Goal: Task Accomplishment & Management: Manage account settings

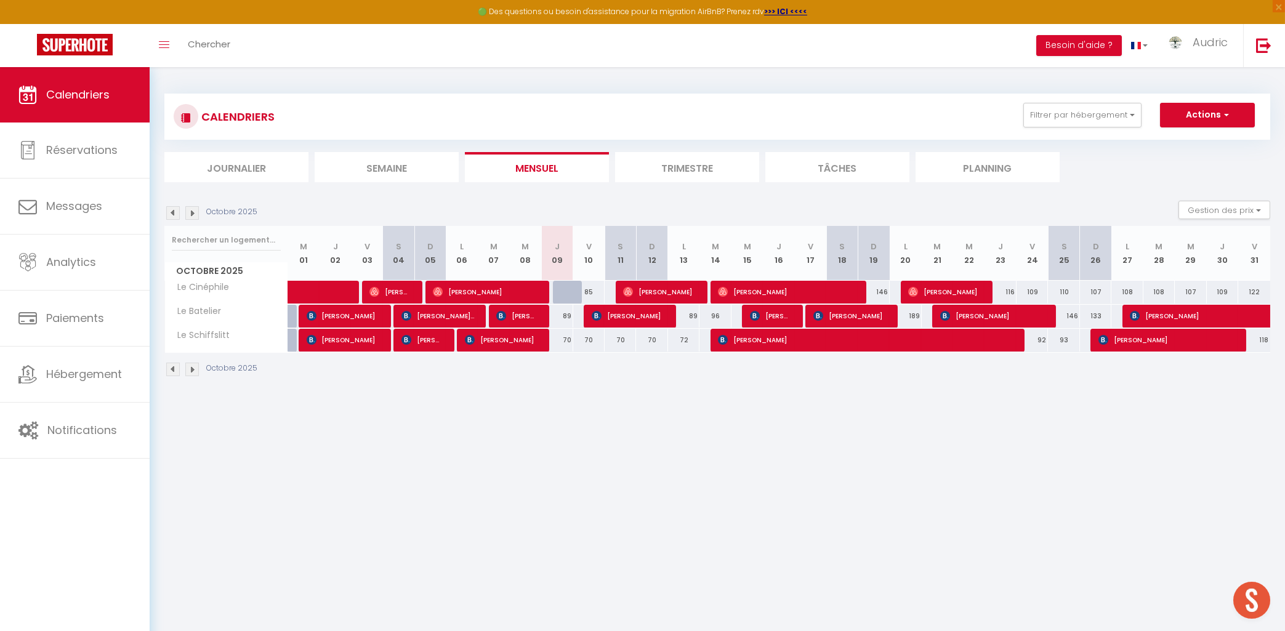
scroll to position [3897, 0]
click at [1077, 113] on button "Filtrer par hébergement" at bounding box center [1083, 115] width 118 height 25
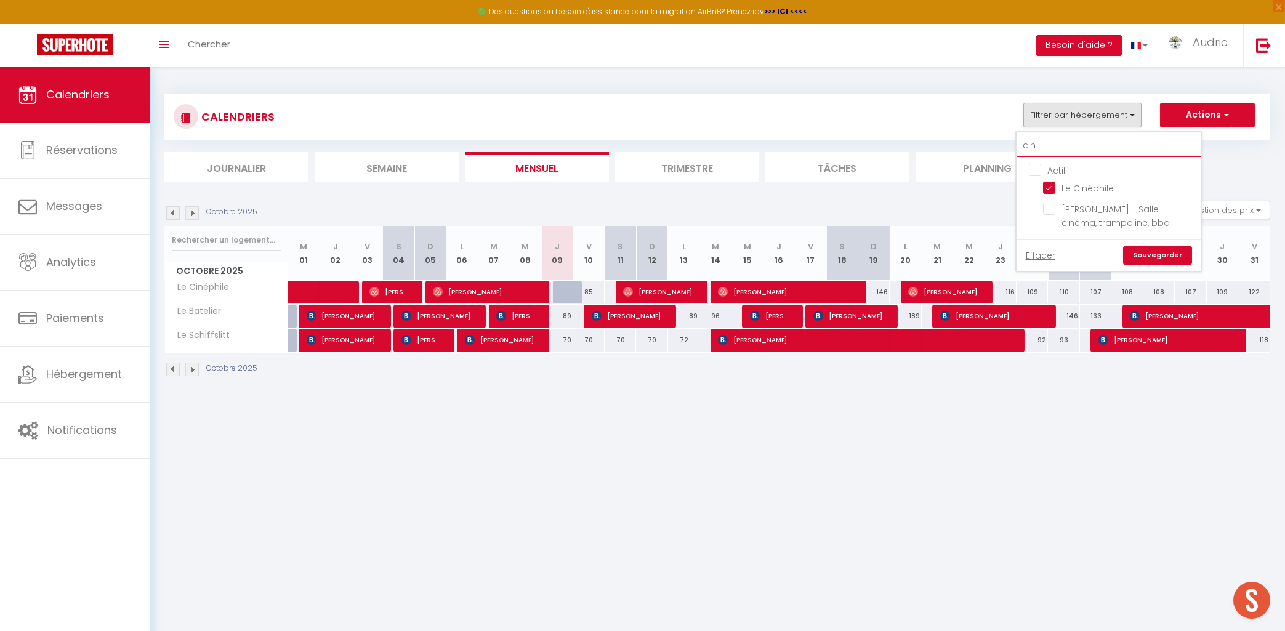
click at [1041, 144] on input "cin" at bounding box center [1109, 146] width 185 height 22
checkbox input "false"
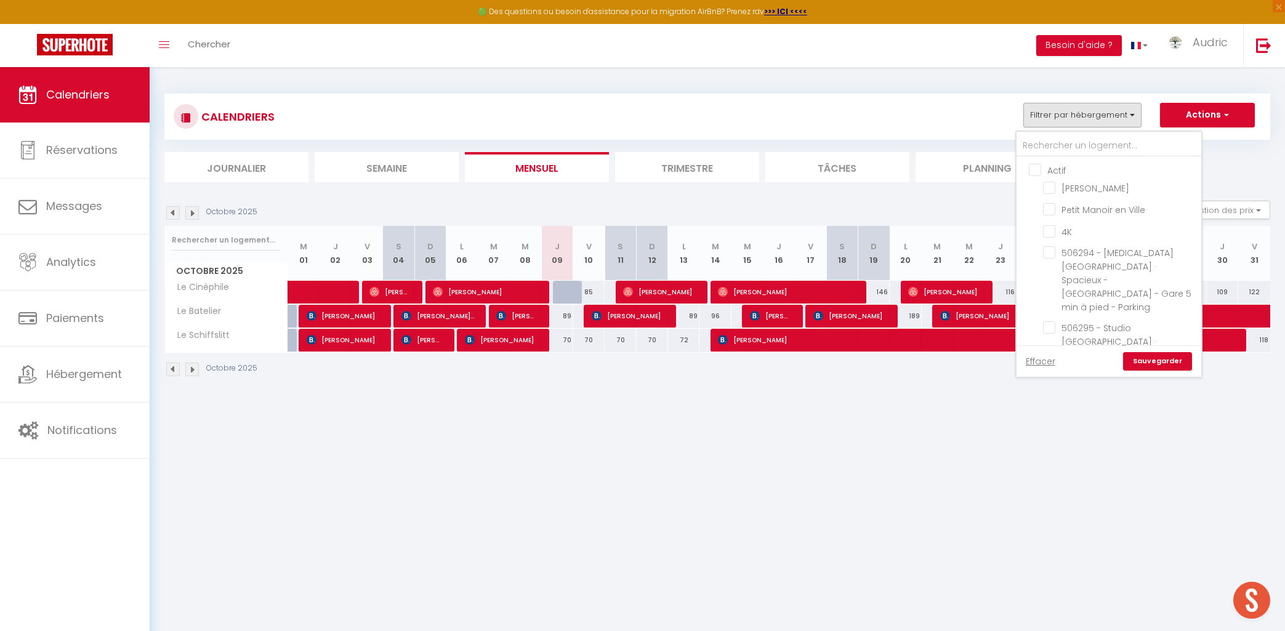
click at [1038, 171] on input "Actif" at bounding box center [1121, 169] width 185 height 12
checkbox input "true"
checkbox input "false"
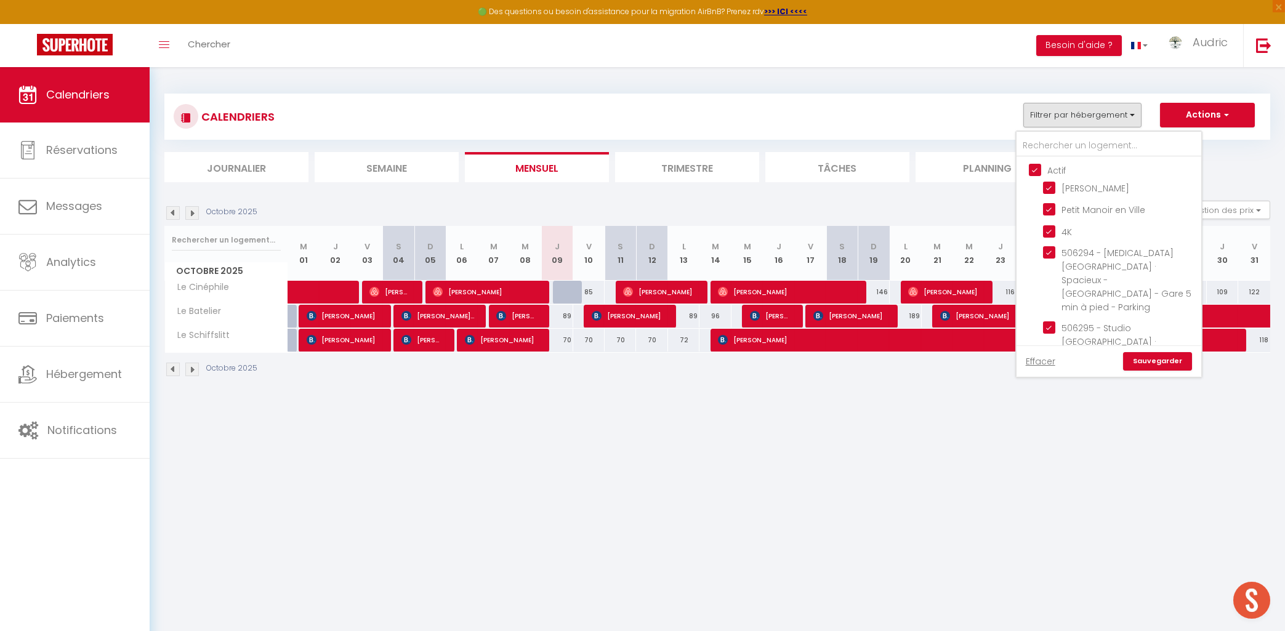
checkbox input "false"
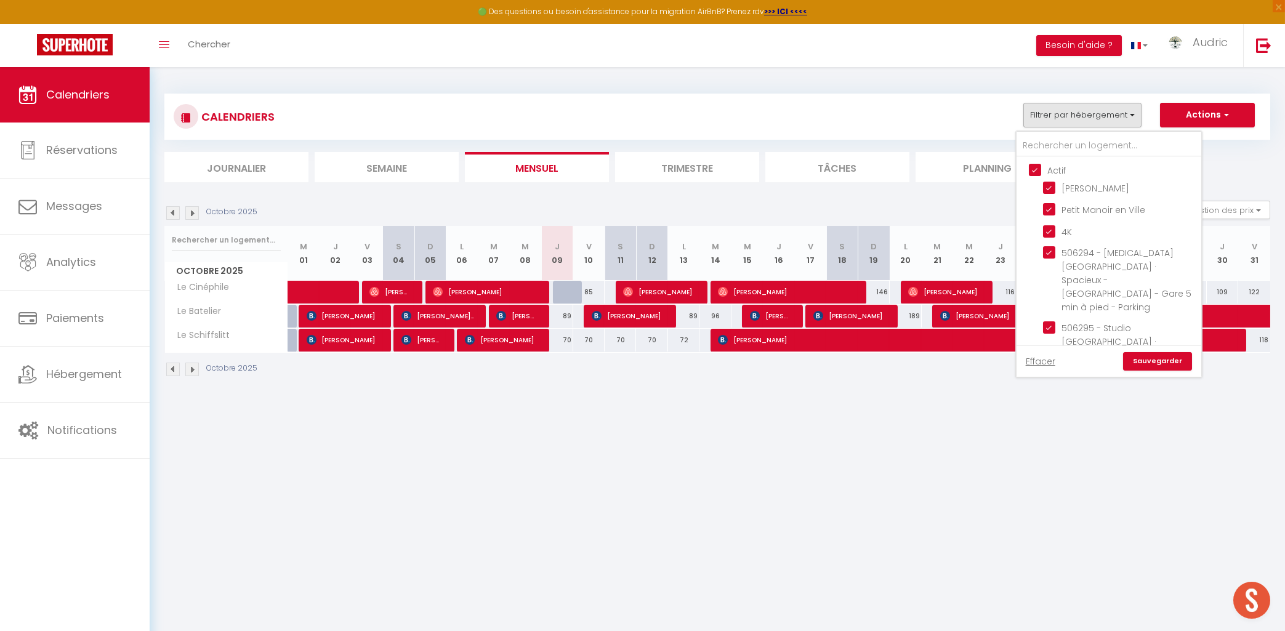
checkbox input "false"
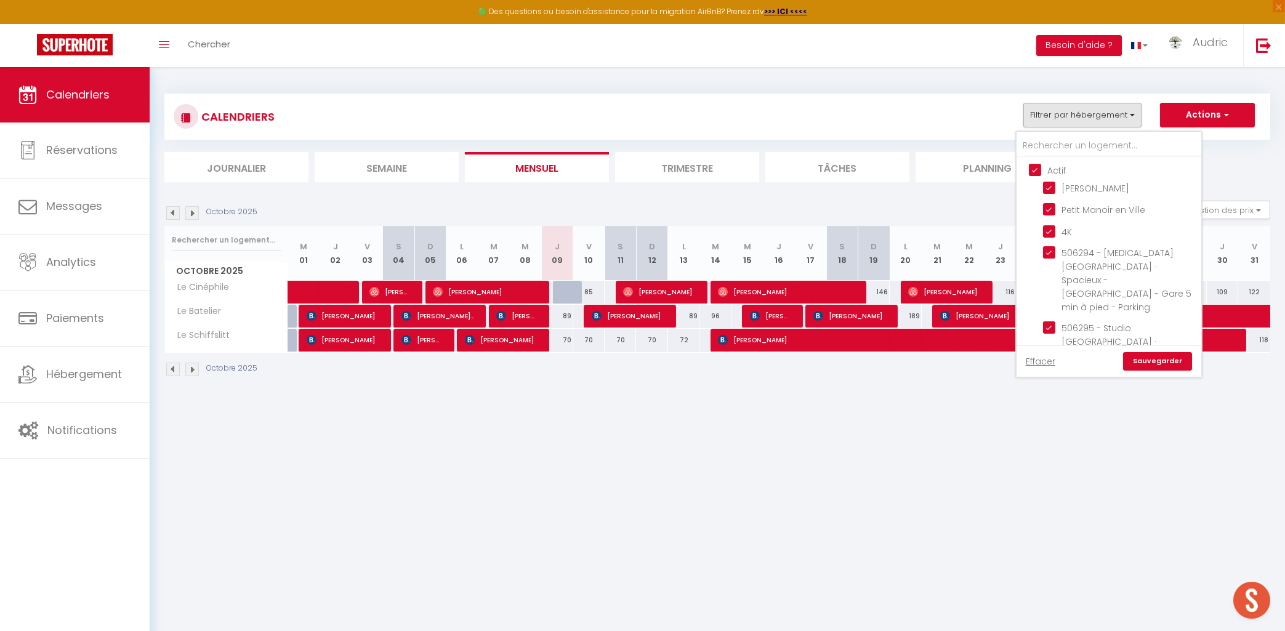
checkbox input "false"
checkbox input "true"
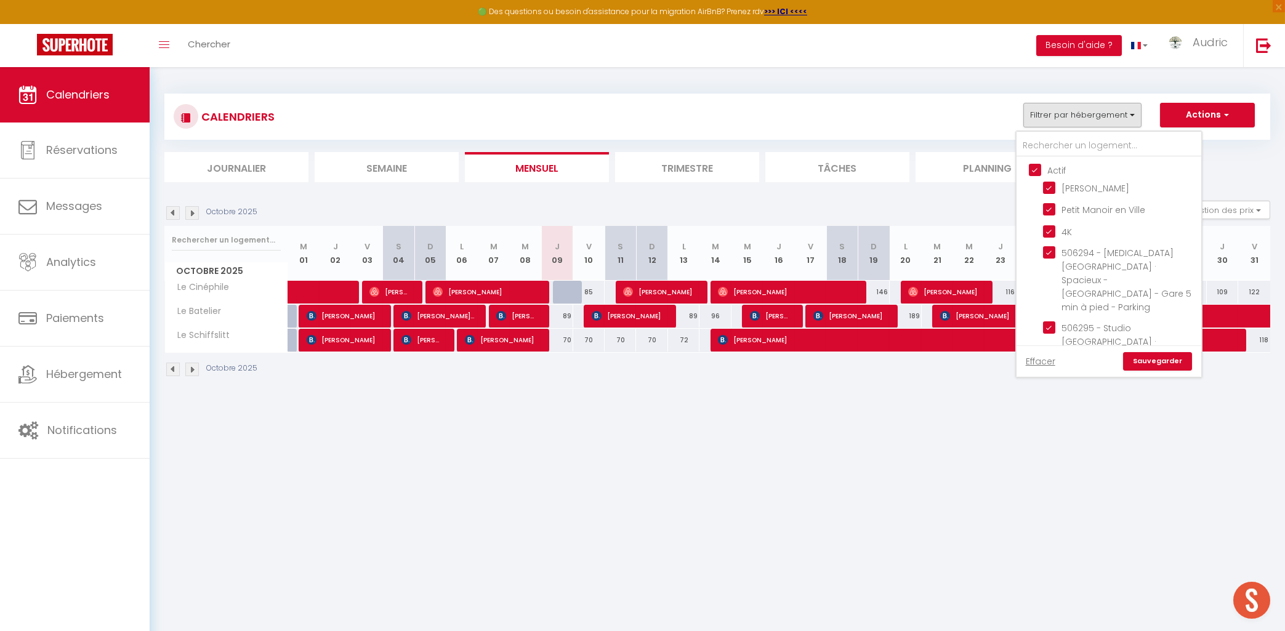
checkbox input "true"
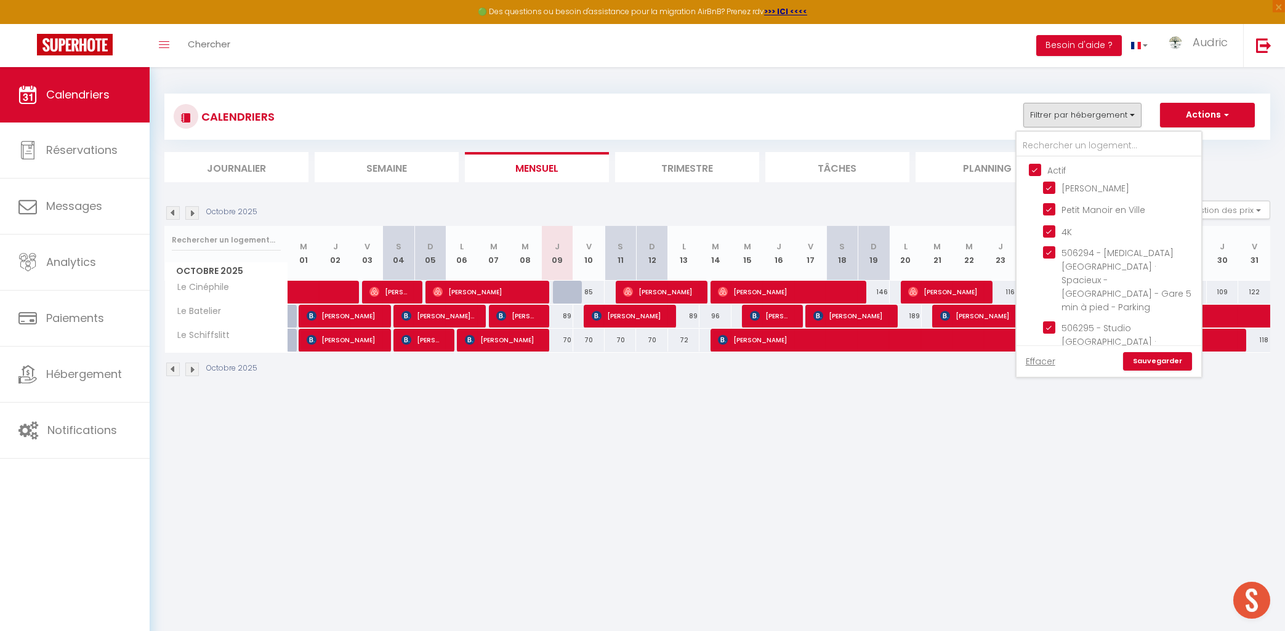
checkbox input "true"
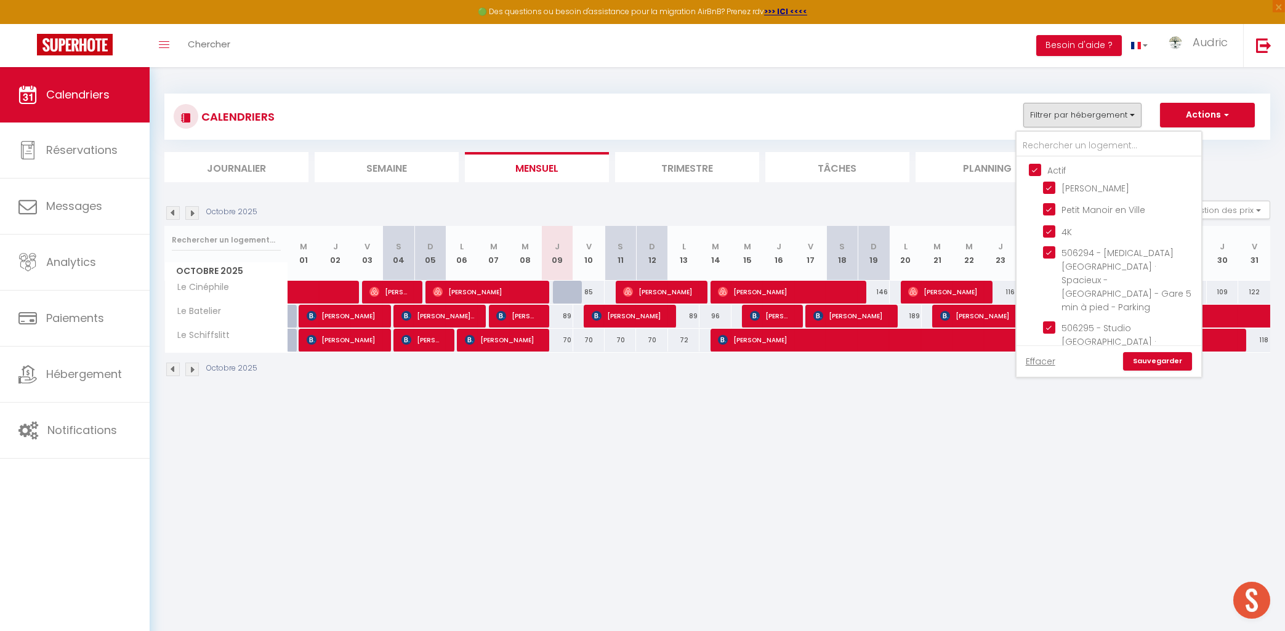
checkbox input "true"
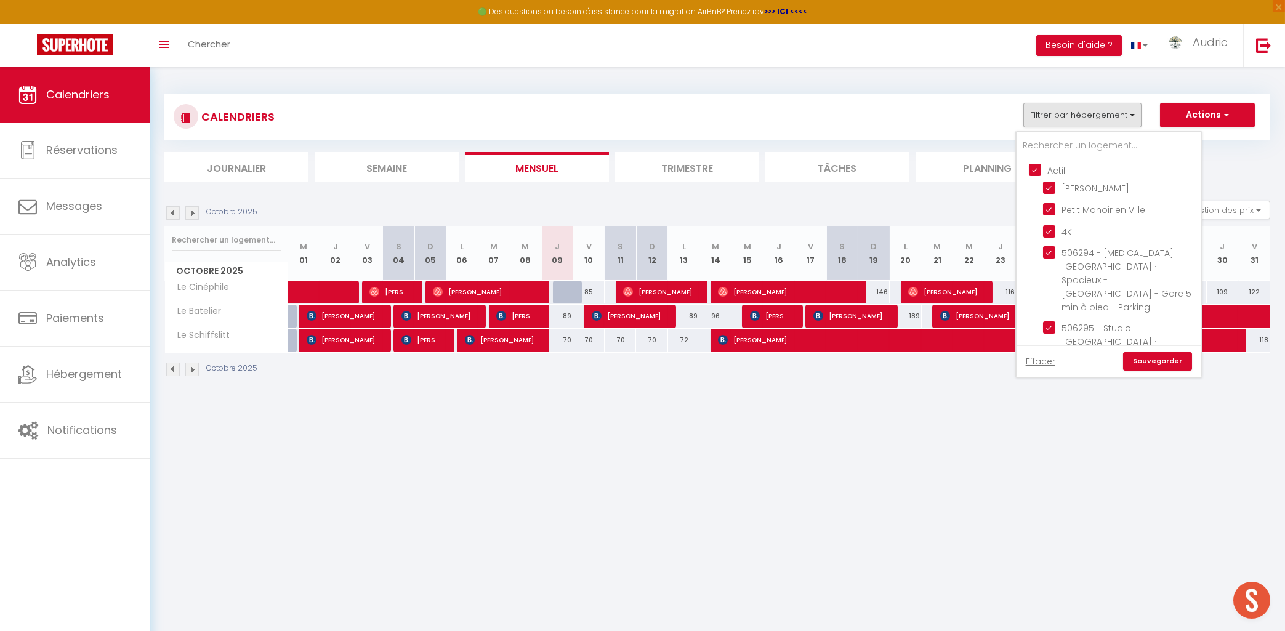
checkbox input "true"
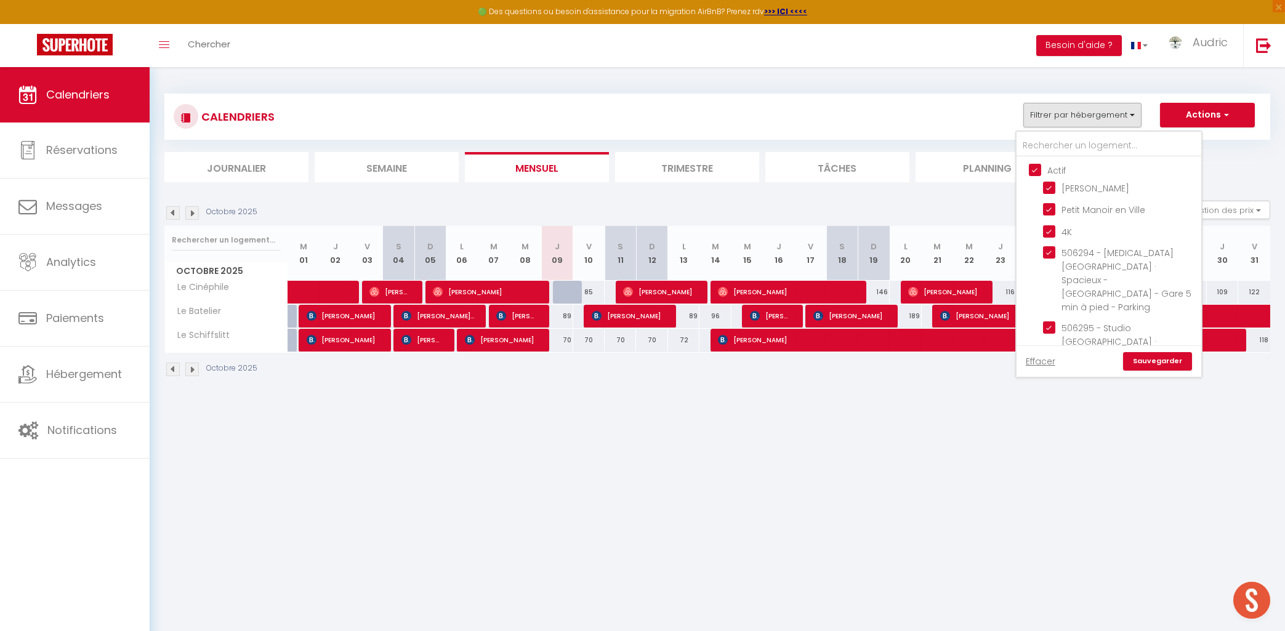
checkbox input "true"
click at [1038, 171] on input "Actif" at bounding box center [1121, 169] width 185 height 12
checkbox input "false"
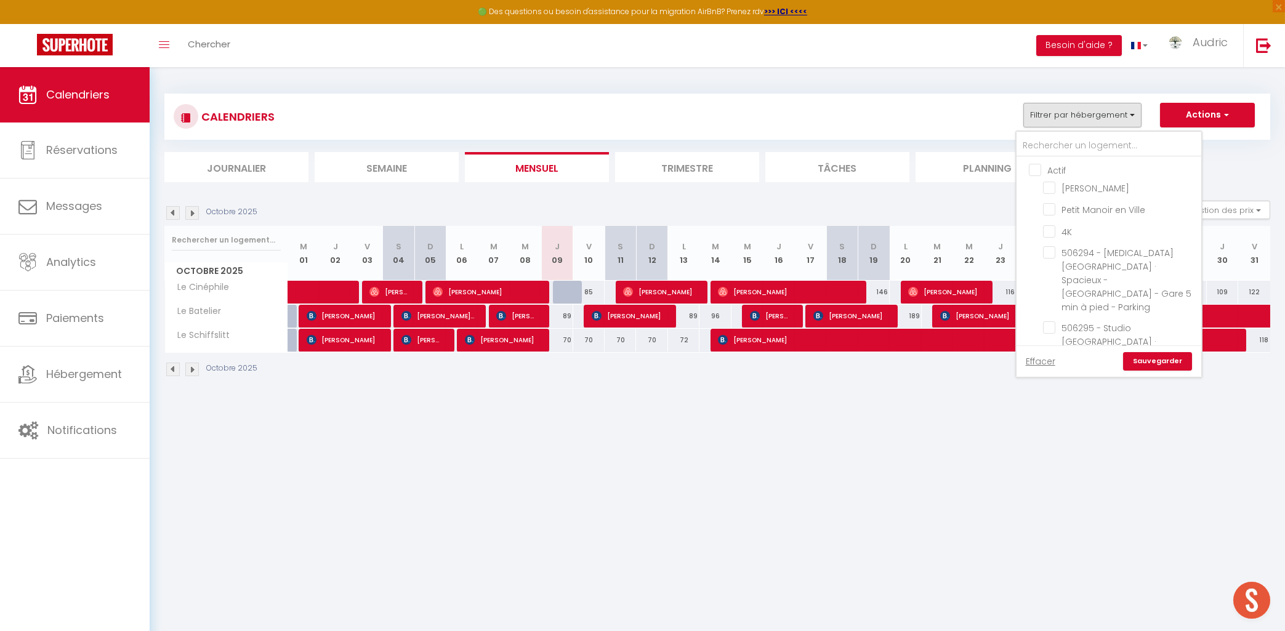
checkbox input "false"
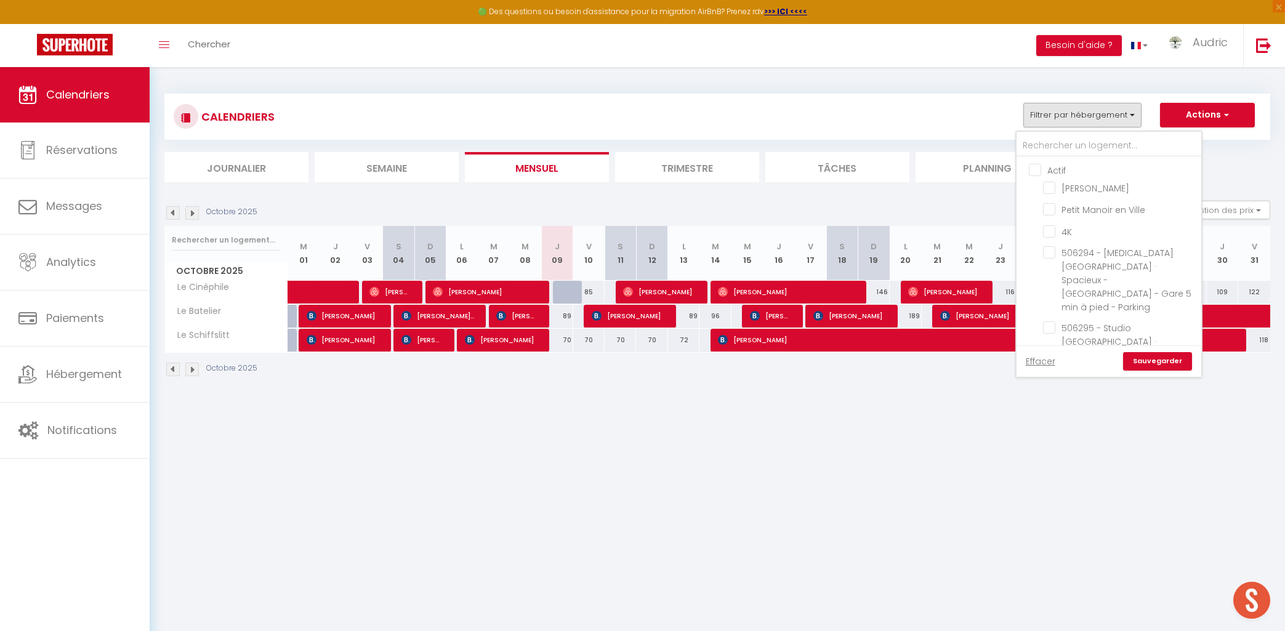
checkbox input "false"
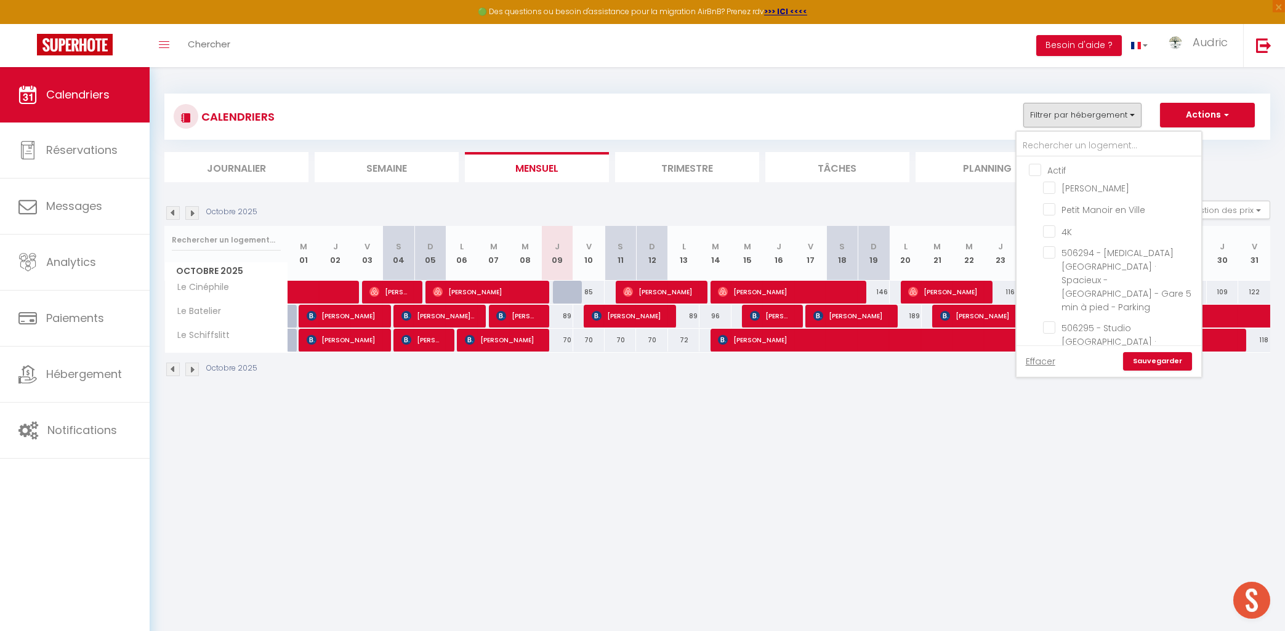
checkbox input "false"
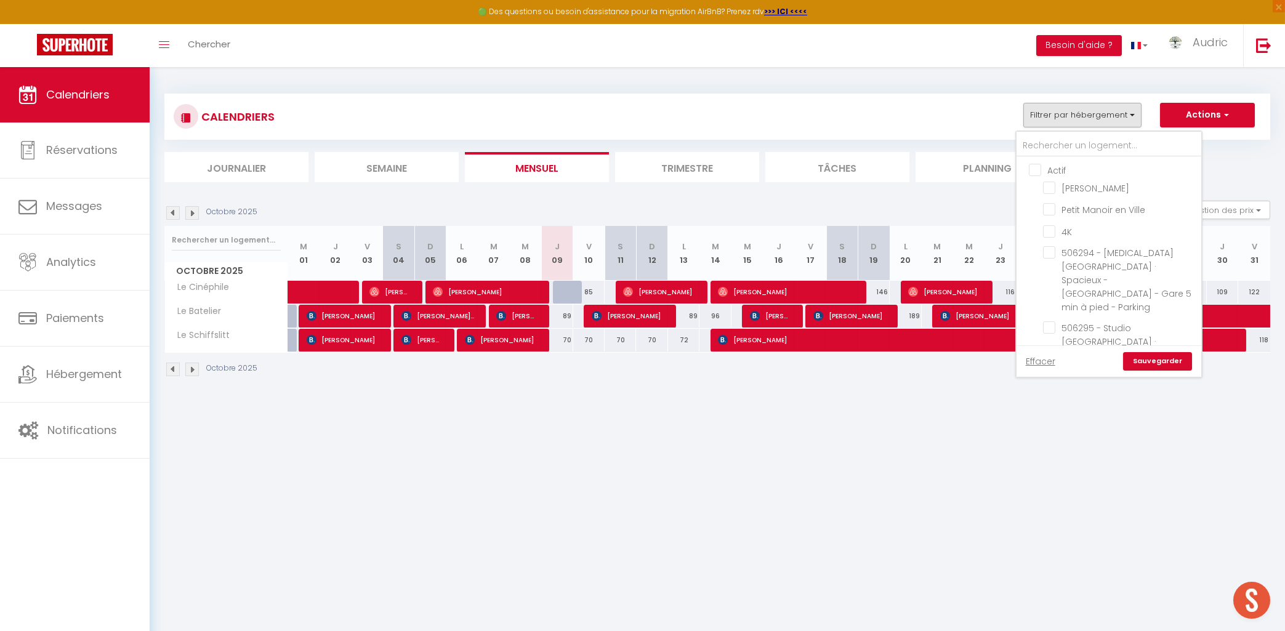
checkbox input "false"
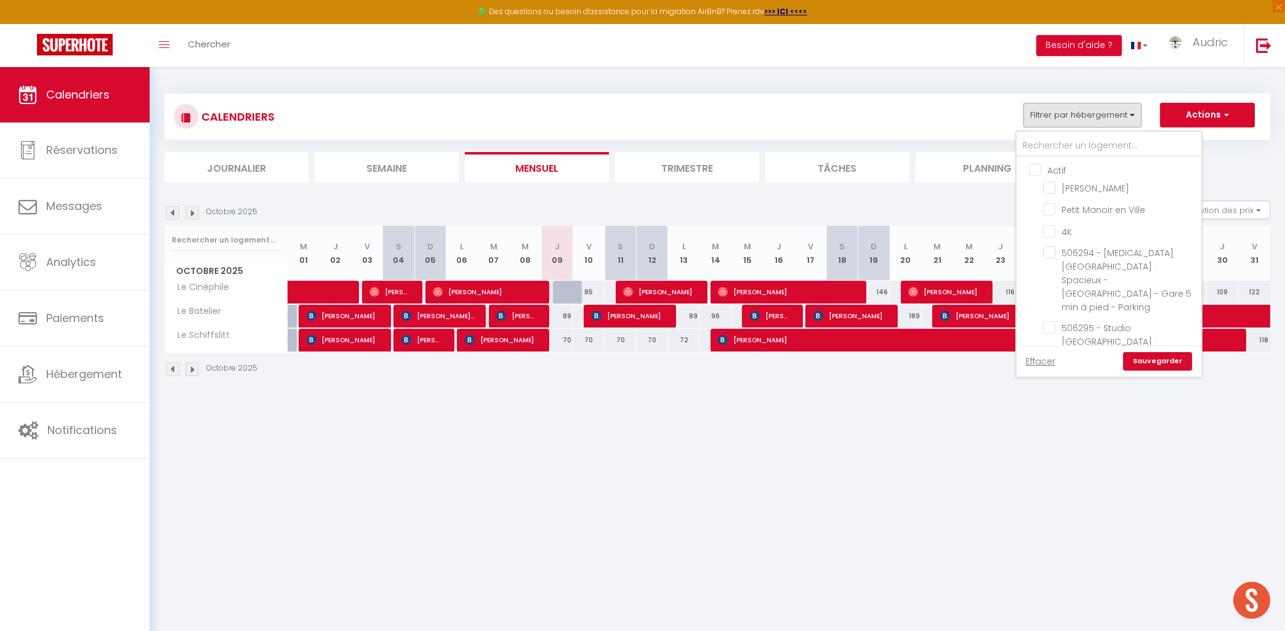
checkbox input "false"
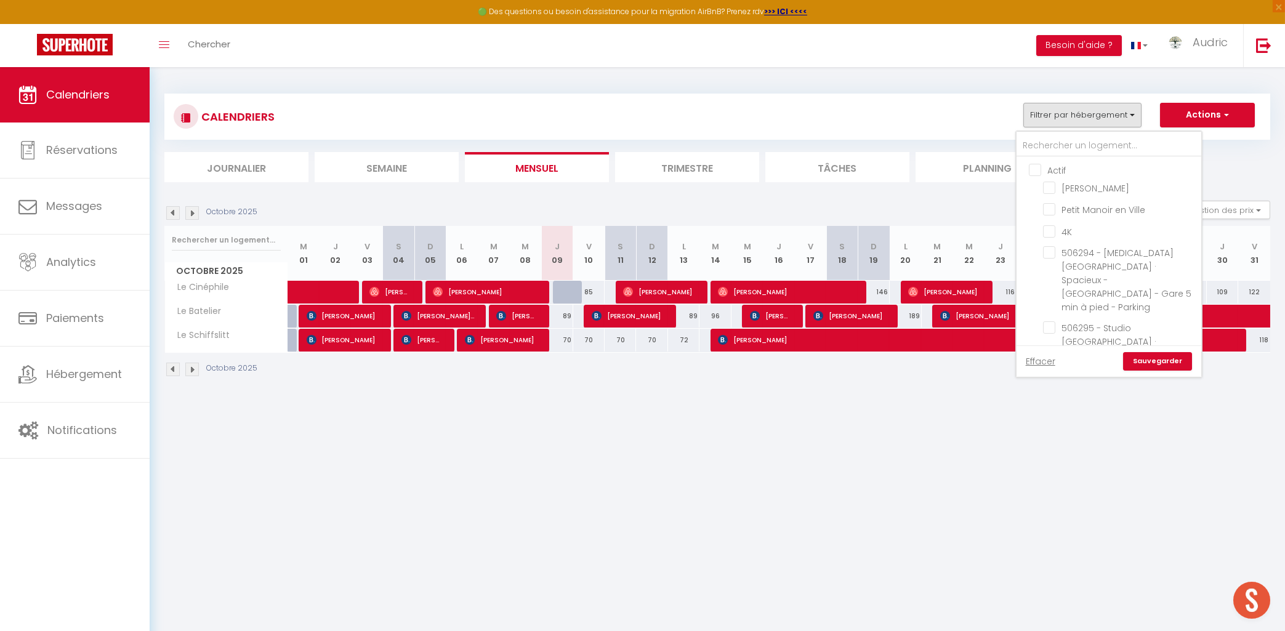
checkbox input "false"
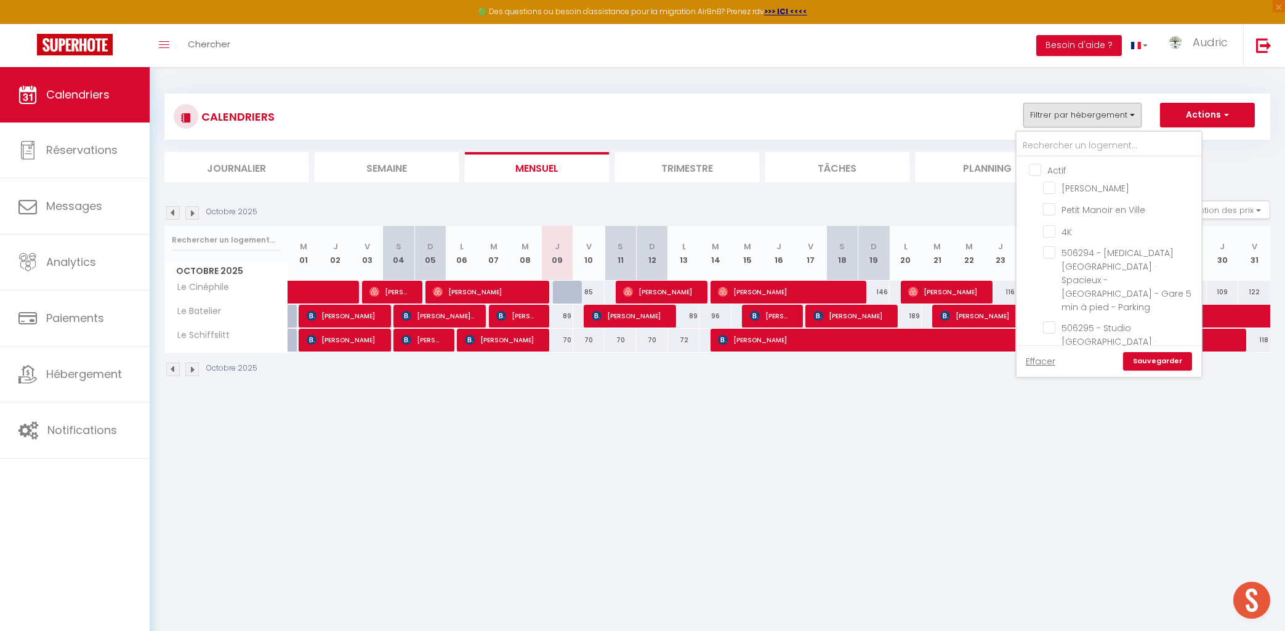
checkbox input "false"
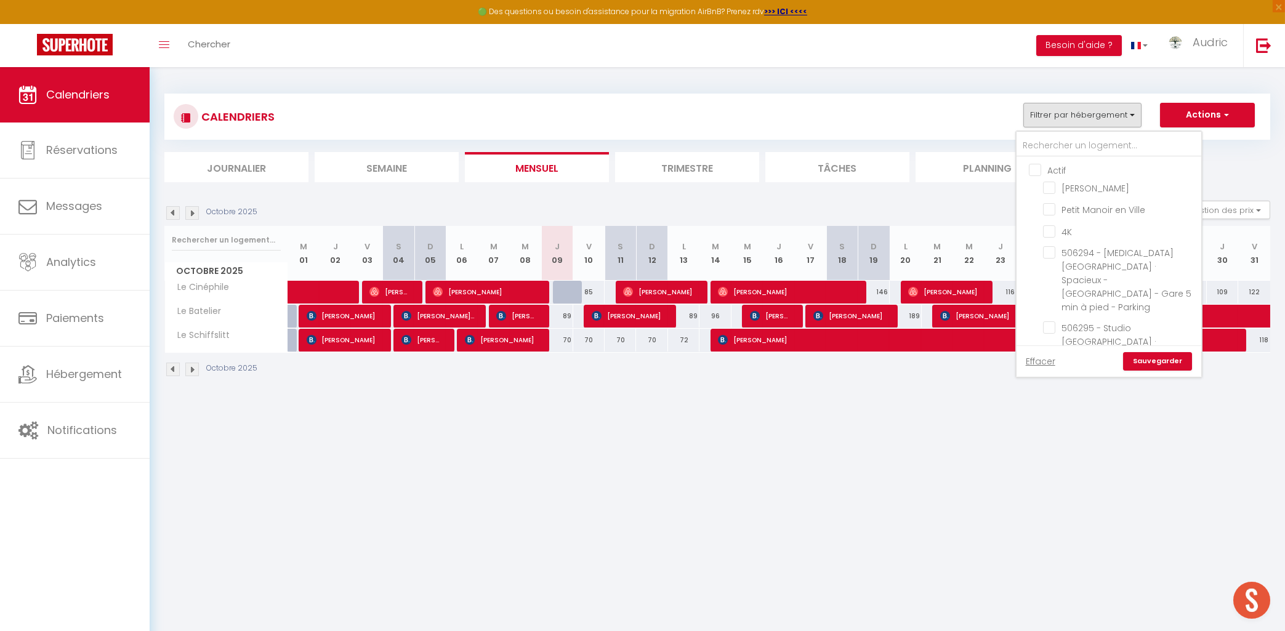
checkbox input "false"
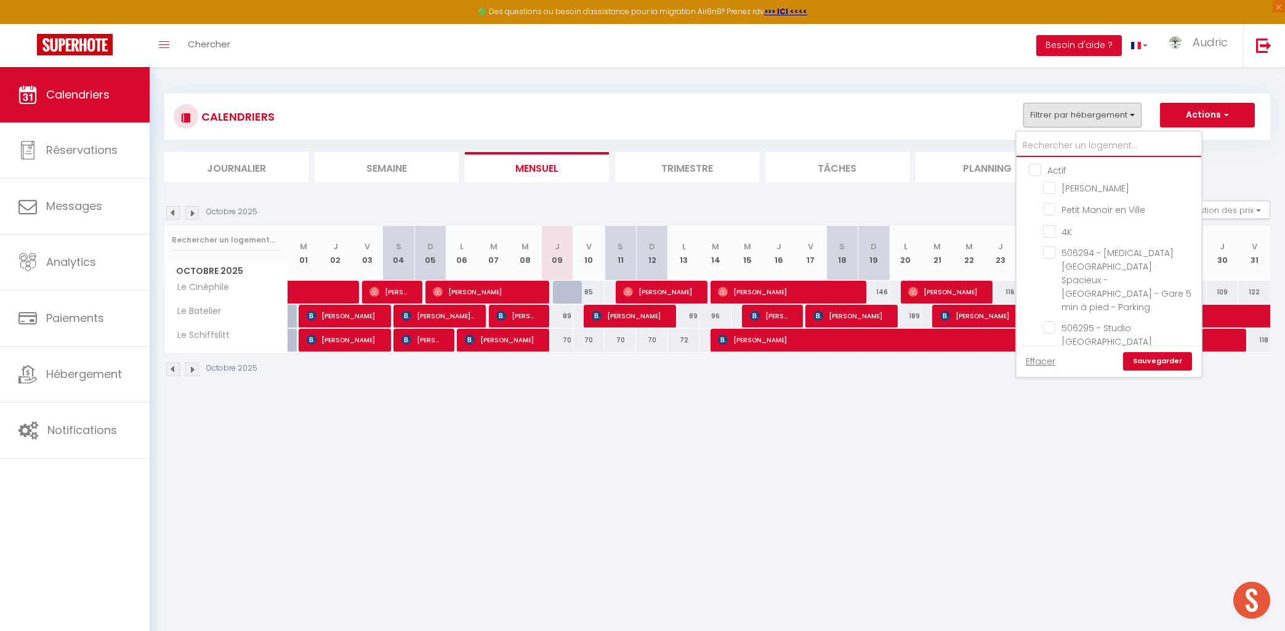
click at [1059, 153] on input "text" at bounding box center [1109, 146] width 185 height 22
type input "c"
checkbox input "false"
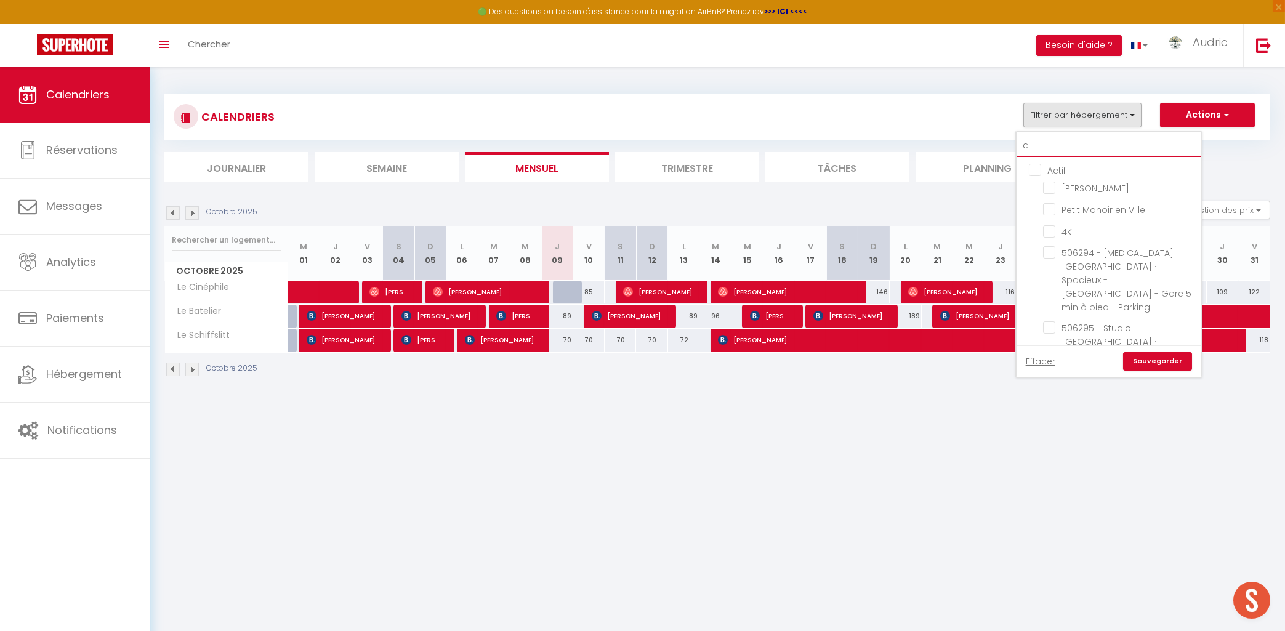
checkbox input "false"
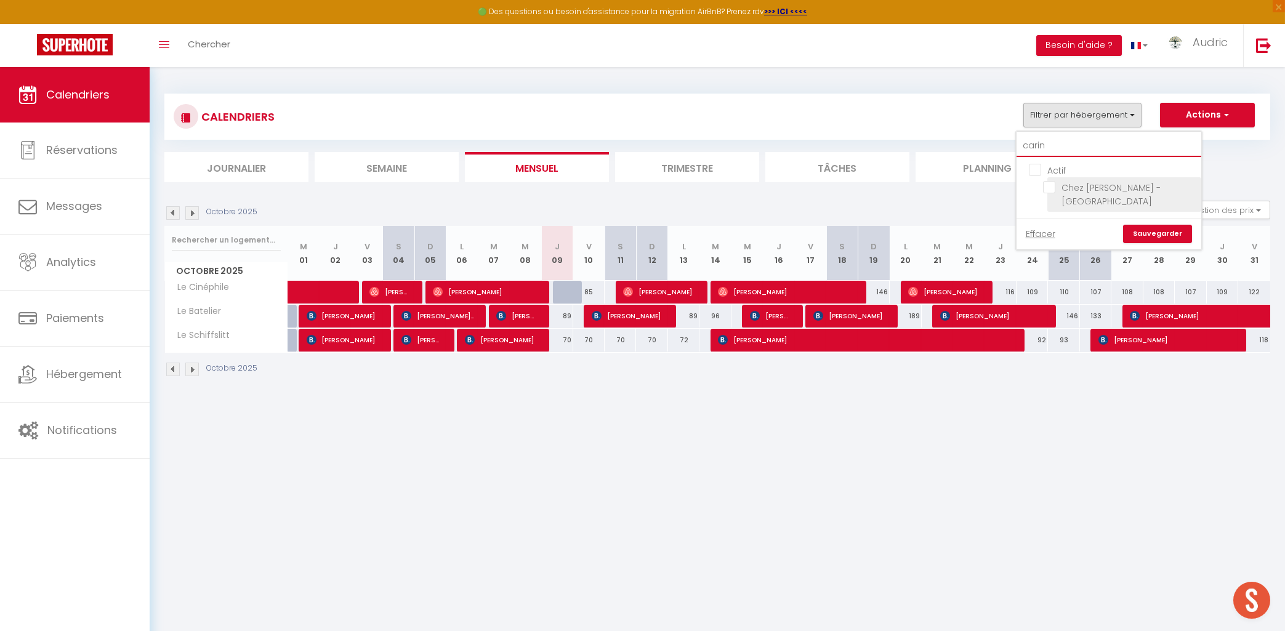
type input "carin"
click at [1051, 190] on input "Chez [PERSON_NAME] - [GEOGRAPHIC_DATA]" at bounding box center [1120, 187] width 154 height 12
checkbox input "true"
click at [1057, 145] on input "carin" at bounding box center [1109, 146] width 185 height 22
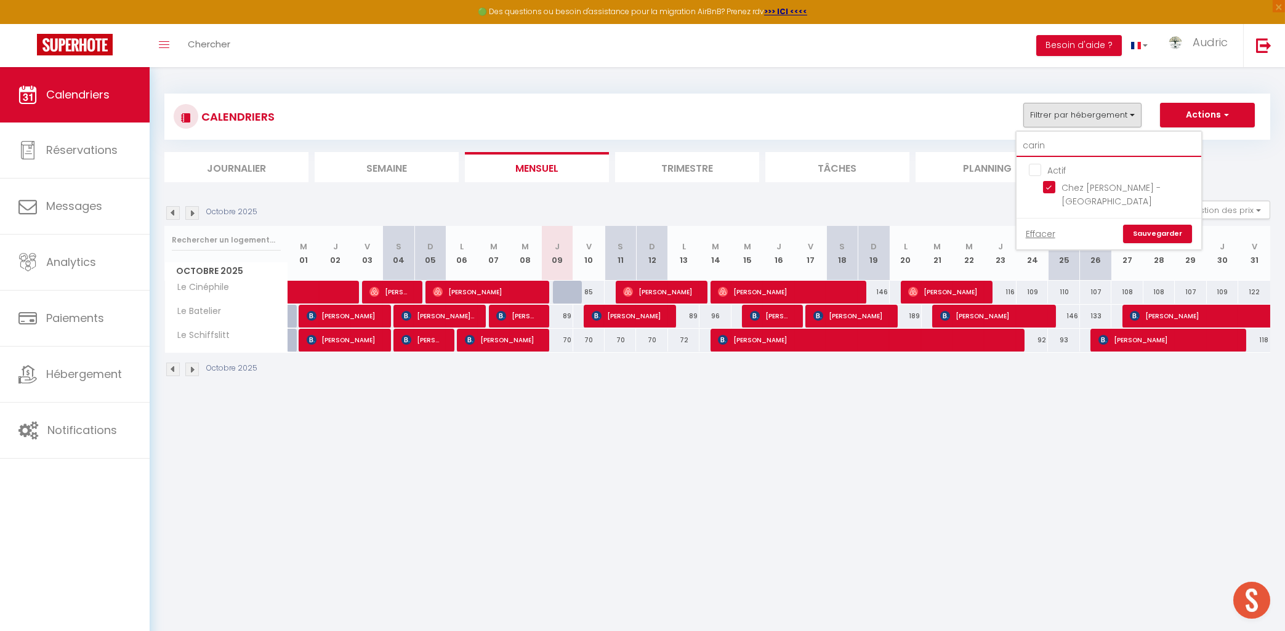
type input "s"
checkbox input "false"
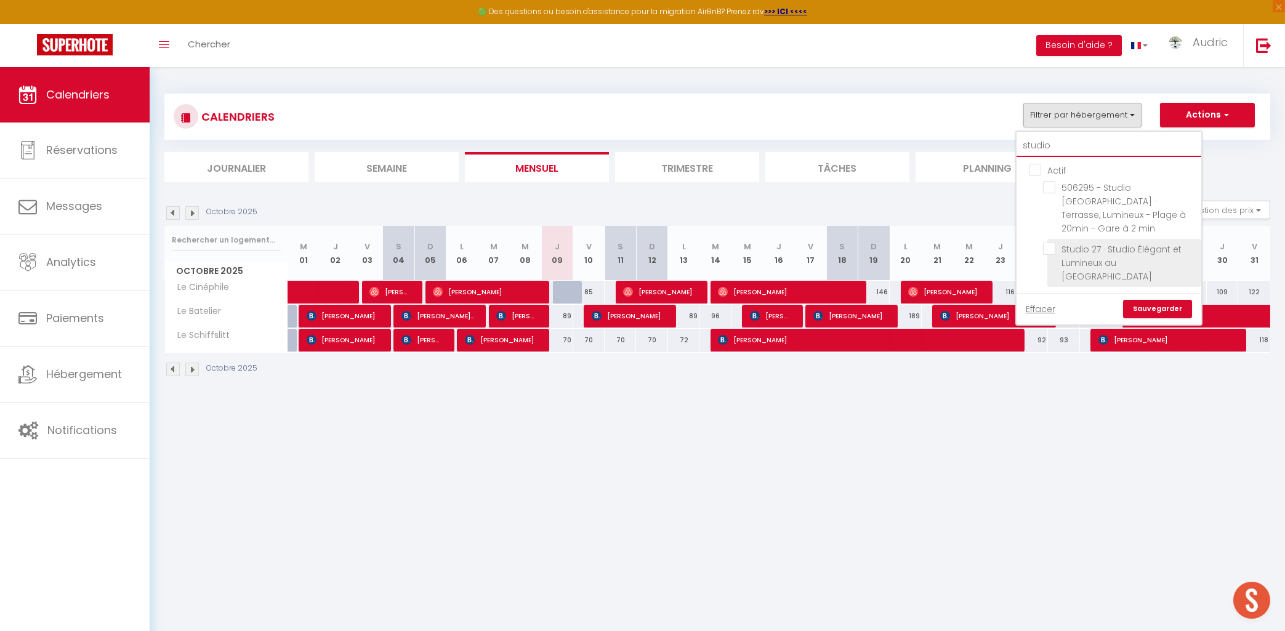
type input "studio"
click at [1053, 243] on input "Studio 27 · Studio Élégant et Lumineux au [GEOGRAPHIC_DATA]" at bounding box center [1120, 249] width 154 height 12
checkbox input "true"
click at [1180, 300] on link "Sauvegarder" at bounding box center [1157, 309] width 69 height 18
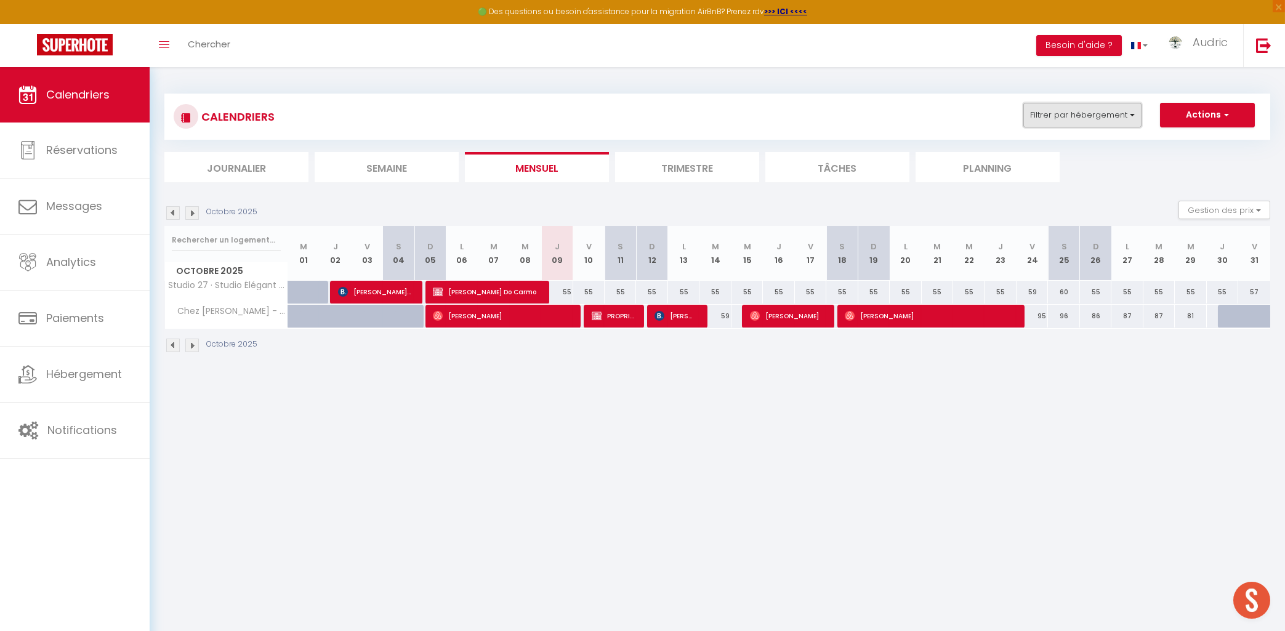
click at [1128, 113] on button "Filtrer par hébergement" at bounding box center [1083, 115] width 118 height 25
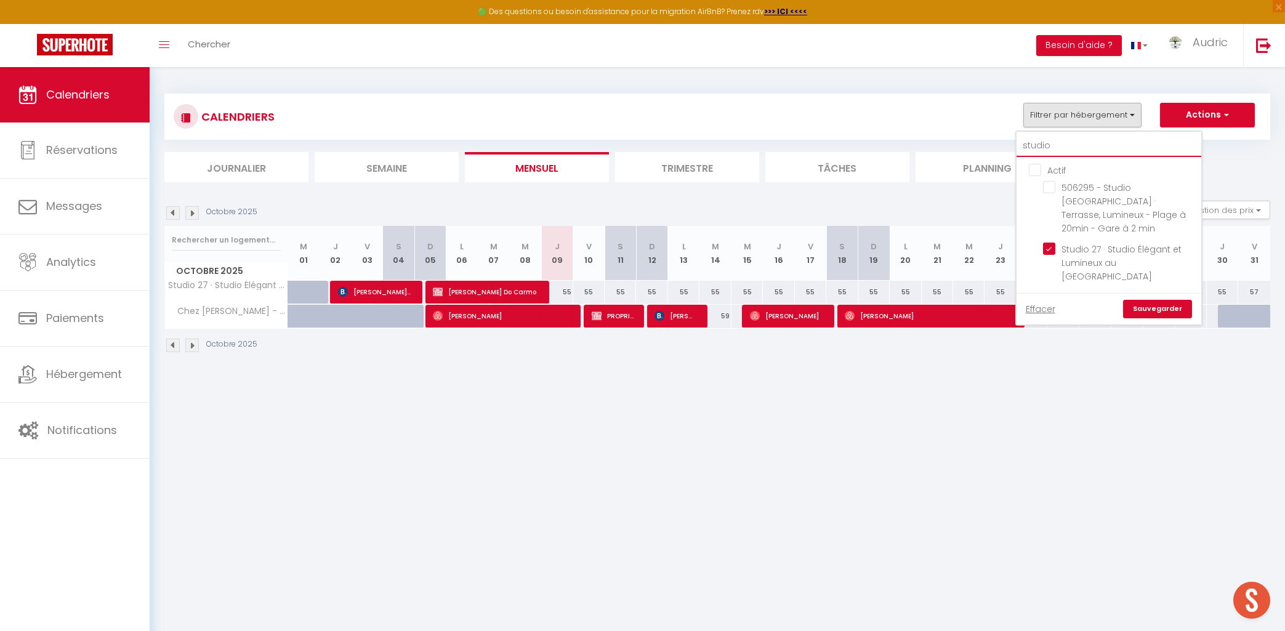
click at [1061, 141] on input "studio" at bounding box center [1109, 146] width 185 height 22
type input "é"
checkbox input "false"
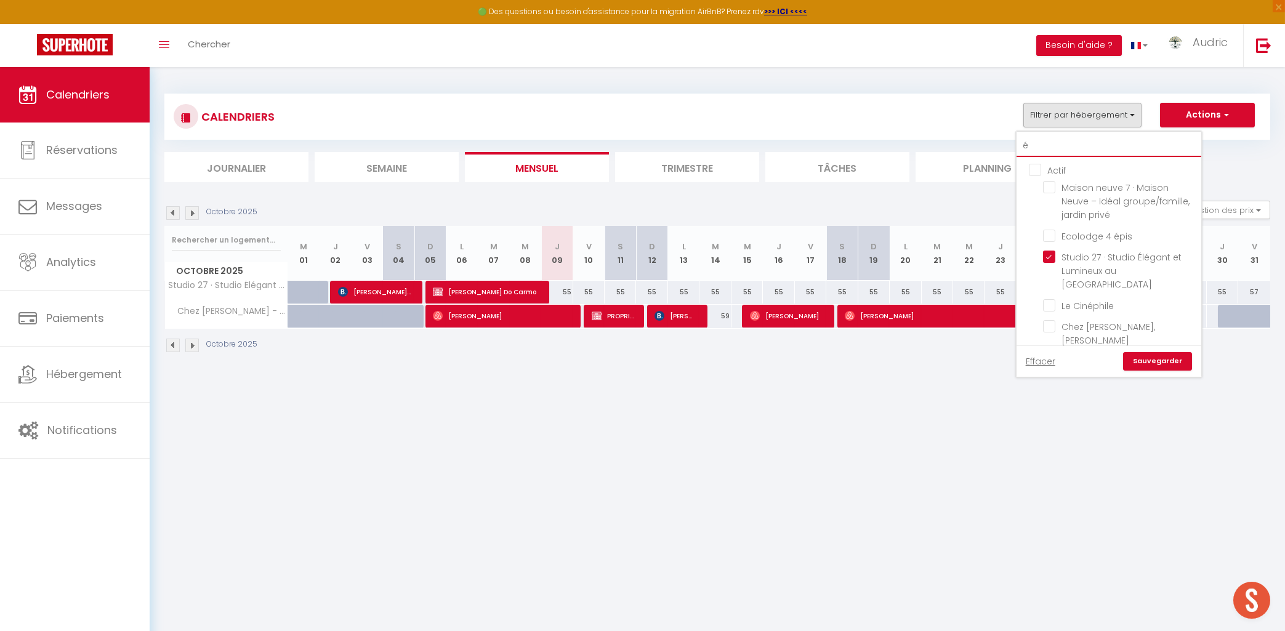
type input "ét"
checkbox input "false"
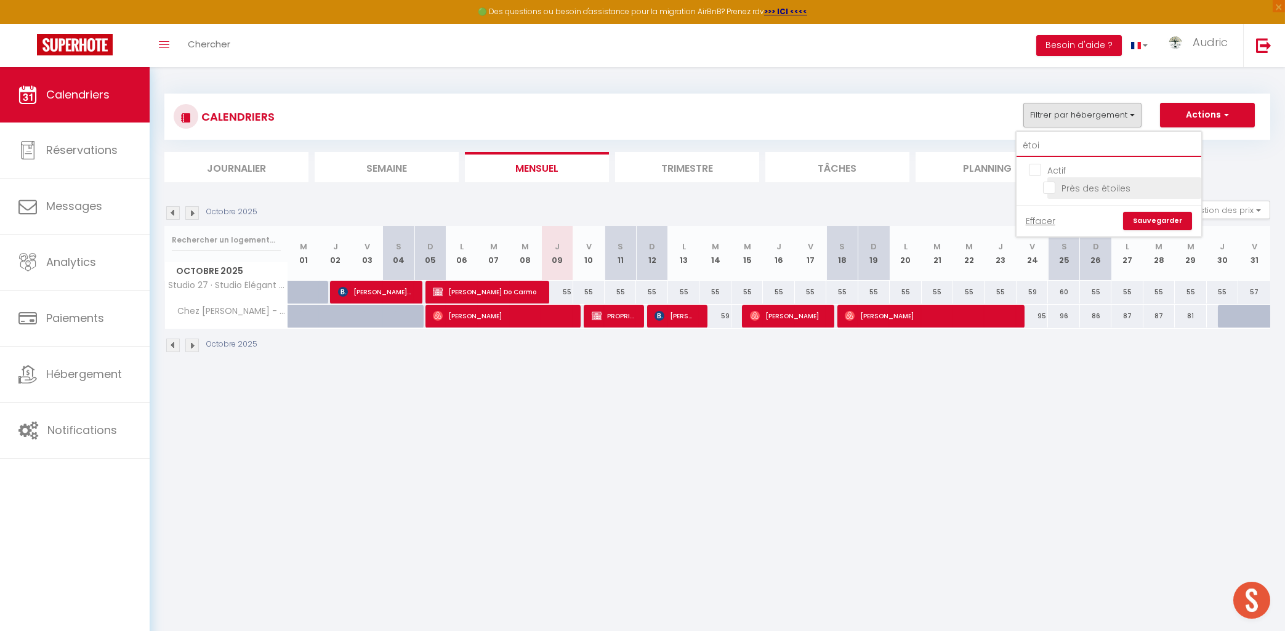
type input "étoi"
click at [1067, 194] on span "Près des étoiles" at bounding box center [1096, 188] width 69 height 12
click at [1067, 193] on input "Près des étoiles" at bounding box center [1120, 187] width 154 height 12
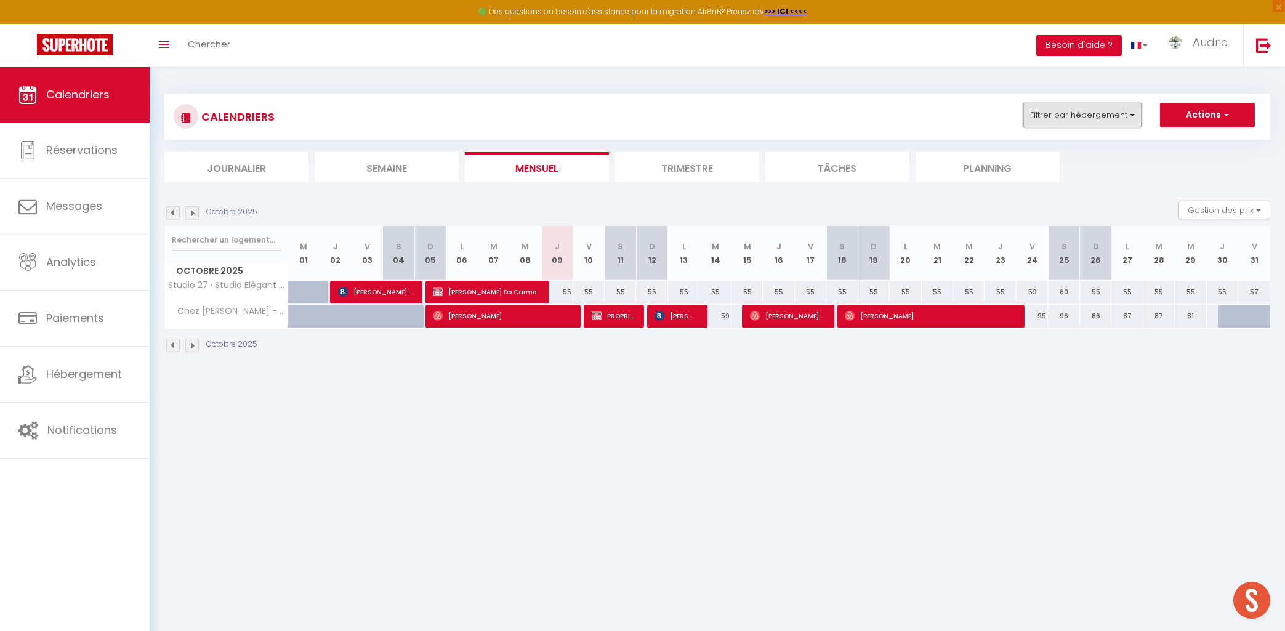
click at [1081, 122] on button "Filtrer par hébergement" at bounding box center [1083, 115] width 118 height 25
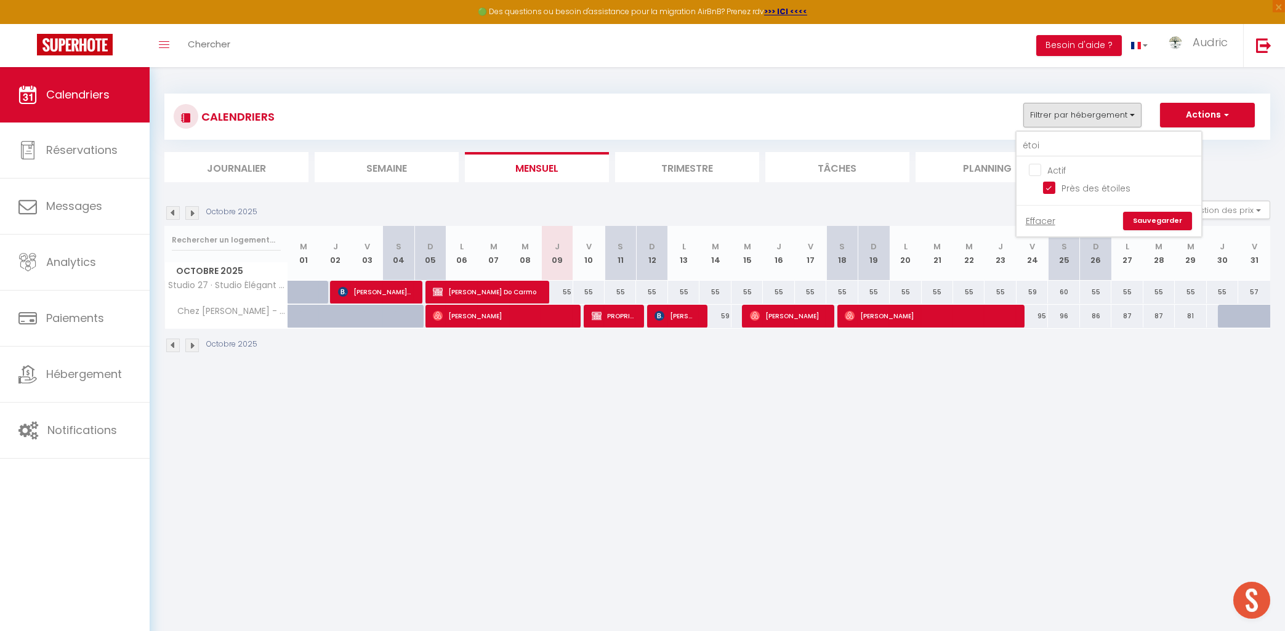
click at [1153, 220] on link "Sauvegarder" at bounding box center [1157, 221] width 69 height 18
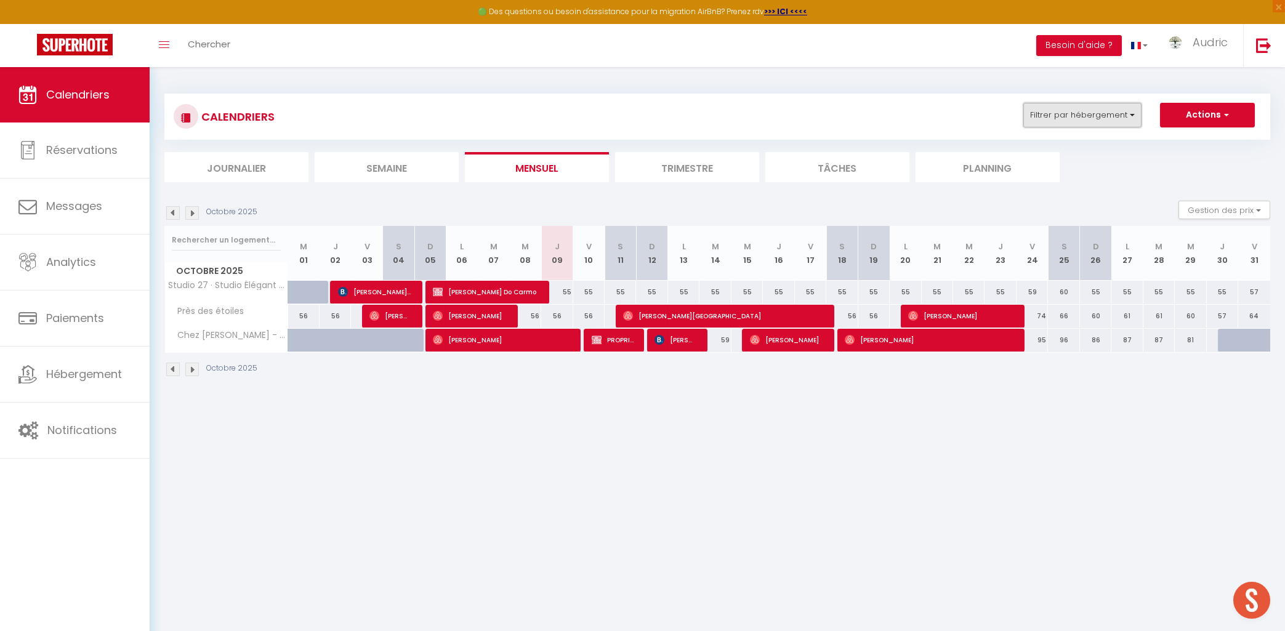
click at [1106, 118] on button "Filtrer par hébergement" at bounding box center [1083, 115] width 118 height 25
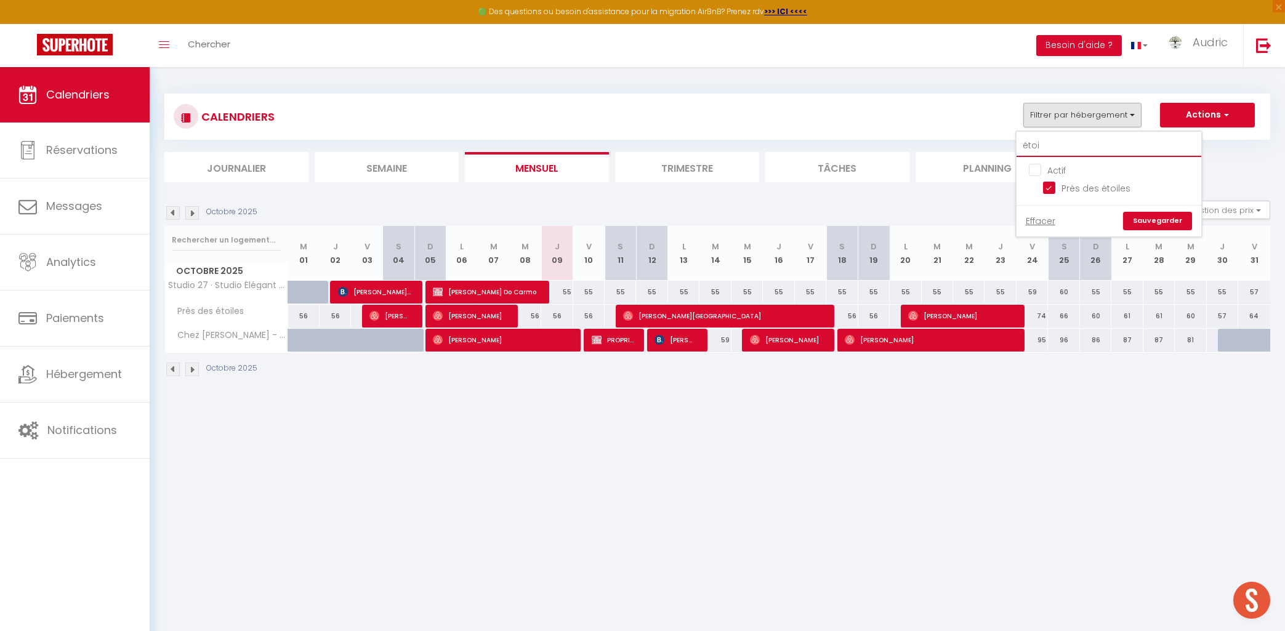
click at [1061, 150] on input "étoi" at bounding box center [1109, 146] width 185 height 22
checkbox input "false"
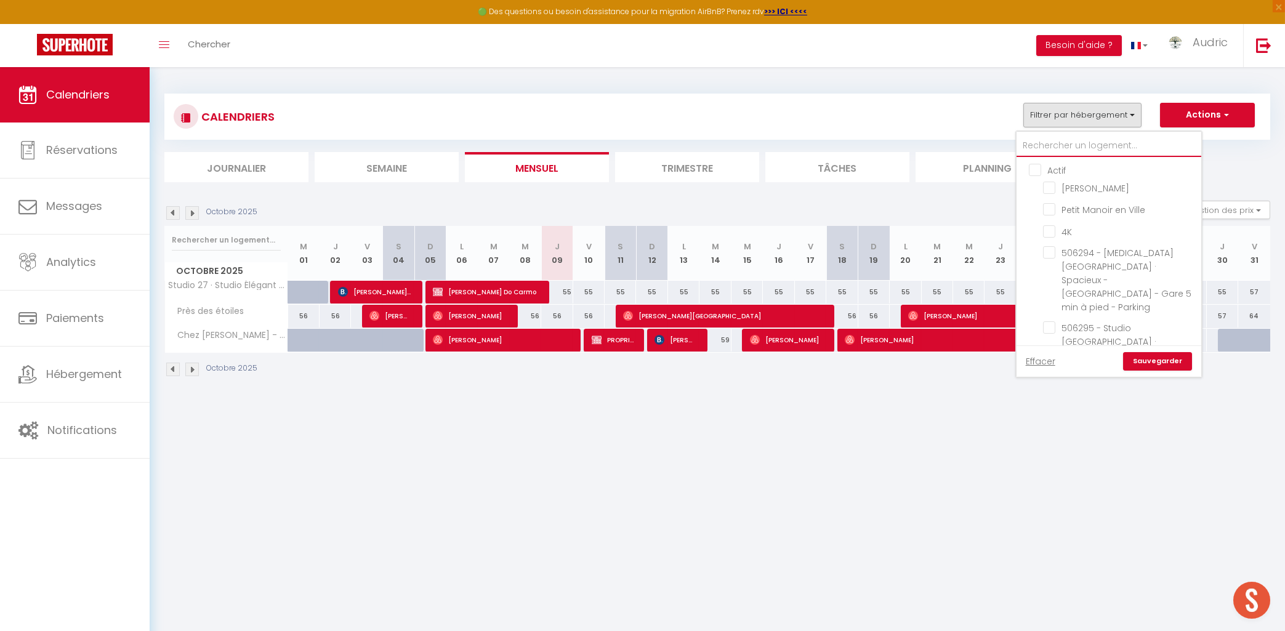
type input "p"
checkbox input "false"
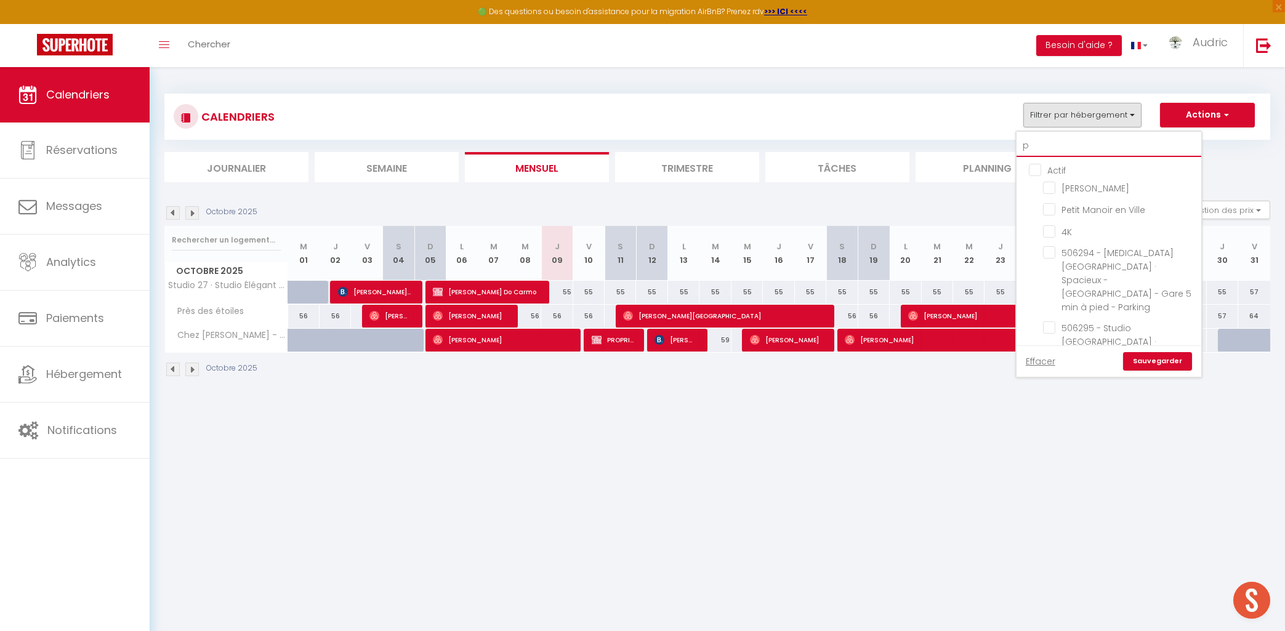
checkbox input "true"
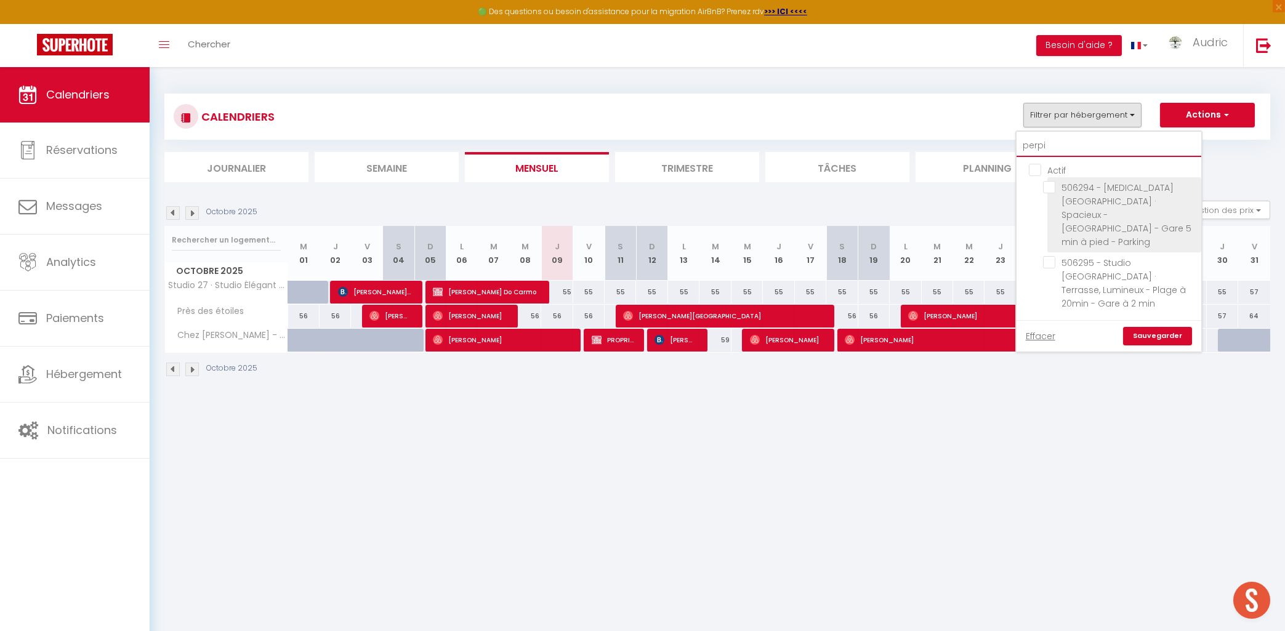
type input "perpi"
click at [1050, 184] on input "506294 - [MEDICAL_DATA] [GEOGRAPHIC_DATA] · Spacieux - [GEOGRAPHIC_DATA] - Gare…" at bounding box center [1120, 187] width 154 height 12
checkbox input "true"
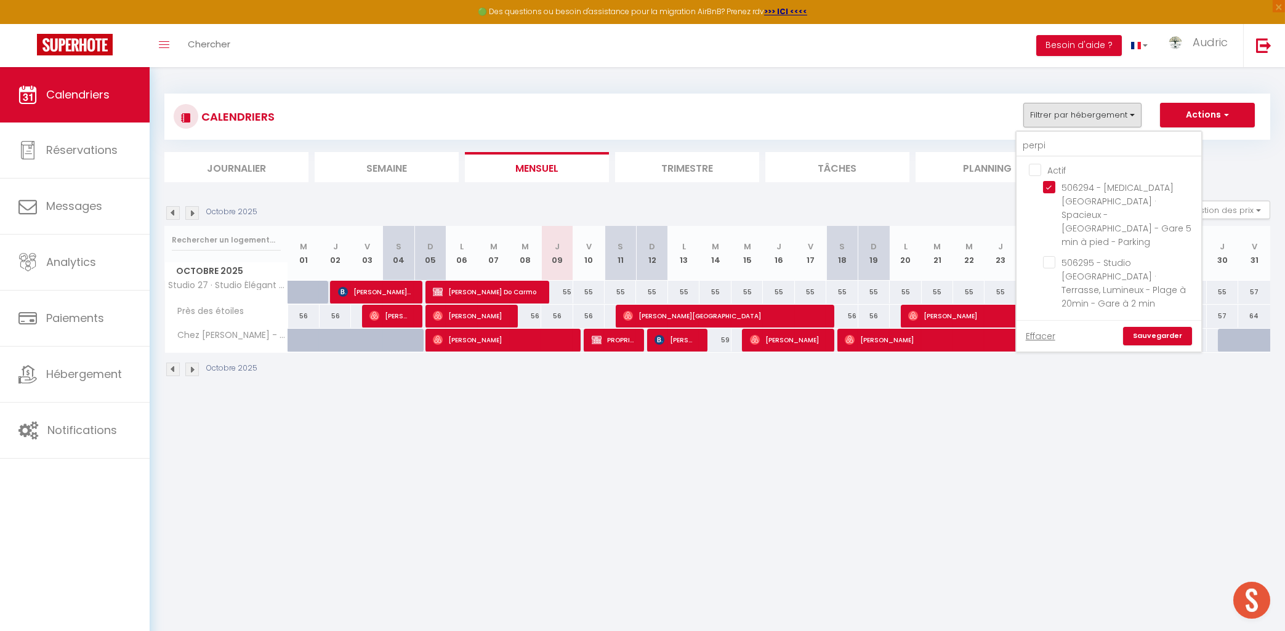
click at [1138, 327] on link "Sauvegarder" at bounding box center [1157, 336] width 69 height 18
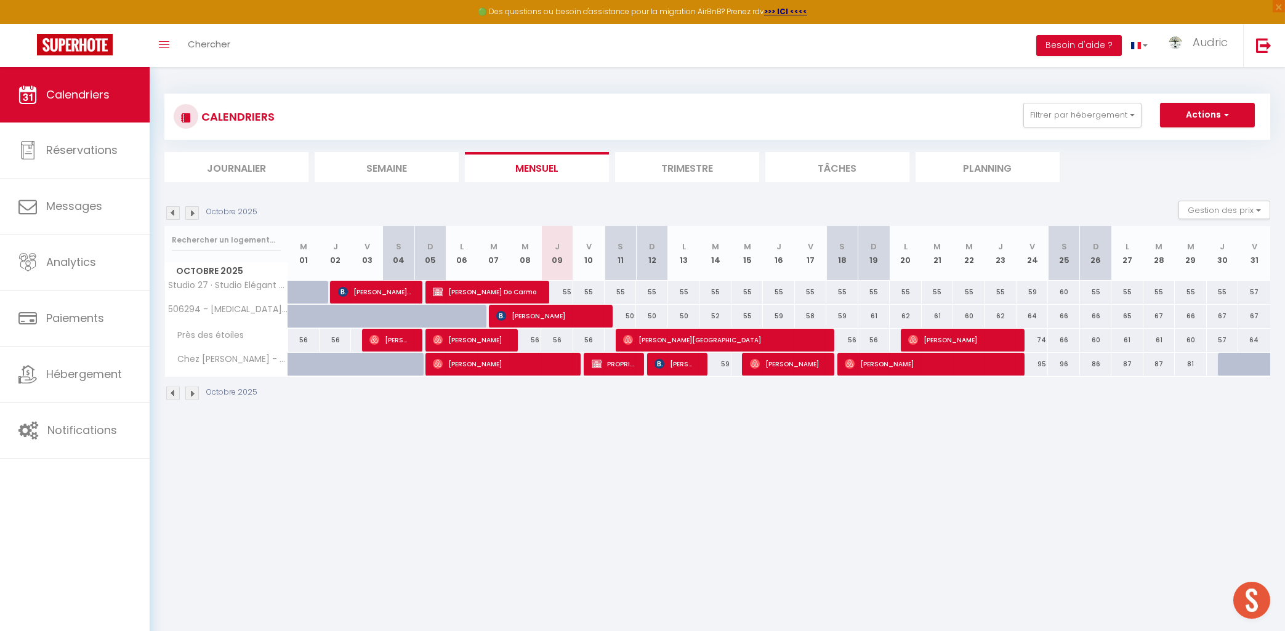
click at [578, 313] on span "[PERSON_NAME]" at bounding box center [548, 315] width 105 height 23
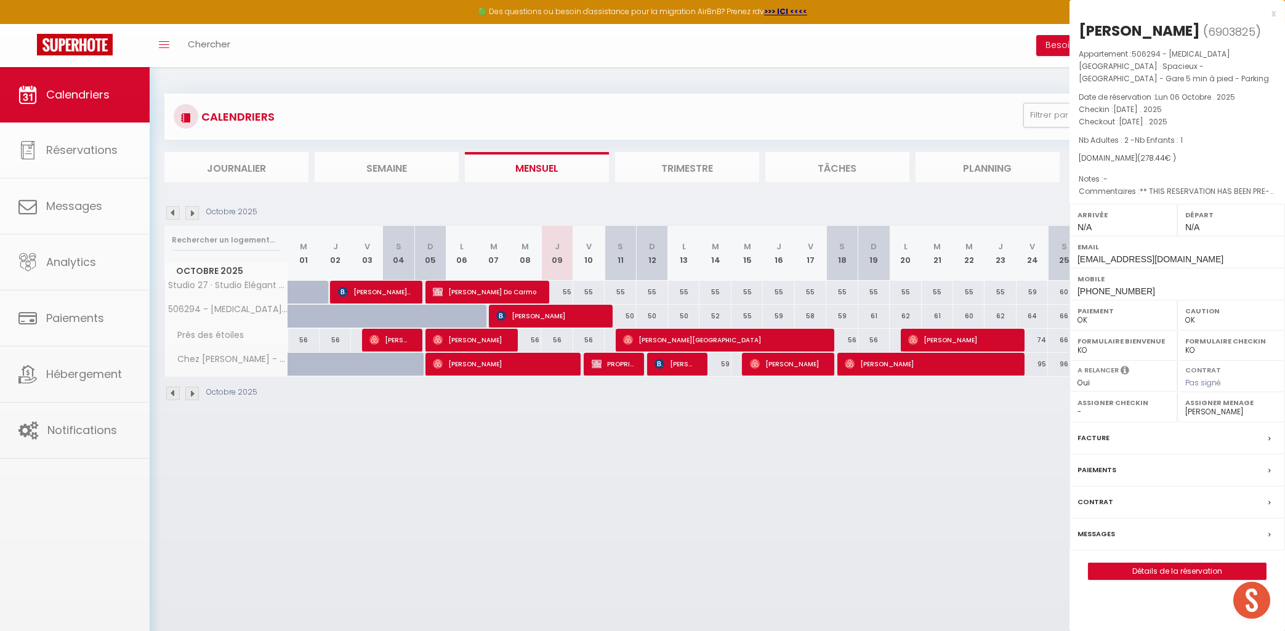
select select "42845"
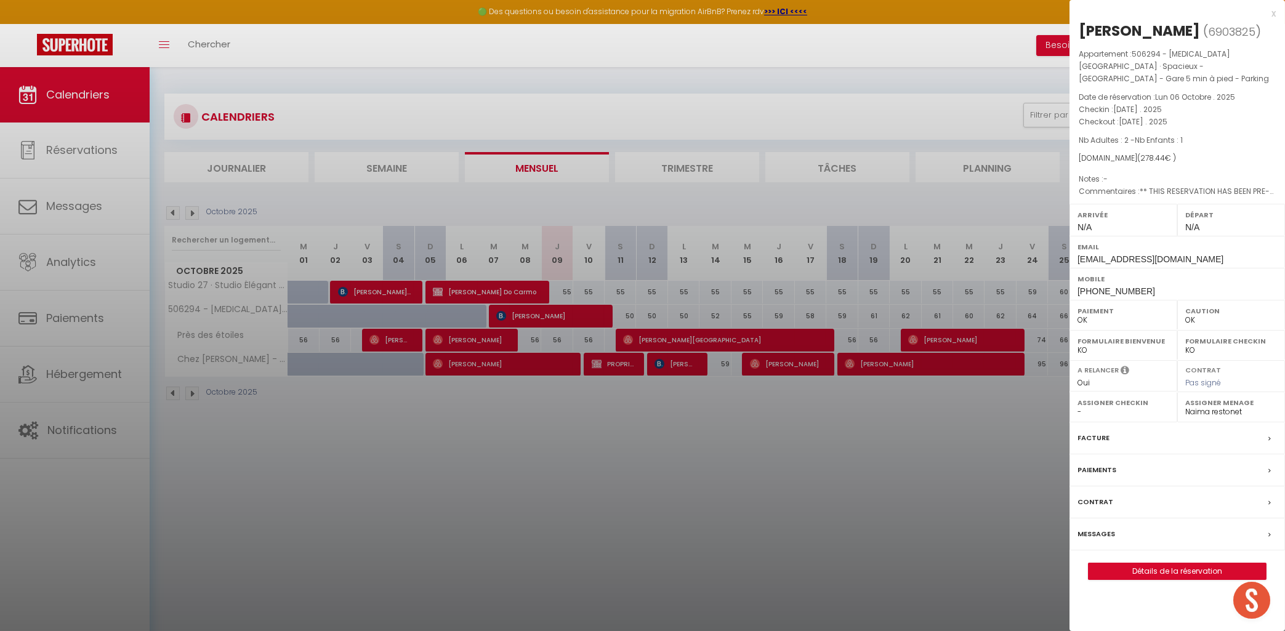
click at [666, 448] on div at bounding box center [642, 315] width 1285 height 631
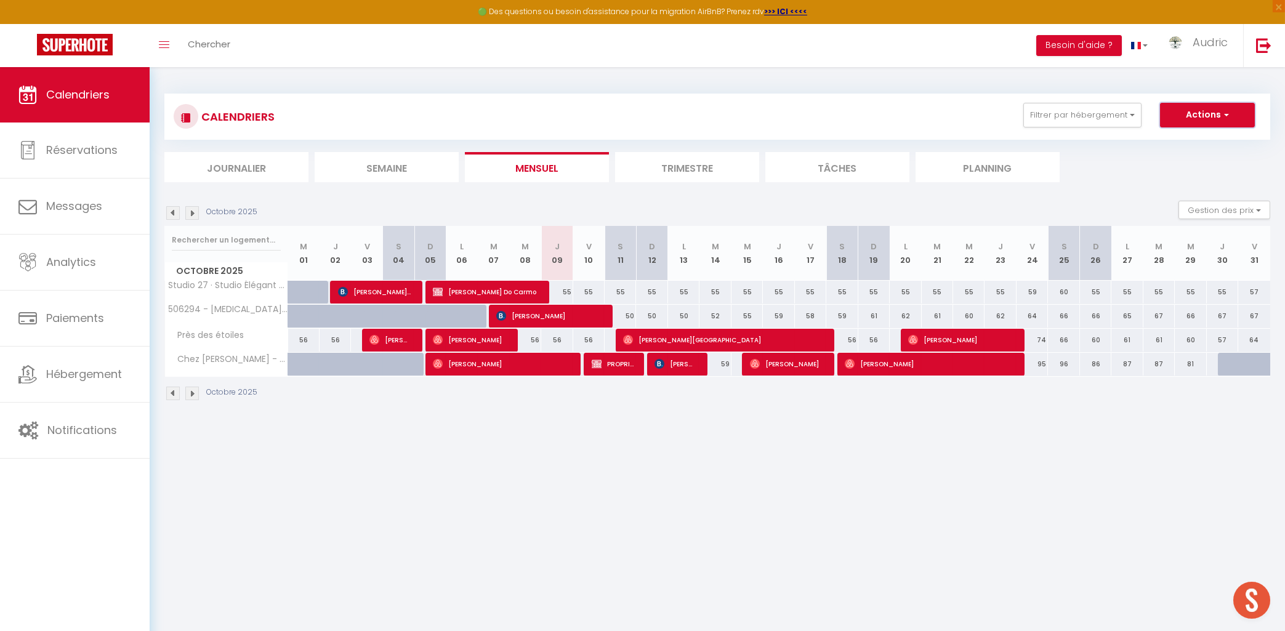
click at [1201, 113] on button "Actions" at bounding box center [1207, 115] width 95 height 25
click at [1197, 147] on link "Nouvelle réservation" at bounding box center [1194, 143] width 107 height 18
select select
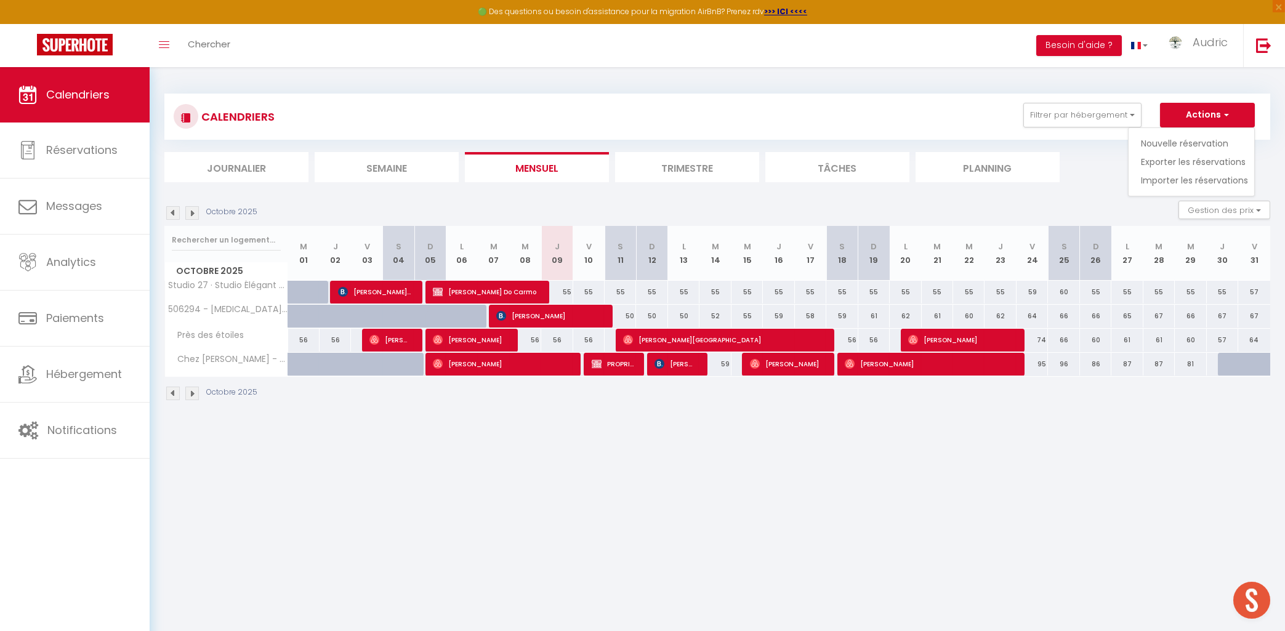
select select
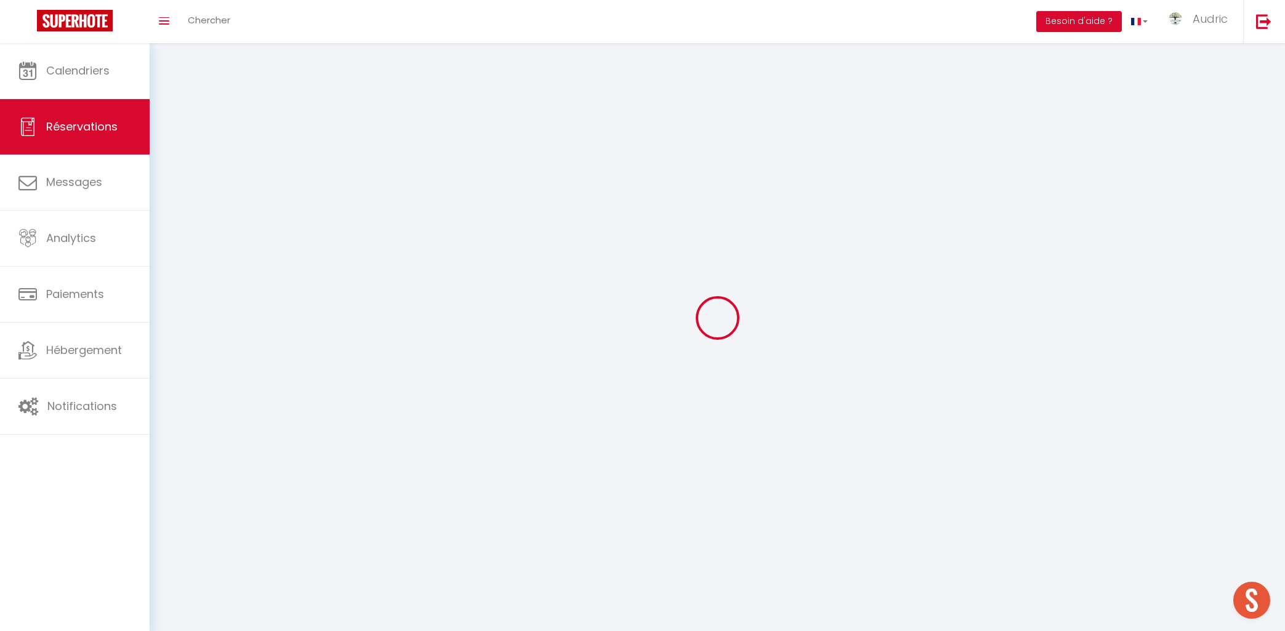
select select
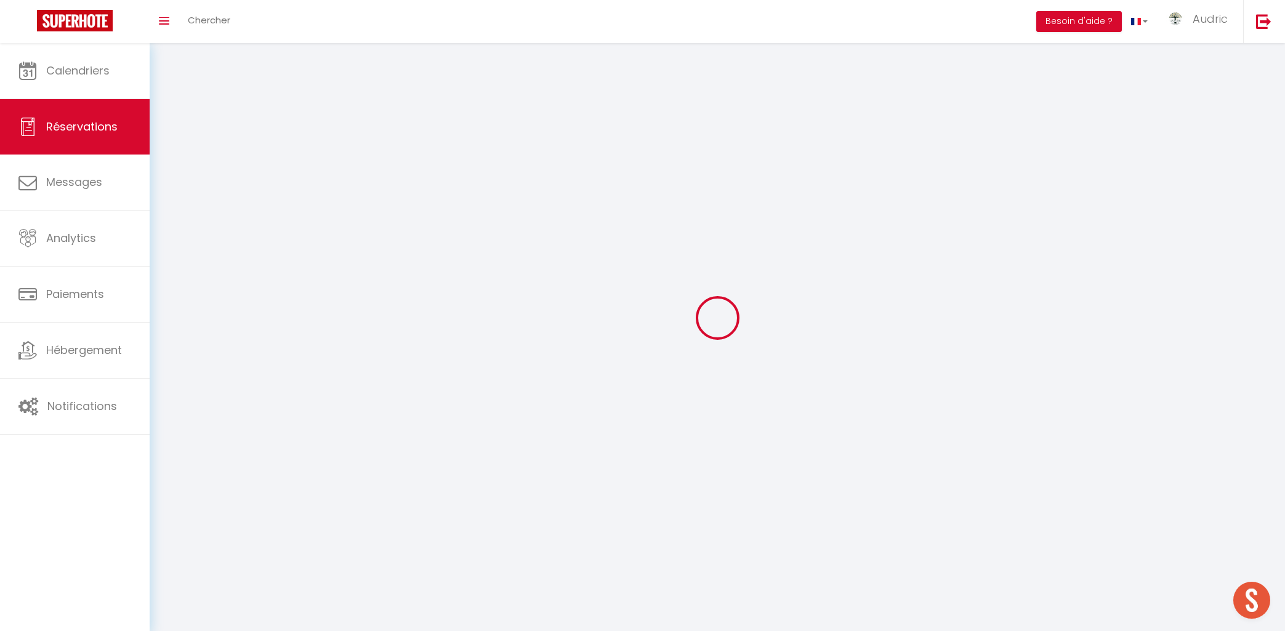
select select
checkbox input "false"
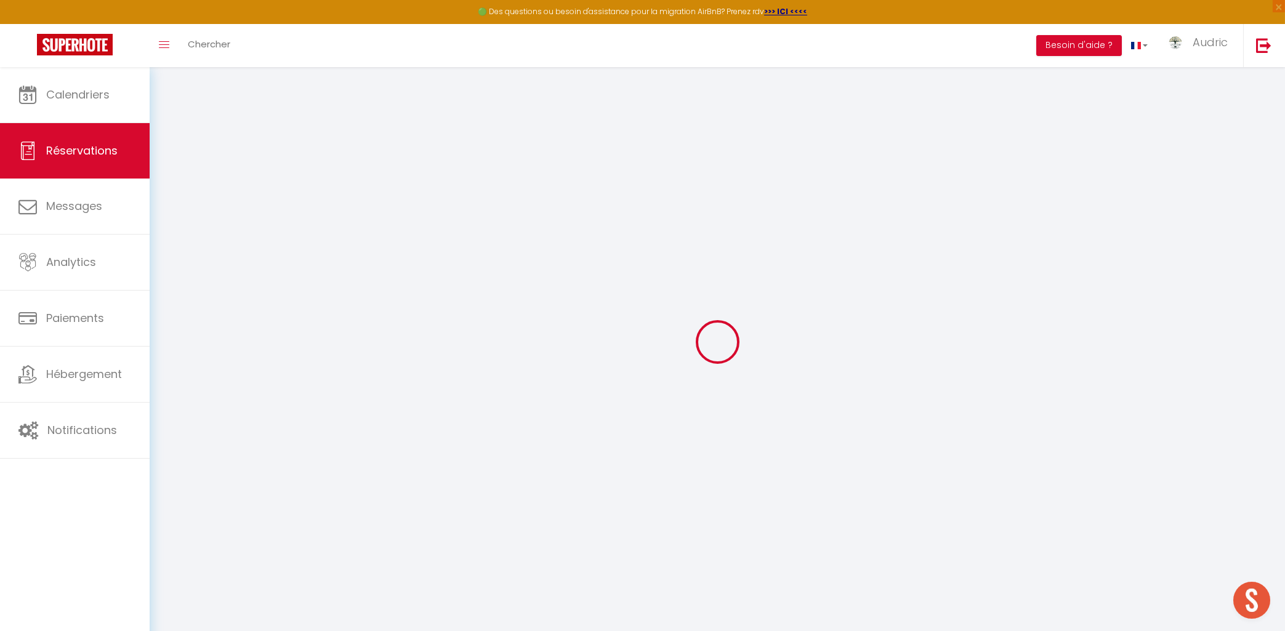
select select
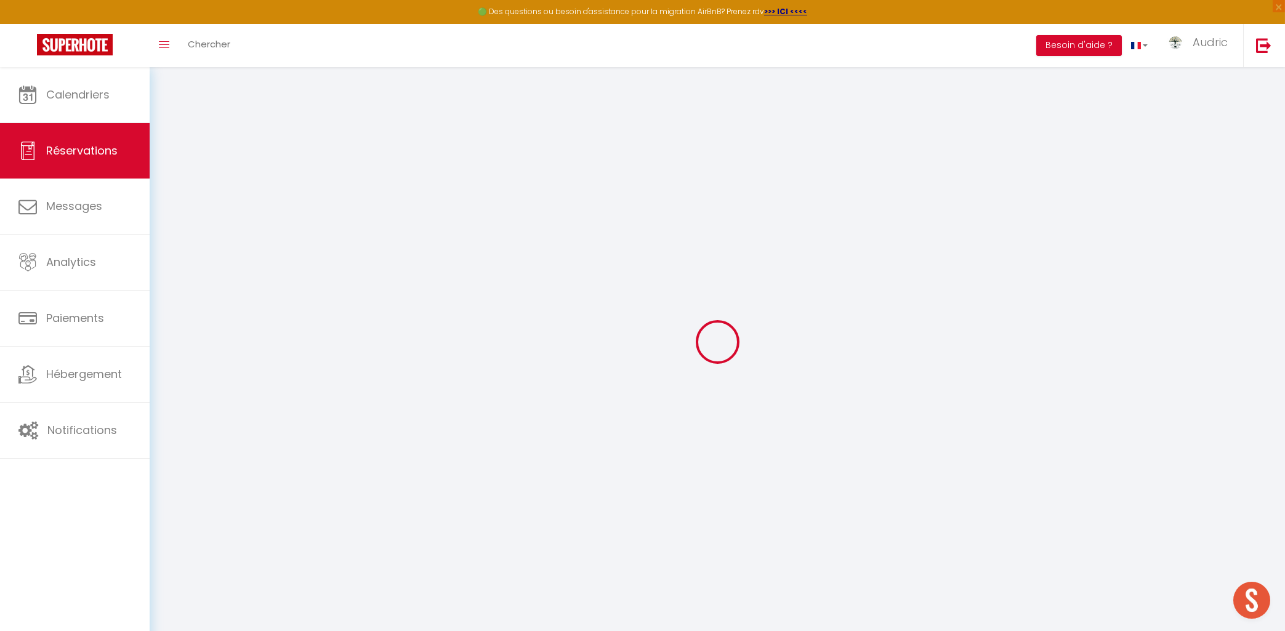
select select
checkbox input "false"
select select
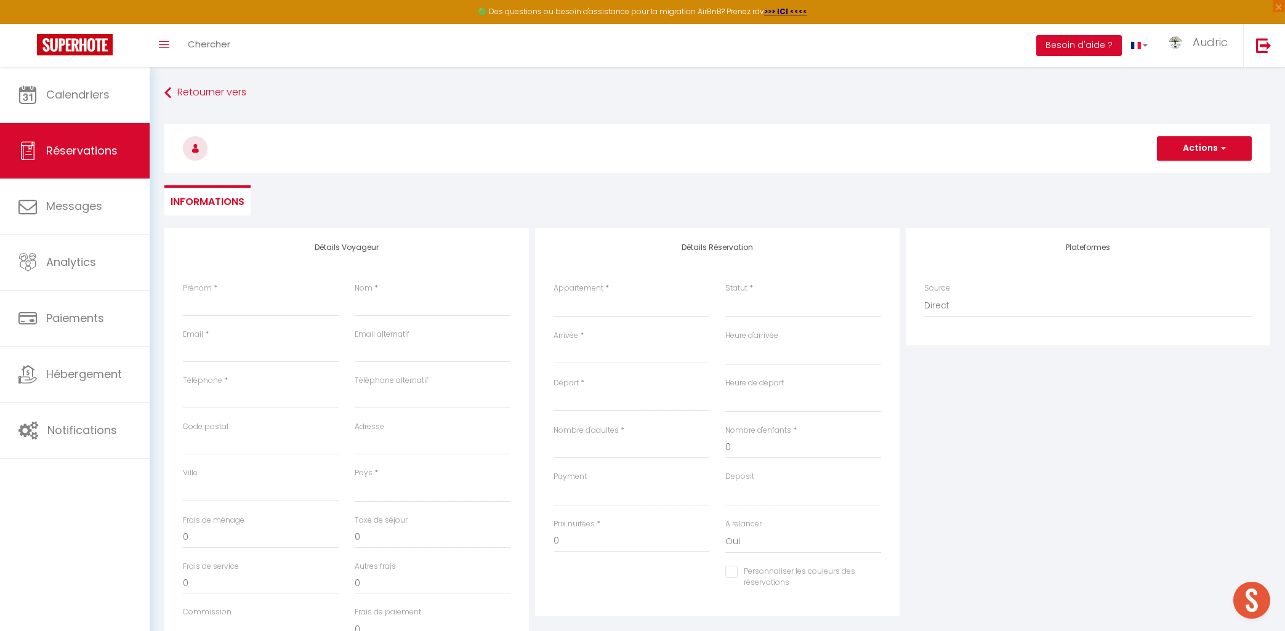
select select
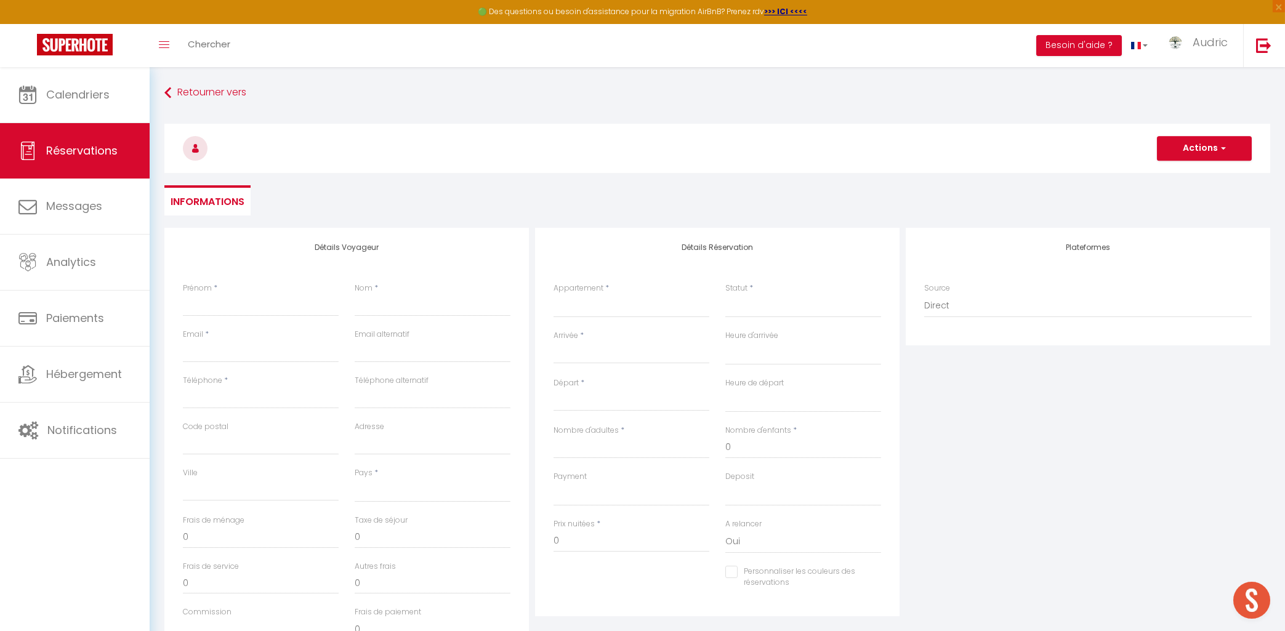
checkbox input "false"
select select
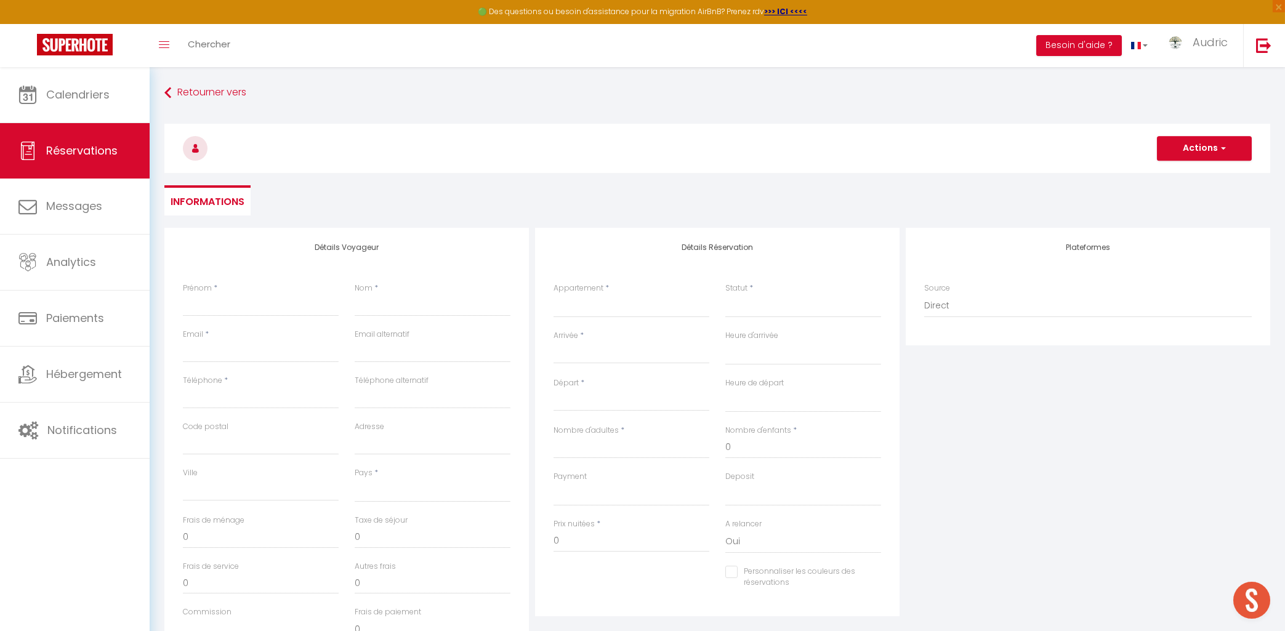
select select
checkbox input "false"
select select
click at [197, 311] on input "Prénom" at bounding box center [261, 305] width 156 height 22
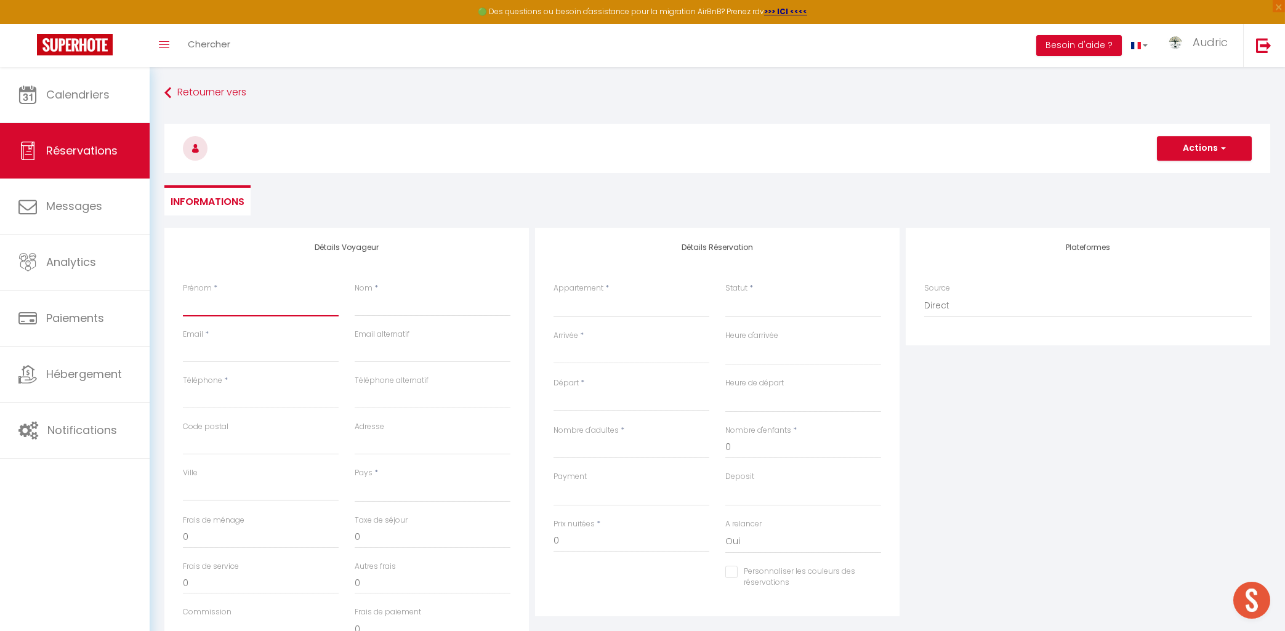
paste input "[PERSON_NAME]"
type input "[PERSON_NAME]"
select select
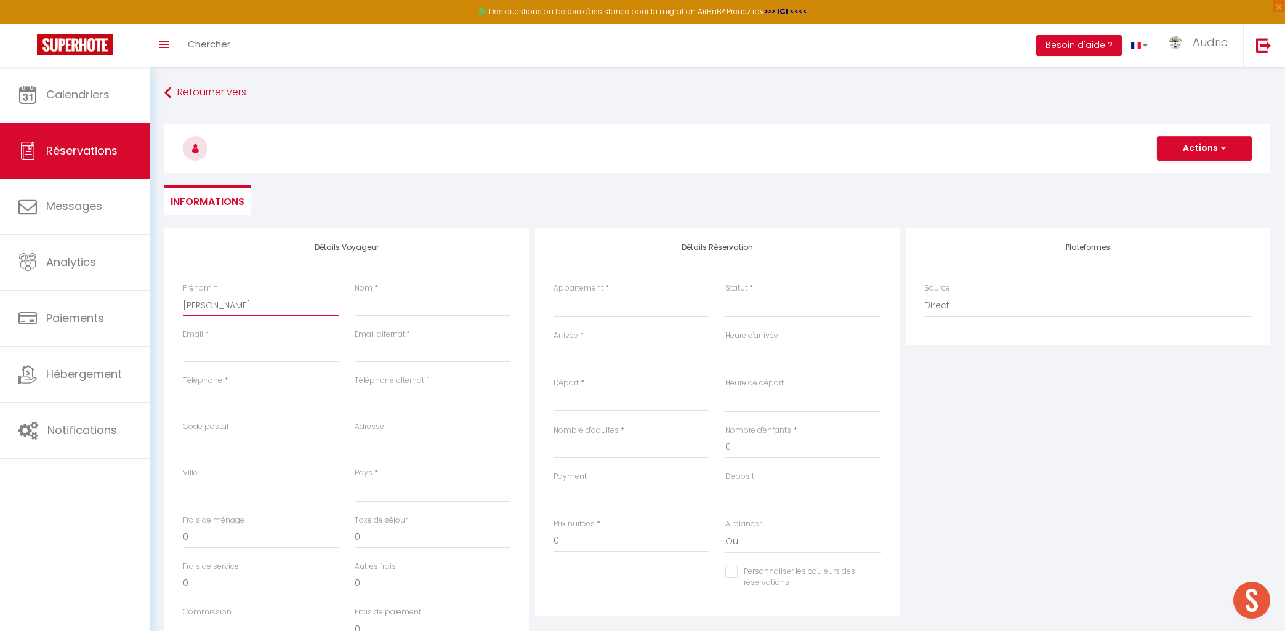
select select
checkbox input "false"
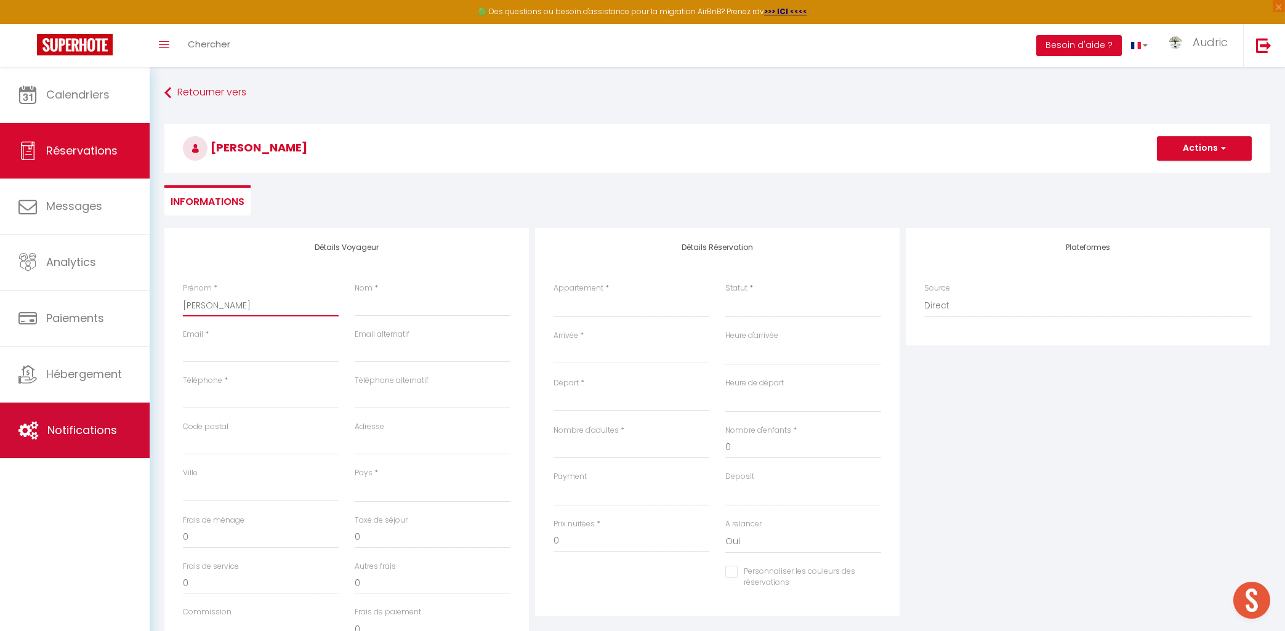
type input "[PERSON_NAME]"
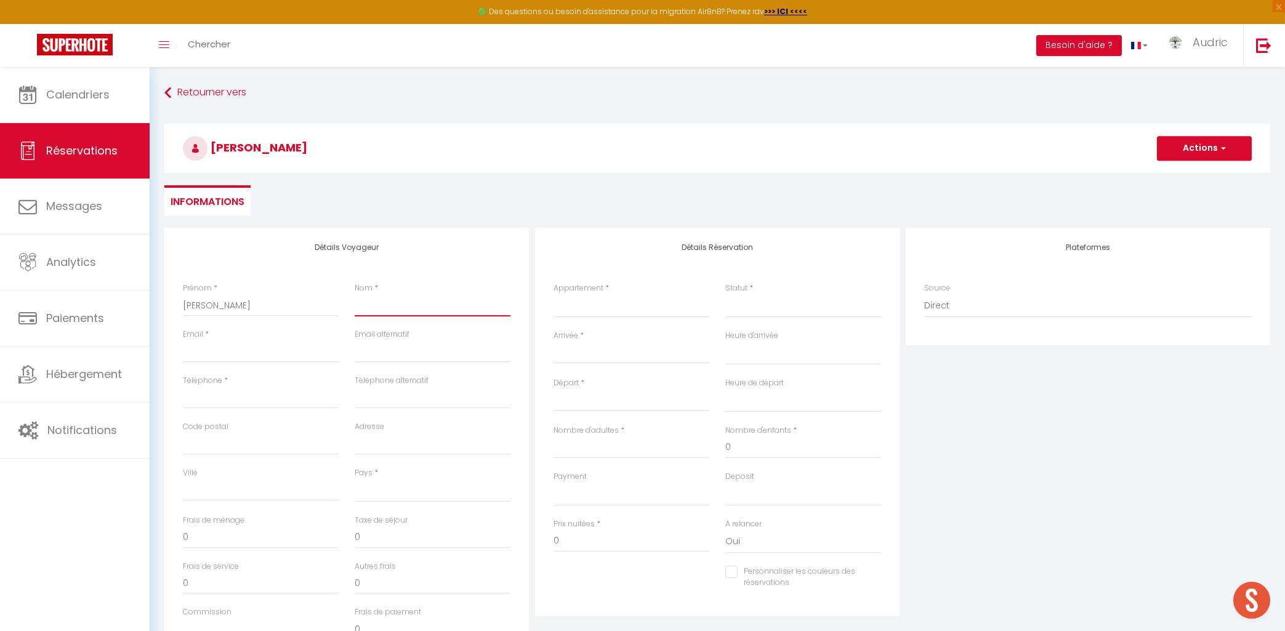
click at [428, 307] on input "Nom" at bounding box center [433, 305] width 156 height 22
paste input "[PERSON_NAME]"
type input "[PERSON_NAME]"
select select
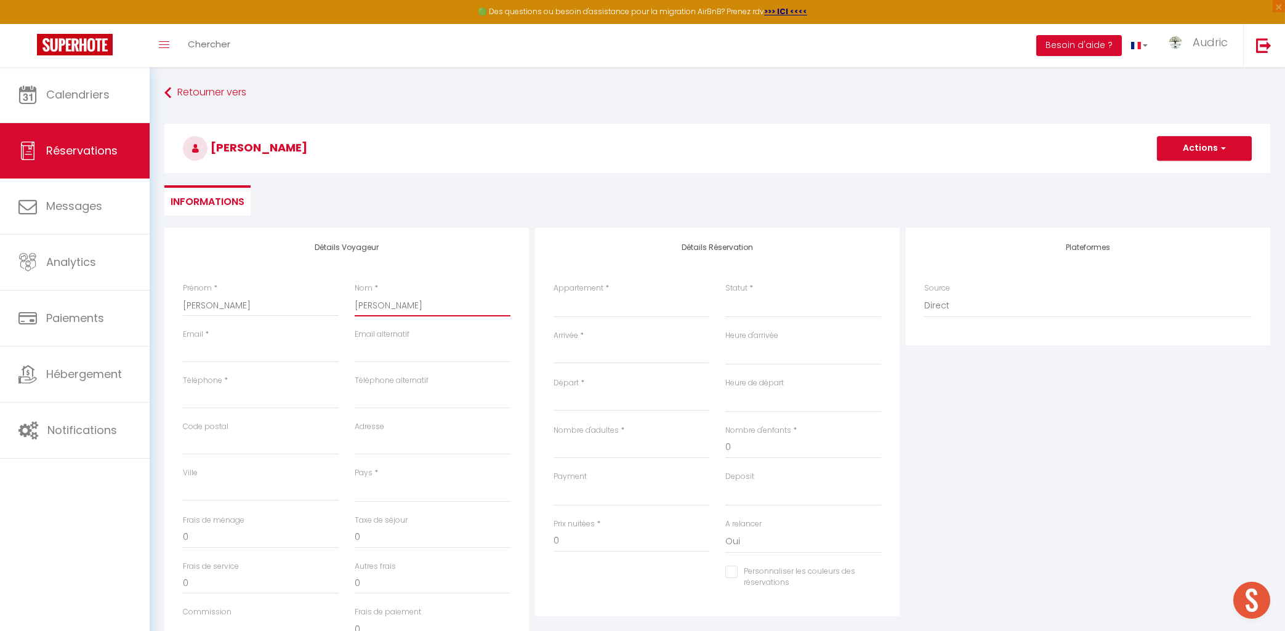
select select
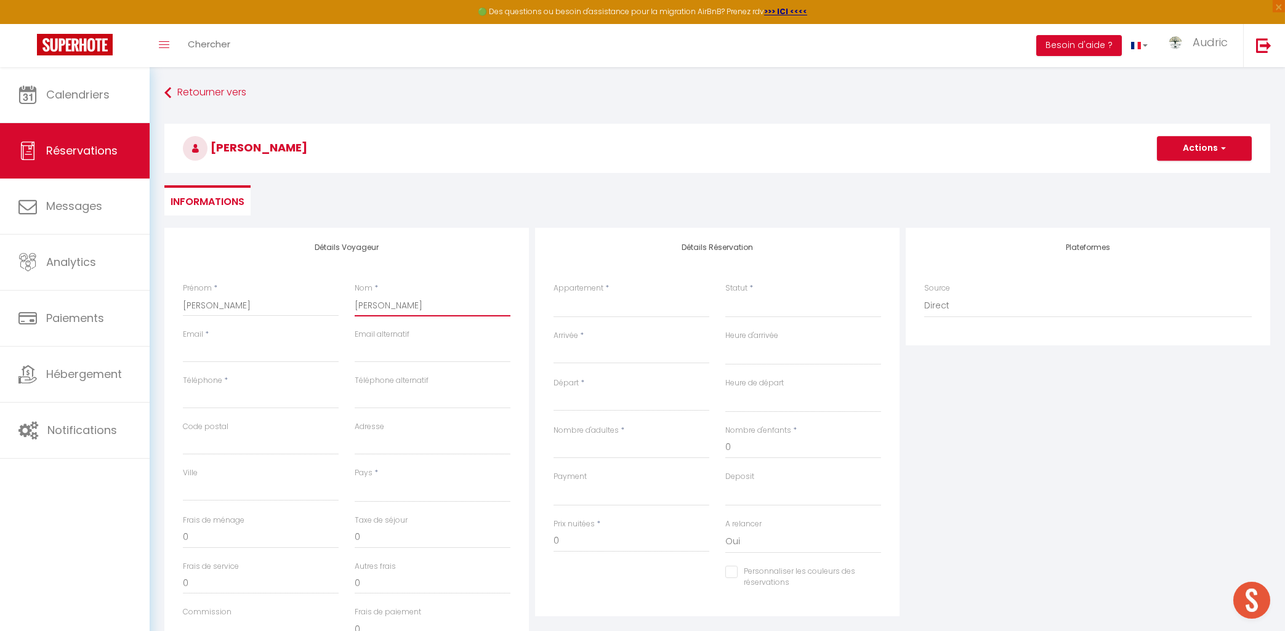
checkbox input "false"
type input "[PERSON_NAME]"
click at [242, 351] on input "Email client" at bounding box center [261, 352] width 156 height 22
paste input "[EMAIL_ADDRESS][DOMAIN_NAME]"
type input "[EMAIL_ADDRESS][DOMAIN_NAME]"
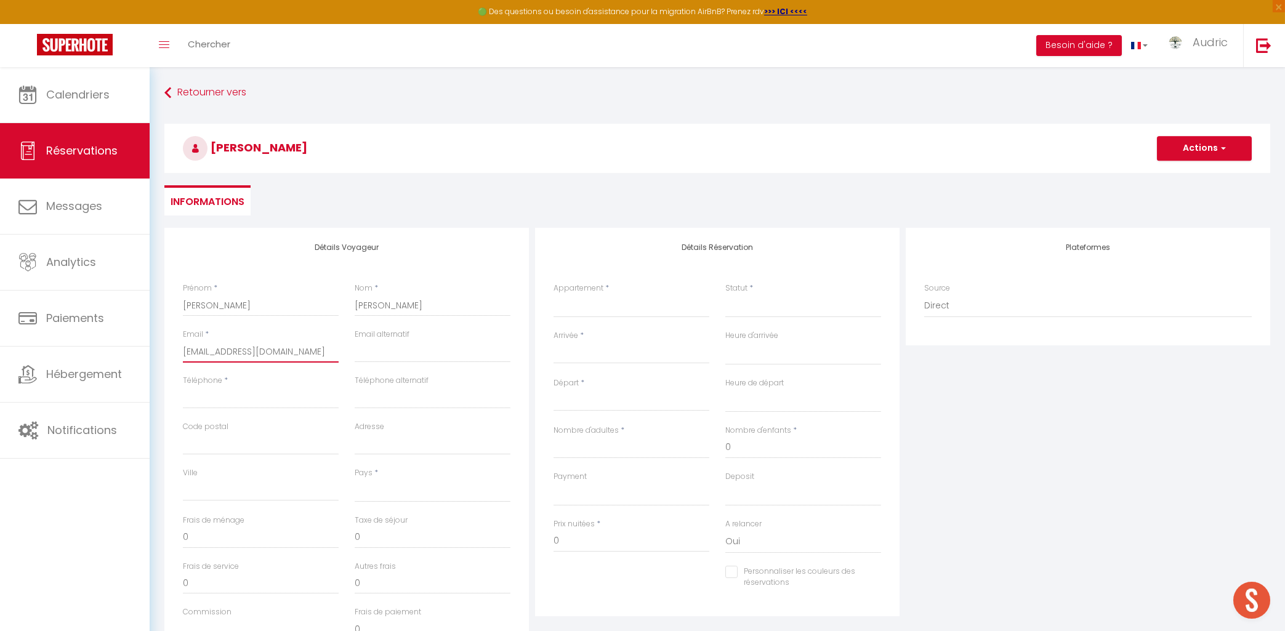
select select
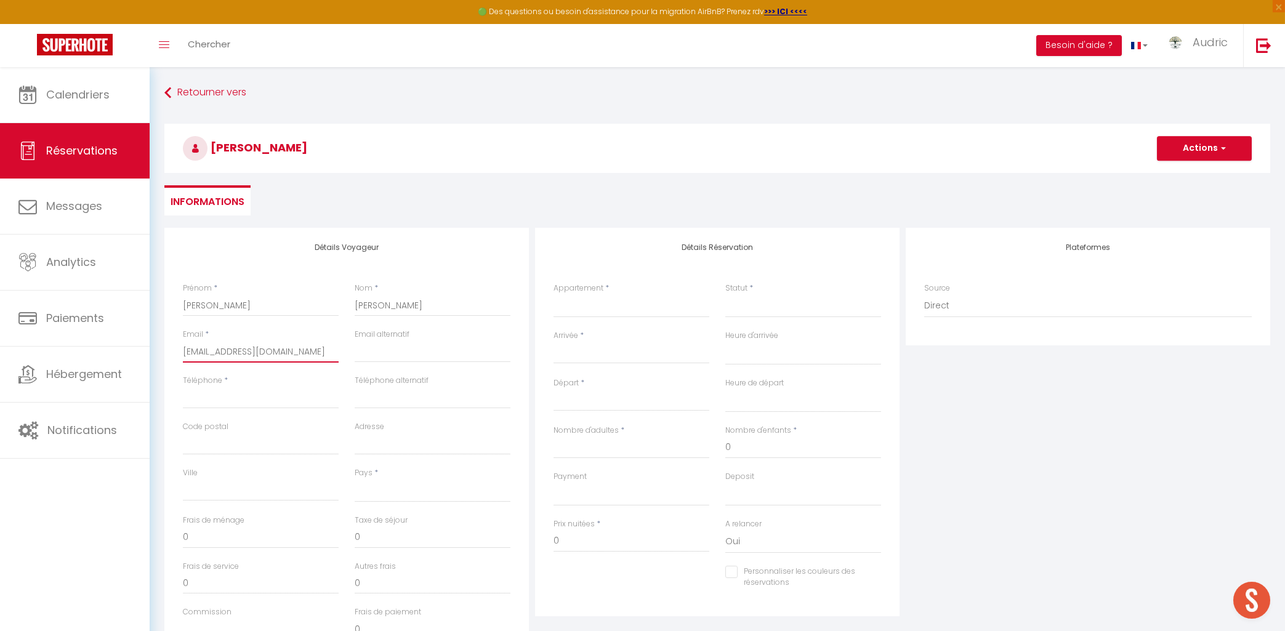
select select
checkbox input "false"
type input "[EMAIL_ADDRESS][DOMAIN_NAME]"
click at [247, 403] on input "Téléphone" at bounding box center [261, 398] width 156 height 22
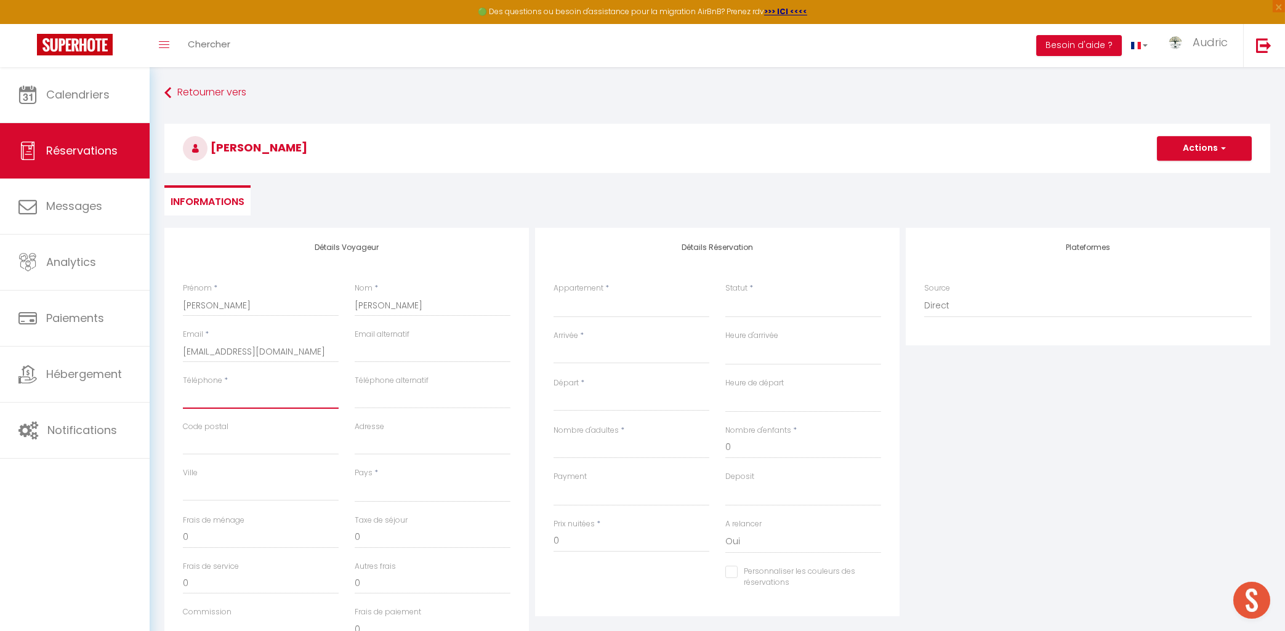
paste input "[PHONE_NUMBER]"
type input "[PHONE_NUMBER]"
select select
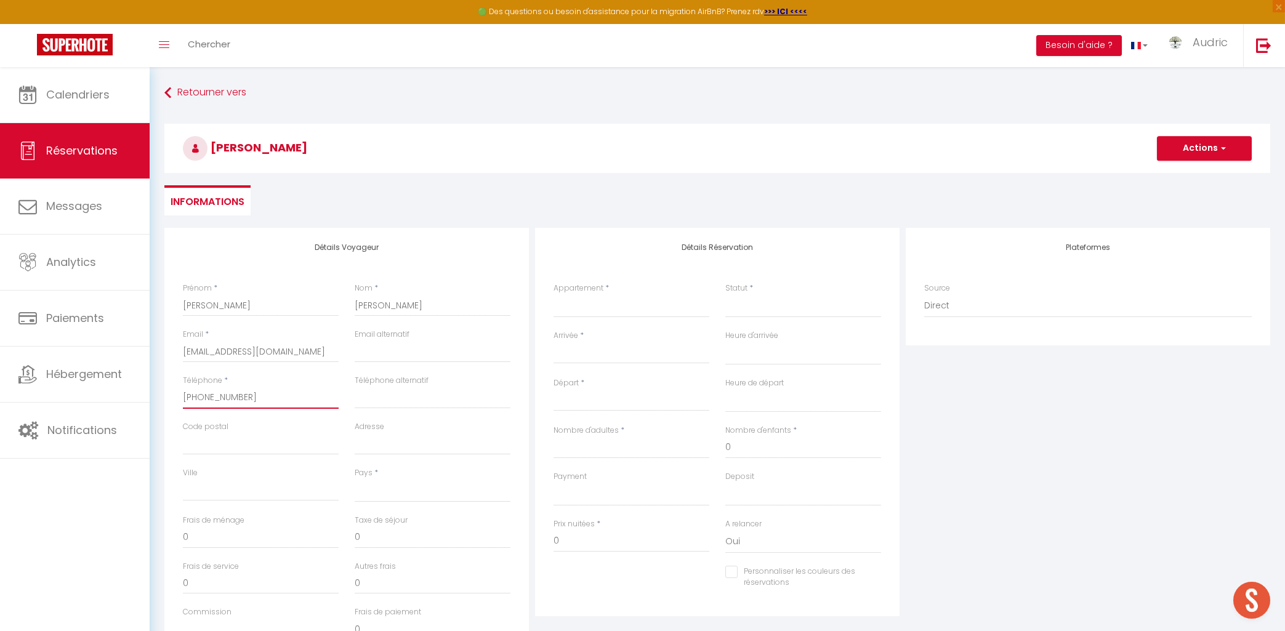
select select
checkbox input "false"
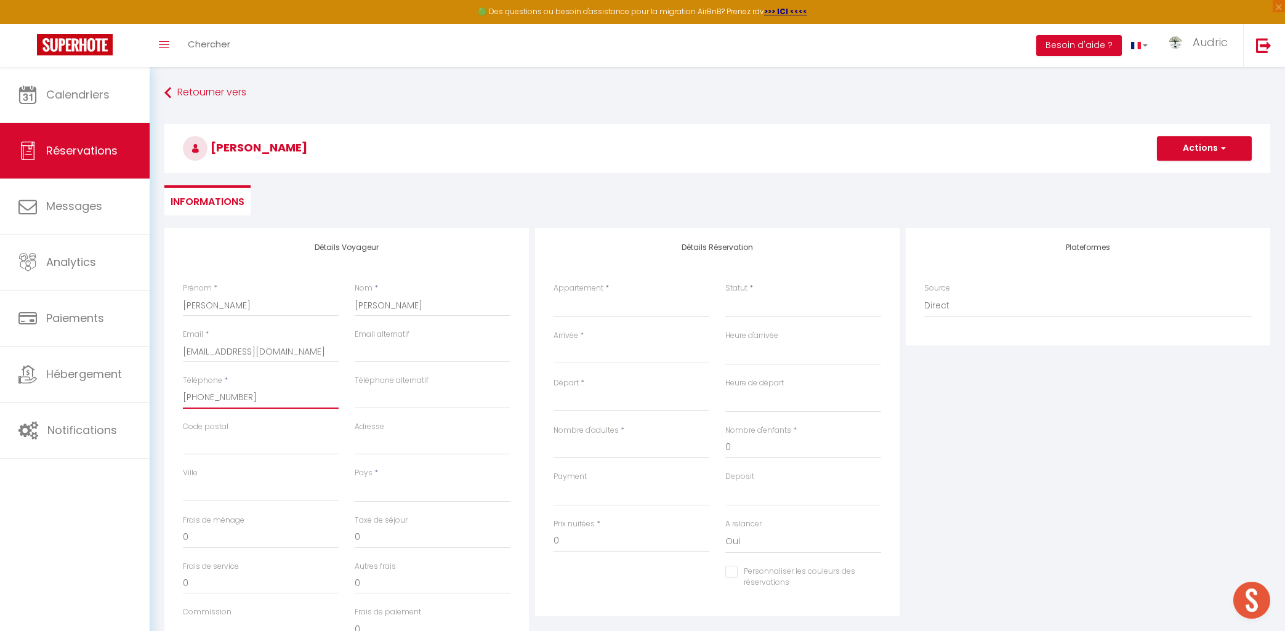
type input "[PHONE_NUMBER]"
select select "GB"
click option "[GEOGRAPHIC_DATA]" at bounding box center [0, 0] width 0 height 0
select select
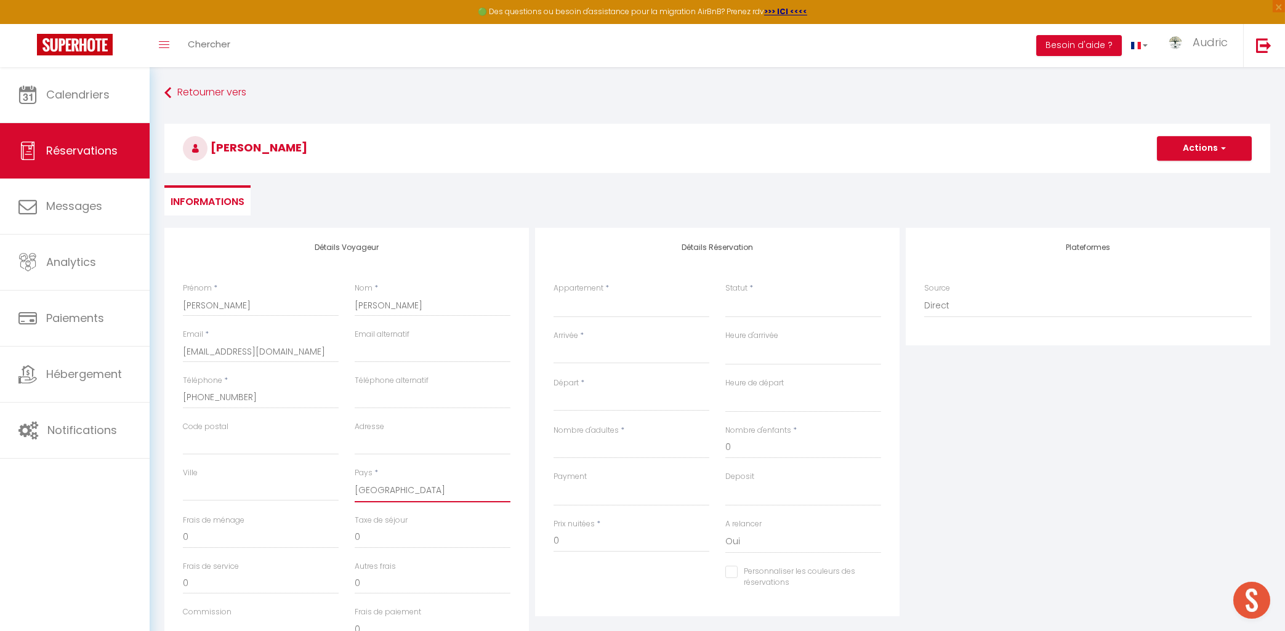
select select
checkbox input "false"
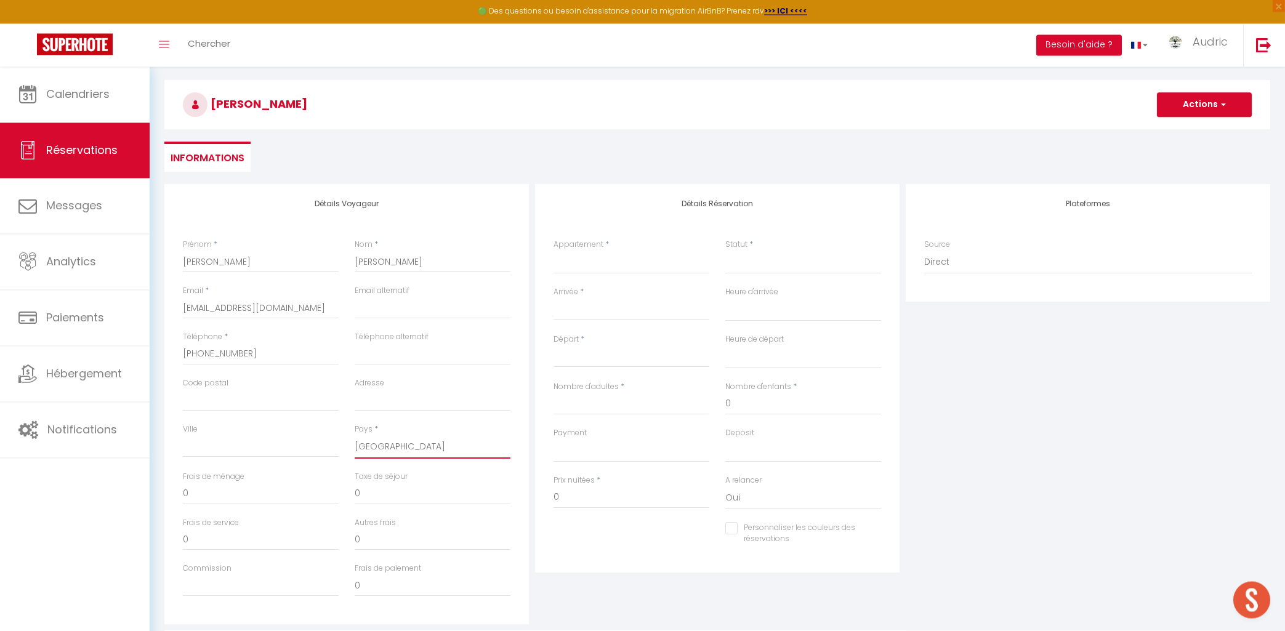
scroll to position [66, 0]
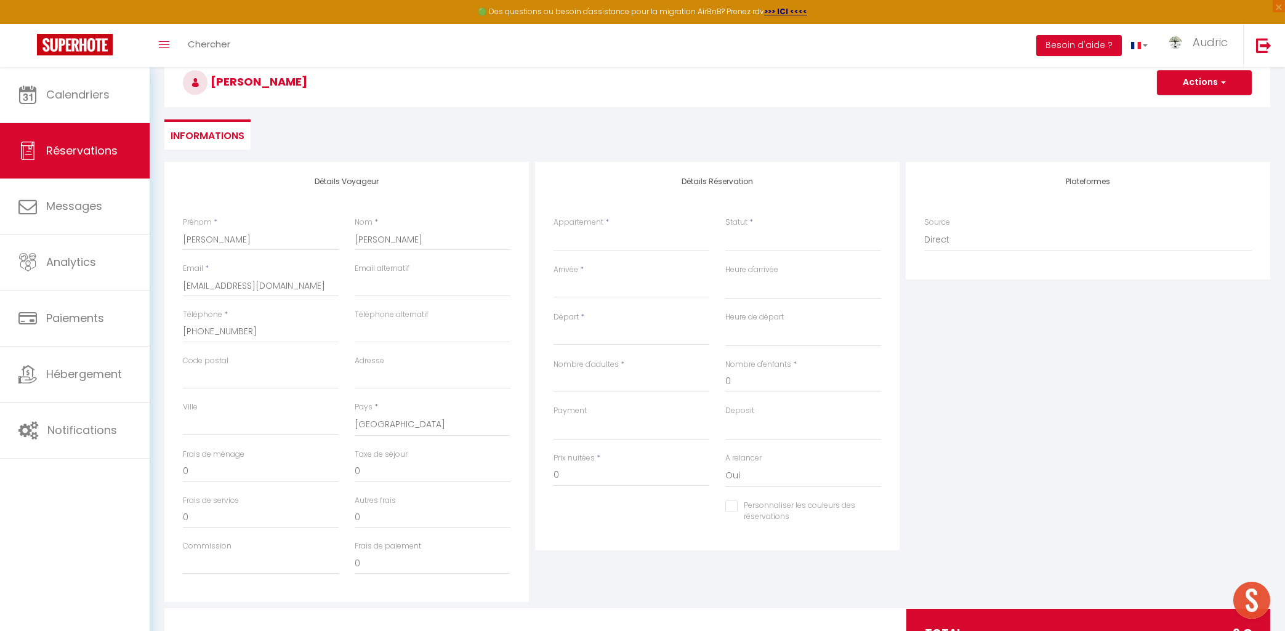
click at [615, 223] on div "Appartement * Le Carpe Diem Gîte ⭐⭐⭐ Le Vintage Le Manoir de Cyrielle - RDC - A…" at bounding box center [632, 234] width 156 height 35
click at [554, 229] on select "Le Carpe Diem Gîte ⭐⭐⭐ Le Vintage Le Manoir de Cyrielle - RDC - Apt 1 Le Manoir…" at bounding box center [632, 240] width 156 height 23
select select "64314"
click option "506294 - [MEDICAL_DATA] [GEOGRAPHIC_DATA] · Spacieux - [GEOGRAPHIC_DATA] - Gare…" at bounding box center [0, 0] width 0 height 0
select select
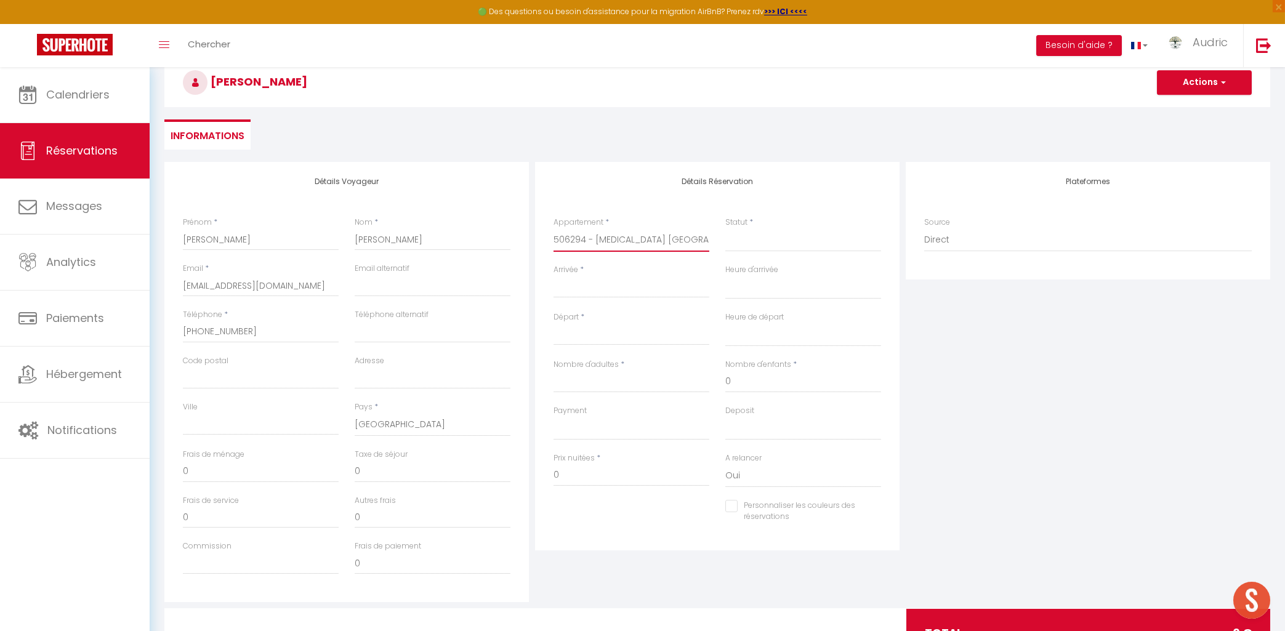
select select
click at [793, 243] on select "Confirmé Non Confirmé Annulé Annulé par le voyageur No Show Request" at bounding box center [804, 240] width 156 height 23
click option "Confirmé" at bounding box center [0, 0] width 0 height 0
click at [726, 229] on select "Confirmé Non Confirmé Annulé Annulé par le voyageur No Show Request" at bounding box center [804, 240] width 156 height 23
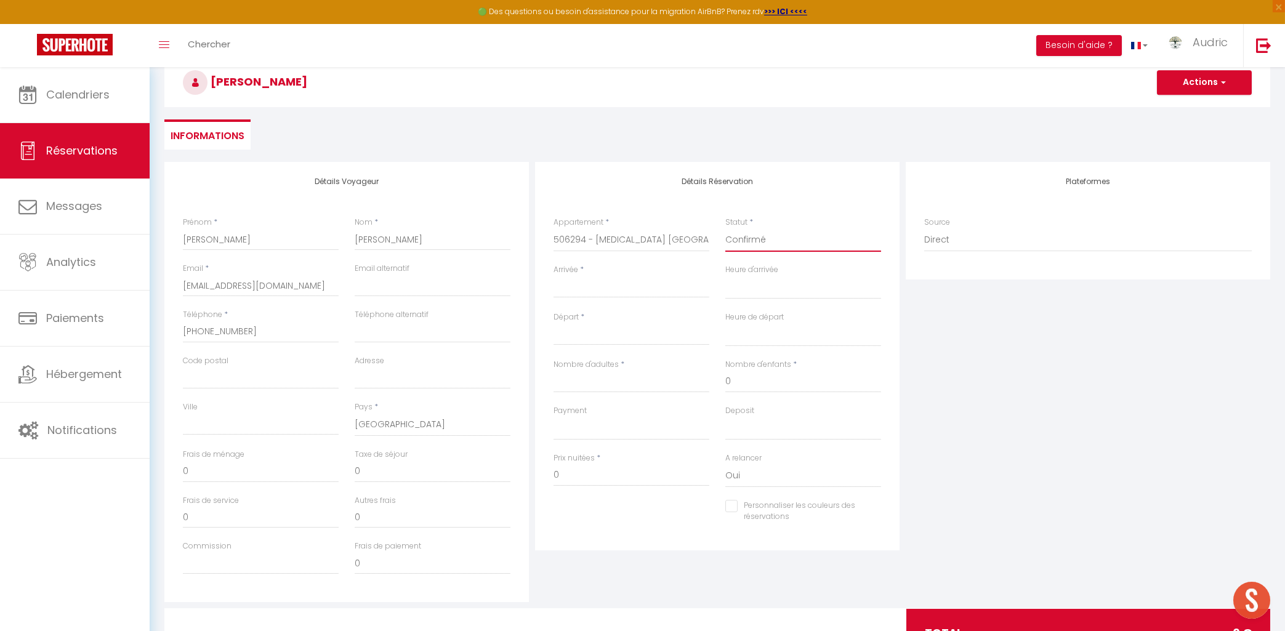
click option "Non Confirmé" at bounding box center [0, 0] width 0 height 0
click at [602, 291] on input "Arrivée" at bounding box center [632, 288] width 156 height 16
click at [719, 382] on span "11" at bounding box center [724, 383] width 26 height 25
click at [597, 369] on label "Nombre d'adultes" at bounding box center [586, 365] width 65 height 12
click at [597, 371] on input "Nombre d'adultes" at bounding box center [632, 382] width 156 height 22
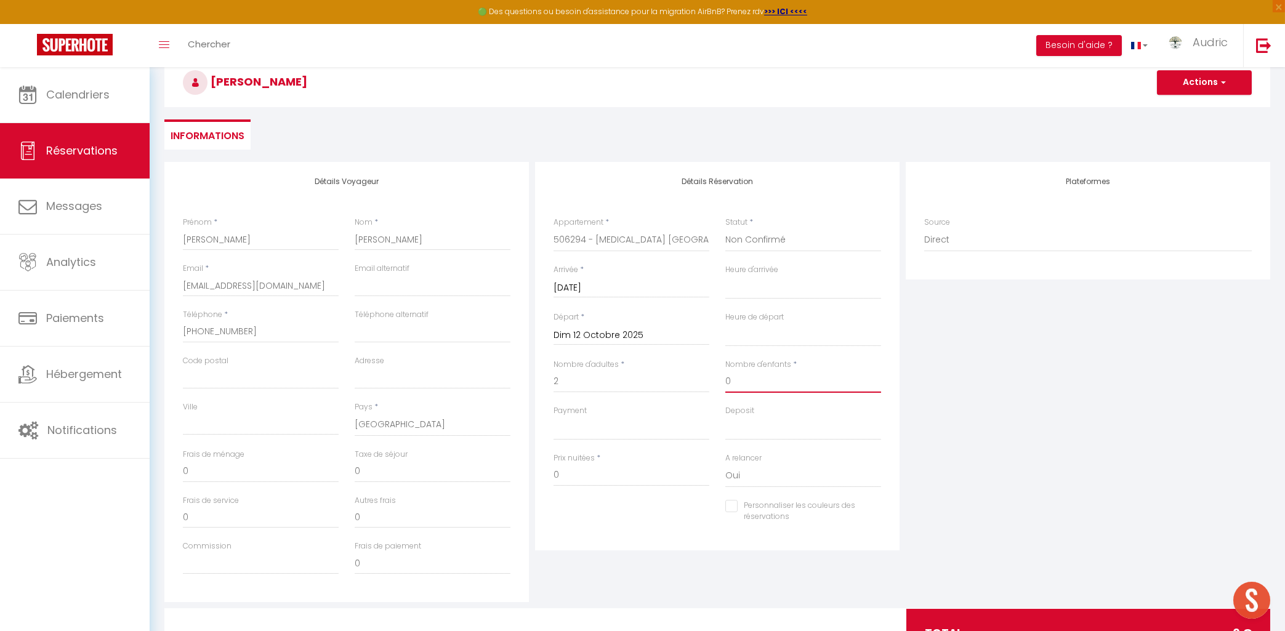
click at [742, 386] on input "0" at bounding box center [804, 382] width 156 height 22
click at [742, 383] on input "0" at bounding box center [804, 382] width 156 height 22
click at [554, 417] on select "OK KO" at bounding box center [632, 428] width 156 height 23
click option "KO" at bounding box center [0, 0] width 0 height 0
click at [726, 417] on select "OK KO" at bounding box center [804, 428] width 156 height 23
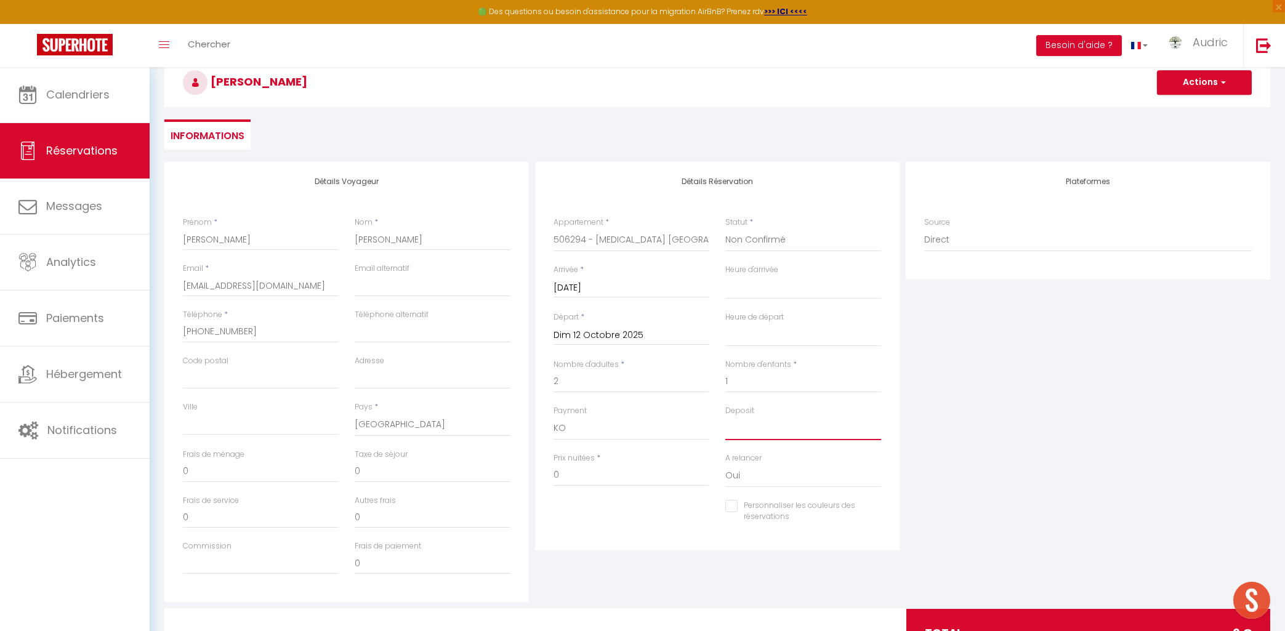
click option "OK" at bounding box center [0, 0] width 0 height 0
click at [726, 276] on select "00:00 00:30 01:00 01:30 02:00 02:30 03:00 03:30 04:00 04:30 05:00 05:30 06:00 0…" at bounding box center [804, 287] width 156 height 23
click at [745, 286] on select "00:00 00:30 01:00 01:30 02:00 02:30 03:00 03:30 04:00 04:30 05:00 05:30 06:00 0…" at bounding box center [804, 287] width 156 height 23
click at [726, 229] on select "Confirmé Non Confirmé Annulé Annulé par le voyageur No Show Request" at bounding box center [804, 240] width 156 height 23
click option "Confirmé" at bounding box center [0, 0] width 0 height 0
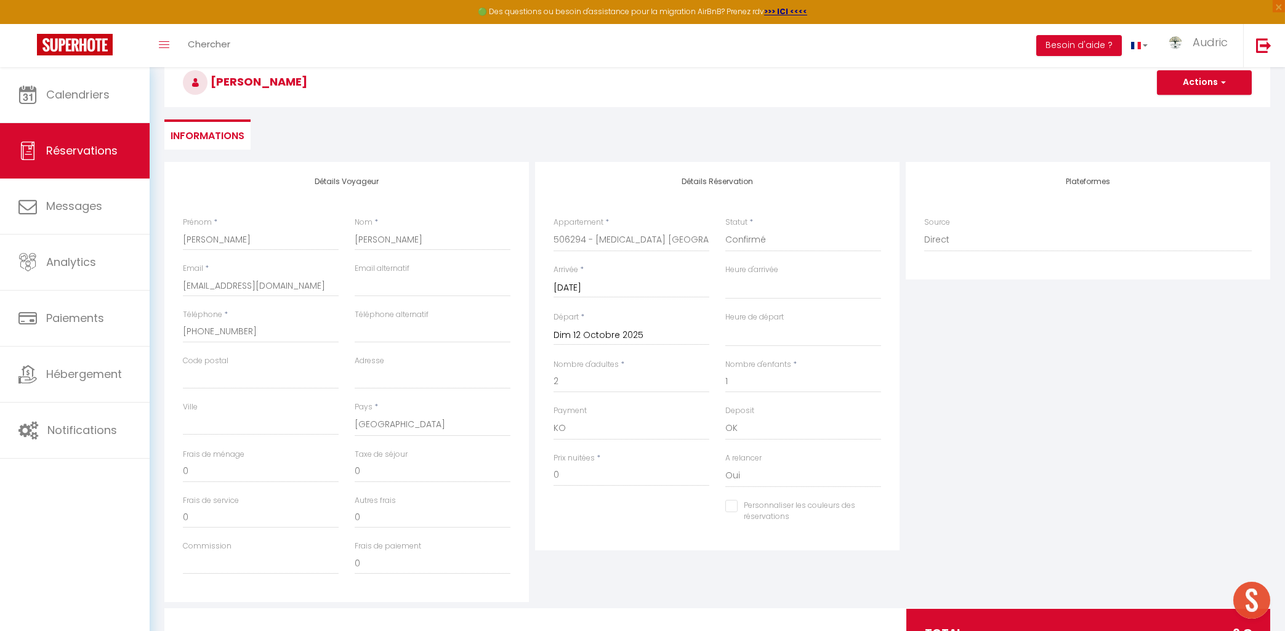
click at [635, 514] on div "Personnaliser les couleurs des réservations #D7092E" at bounding box center [718, 518] width 344 height 36
click at [761, 378] on input "1" at bounding box center [804, 382] width 156 height 22
click at [554, 417] on select "OK KO" at bounding box center [632, 428] width 156 height 23
click option "OK" at bounding box center [0, 0] width 0 height 0
click at [603, 513] on div "Personnaliser les couleurs des réservations #D7092E" at bounding box center [718, 518] width 344 height 36
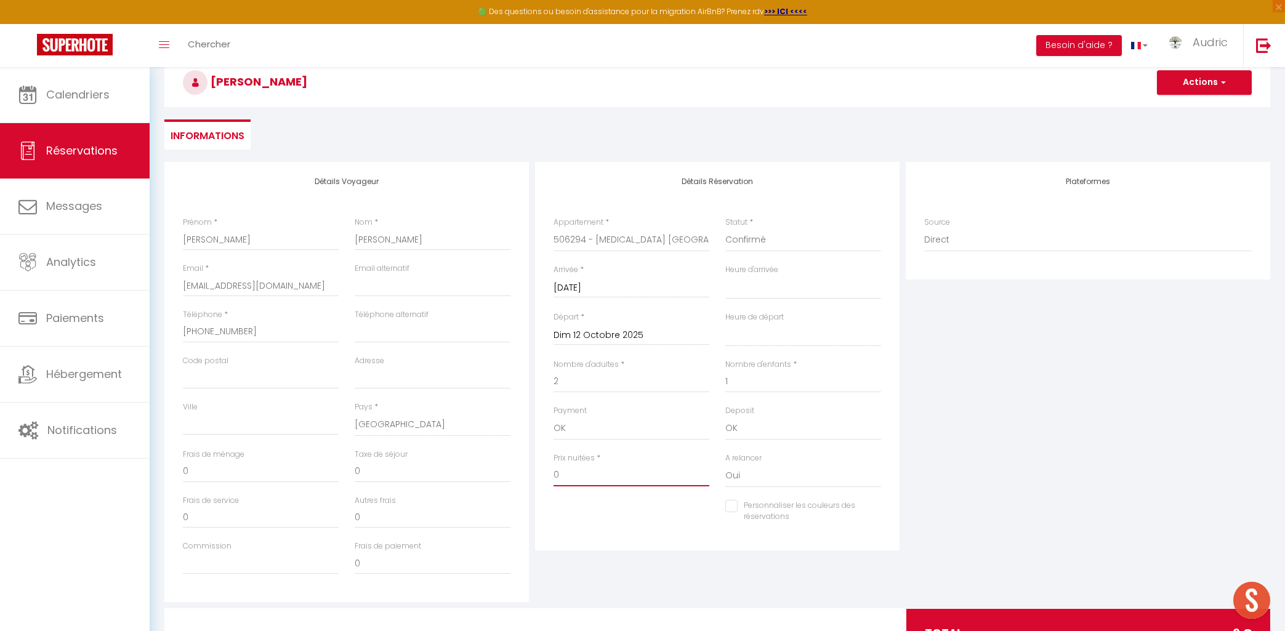
click at [605, 471] on input "0" at bounding box center [632, 475] width 156 height 22
click at [612, 515] on div "Personnaliser les couleurs des réservations #D7092E" at bounding box center [718, 518] width 344 height 36
click at [298, 470] on input "0" at bounding box center [261, 472] width 156 height 22
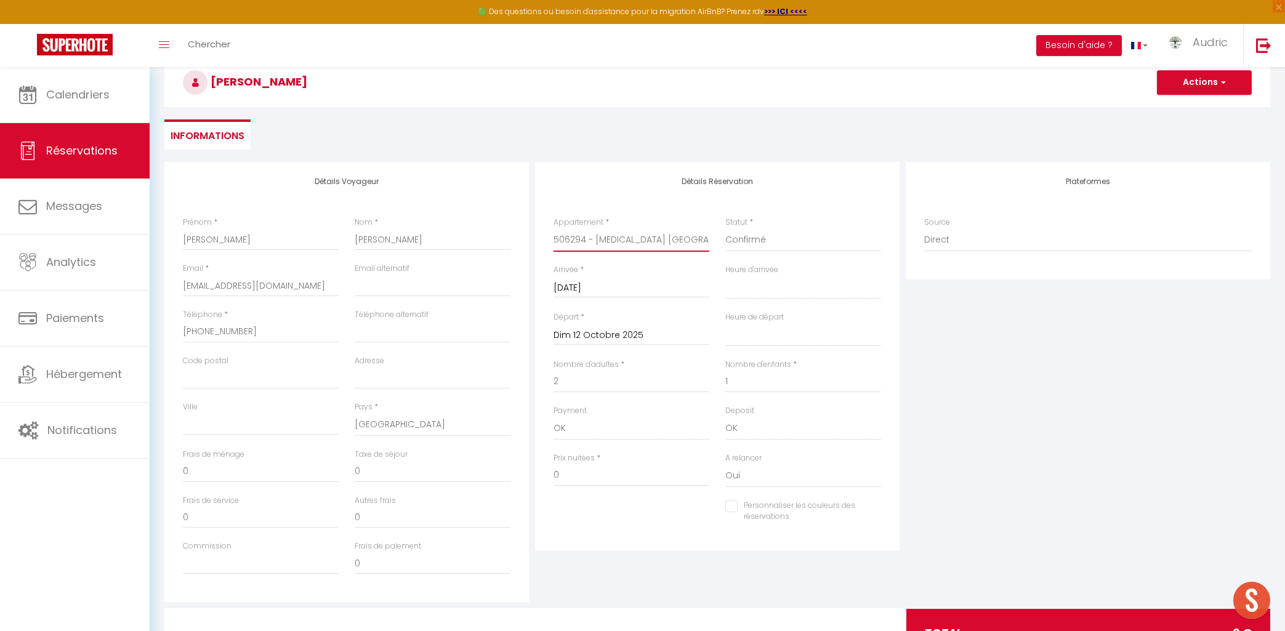
click at [554, 229] on select "Le Carpe Diem Gîte ⭐⭐⭐ Le Vintage Le Manoir de Cyrielle - RDC - Apt 1 Le Manoir…" at bounding box center [632, 240] width 156 height 23
click at [726, 229] on select "Confirmé Non Confirmé Annulé Annulé par le voyageur No Show Request" at bounding box center [804, 240] width 156 height 23
click option "Confirmé" at bounding box center [0, 0] width 0 height 0
click at [620, 389] on input "2" at bounding box center [632, 382] width 156 height 22
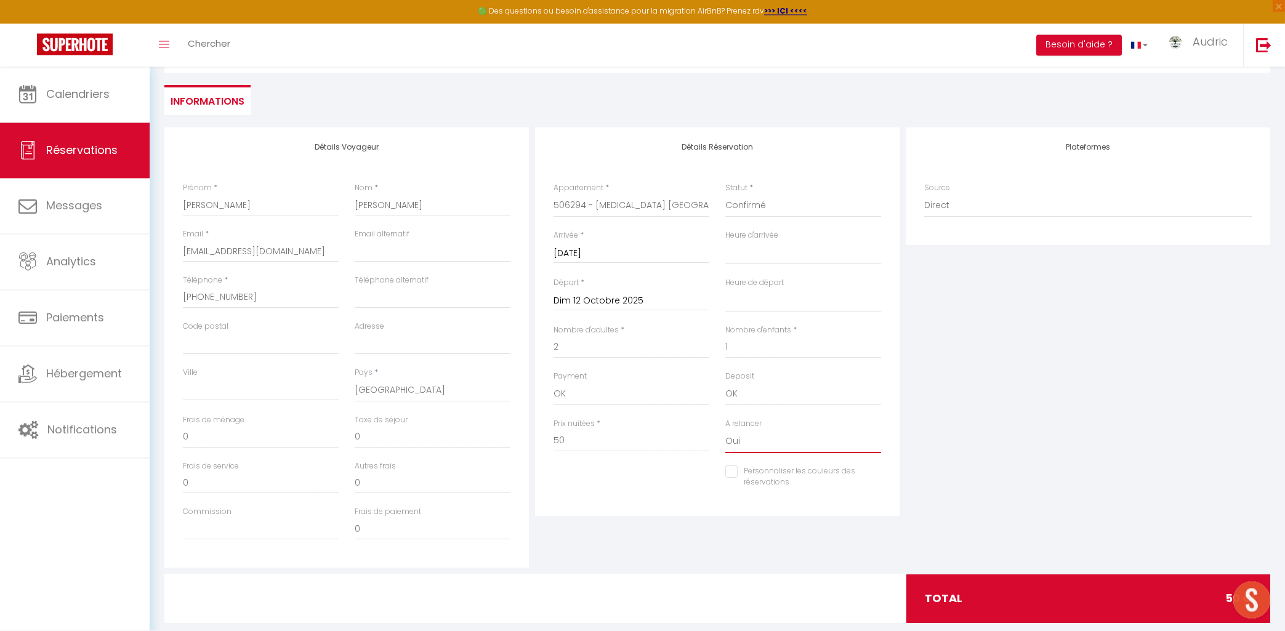
scroll to position [122, 0]
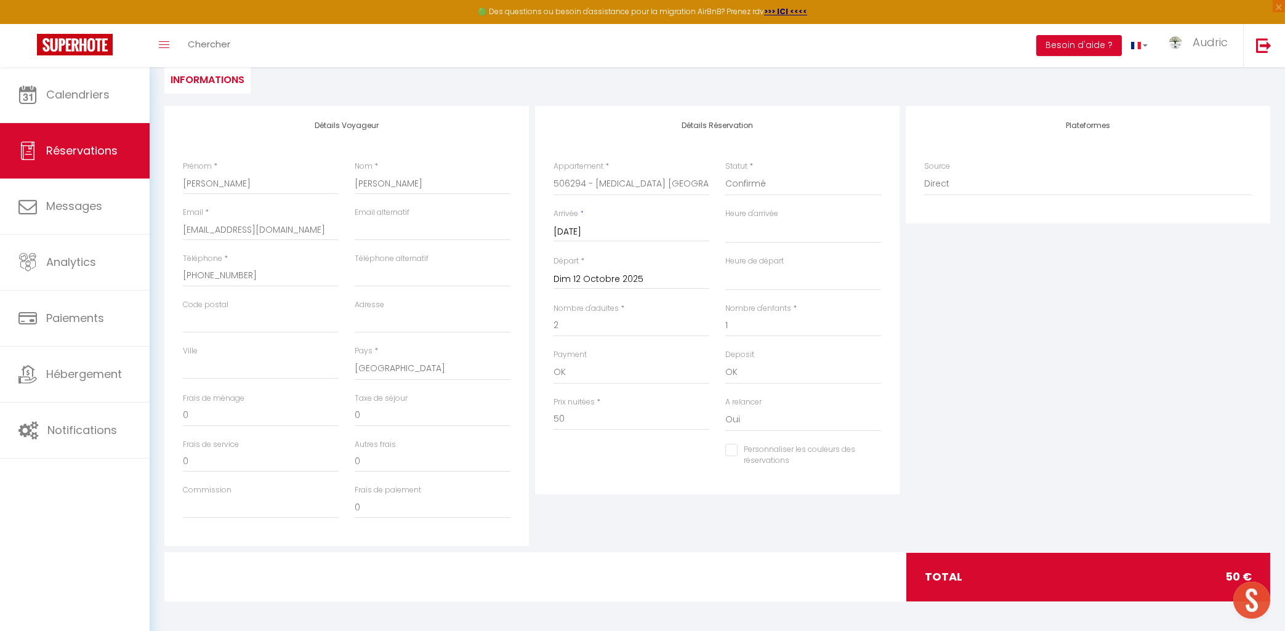
click at [615, 460] on div "Personnaliser les couleurs des réservations #D7092E" at bounding box center [718, 462] width 344 height 36
click at [554, 361] on select "OK KO" at bounding box center [632, 372] width 156 height 23
click option "KO" at bounding box center [0, 0] width 0 height 0
click at [572, 451] on div "Personnaliser les couleurs des réservations #D7092E" at bounding box center [718, 462] width 344 height 36
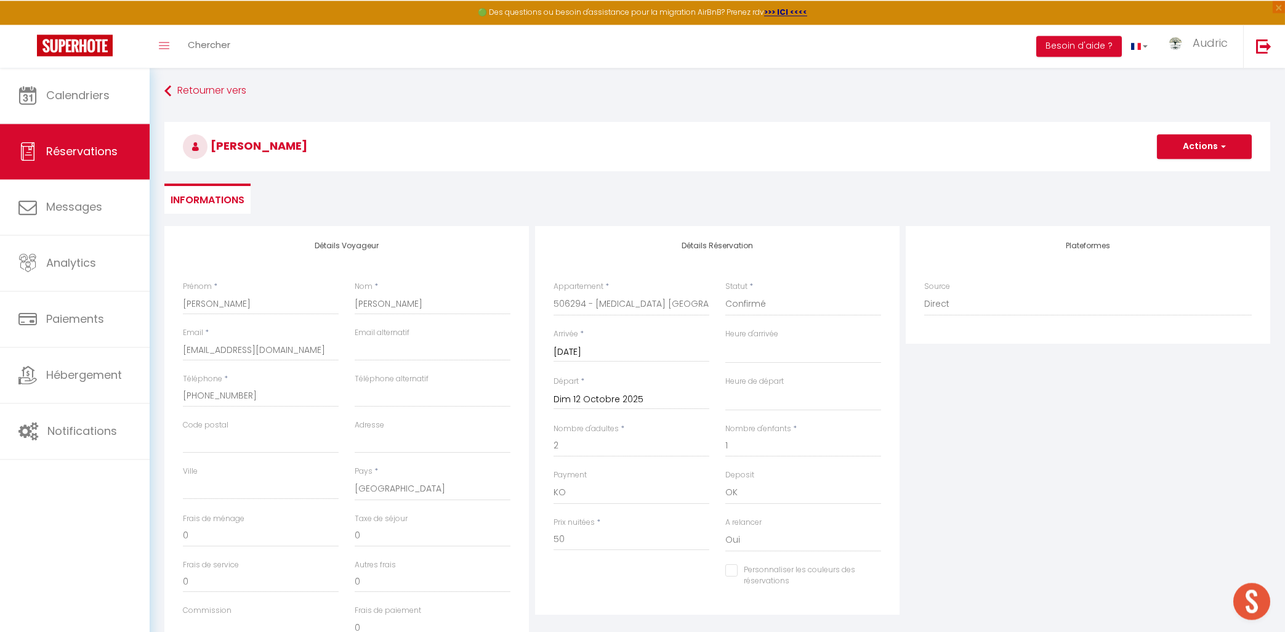
scroll to position [0, 0]
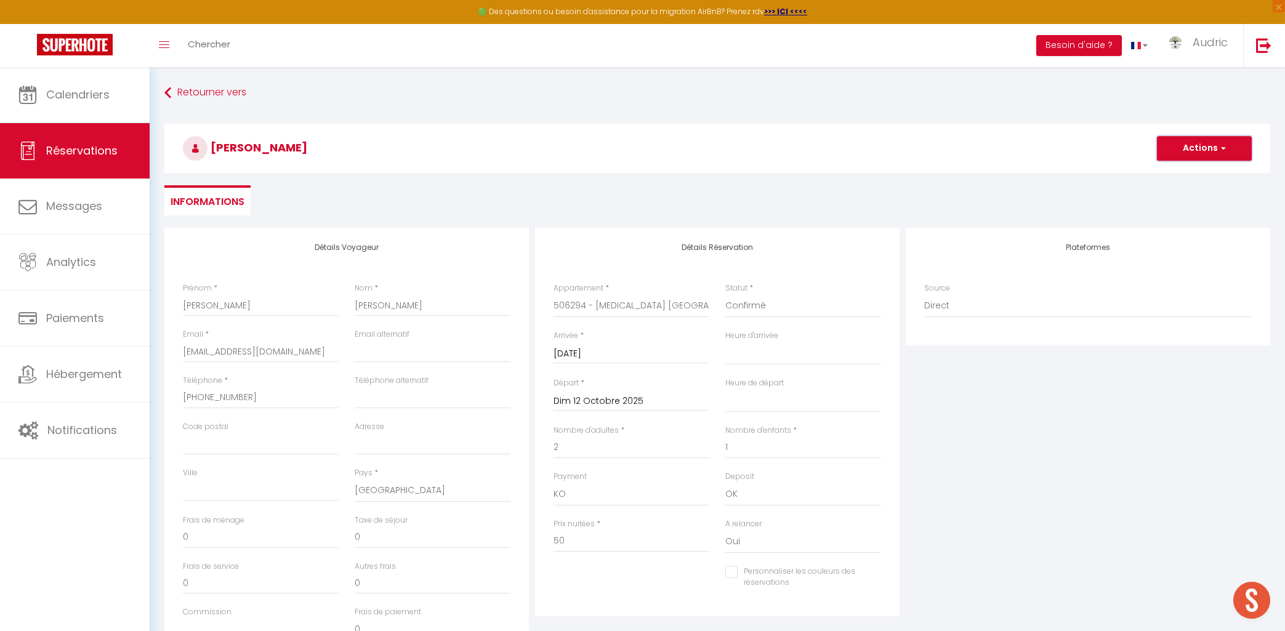
click at [1184, 143] on button "Actions" at bounding box center [1204, 148] width 95 height 25
click at [924, 294] on select "Direct Airbnb.com Booking.com Chalet montagne Expedia Gite de France Homeaway H…" at bounding box center [1088, 305] width 328 height 23
click option "Direct" at bounding box center [0, 0] width 0 height 0
click at [1211, 138] on button "Actions" at bounding box center [1204, 148] width 95 height 25
click at [1176, 176] on link "Enregistrer" at bounding box center [1192, 176] width 97 height 16
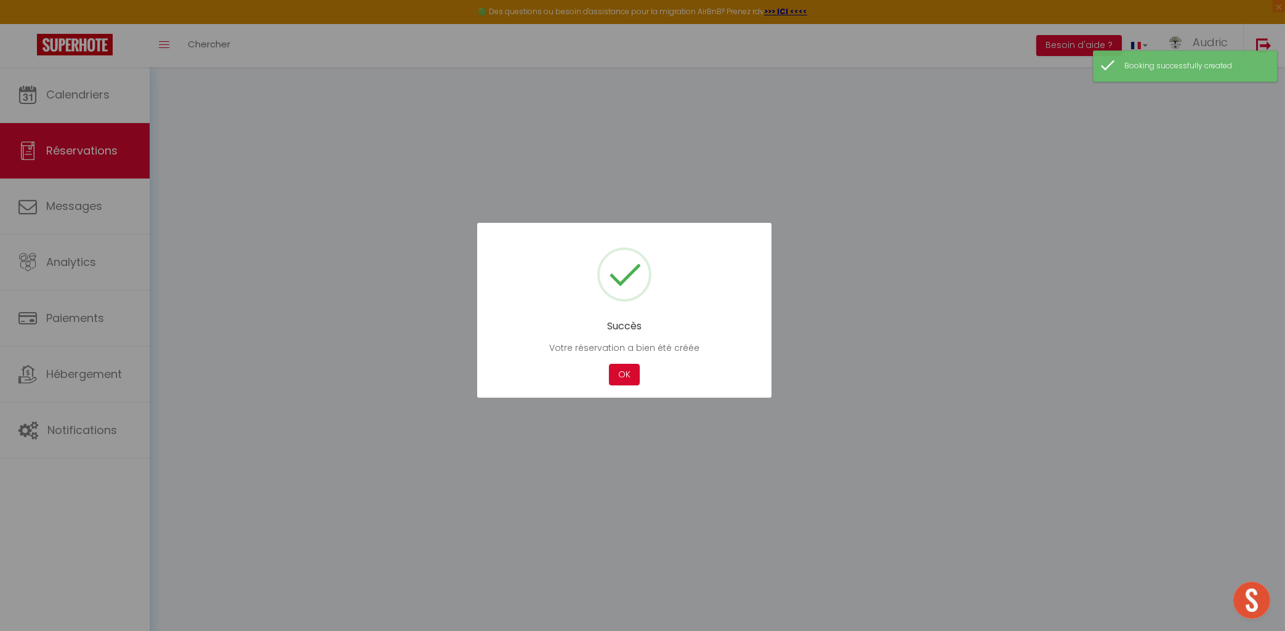
click at [647, 368] on div "Cancel OK" at bounding box center [624, 375] width 257 height 22
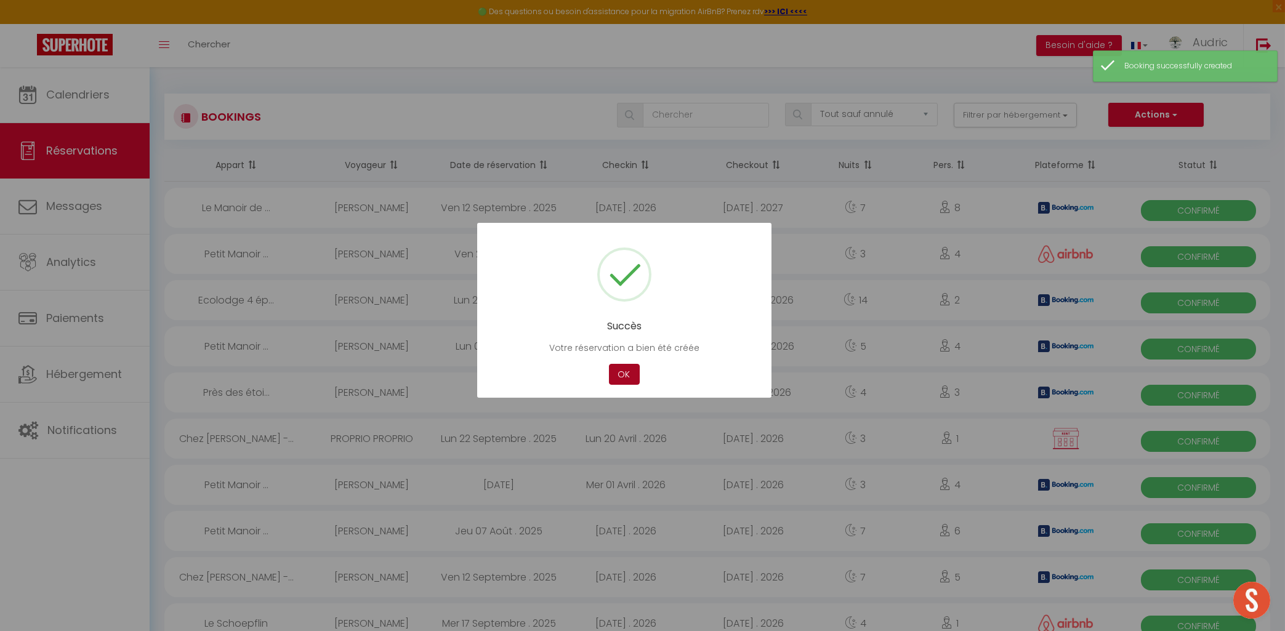
click at [636, 370] on button "OK" at bounding box center [624, 375] width 31 height 22
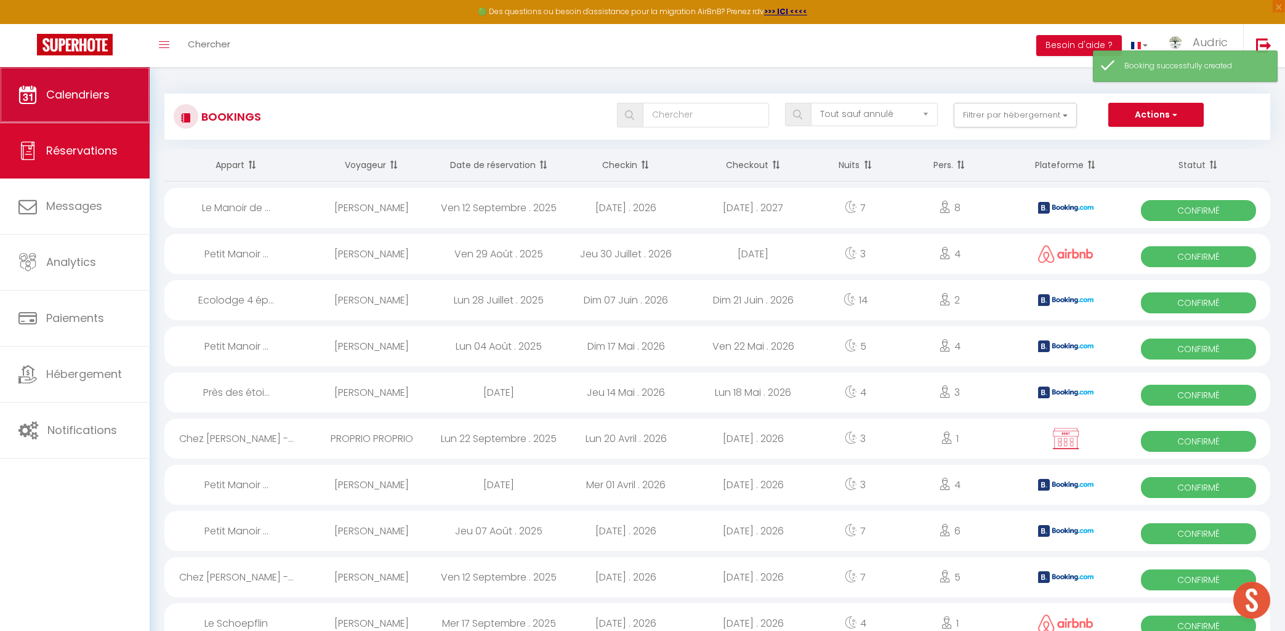
click at [124, 115] on link "Calendriers" at bounding box center [75, 94] width 150 height 55
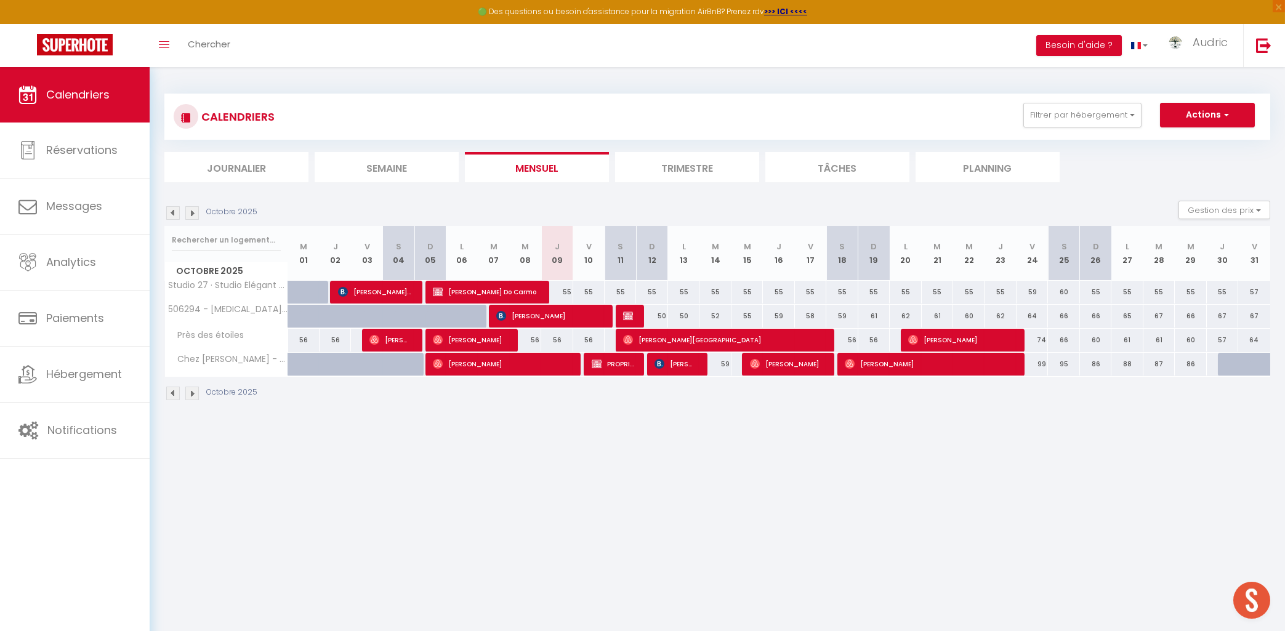
click at [631, 313] on img at bounding box center [628, 316] width 10 height 10
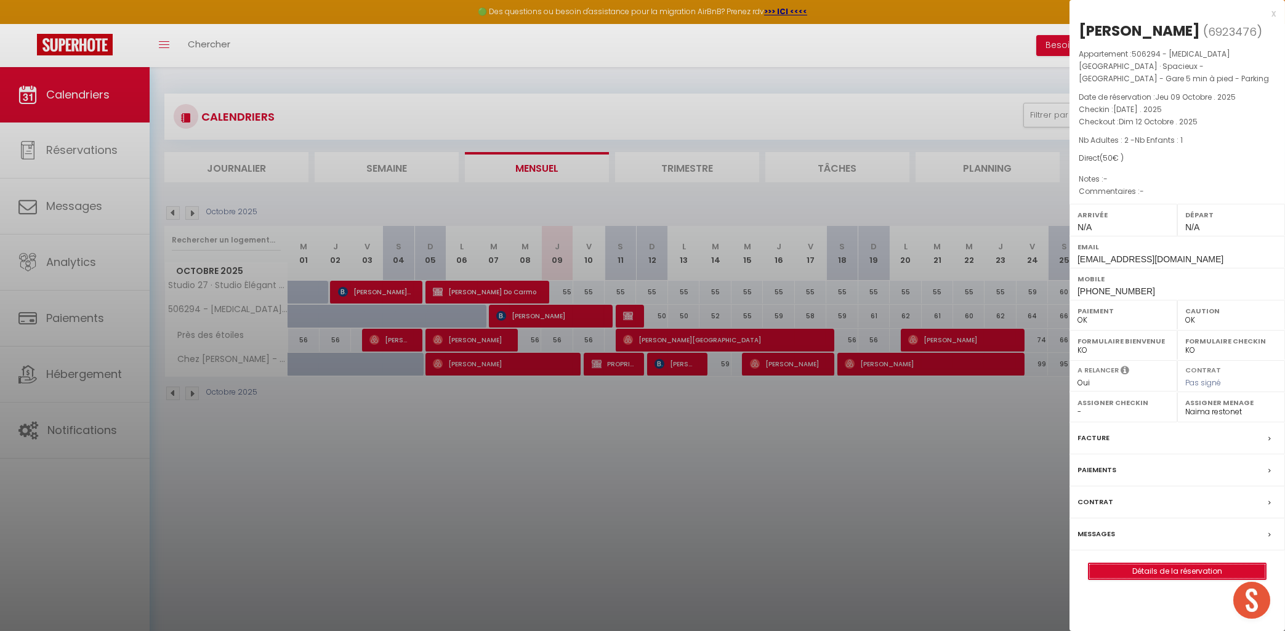
click at [1144, 564] on link "Détails de la réservation" at bounding box center [1177, 572] width 177 height 16
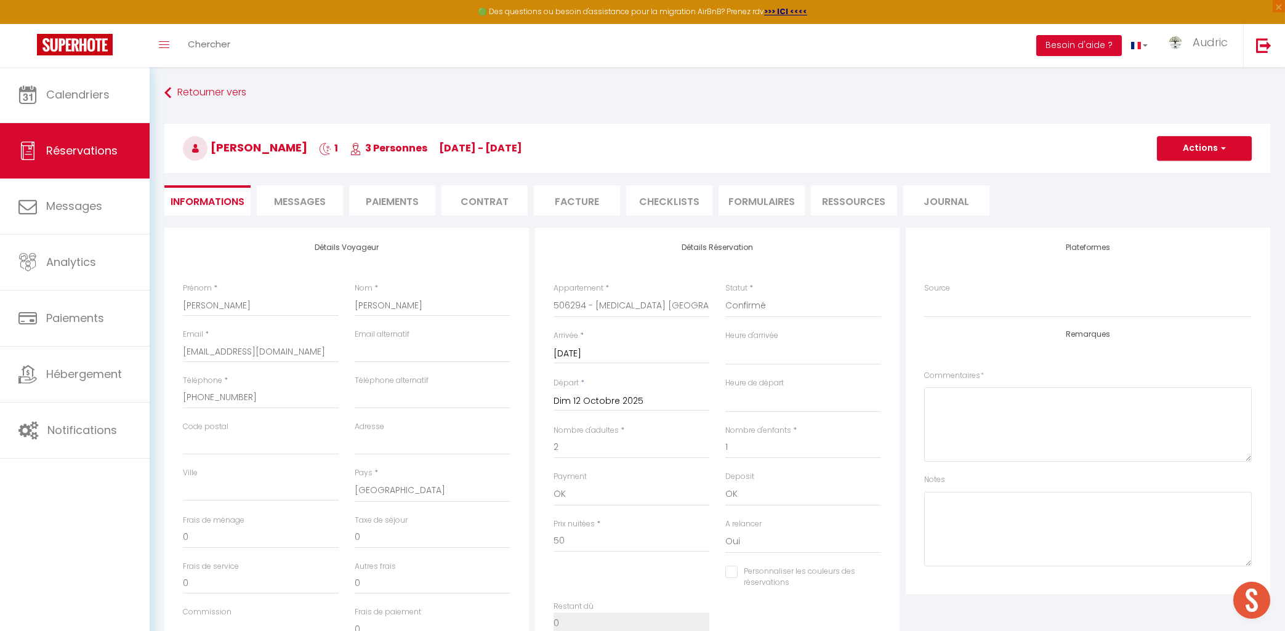
click at [373, 206] on li "Paiements" at bounding box center [392, 200] width 86 height 30
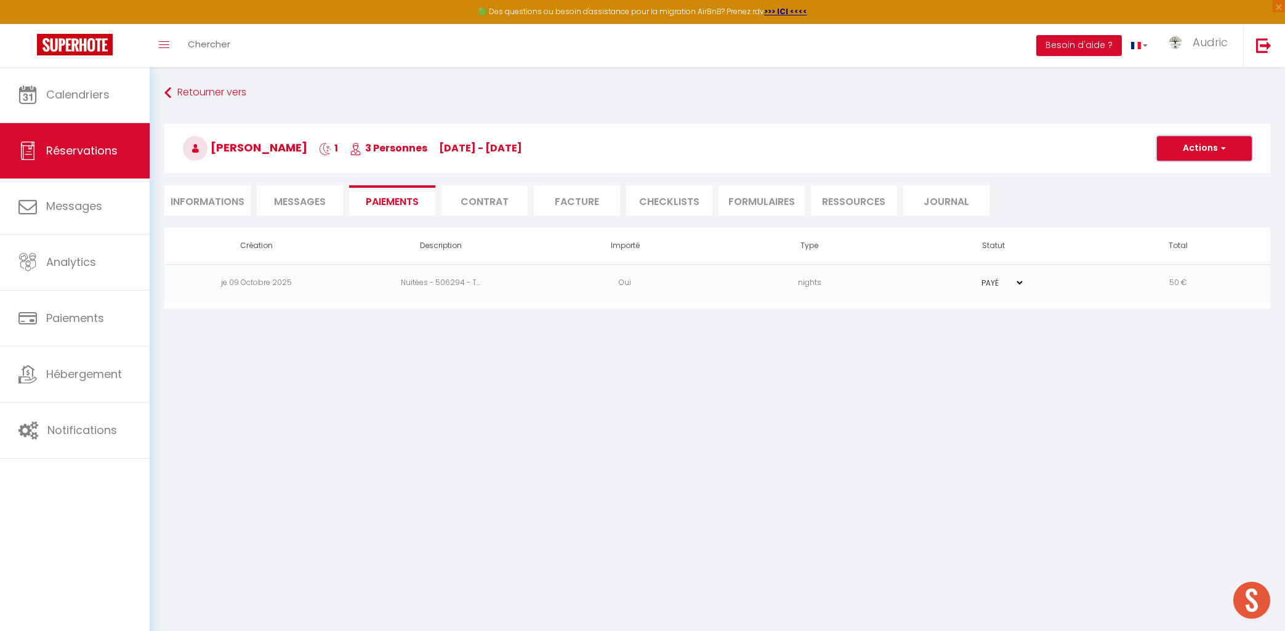
click at [1185, 154] on button "Actions" at bounding box center [1204, 148] width 95 height 25
click at [1215, 206] on link "Créer nouveau lien paiement" at bounding box center [1220, 208] width 152 height 16
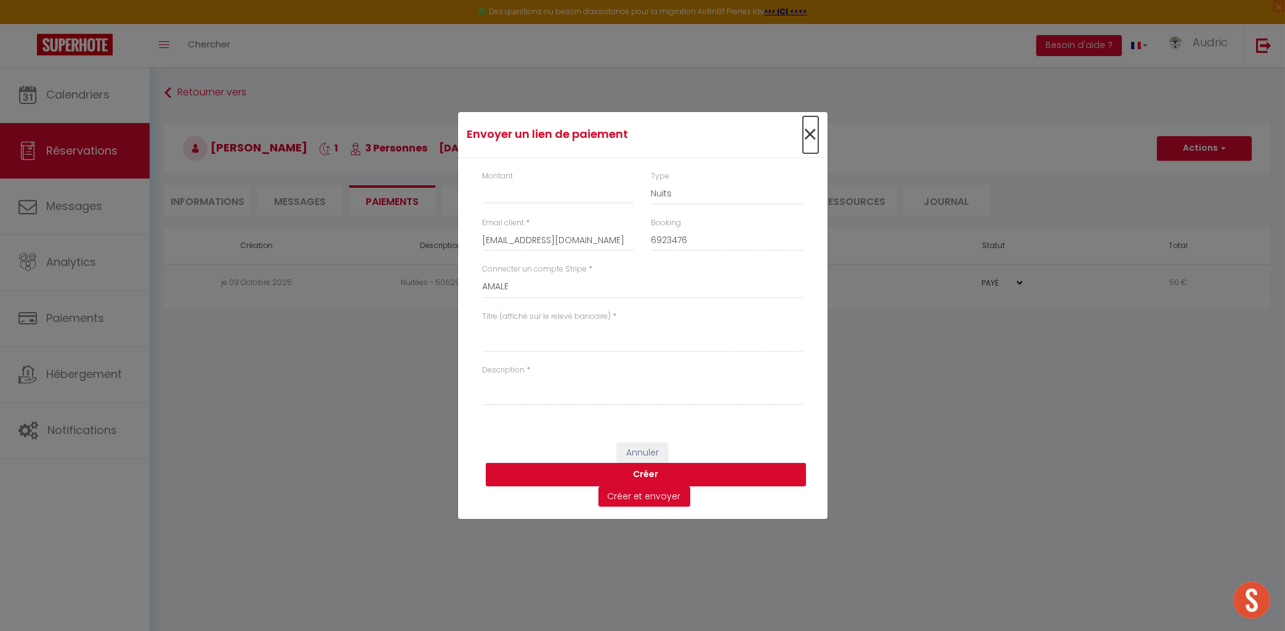
click at [805, 136] on span "×" at bounding box center [810, 134] width 15 height 37
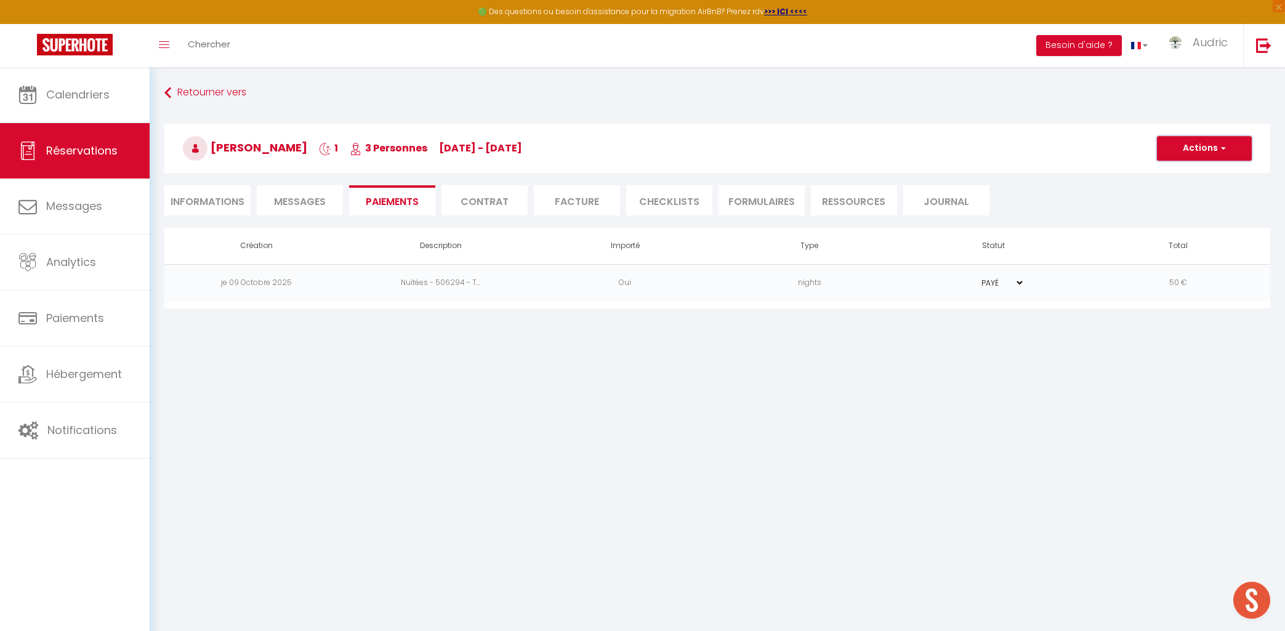
click at [1202, 152] on button "Actions" at bounding box center [1204, 148] width 95 height 25
click at [1192, 240] on link "Envoyer un paiement global" at bounding box center [1220, 240] width 152 height 16
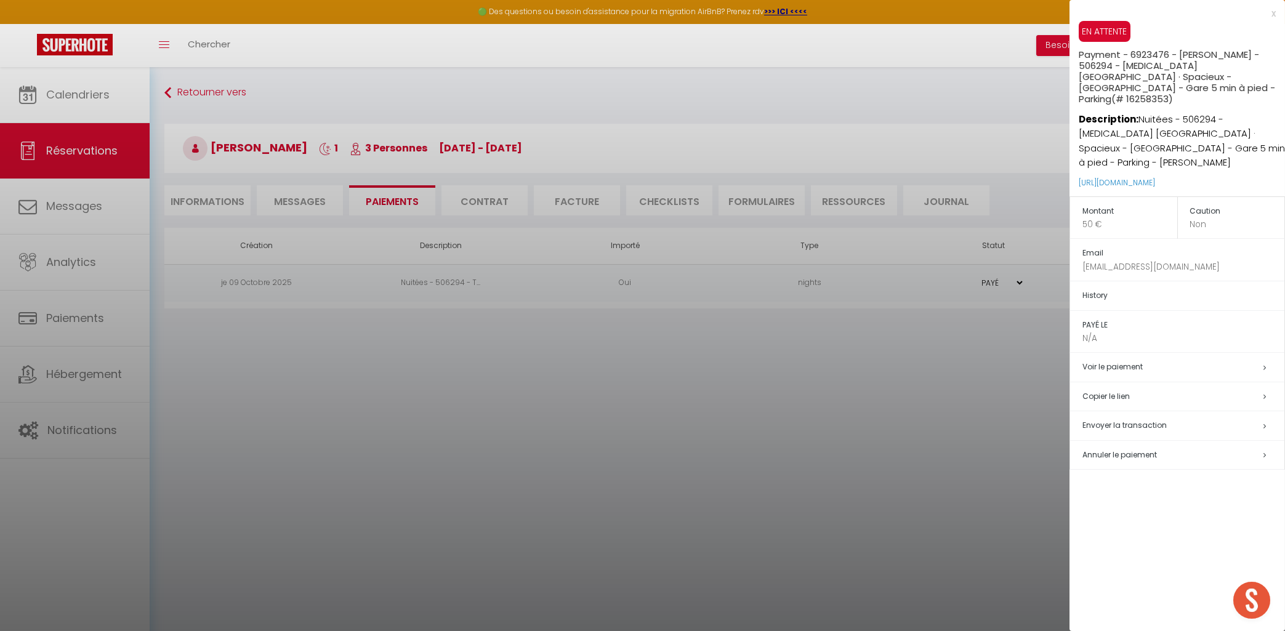
click at [1127, 390] on h5 "Copier le lien" at bounding box center [1184, 397] width 202 height 14
click at [570, 341] on div at bounding box center [642, 315] width 1285 height 631
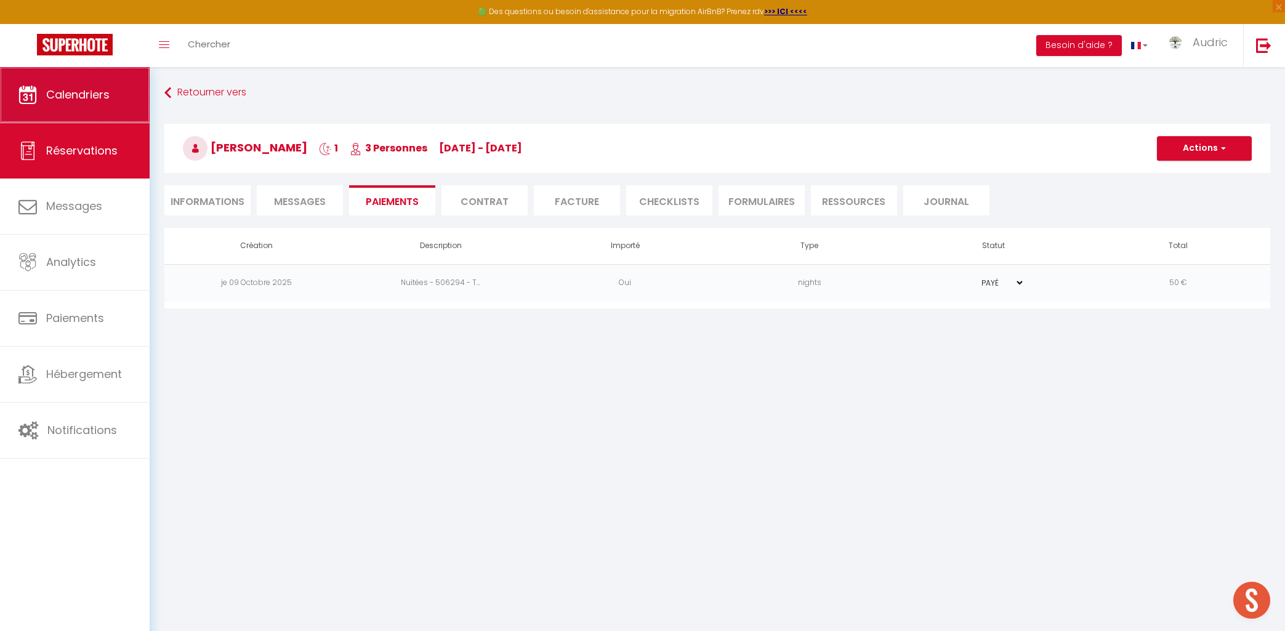
click at [103, 94] on span "Calendriers" at bounding box center [77, 94] width 63 height 15
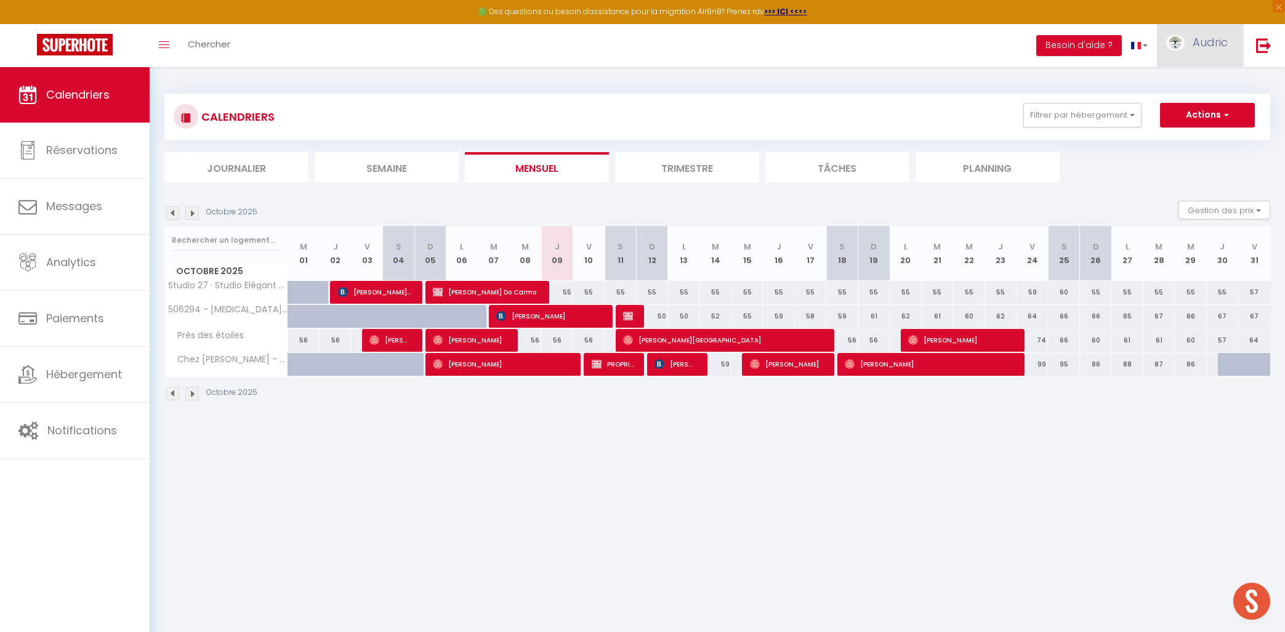
click at [1201, 55] on link "Audric" at bounding box center [1200, 45] width 86 height 43
click at [1192, 83] on link "Paramètres" at bounding box center [1194, 85] width 91 height 21
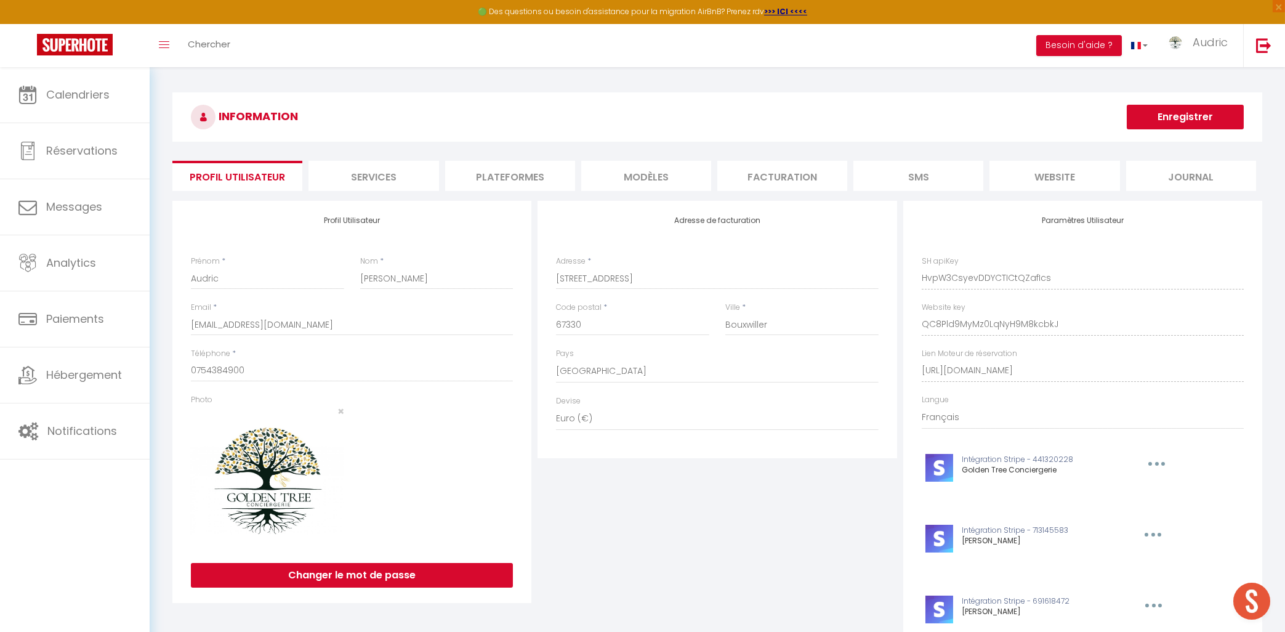
click at [530, 179] on li "Plateformes" at bounding box center [510, 176] width 130 height 30
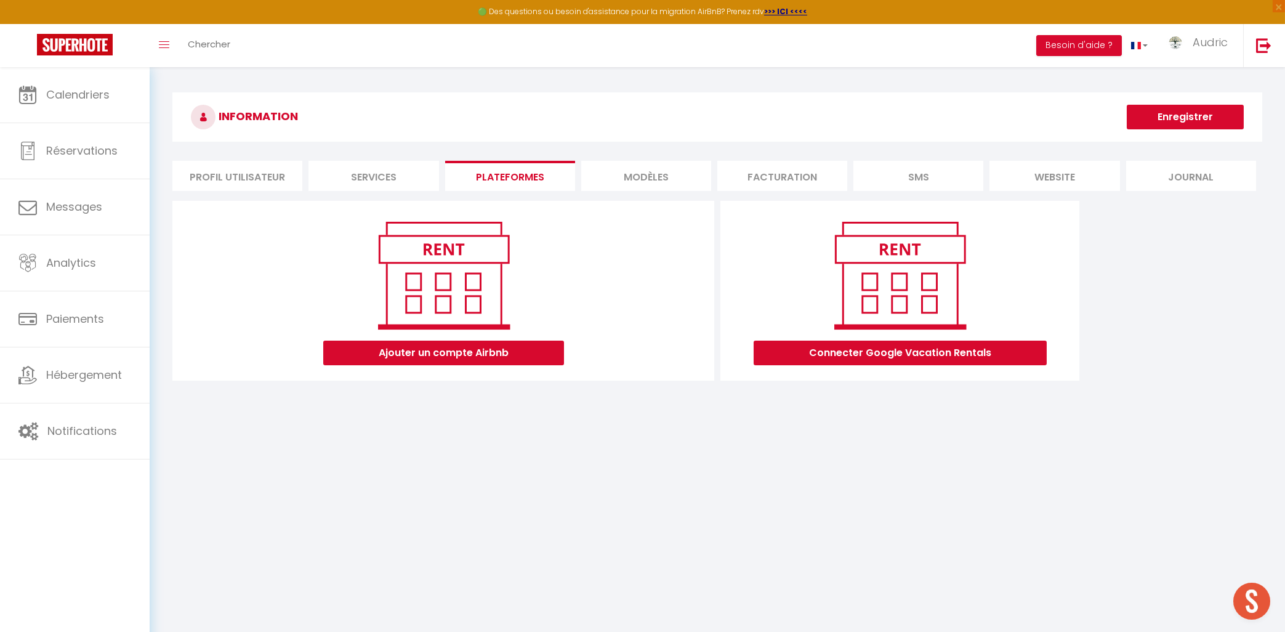
click at [524, 41] on div "Toggle menubar Chercher BUTTON Besoin d'aide ? Audric Paramètres Équipe" at bounding box center [682, 45] width 1187 height 43
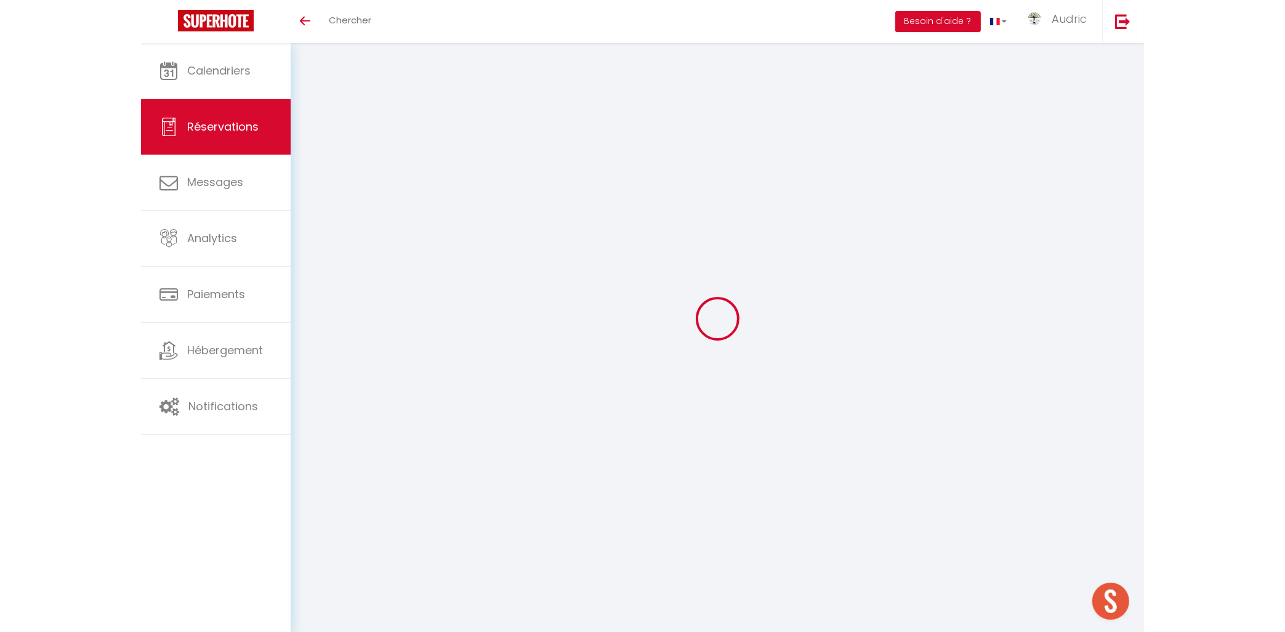
scroll to position [3857, 0]
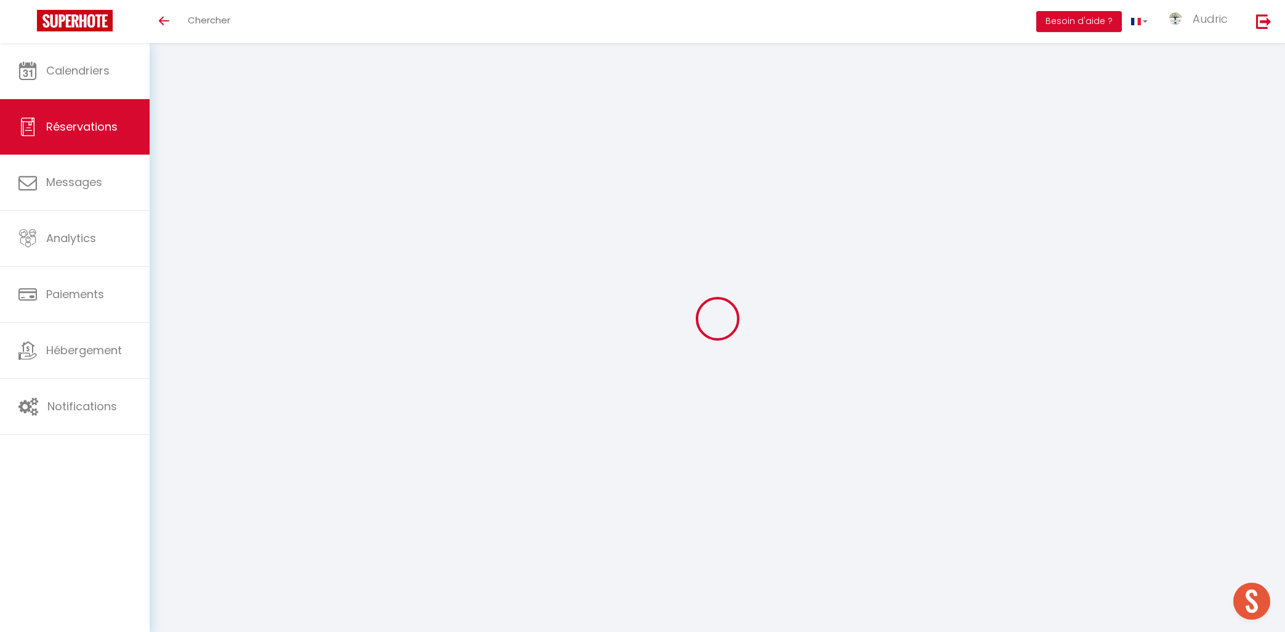
select select
checkbox input "false"
select select
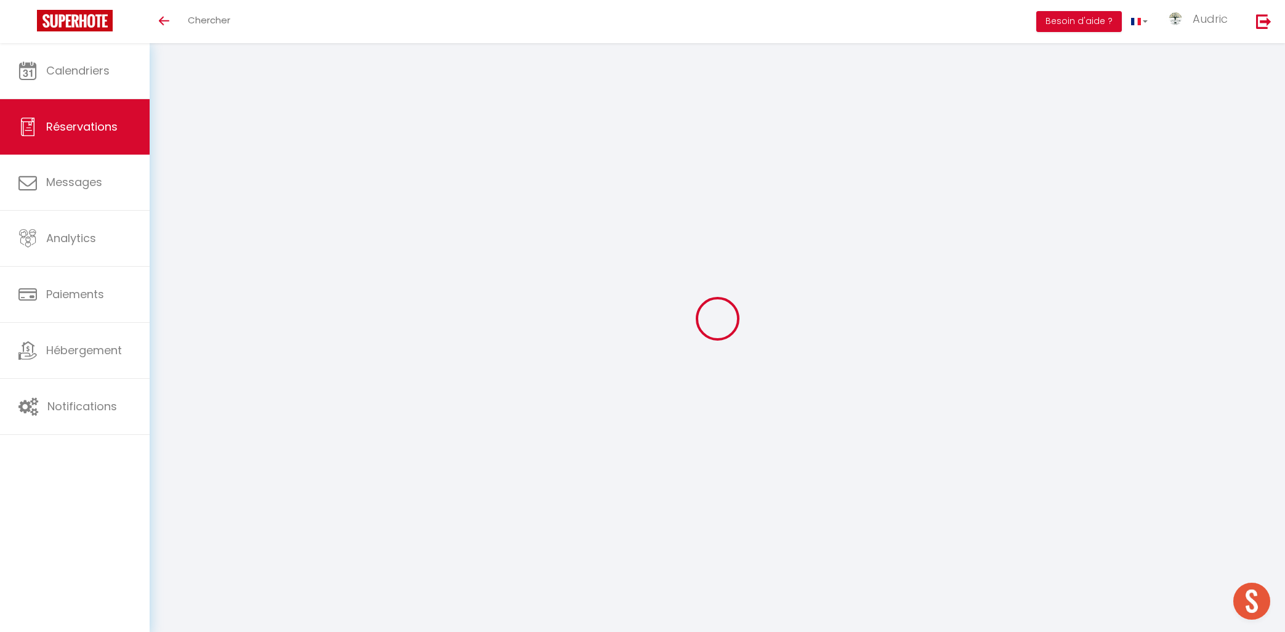
checkbox input "false"
select select
checkbox input "false"
type textarea "** THIS RESERVATION HAS BEEN PRE-PAID ** Je voyage pour affaires et il est poss…"
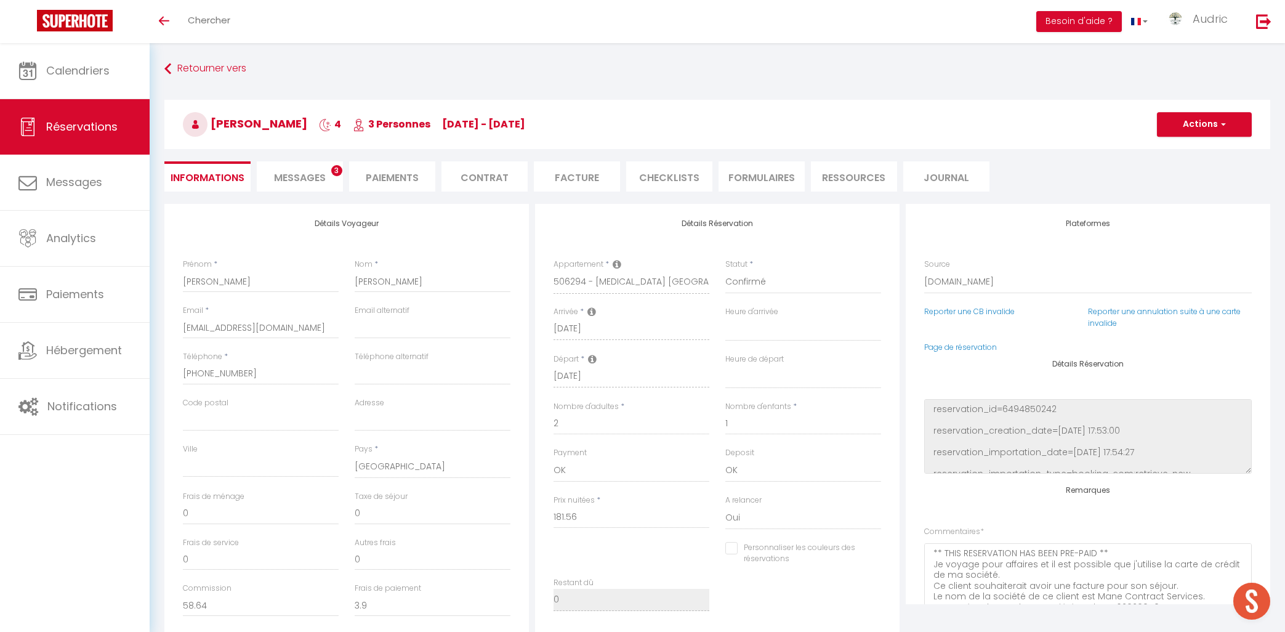
type input "85"
type input "11.88"
select select
checkbox input "false"
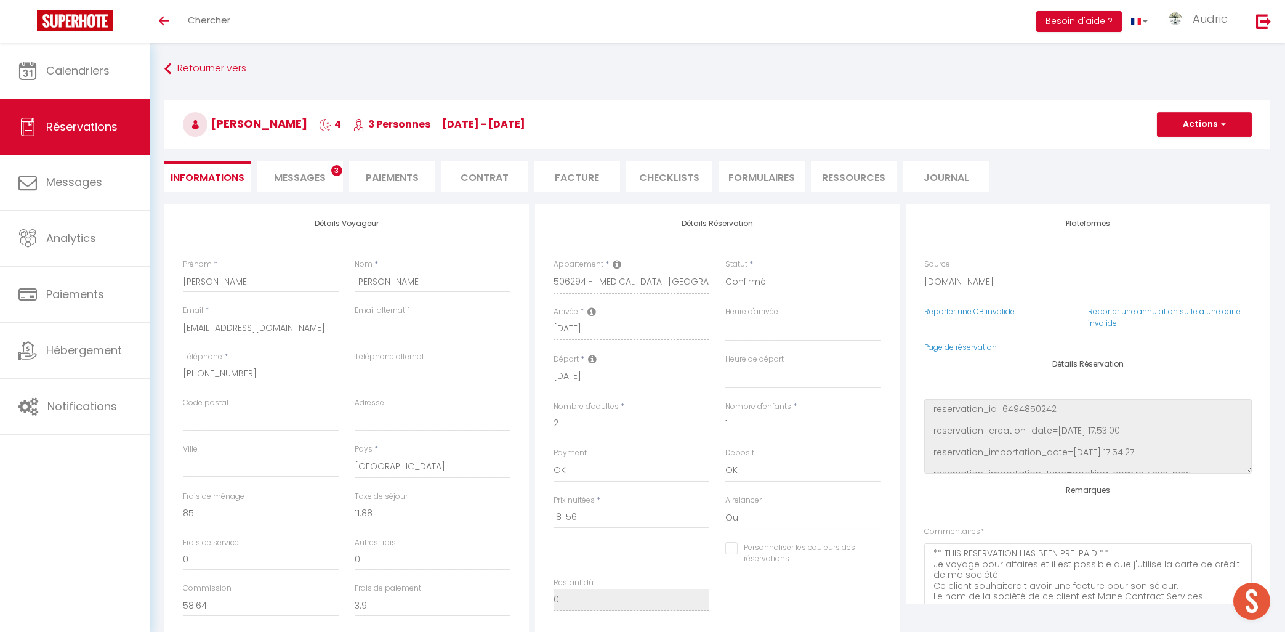
select select
click at [314, 183] on span "Messages" at bounding box center [300, 178] width 52 height 14
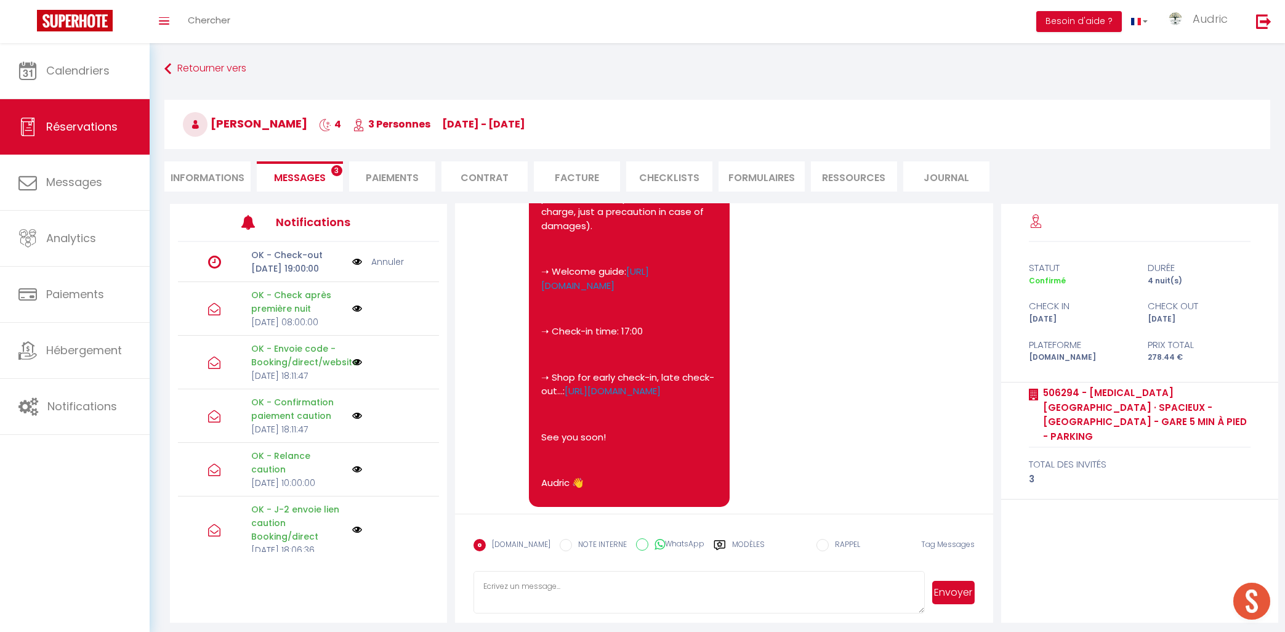
select select
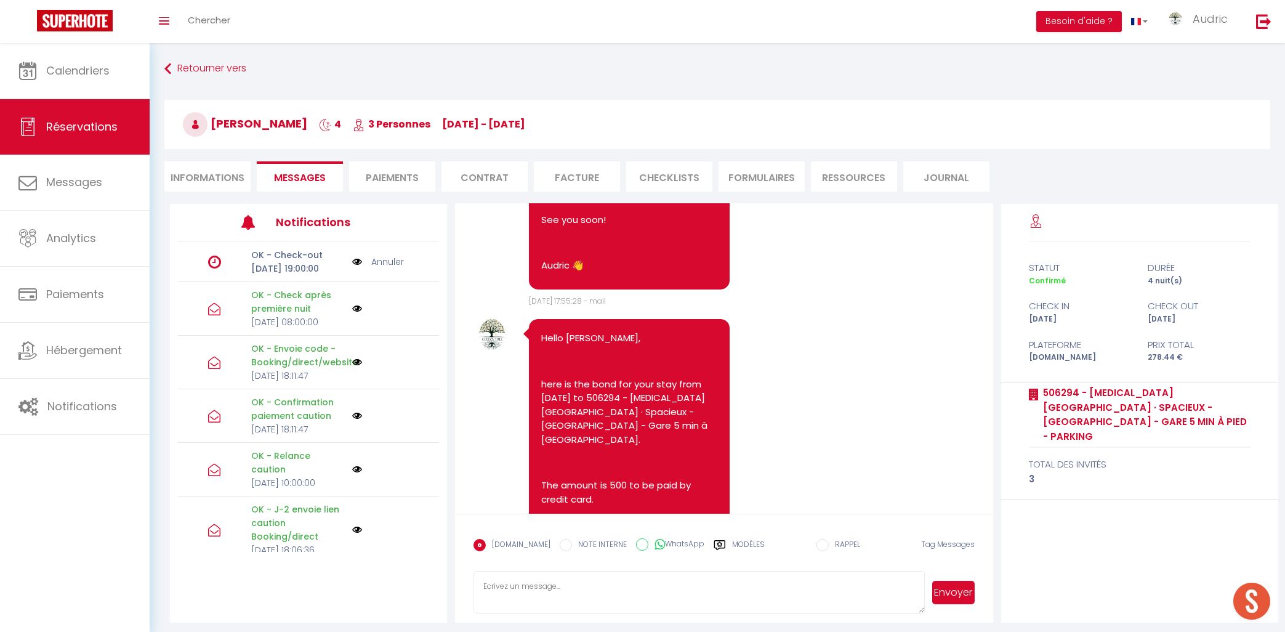
select select
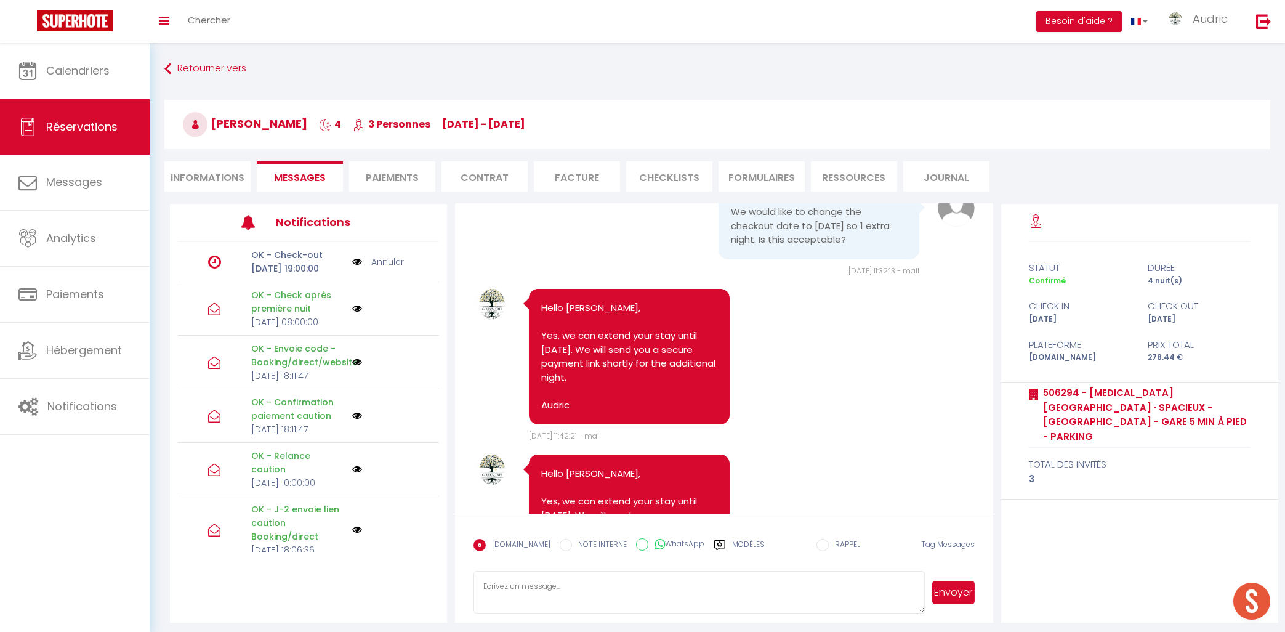
scroll to position [3177, 0]
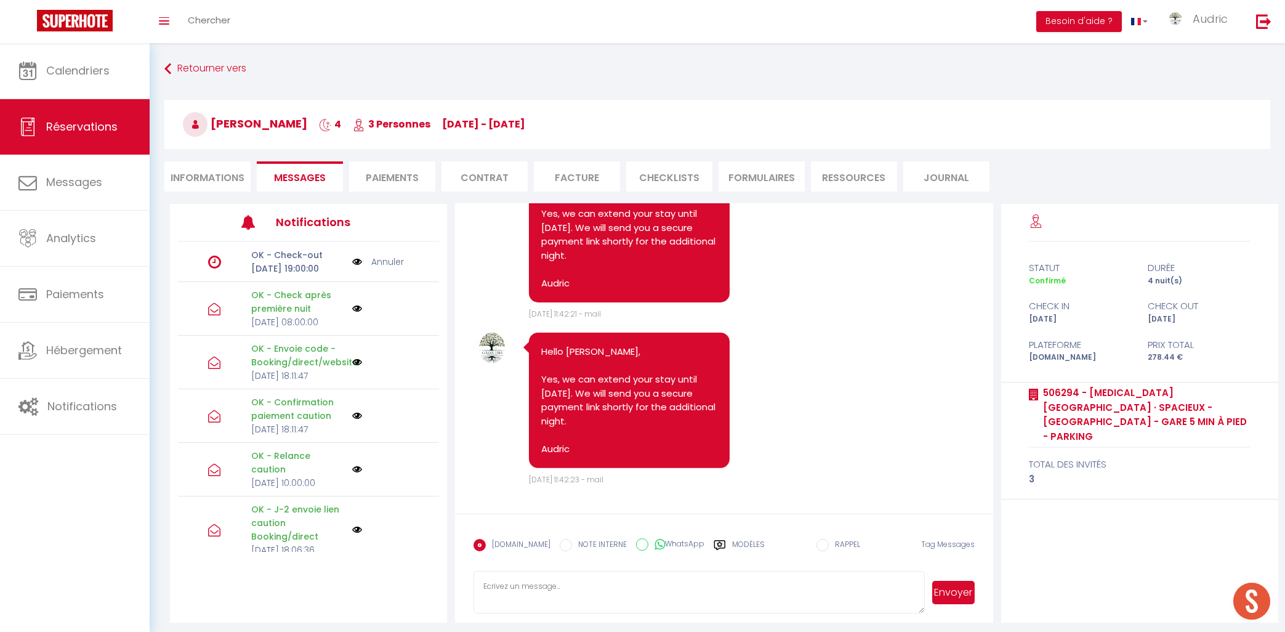
click at [181, 173] on li "Informations" at bounding box center [207, 176] width 86 height 30
select select
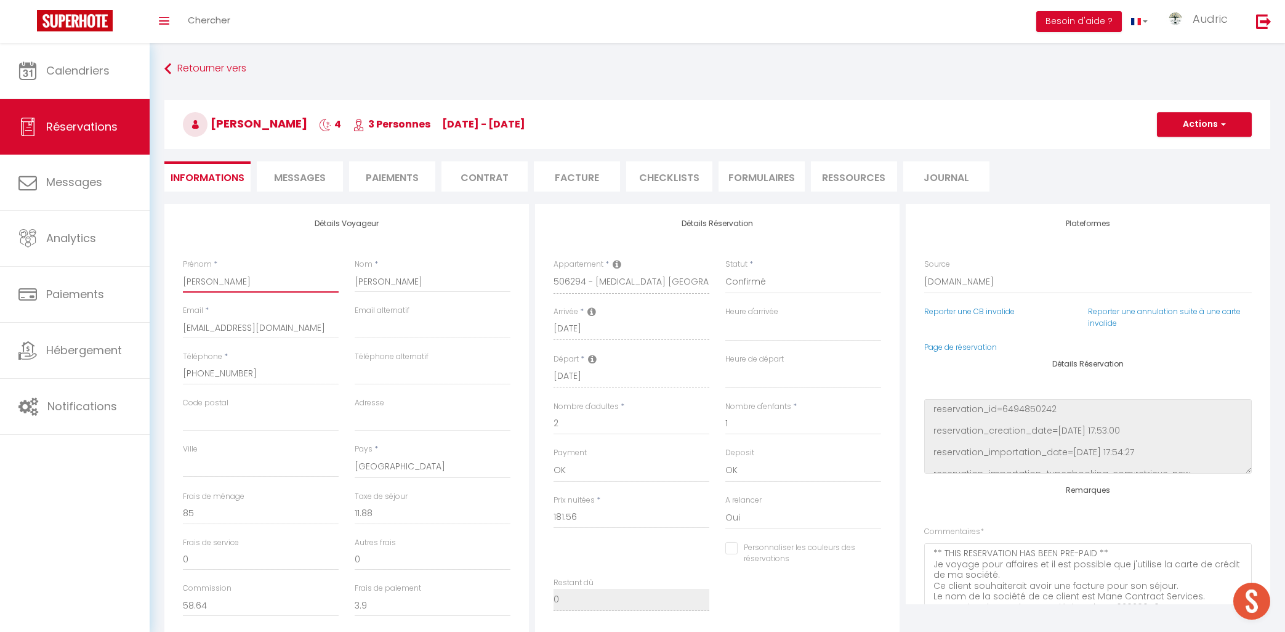
click at [237, 275] on input "[PERSON_NAME]" at bounding box center [261, 281] width 156 height 22
click at [176, 281] on div "Prénom * [PERSON_NAME]" at bounding box center [261, 282] width 172 height 46
click at [177, 281] on div "Prénom * [PERSON_NAME]" at bounding box center [261, 282] width 172 height 46
click at [200, 278] on input "[PERSON_NAME]" at bounding box center [261, 281] width 156 height 22
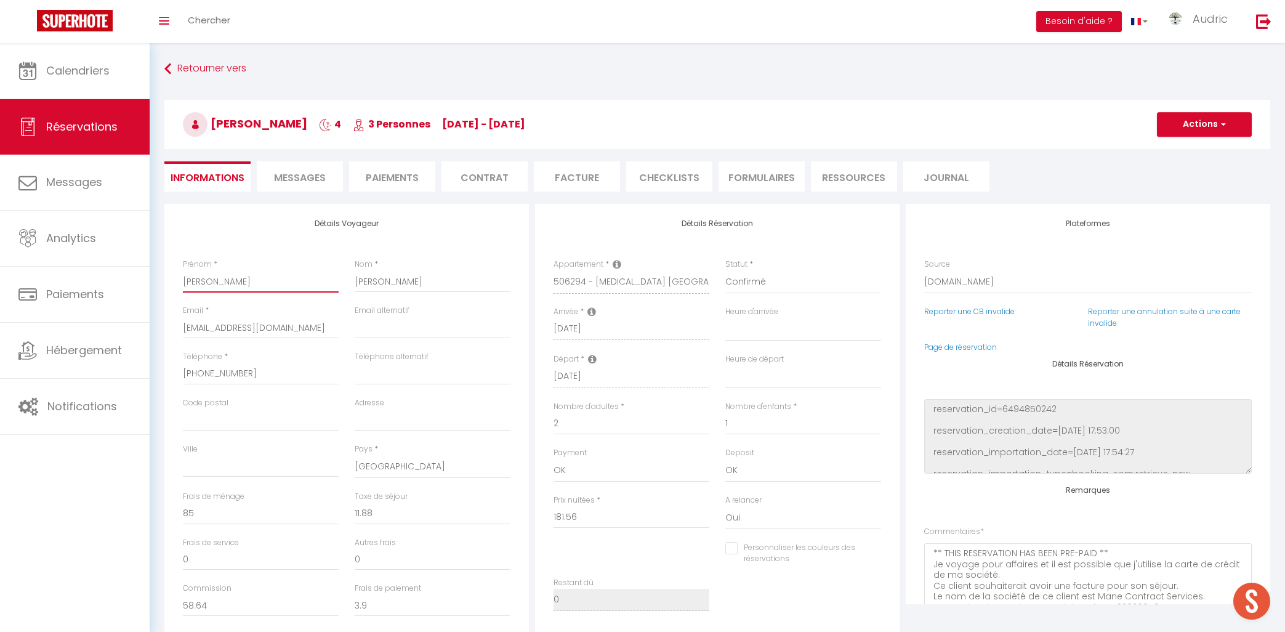
click at [200, 278] on input "[PERSON_NAME]" at bounding box center [261, 281] width 156 height 22
click at [369, 280] on input "[PERSON_NAME]" at bounding box center [433, 281] width 156 height 22
click at [270, 324] on input "[EMAIL_ADDRESS][DOMAIN_NAME]" at bounding box center [261, 328] width 156 height 22
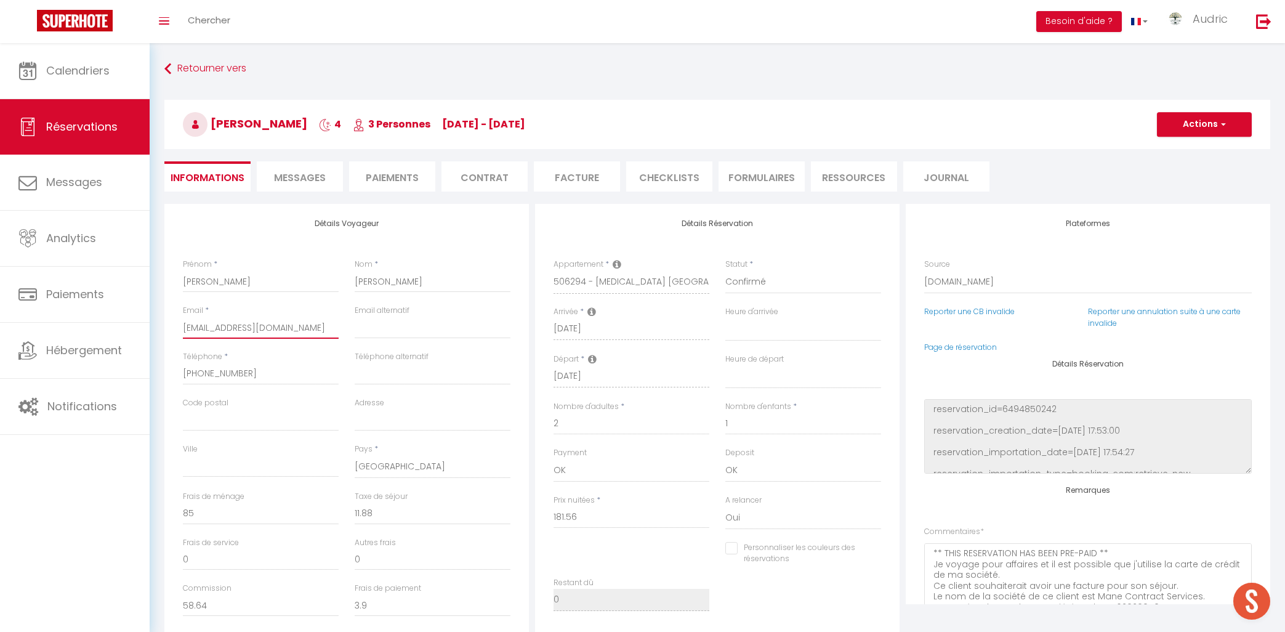
click at [270, 324] on input "[EMAIL_ADDRESS][DOMAIN_NAME]" at bounding box center [261, 328] width 156 height 22
click at [223, 371] on input "[PHONE_NUMBER]" at bounding box center [261, 374] width 156 height 22
click at [226, 374] on input "[PHONE_NUMBER]" at bounding box center [261, 374] width 156 height 22
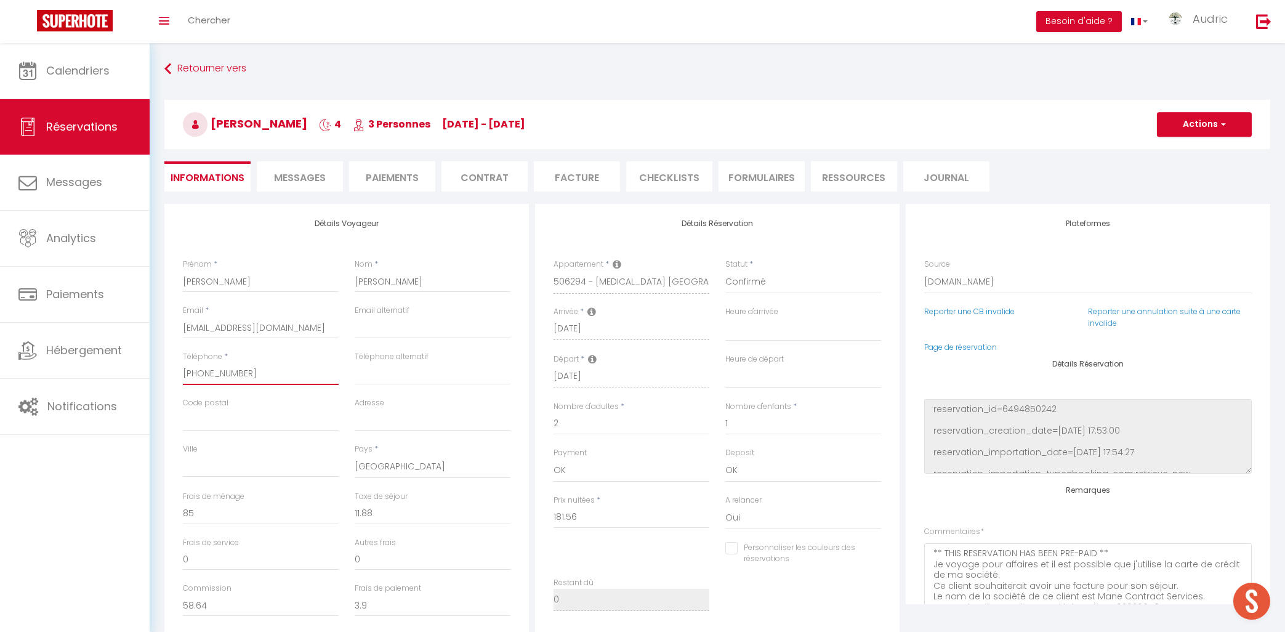
click at [226, 374] on input "[PHONE_NUMBER]" at bounding box center [261, 374] width 156 height 22
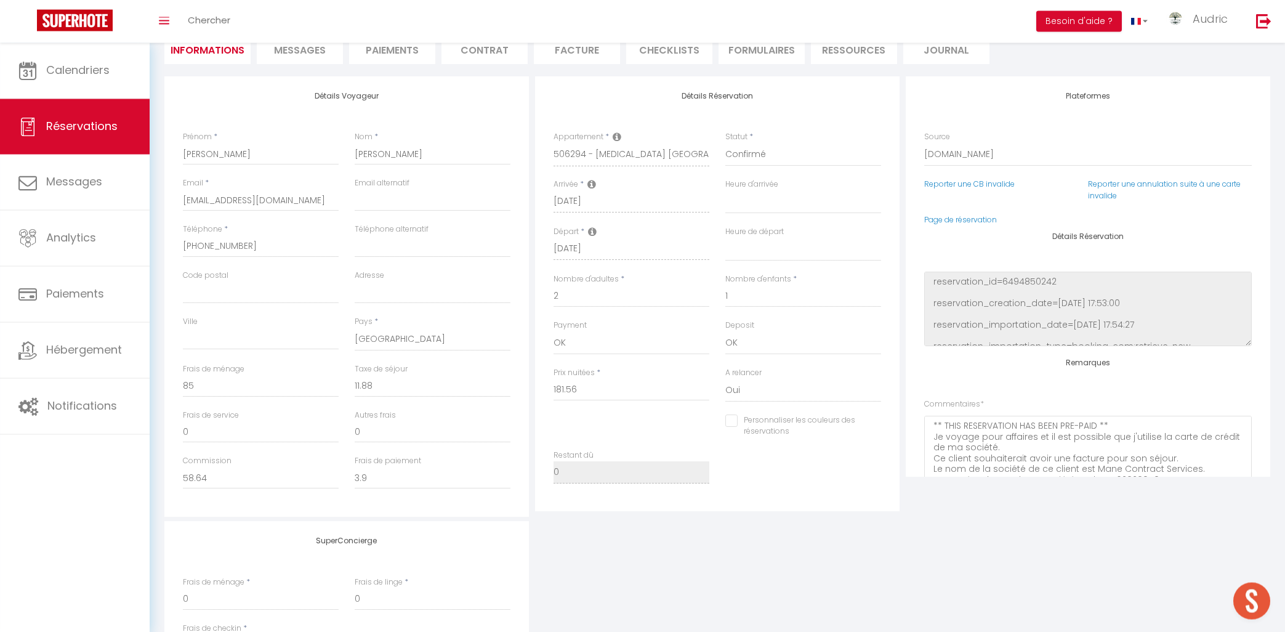
scroll to position [132, 0]
select select
checkbox input "false"
select select
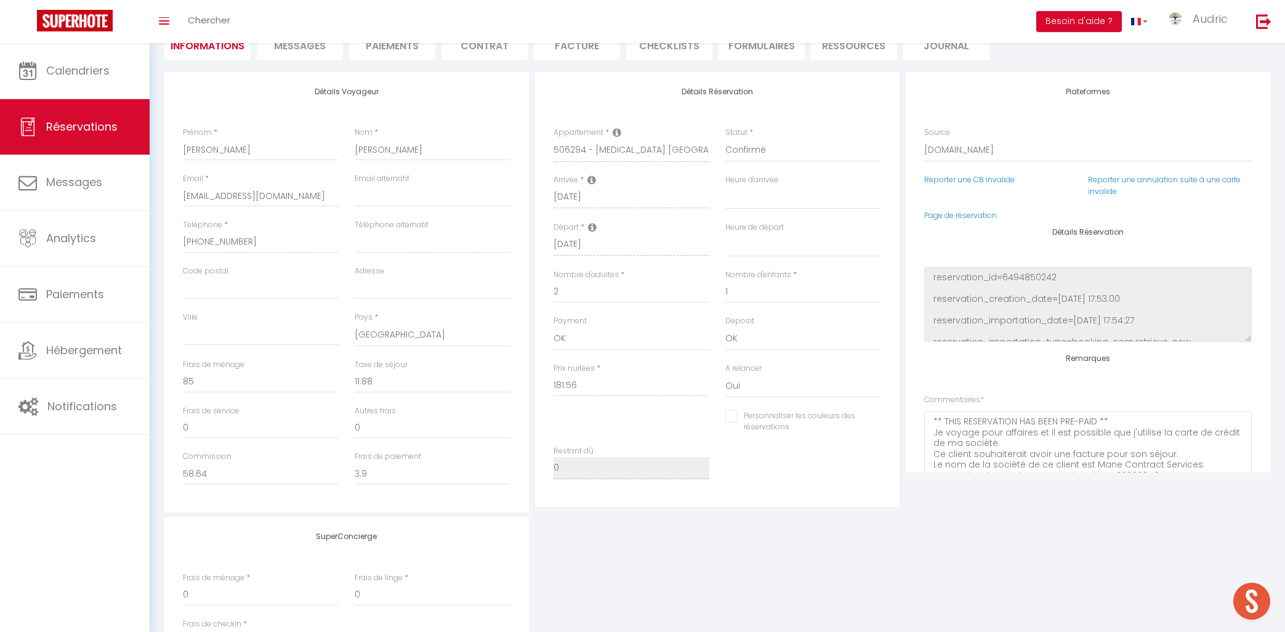
select select
checkbox input "false"
select select
checkbox input "false"
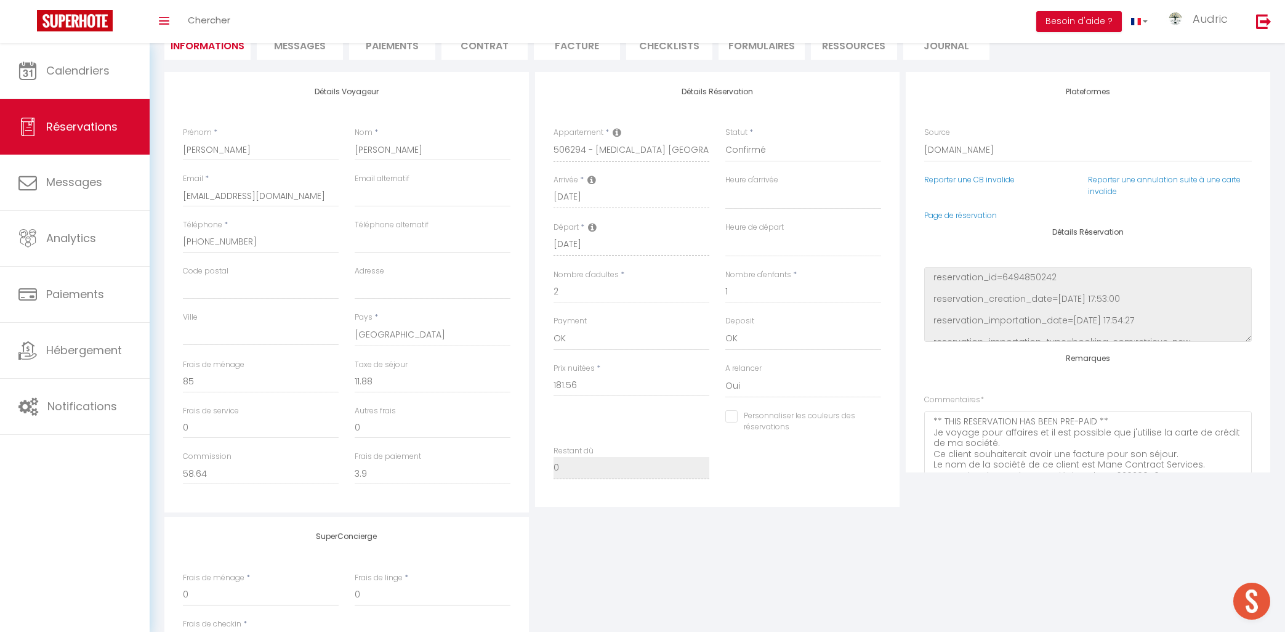
select select
checkbox input "false"
select select
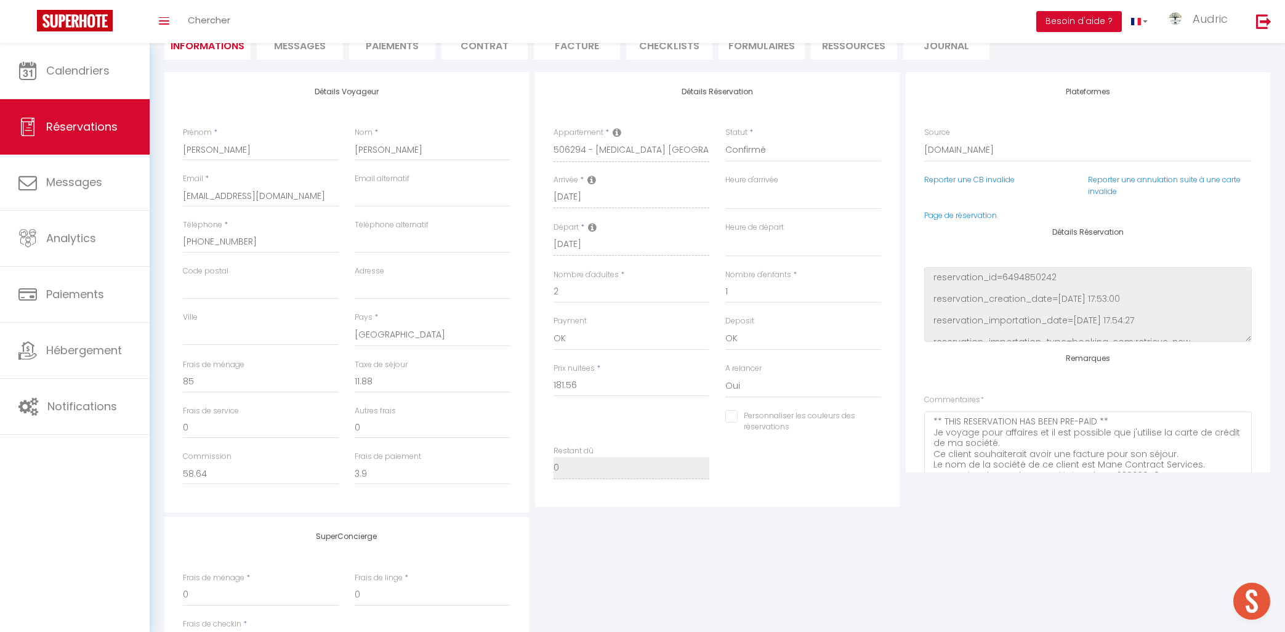
checkbox input "false"
select select
checkbox input "false"
select select
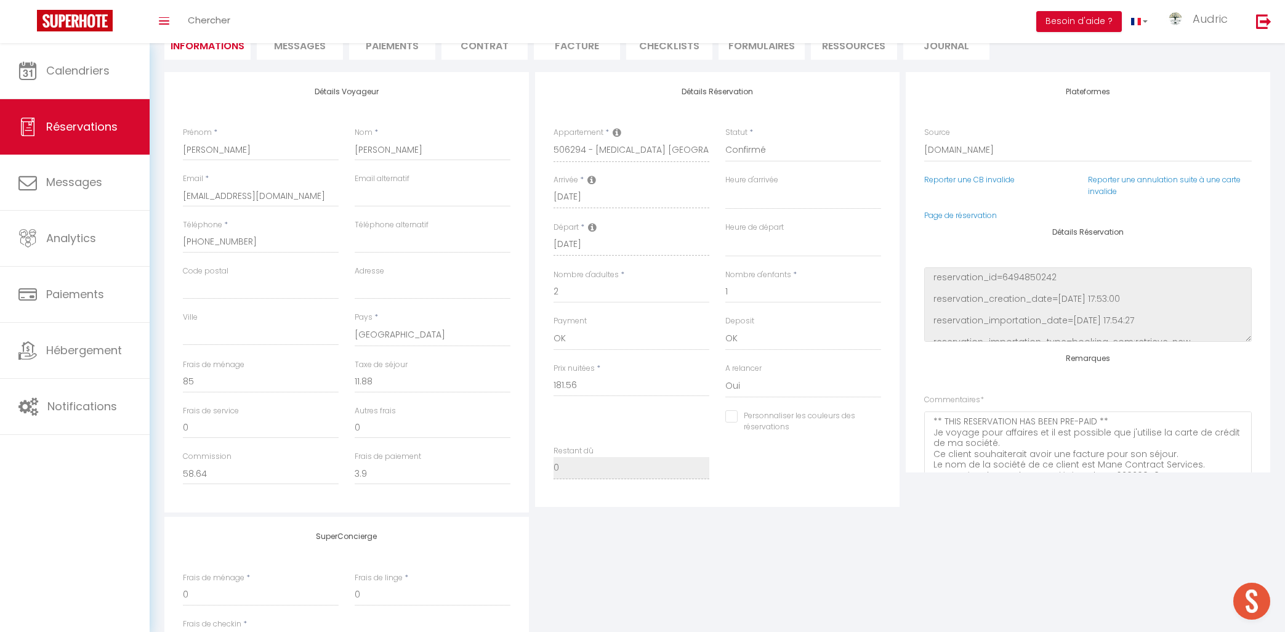
select select
checkbox input "false"
select select
checkbox input "false"
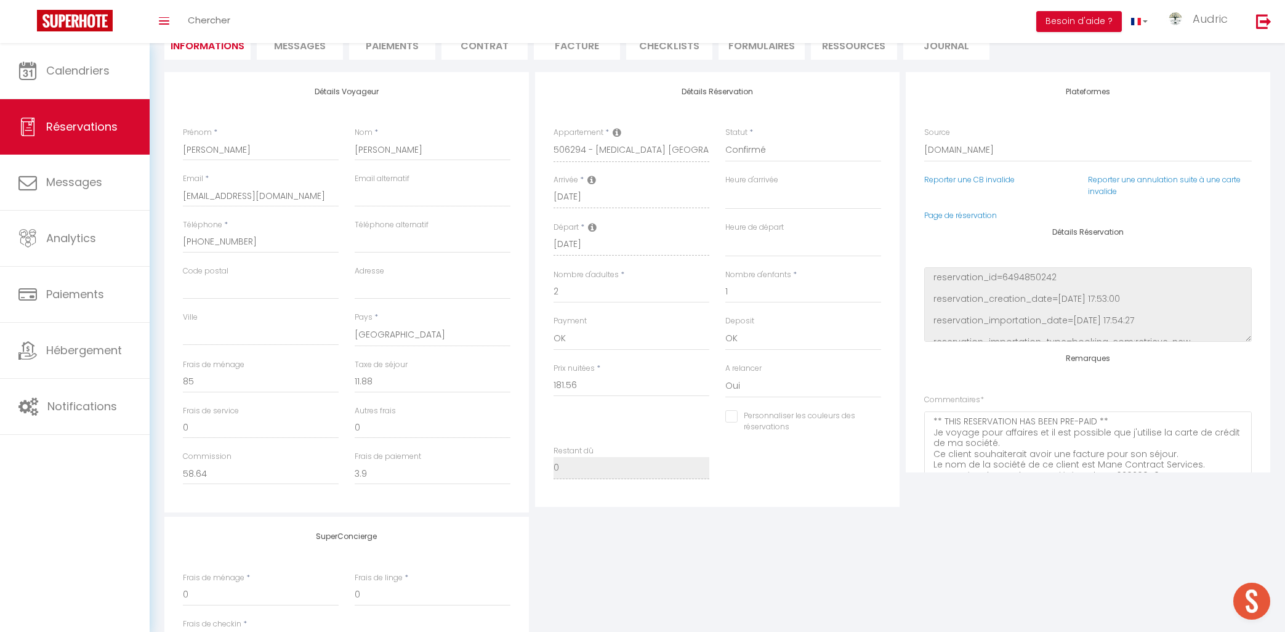
select select
checkbox input "false"
select select
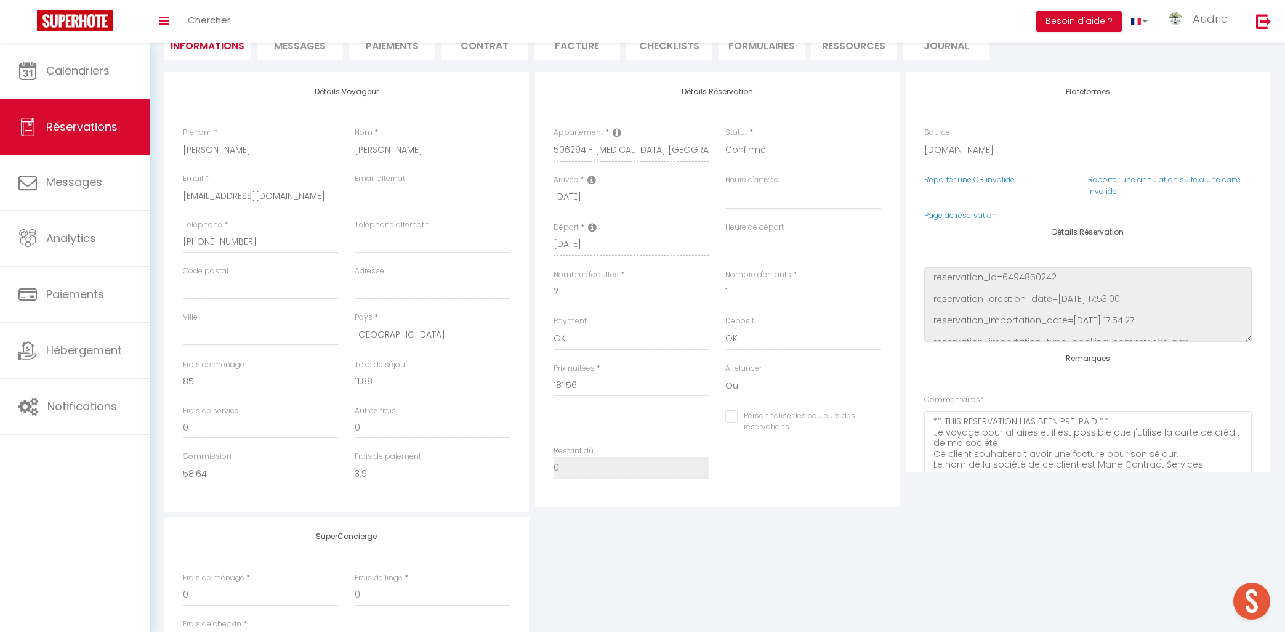
checkbox input "false"
select select
checkbox input "false"
select select
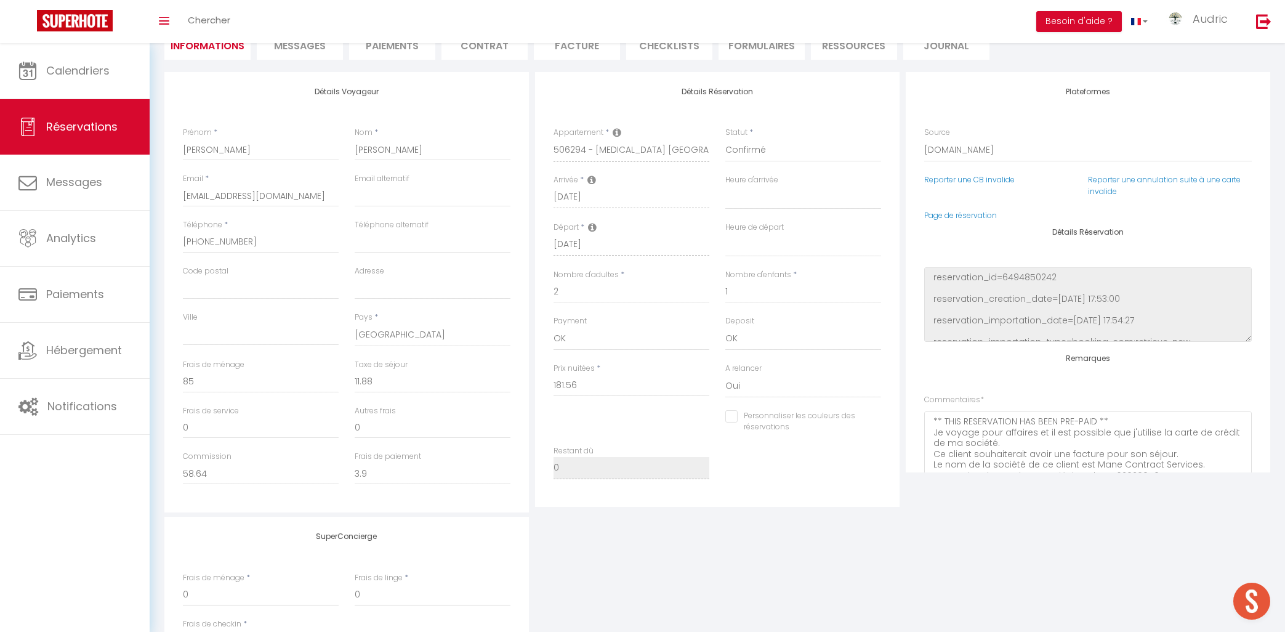
select select
checkbox input "false"
select select
checkbox input "false"
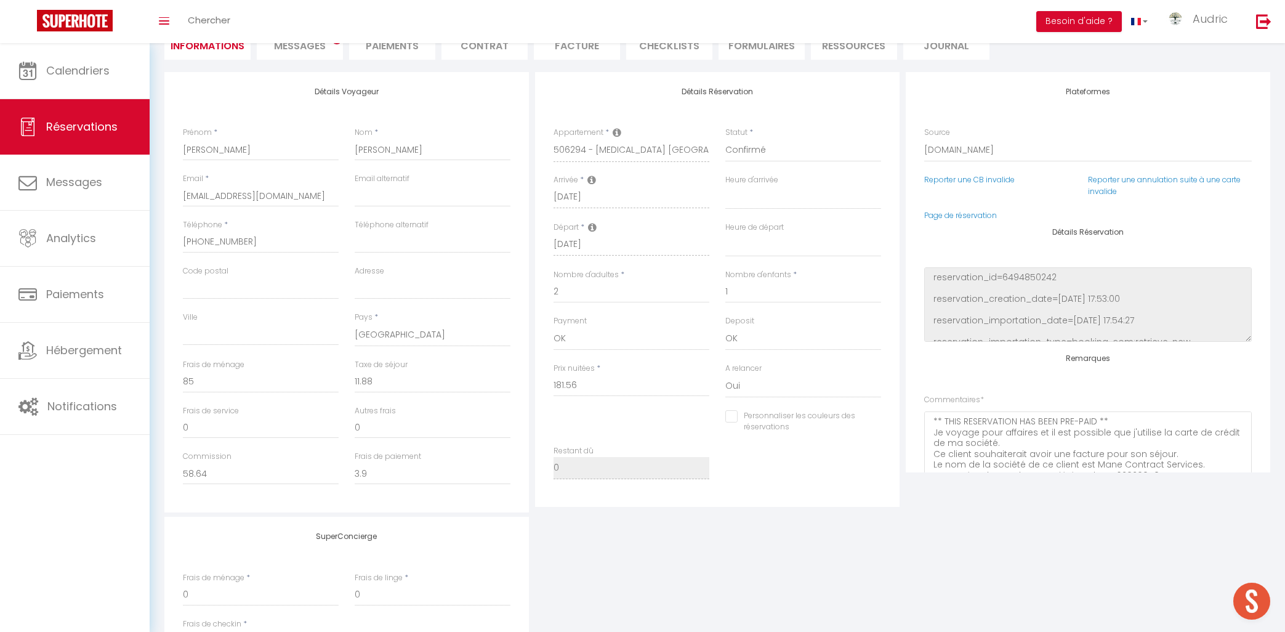
select select
checkbox input "false"
select select
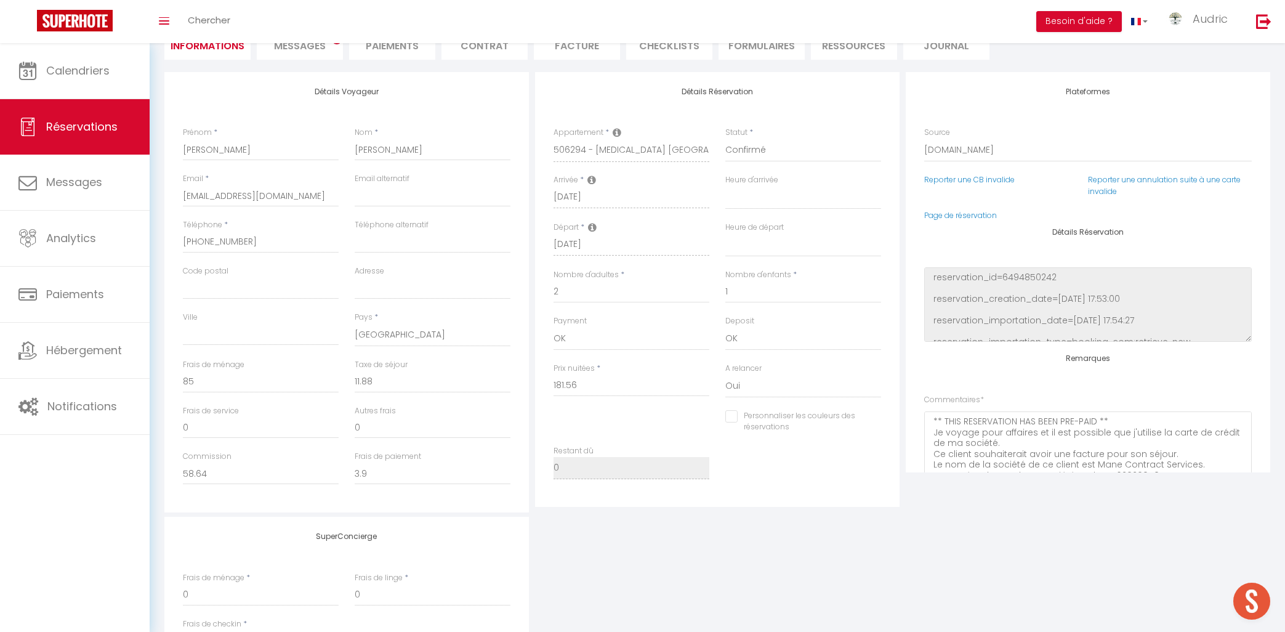
checkbox input "false"
select select
checkbox input "false"
select select
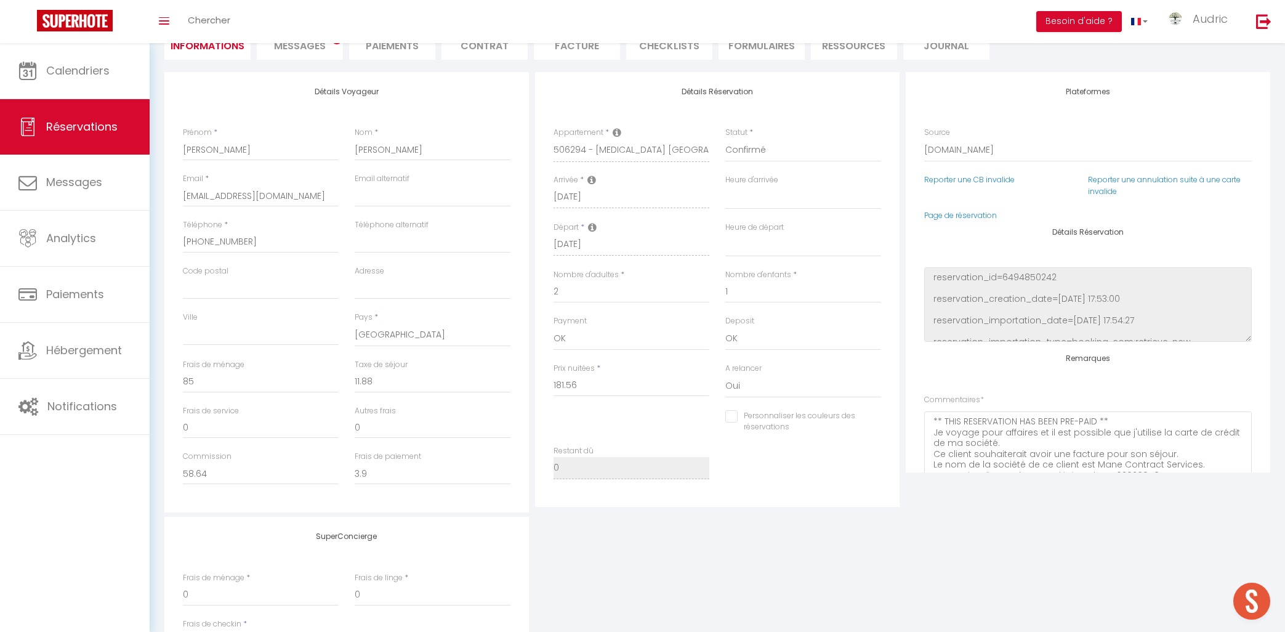
select select
checkbox input "false"
select select
checkbox input "false"
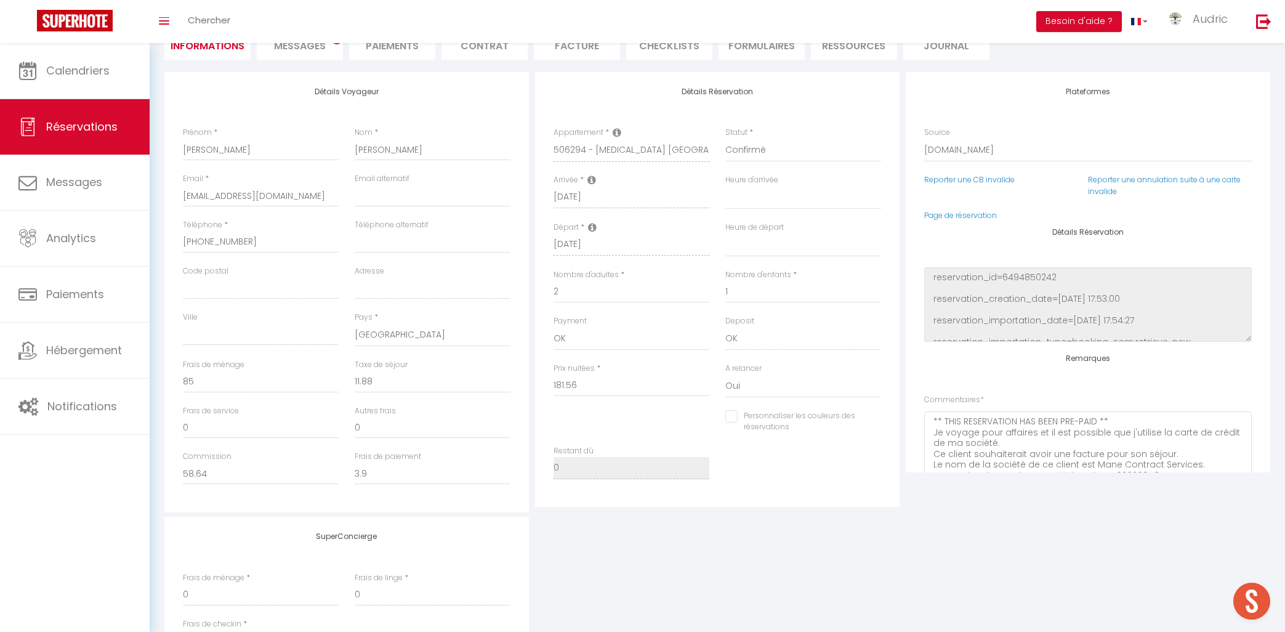
select select
checkbox input "false"
select select
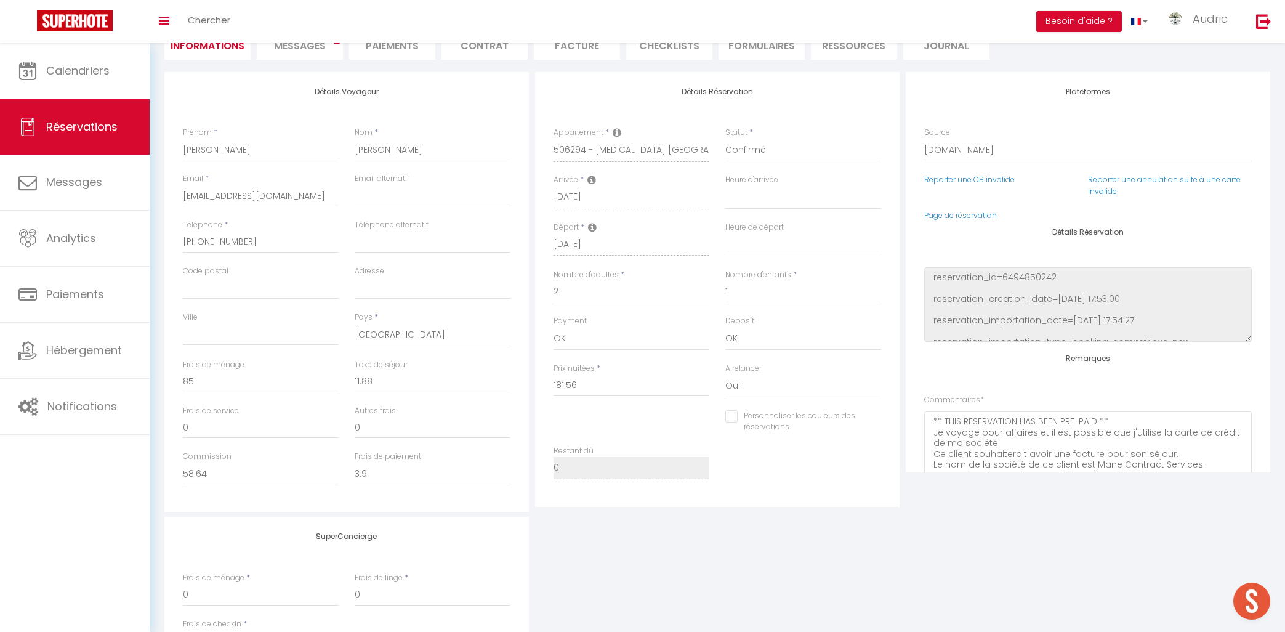
checkbox input "false"
select select
checkbox input "false"
select select
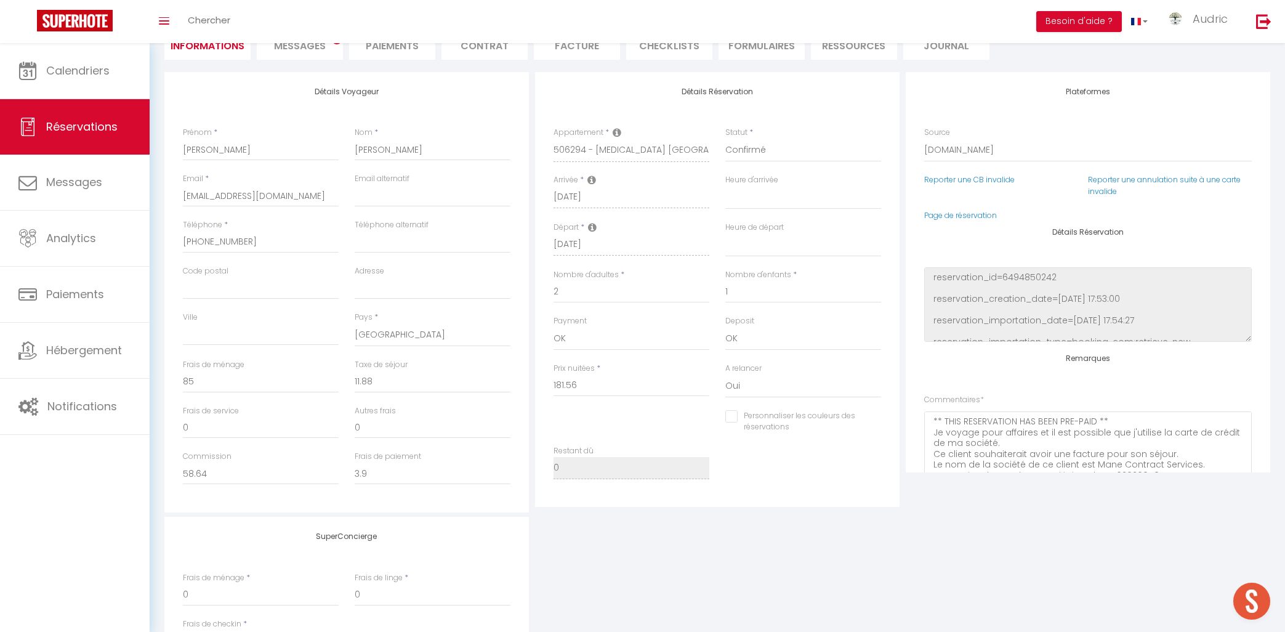
select select
checkbox input "false"
select select
checkbox input "false"
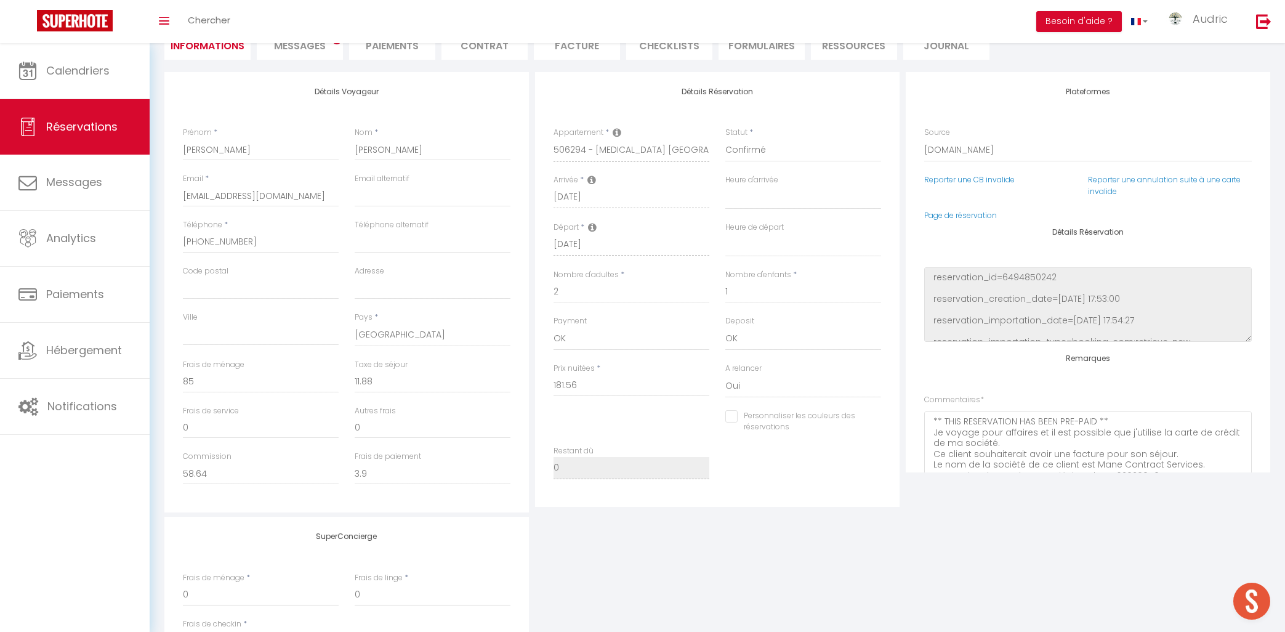
select select
checkbox input "false"
select select
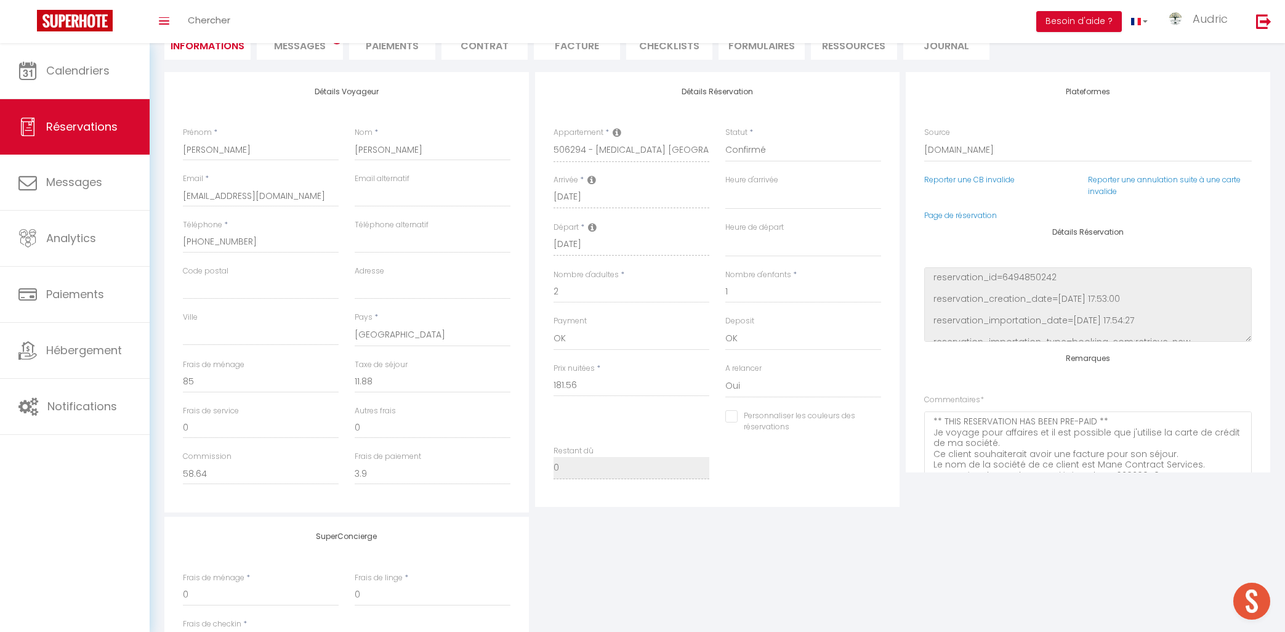
checkbox input "false"
select select
checkbox input "false"
select select
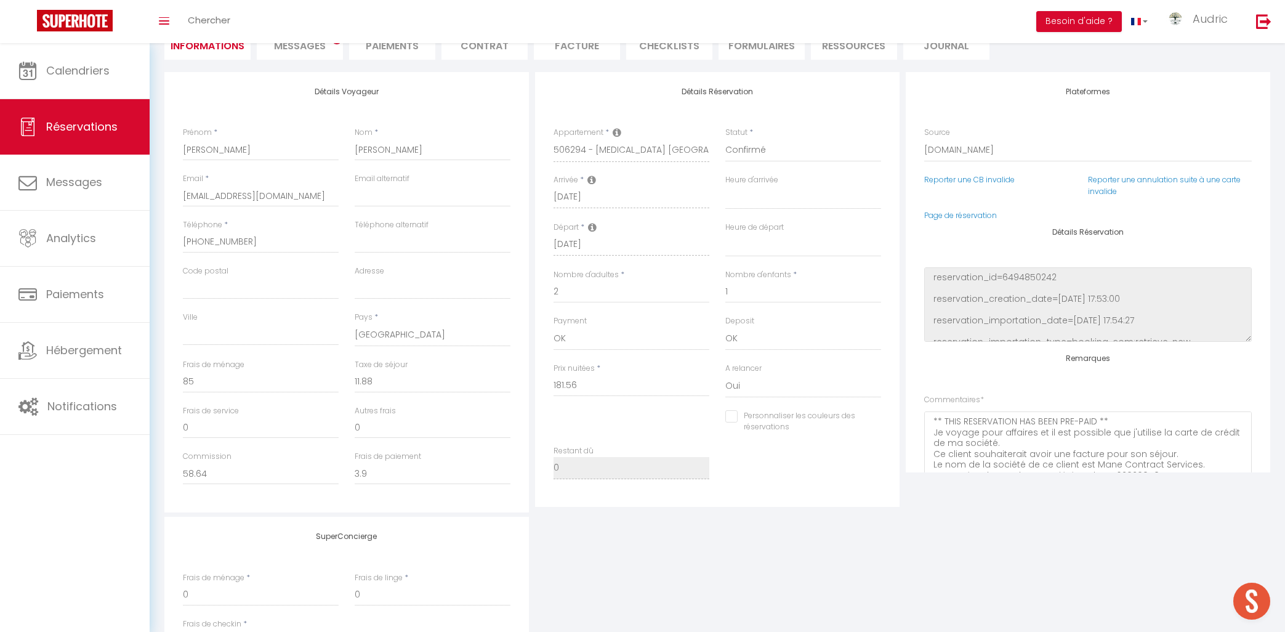
select select
checkbox input "false"
select select
checkbox input "false"
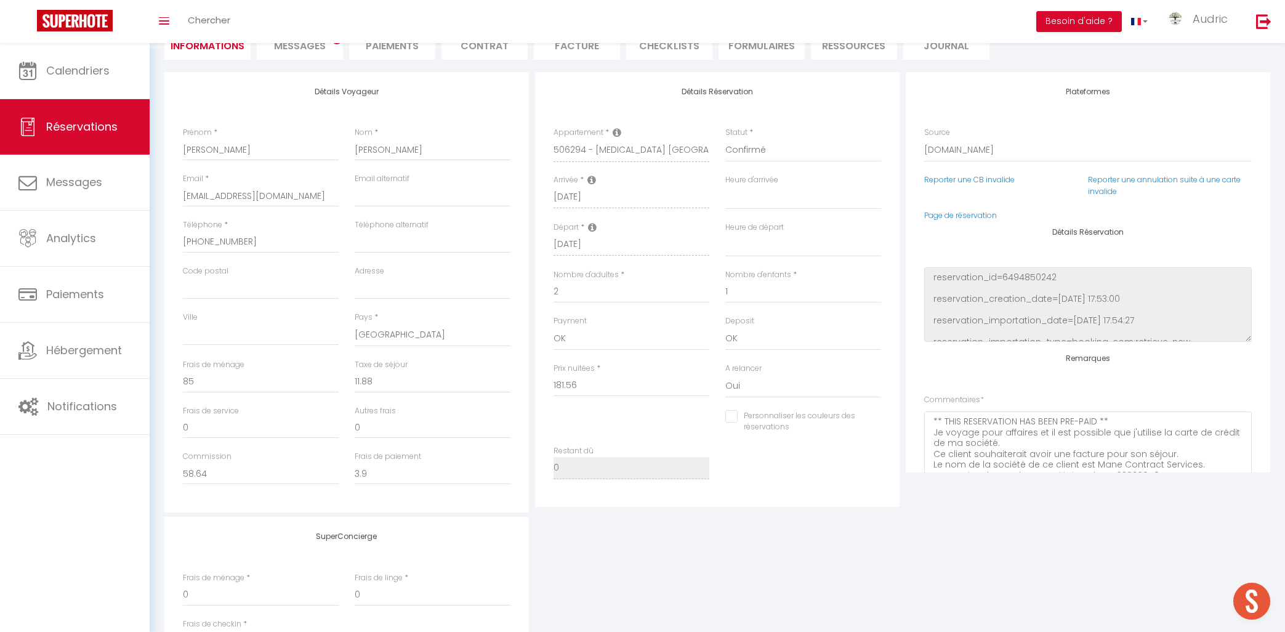
select select
checkbox input "false"
select select
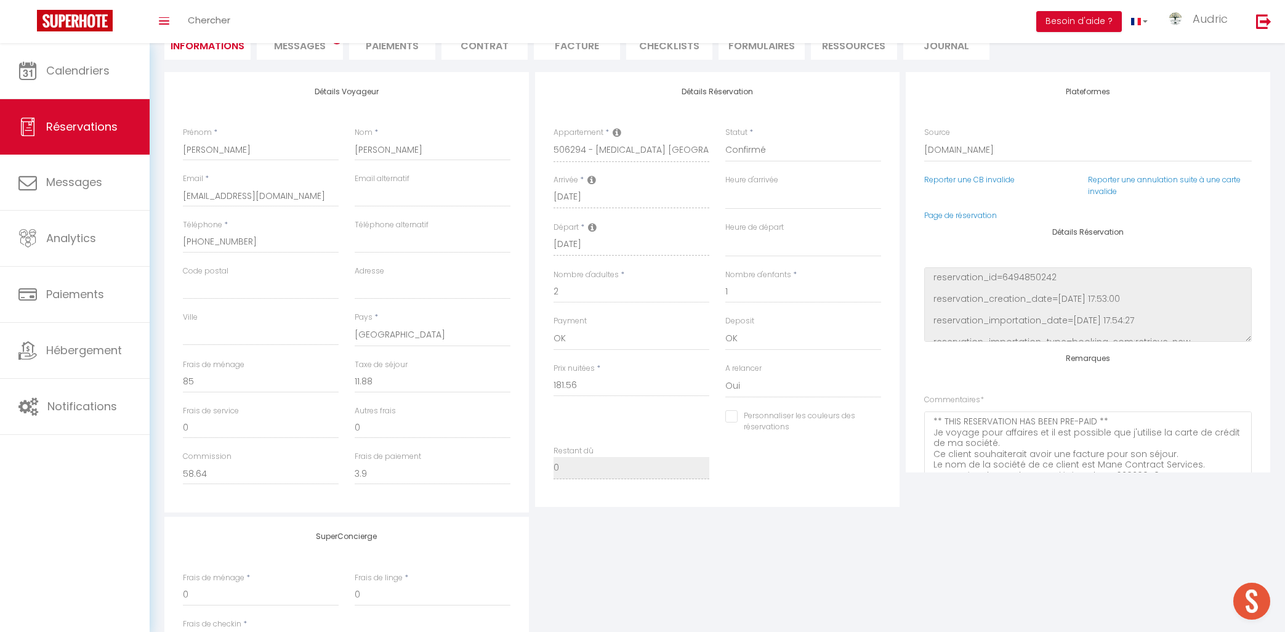
checkbox input "false"
select select
checkbox input "false"
select select
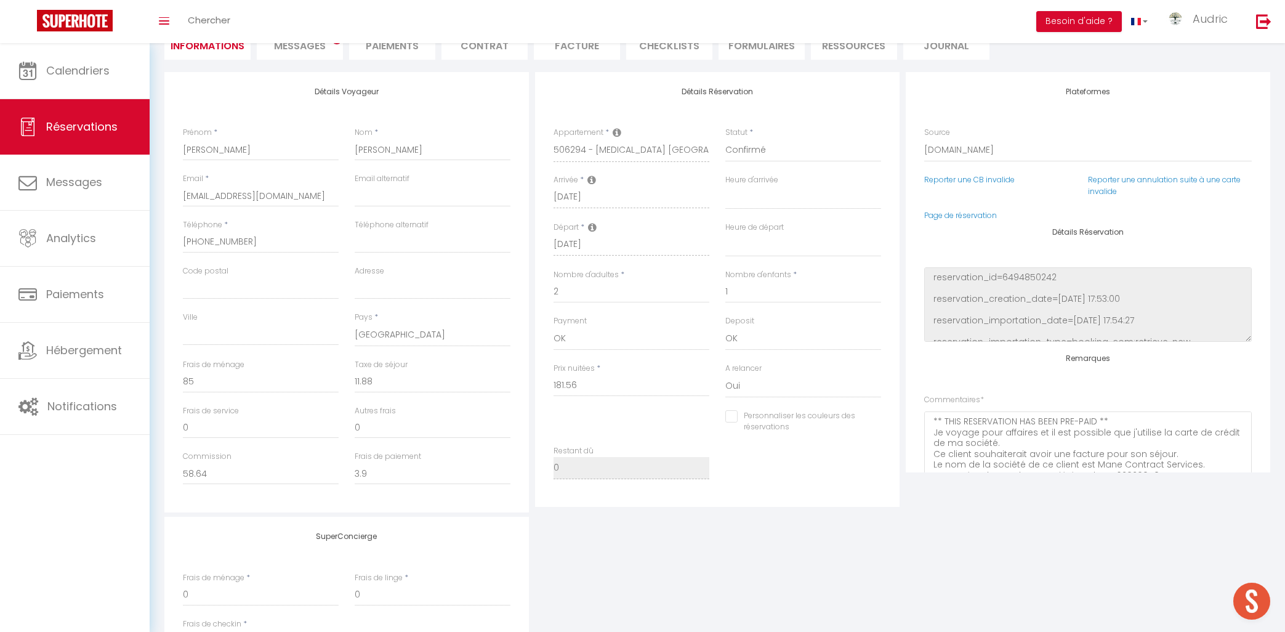
select select
checkbox input "false"
select select
checkbox input "false"
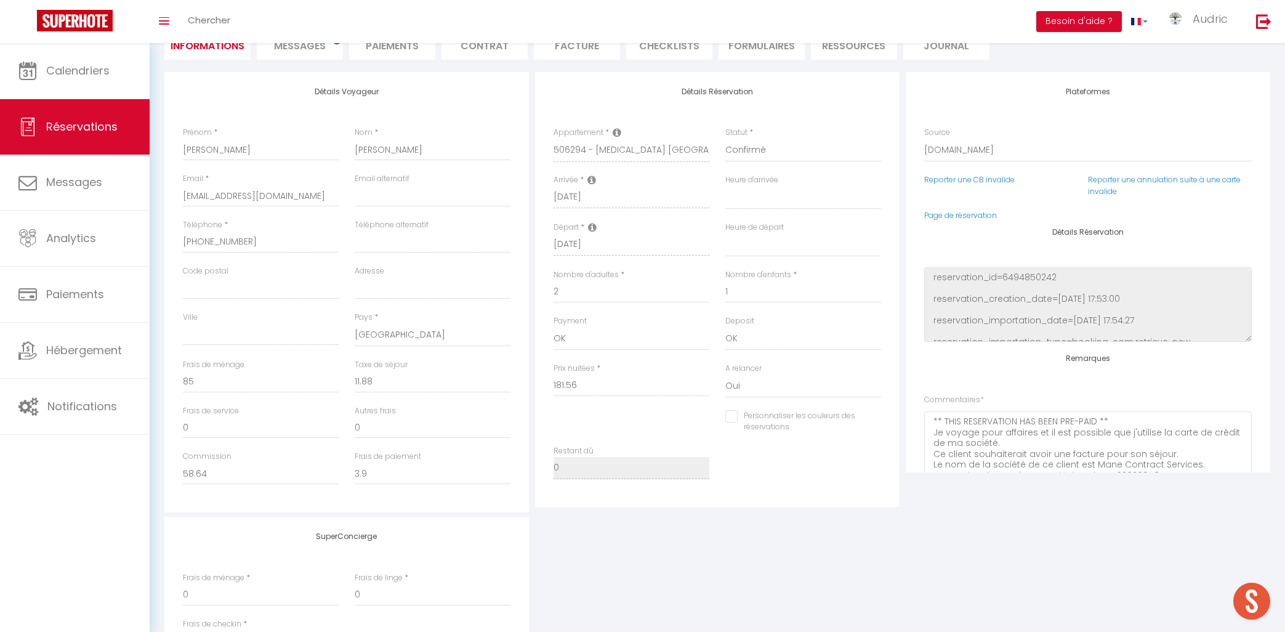
select select
checkbox input "false"
select select
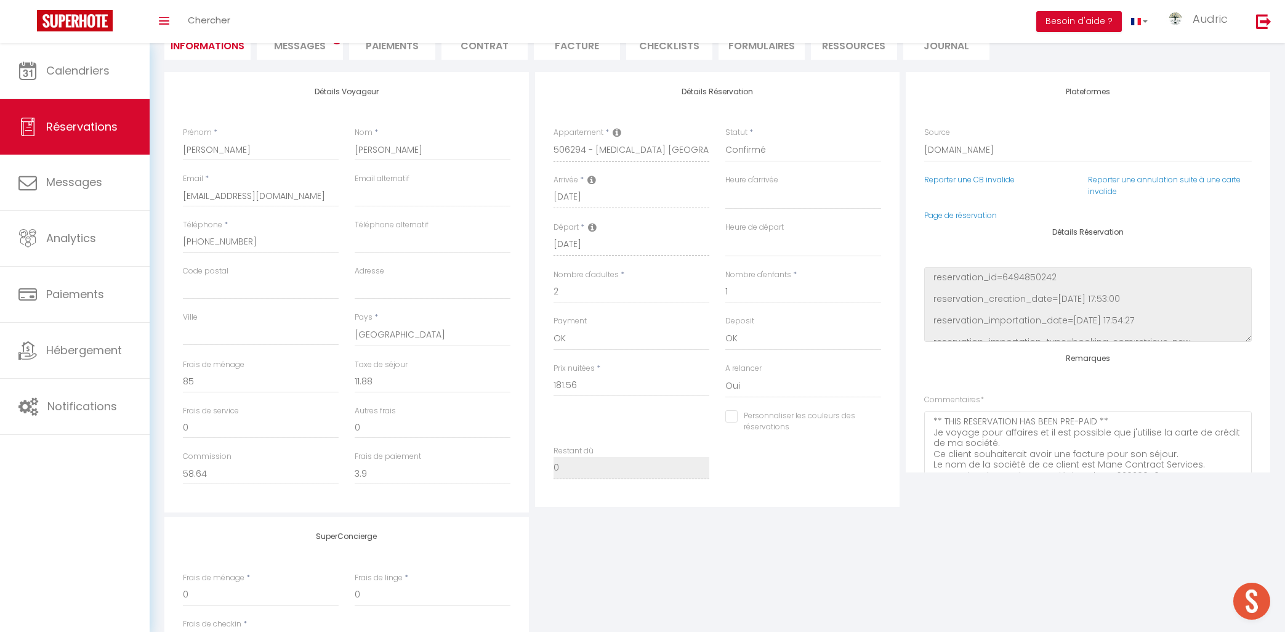
checkbox input "false"
select select
checkbox input "false"
select select
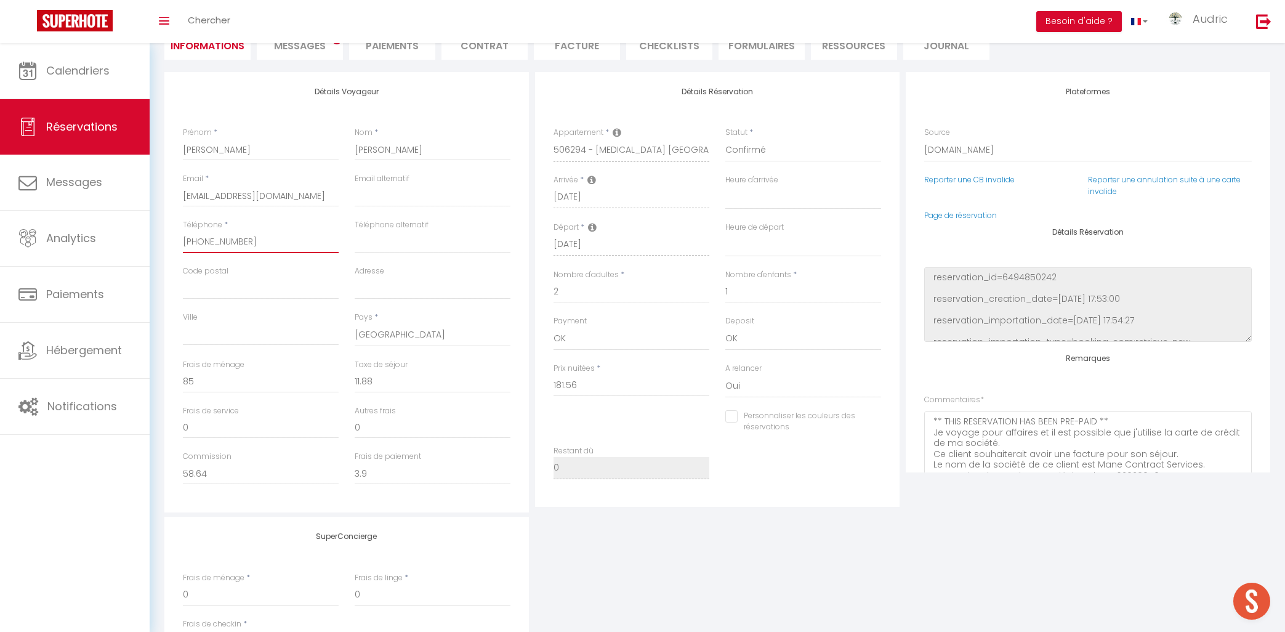
select select
checkbox input "false"
select select
checkbox input "false"
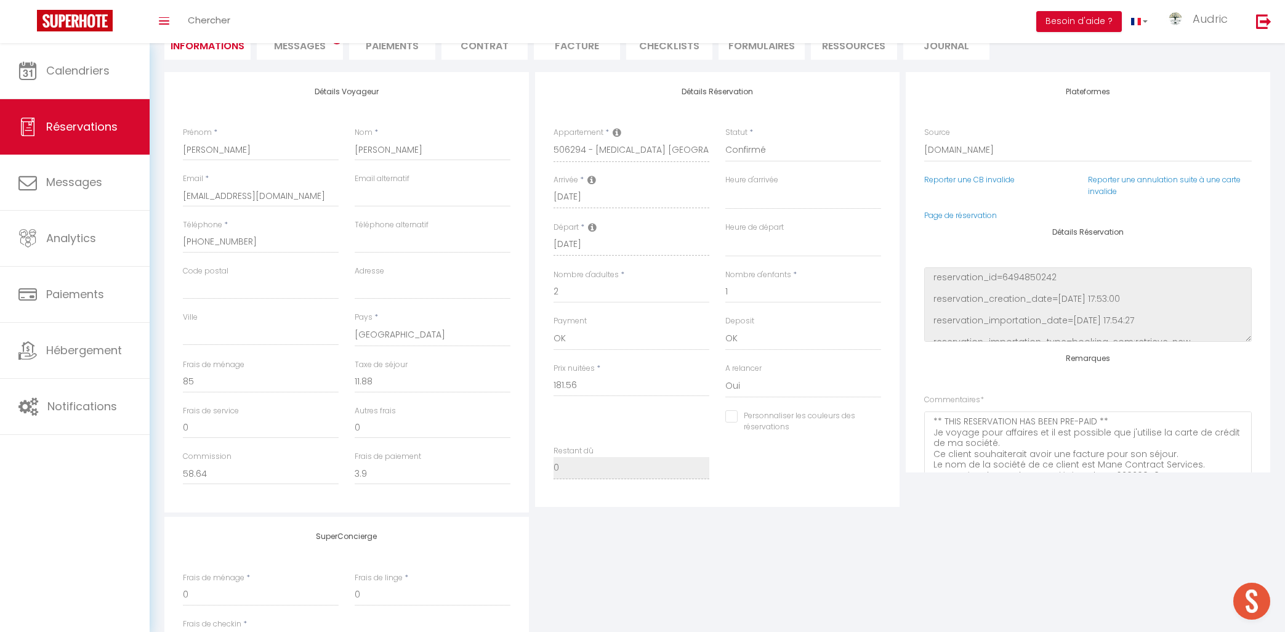
select select
checkbox input "false"
select select
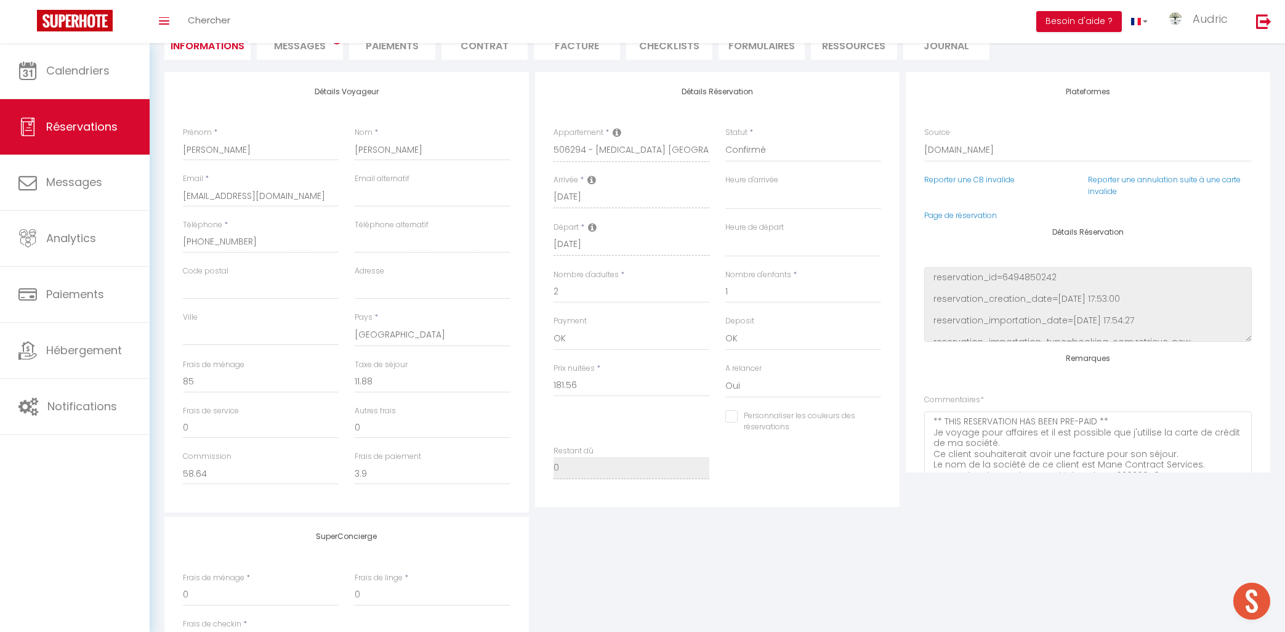
checkbox input "false"
select select
checkbox input "false"
select select
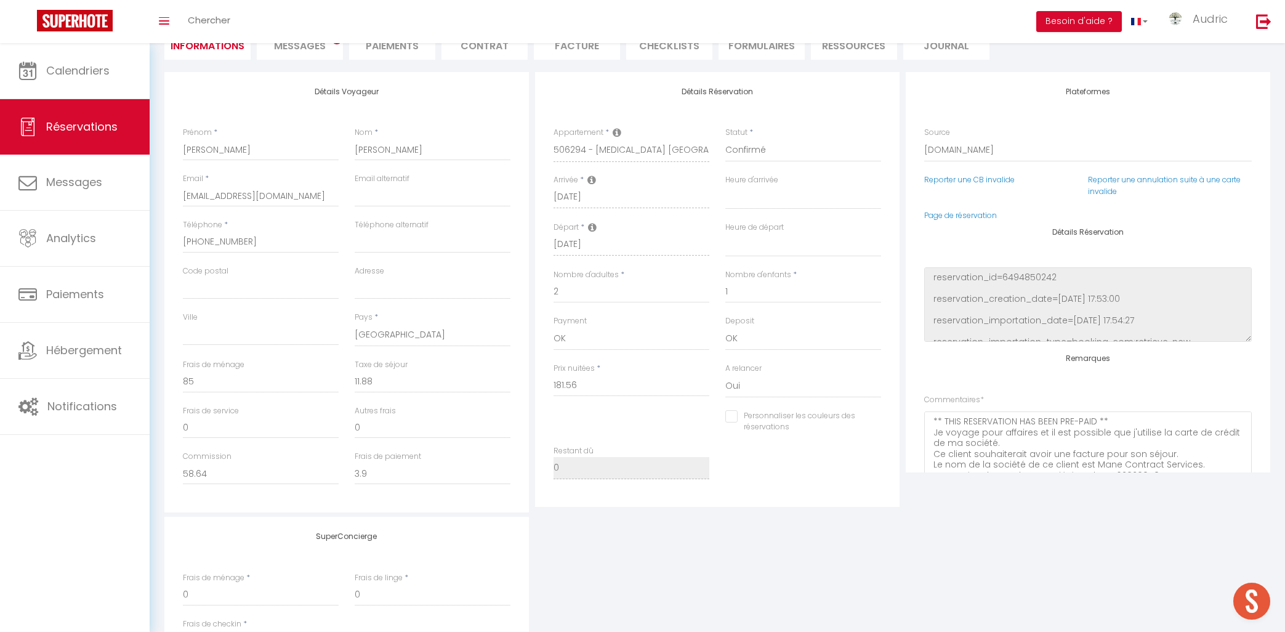
select select
checkbox input "false"
select select
checkbox input "false"
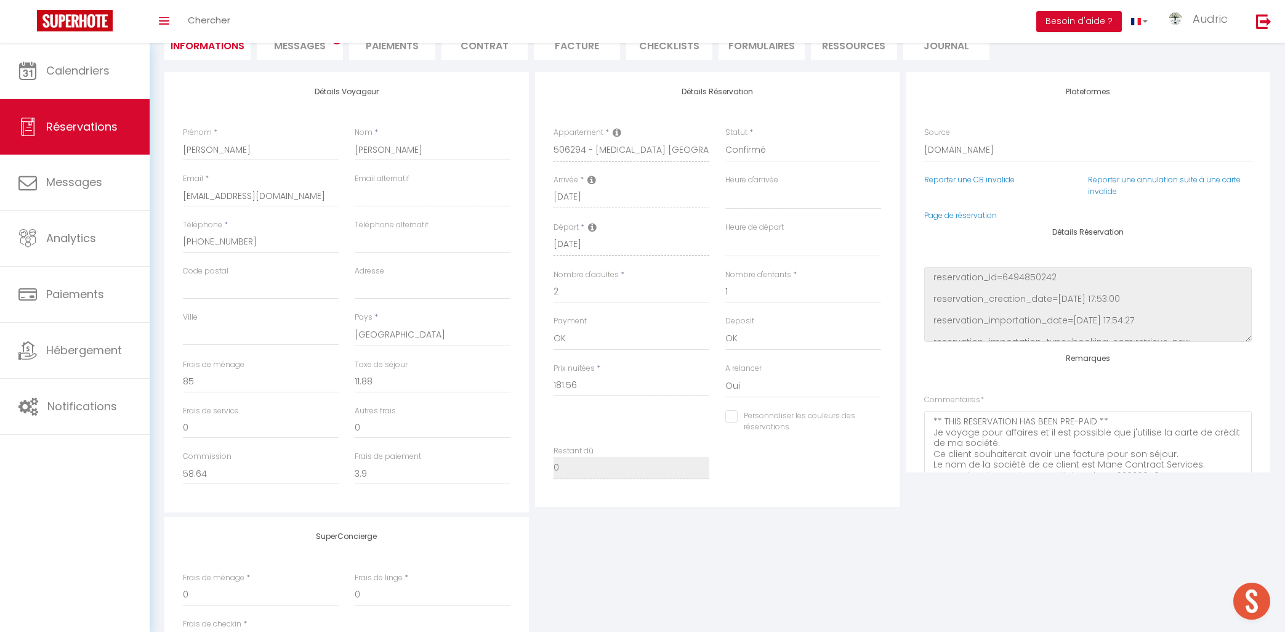
select select
checkbox input "false"
select select
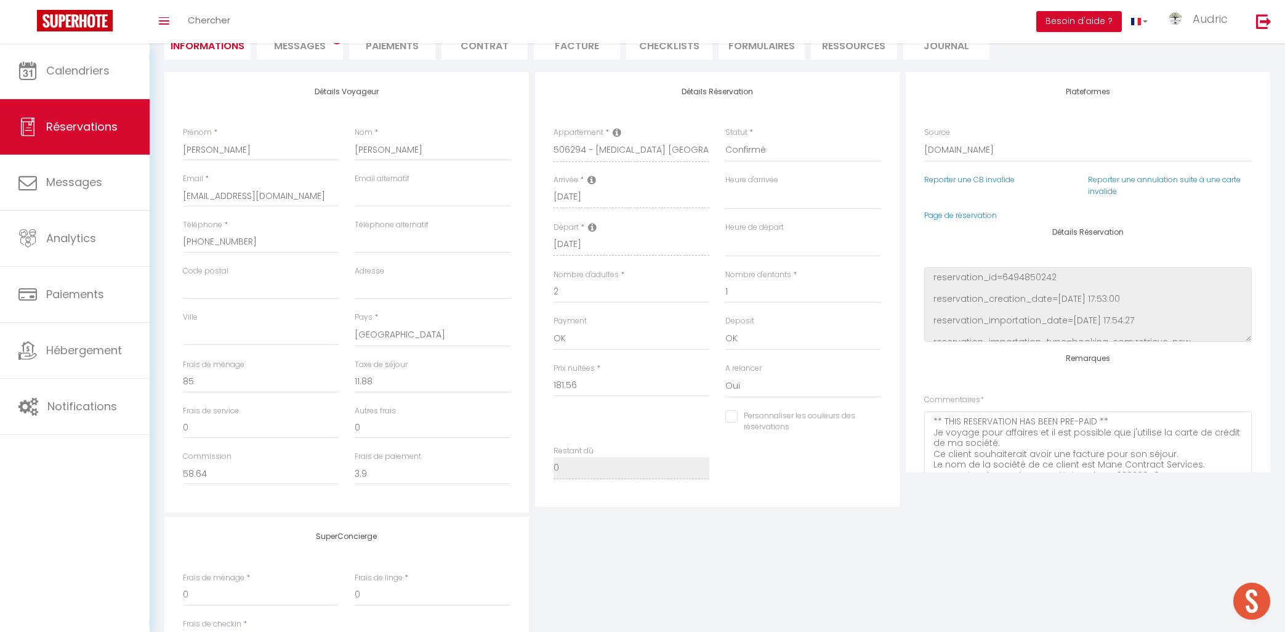
checkbox input "false"
select select
checkbox input "false"
select select
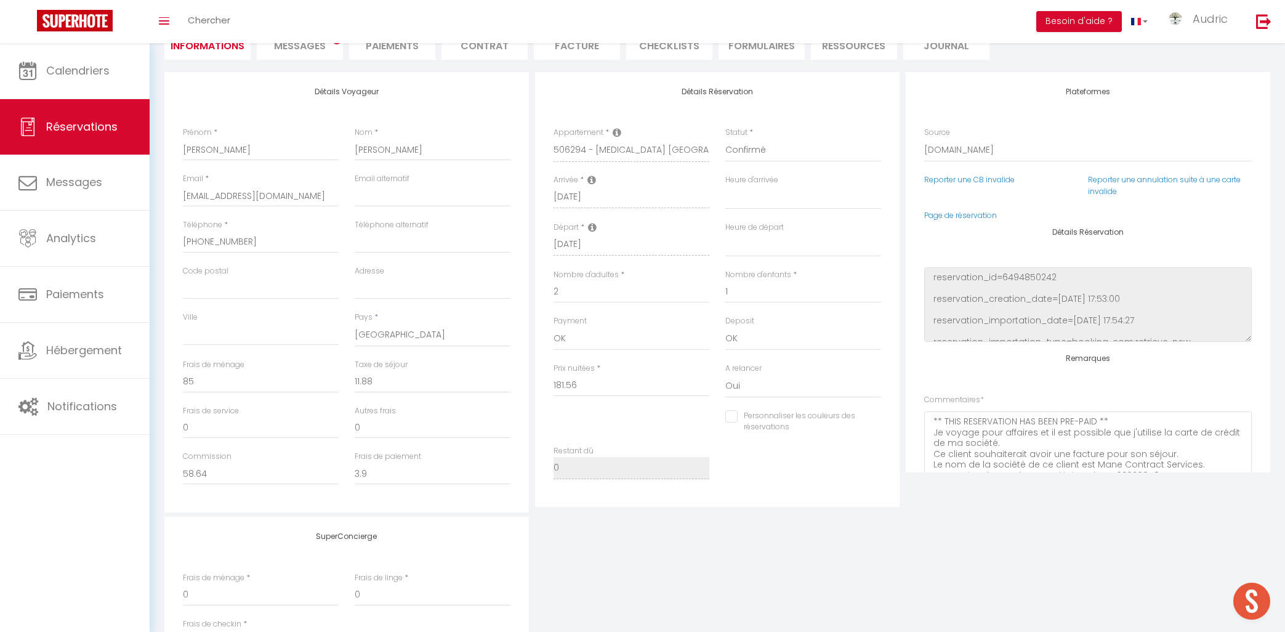
select select
checkbox input "false"
select select
checkbox input "false"
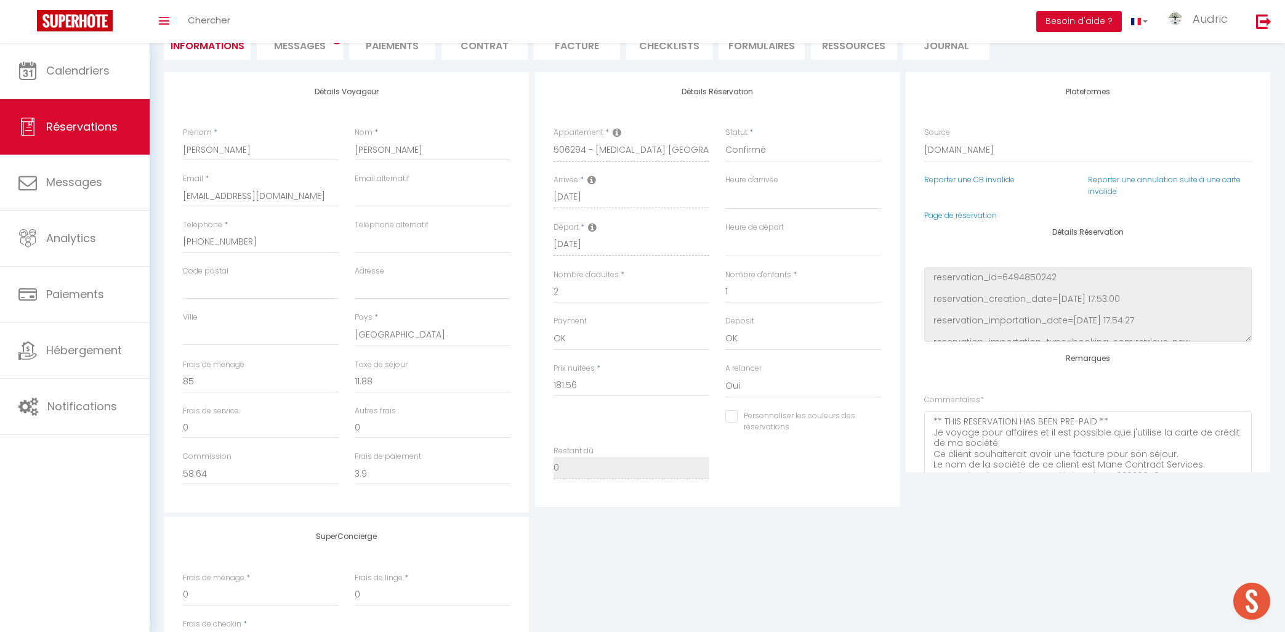
select select
checkbox input "false"
select select
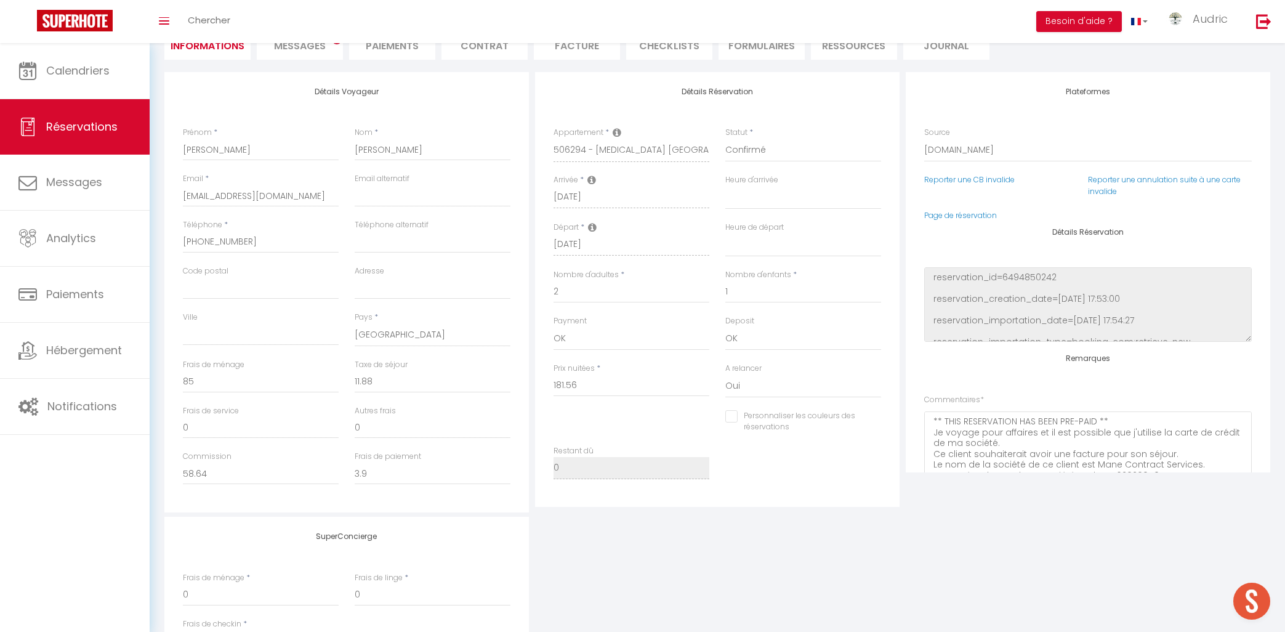
checkbox input "false"
select select
checkbox input "false"
select select
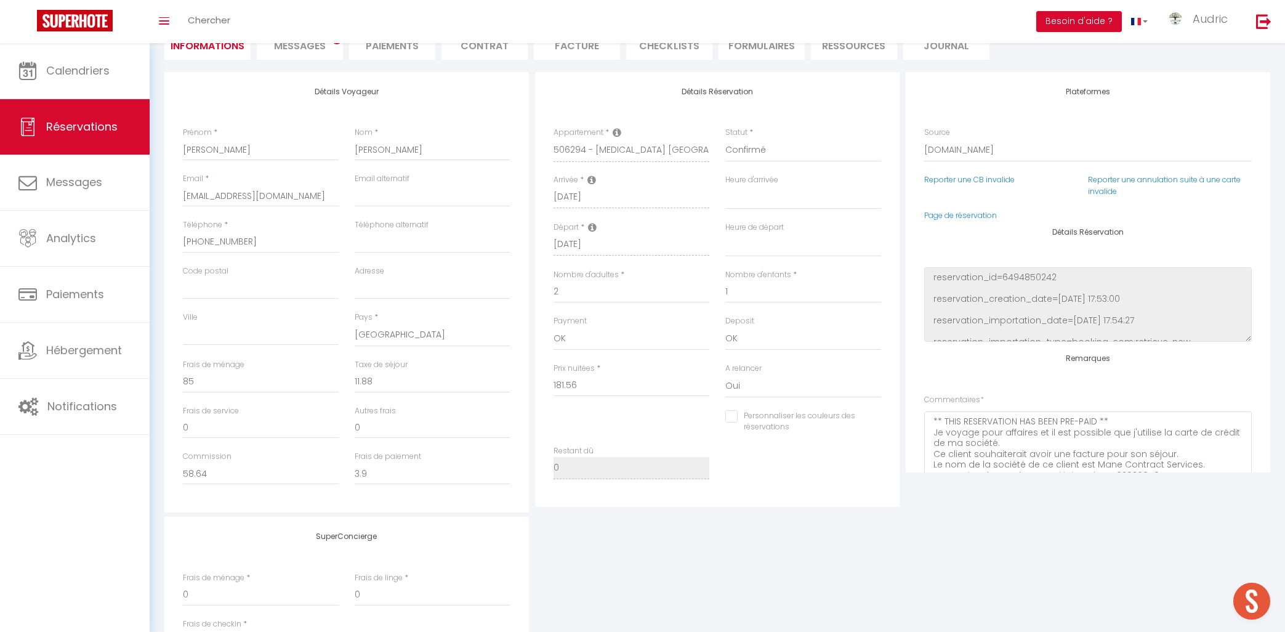
select select
checkbox input "false"
select select
checkbox input "false"
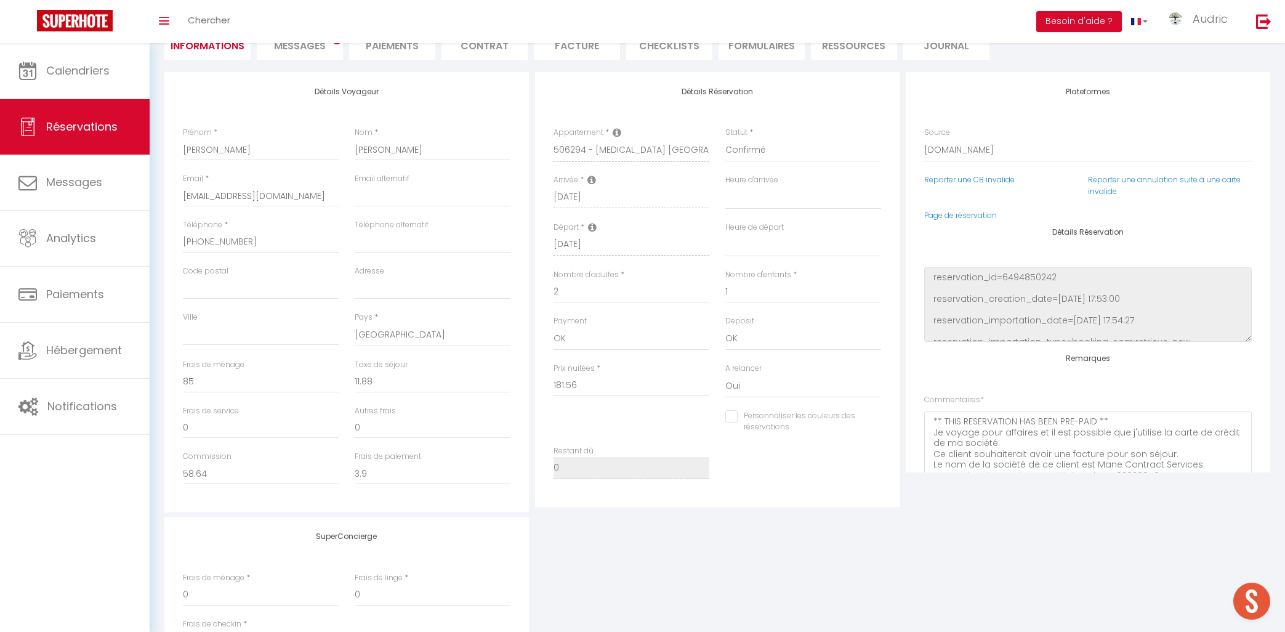
select select
checkbox input "false"
select select
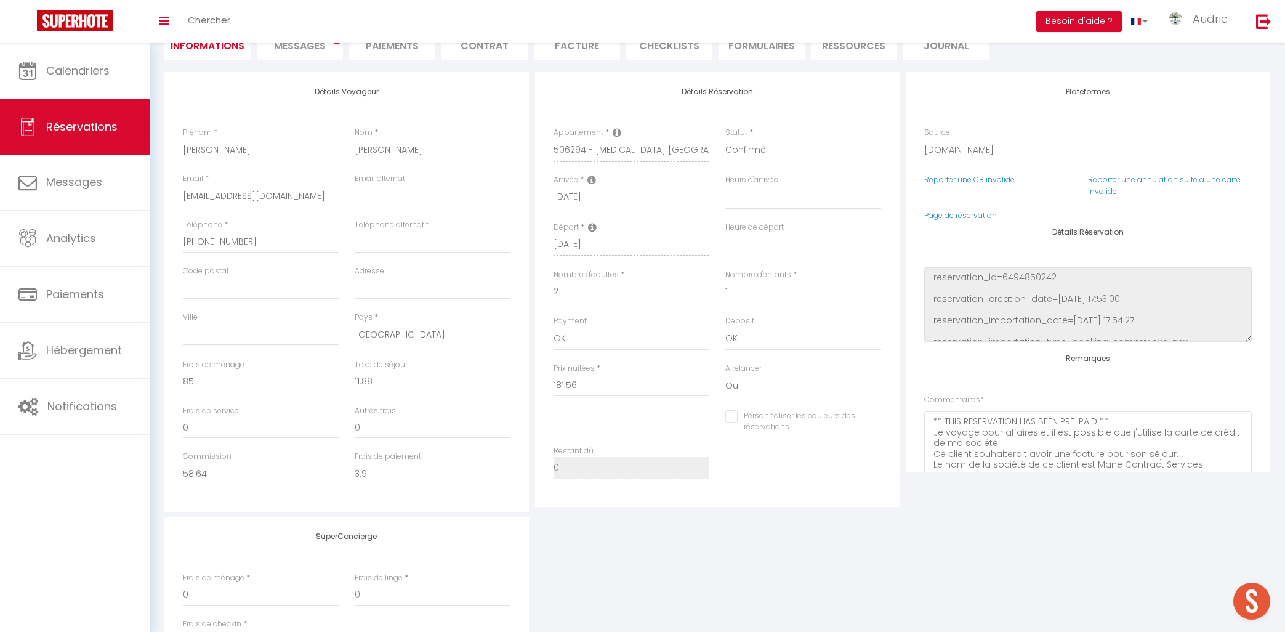
checkbox input "false"
select select
checkbox input "false"
select select
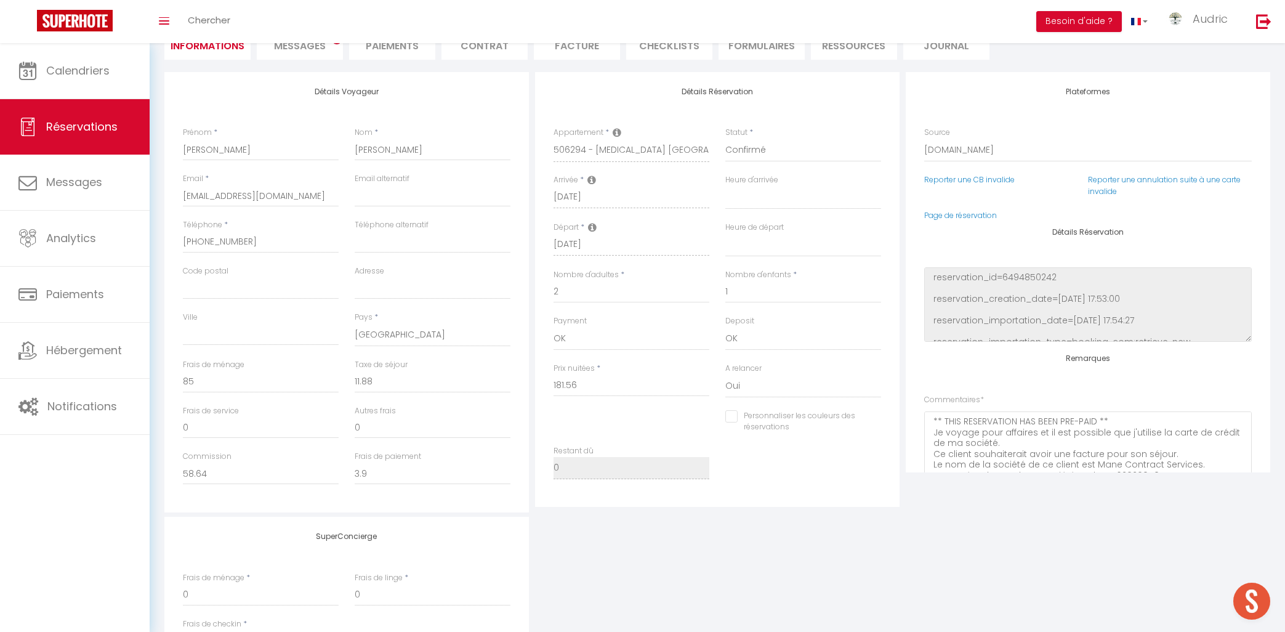
select select
checkbox input "false"
select select
checkbox input "false"
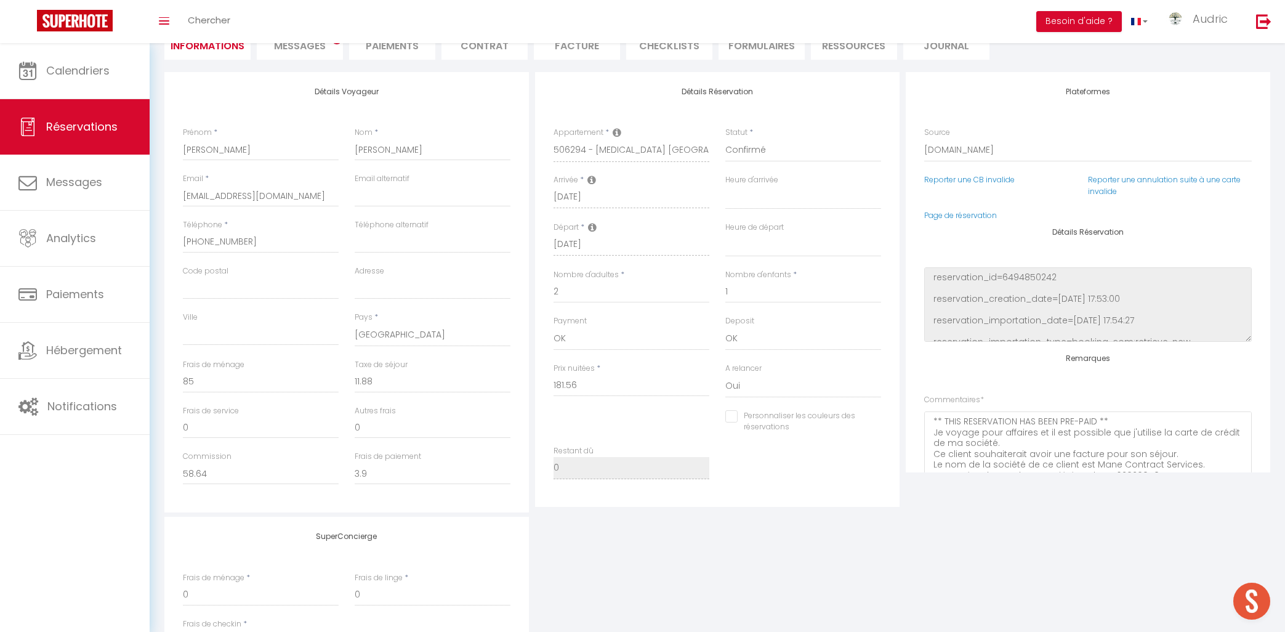
select select
checkbox input "false"
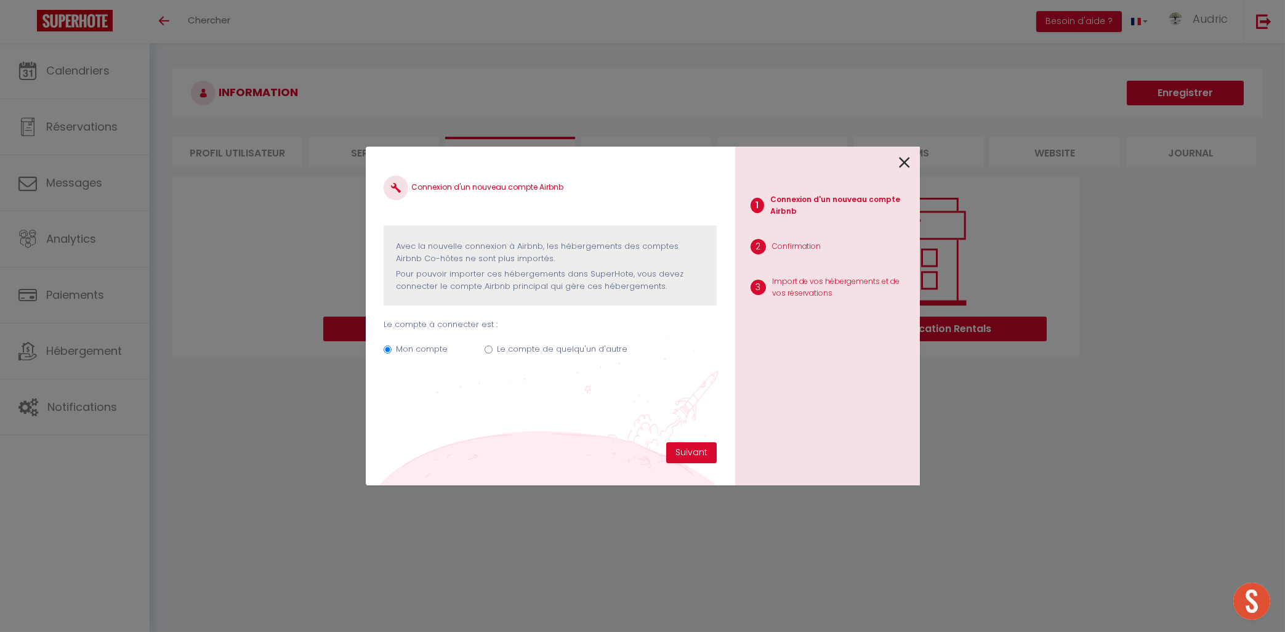
scroll to position [3857, 0]
click at [411, 352] on label "Mon compte" at bounding box center [422, 349] width 52 height 12
click at [392, 352] on input "Mon compte" at bounding box center [388, 350] width 8 height 8
click at [680, 453] on button "Suivant" at bounding box center [691, 452] width 51 height 21
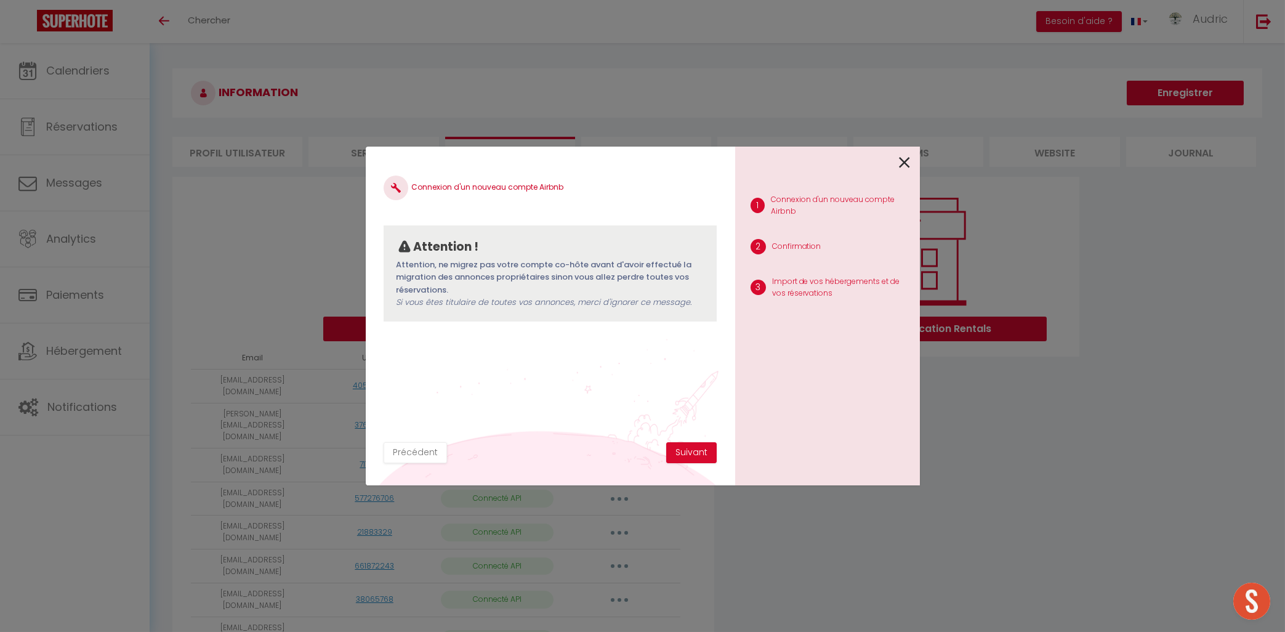
click at [897, 169] on div at bounding box center [822, 161] width 175 height 29
click at [904, 156] on icon at bounding box center [904, 162] width 11 height 18
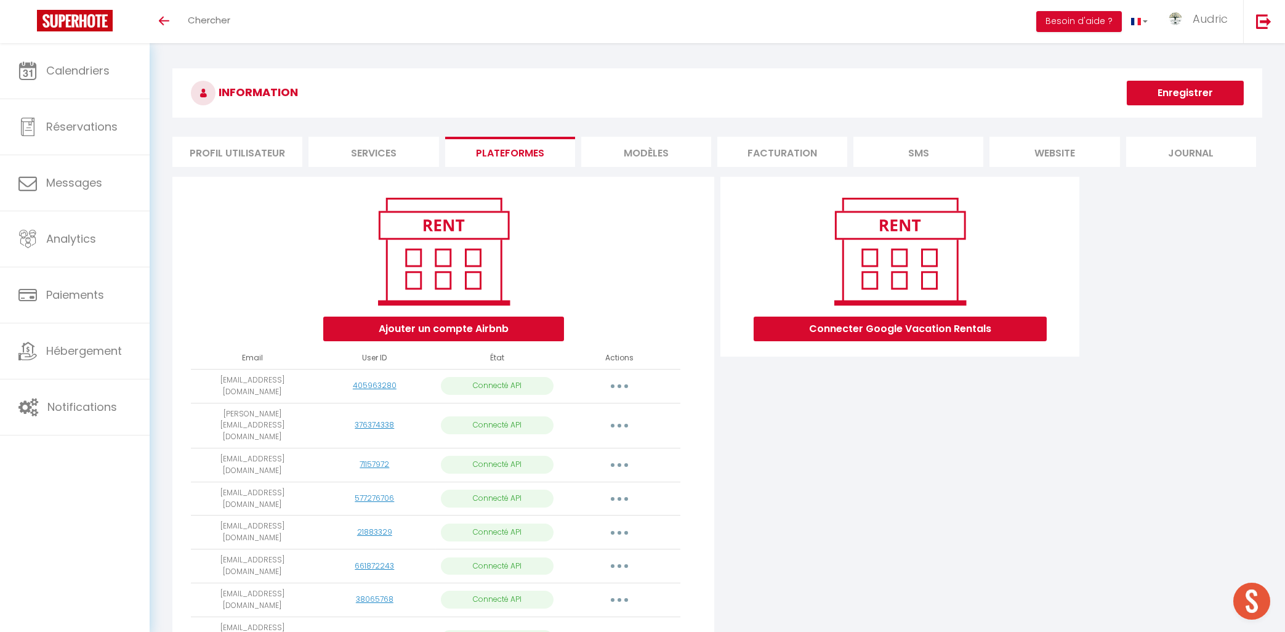
click at [623, 382] on button "button" at bounding box center [619, 386] width 34 height 20
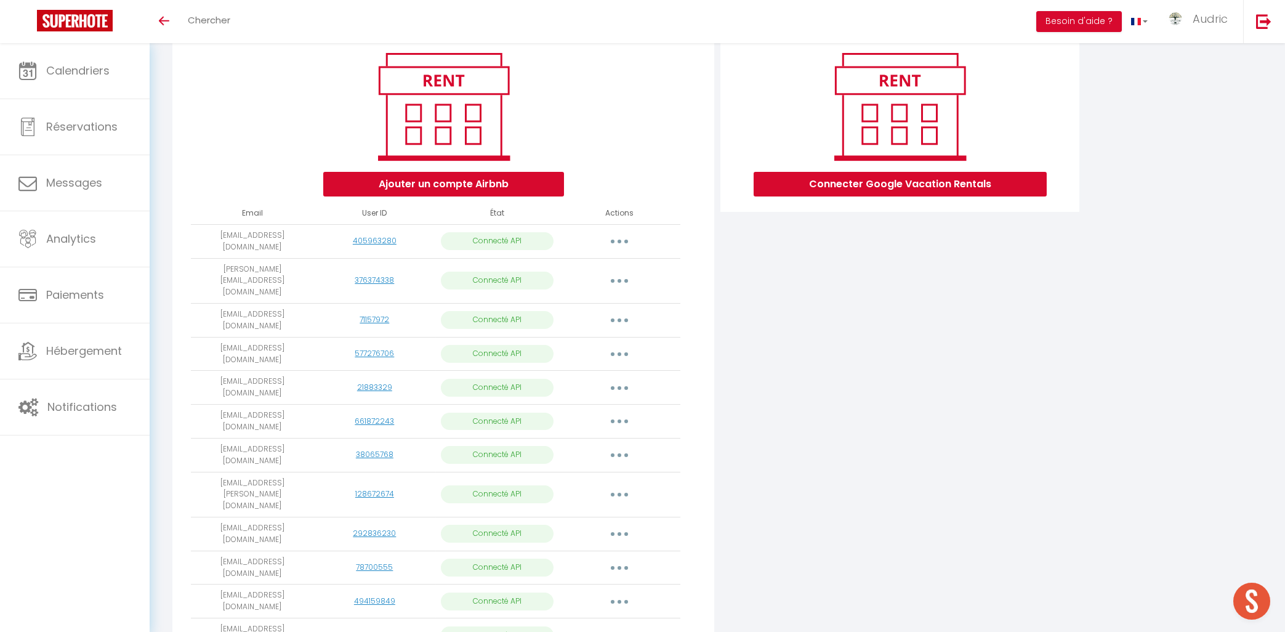
scroll to position [0, 0]
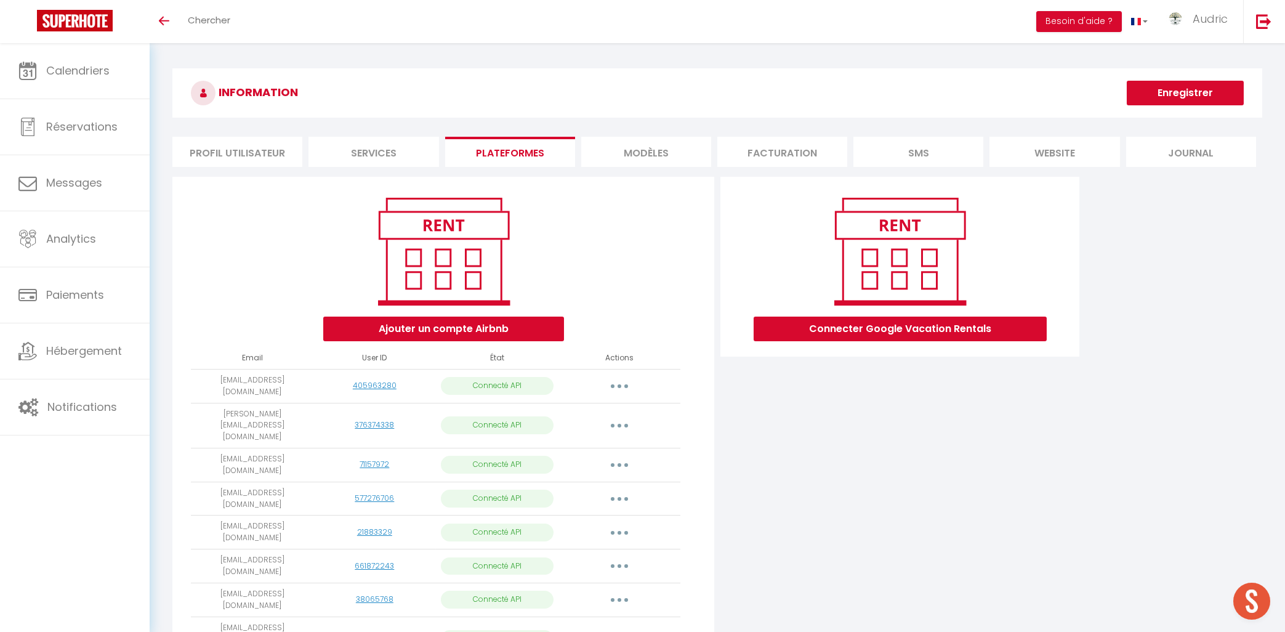
click at [618, 389] on button "button" at bounding box center [619, 386] width 34 height 20
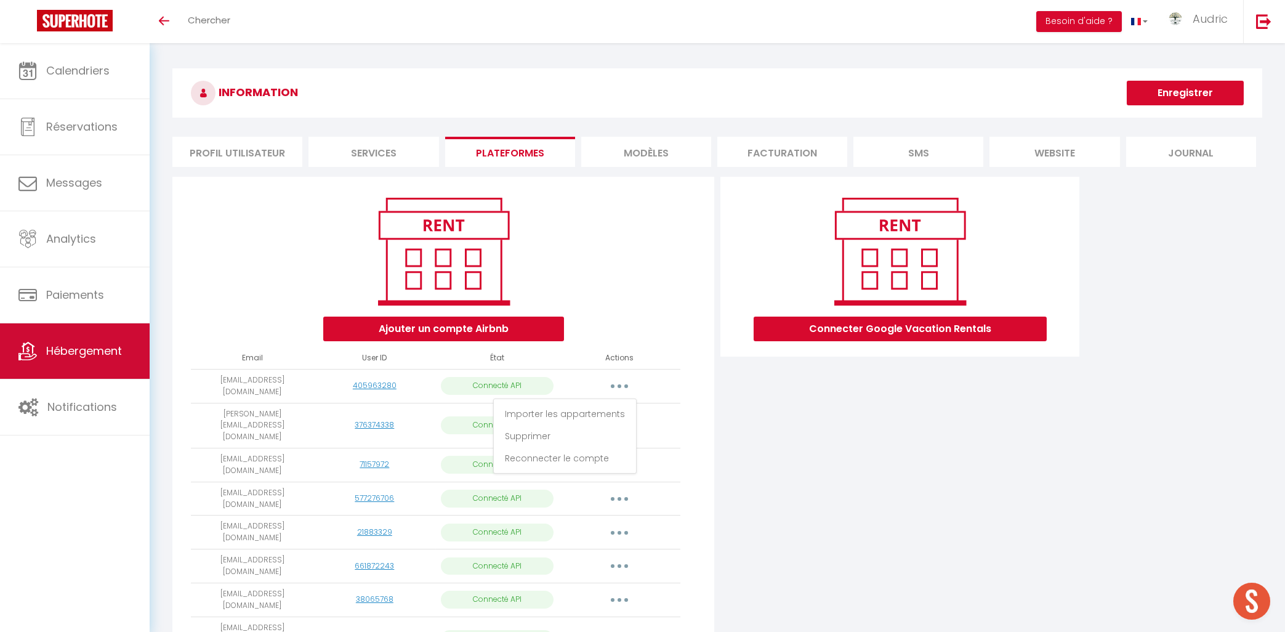
click at [99, 358] on span "Hébergement" at bounding box center [84, 350] width 76 height 15
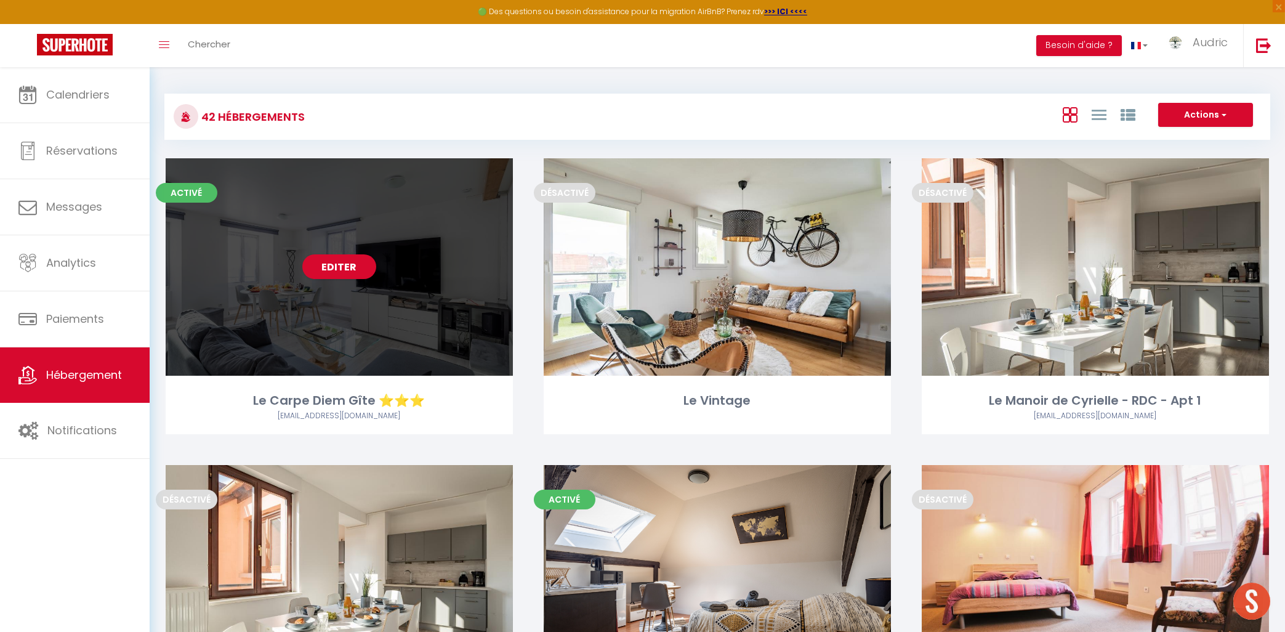
click at [351, 283] on div "Editer" at bounding box center [339, 266] width 347 height 217
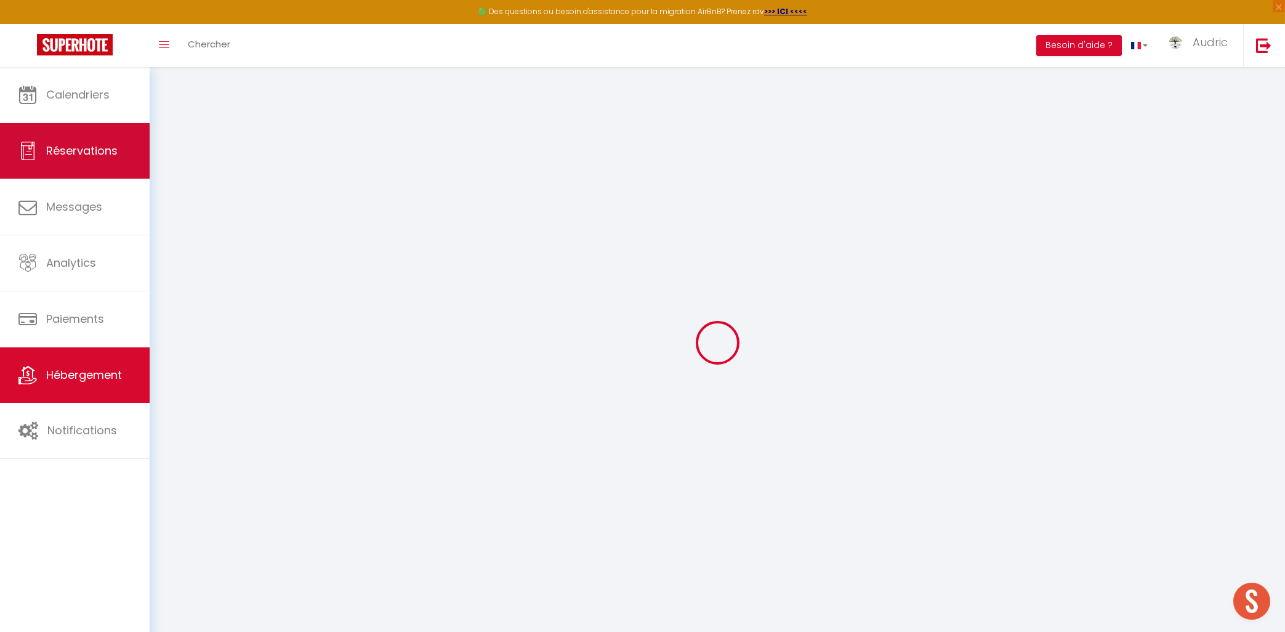
select select
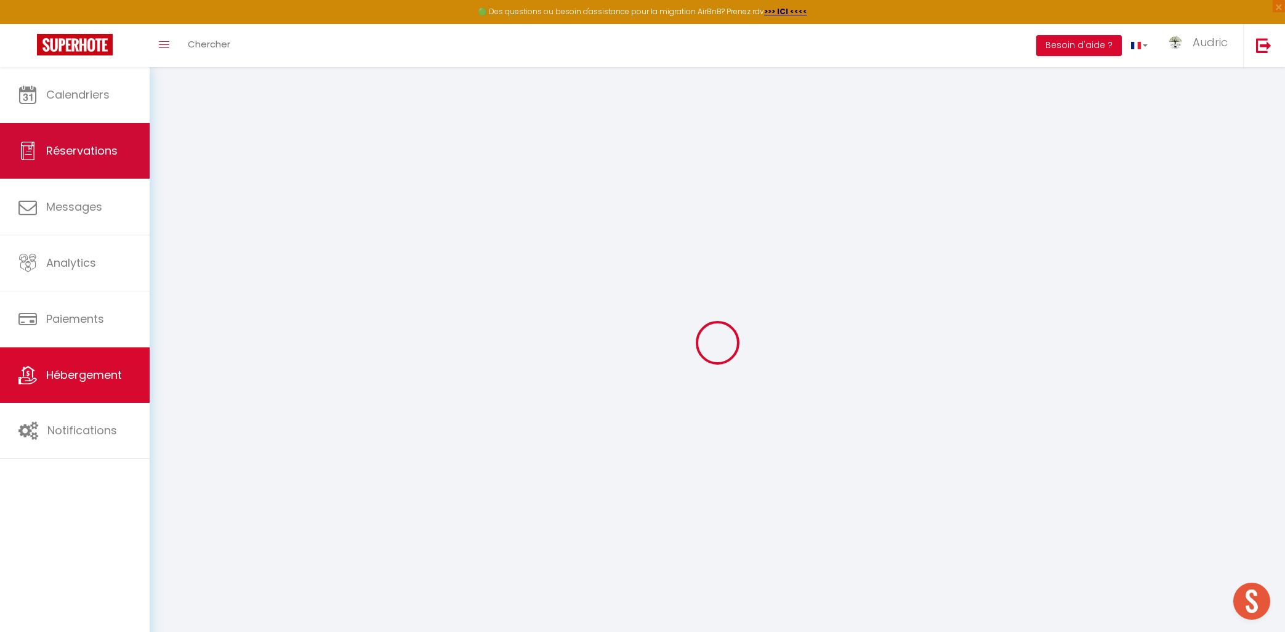
select select
checkbox input "false"
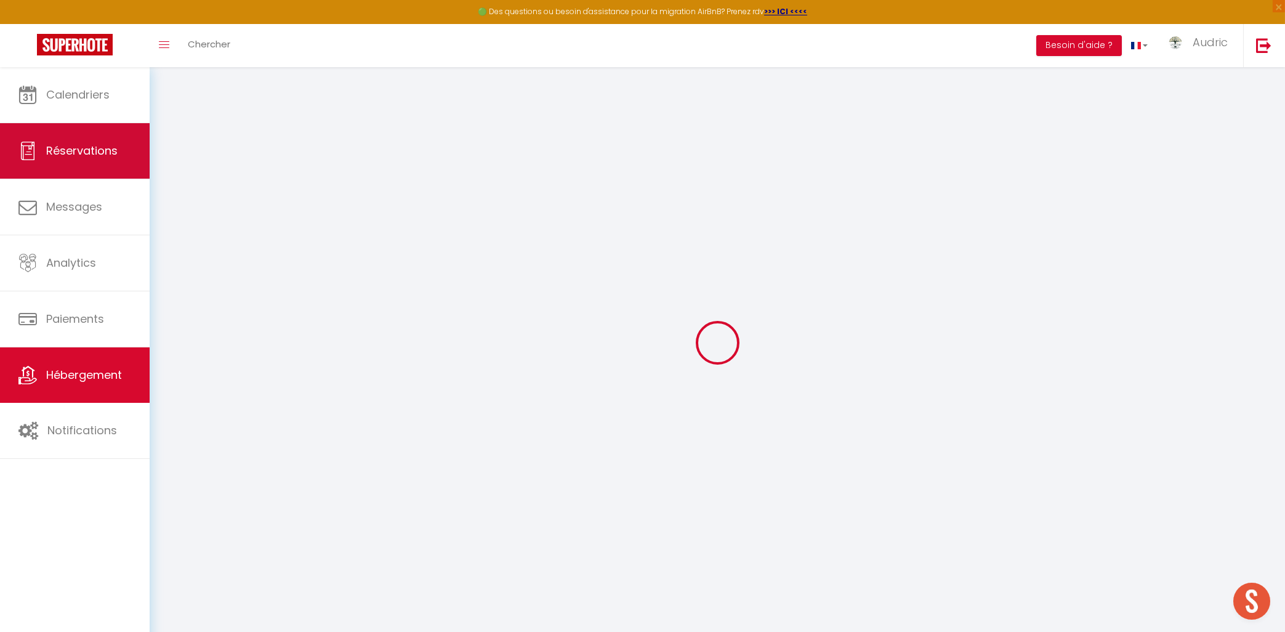
select select
type input "Le Carpe Diem Gîte ⭐⭐⭐"
type input "Nicolas"
type input "Christen"
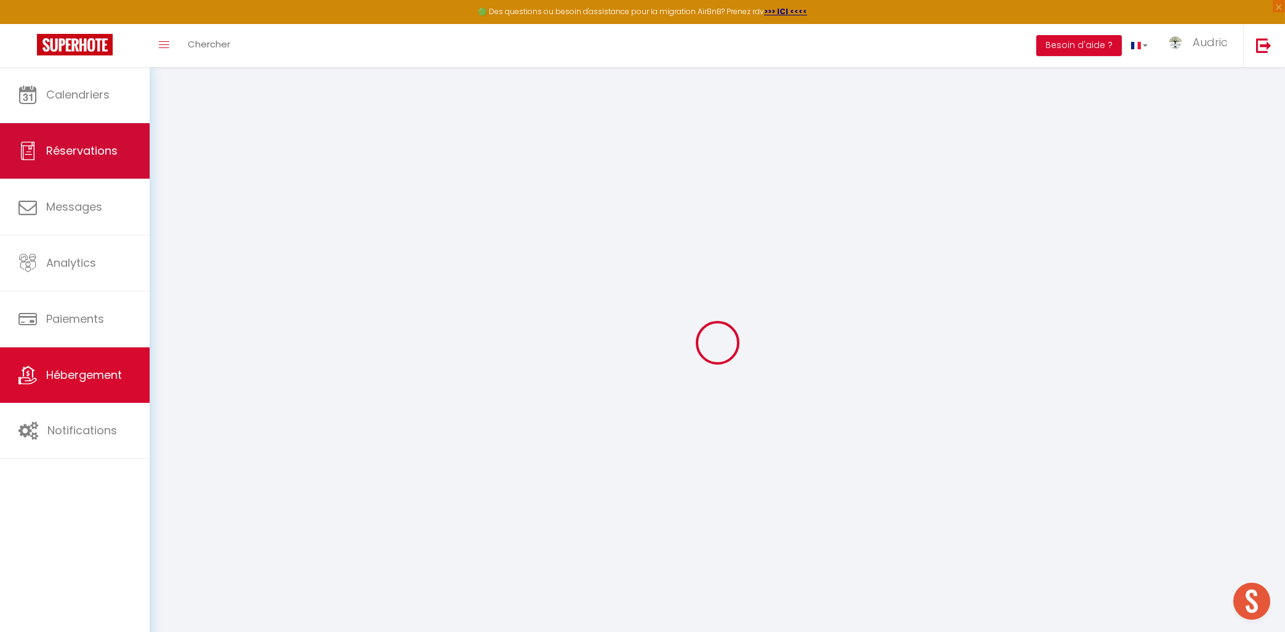
type input "32 rue de la Heid"
type input "67440"
type input "Marmoutier"
select select "6"
select select "4"
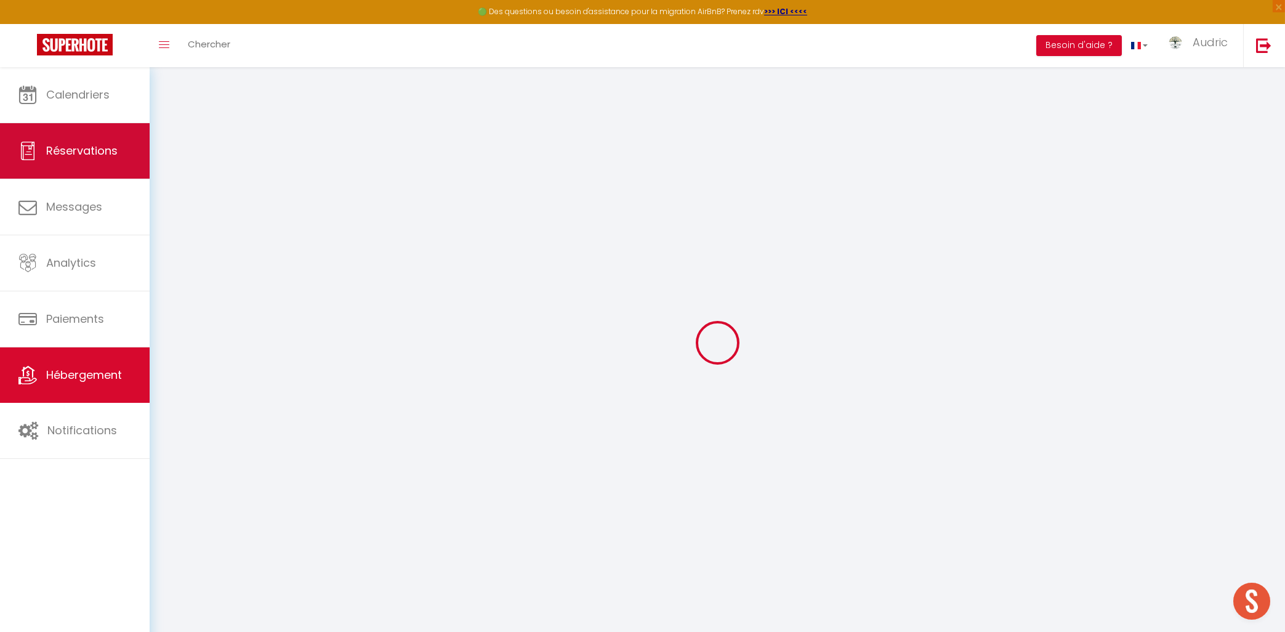
select select "2"
type input "59"
type input "12"
type input "79"
type input "1.00"
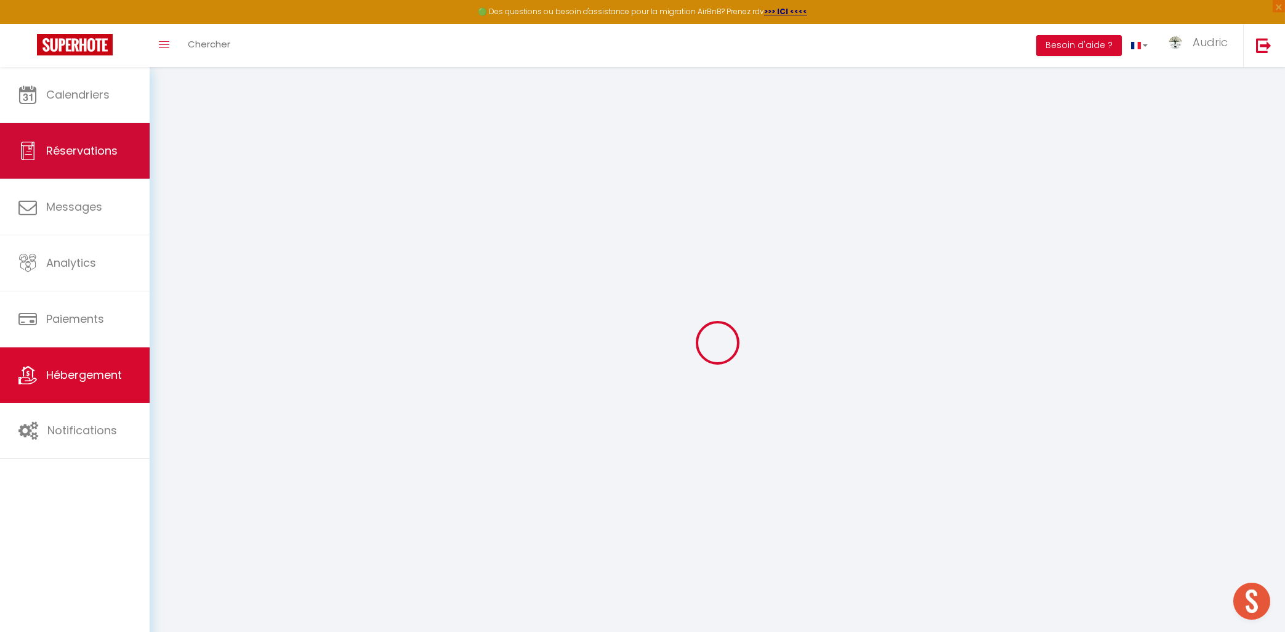
select select
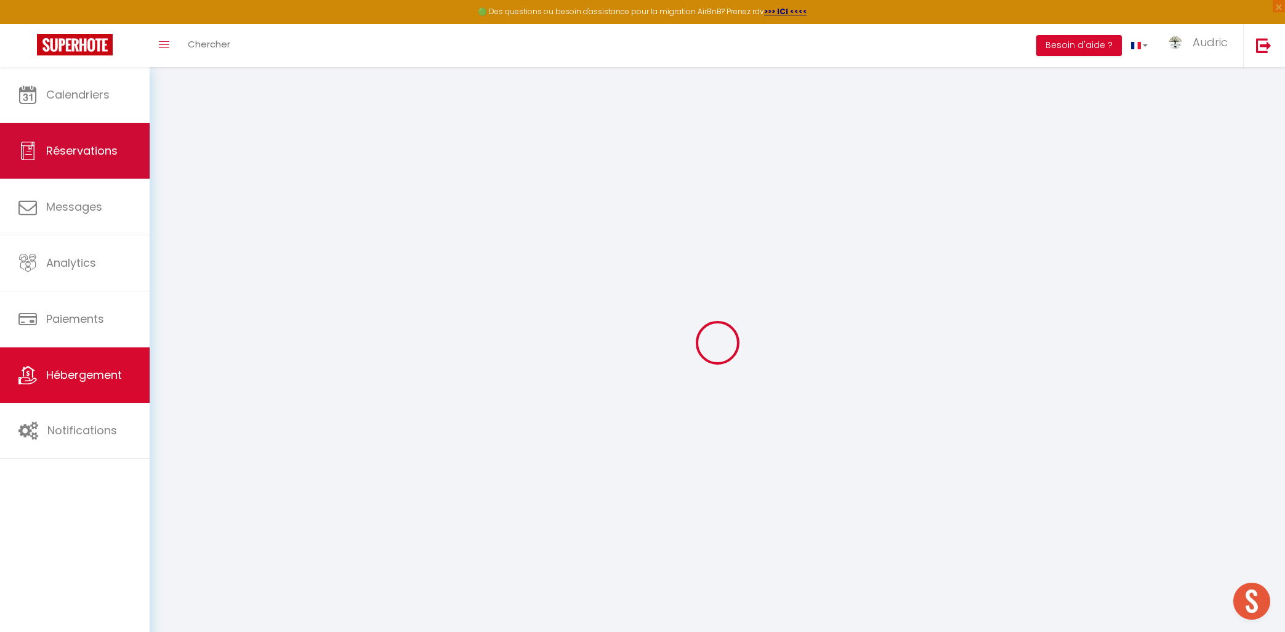
select select
type input "10 Rue Mal de Lattre de Tassigny, Marmoutier"
type input "67440"
type input "Marmoutier"
type input "nicolas@giteexperience.com"
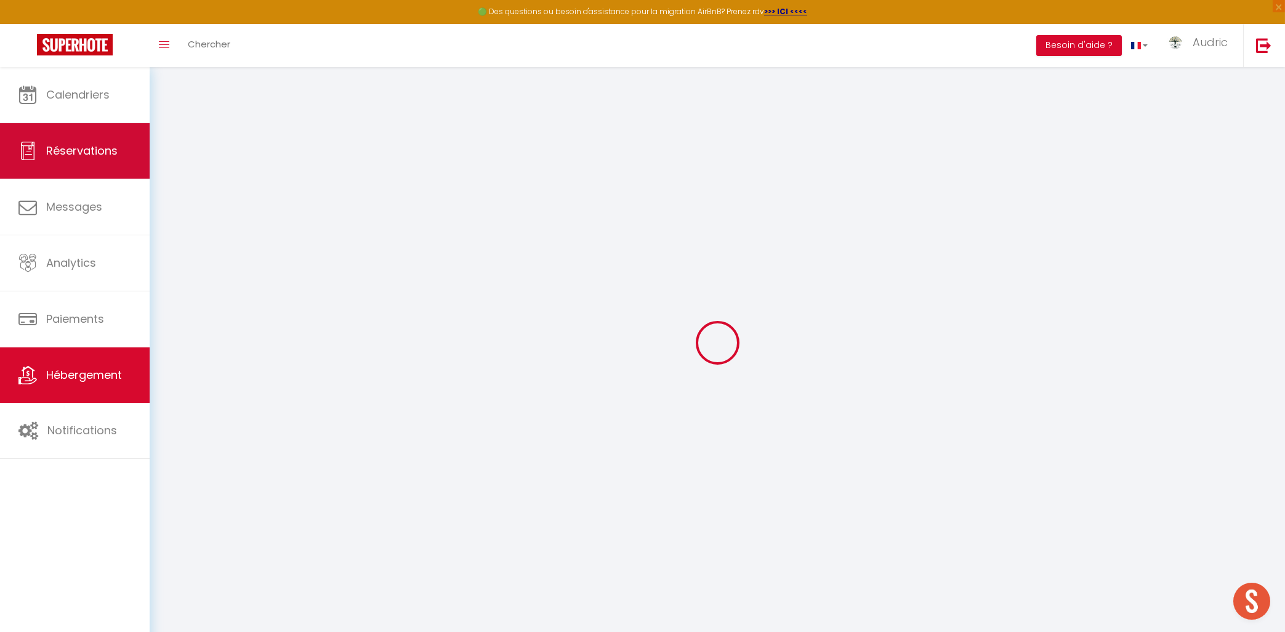
select select "1149"
checkbox input "false"
checkbox input "true"
checkbox input "false"
checkbox input "true"
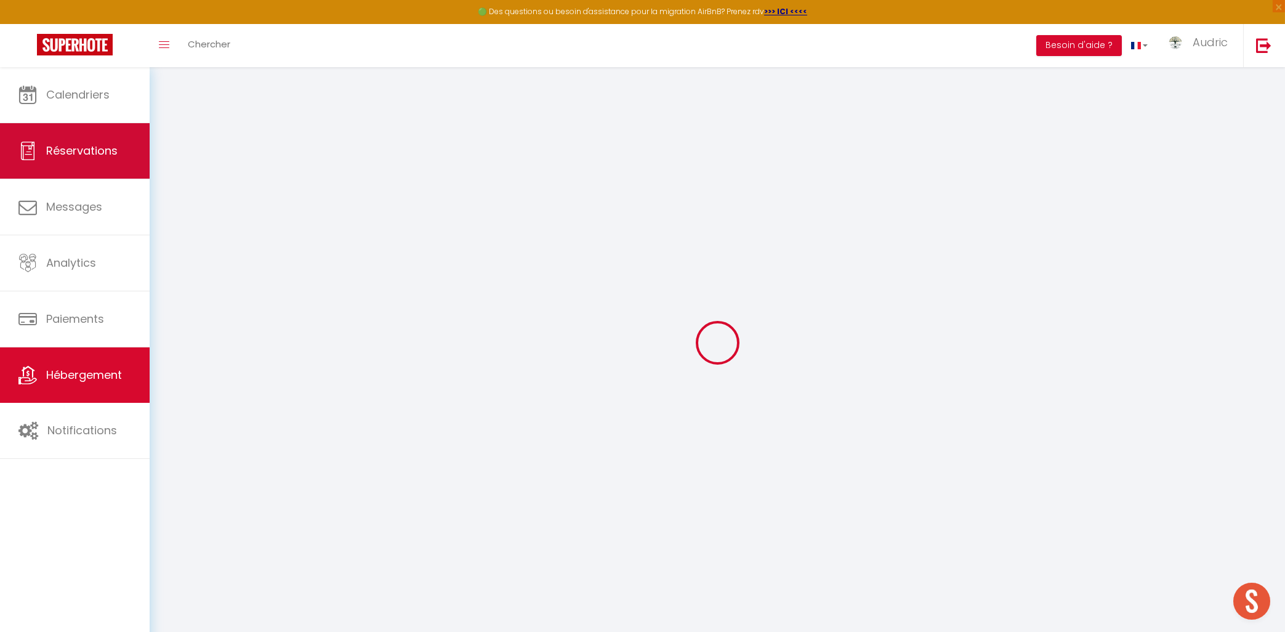
type input "0"
select select "41354"
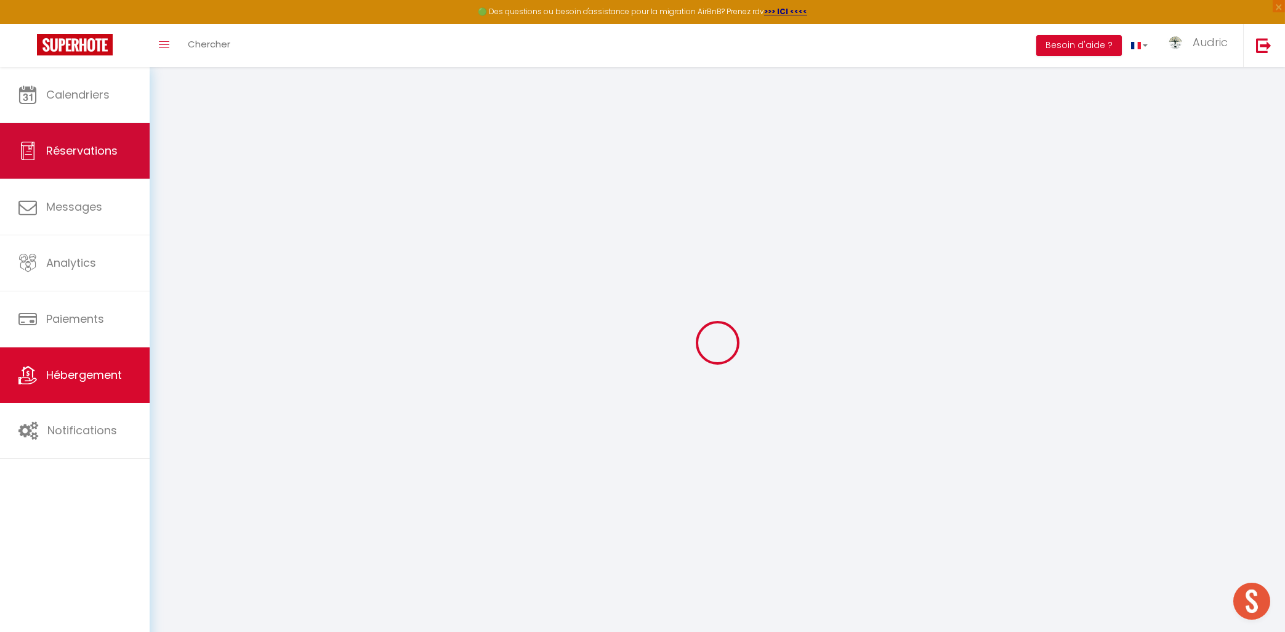
select select
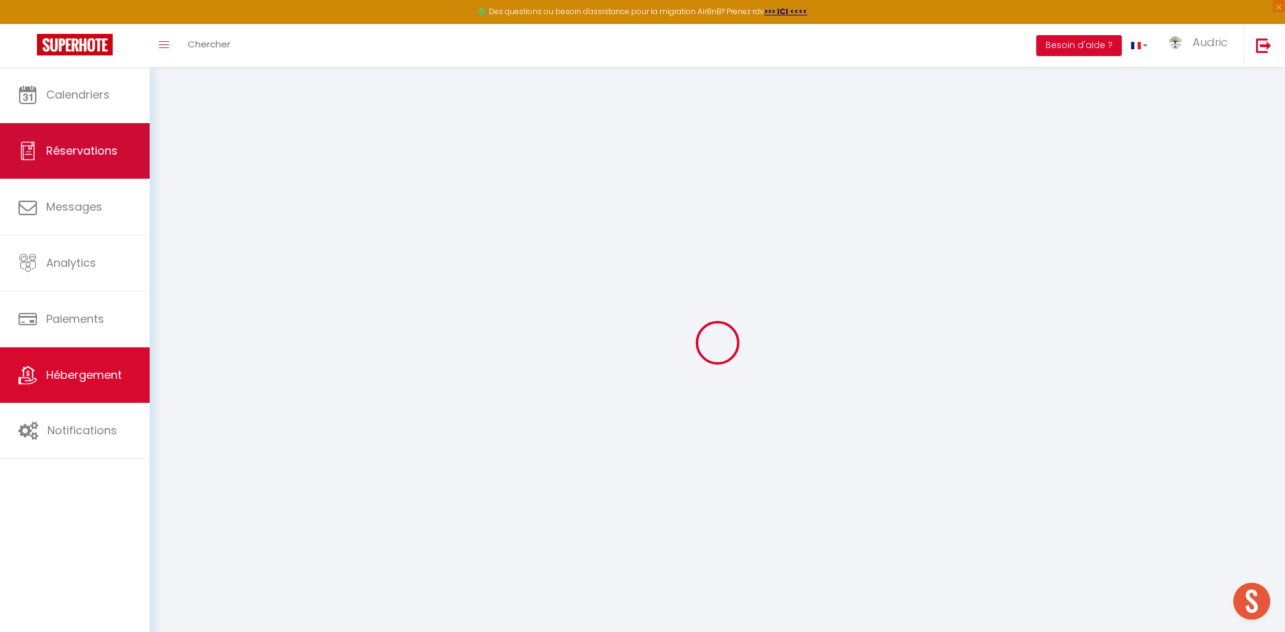
select select
checkbox input "false"
checkbox input "true"
checkbox input "false"
checkbox input "true"
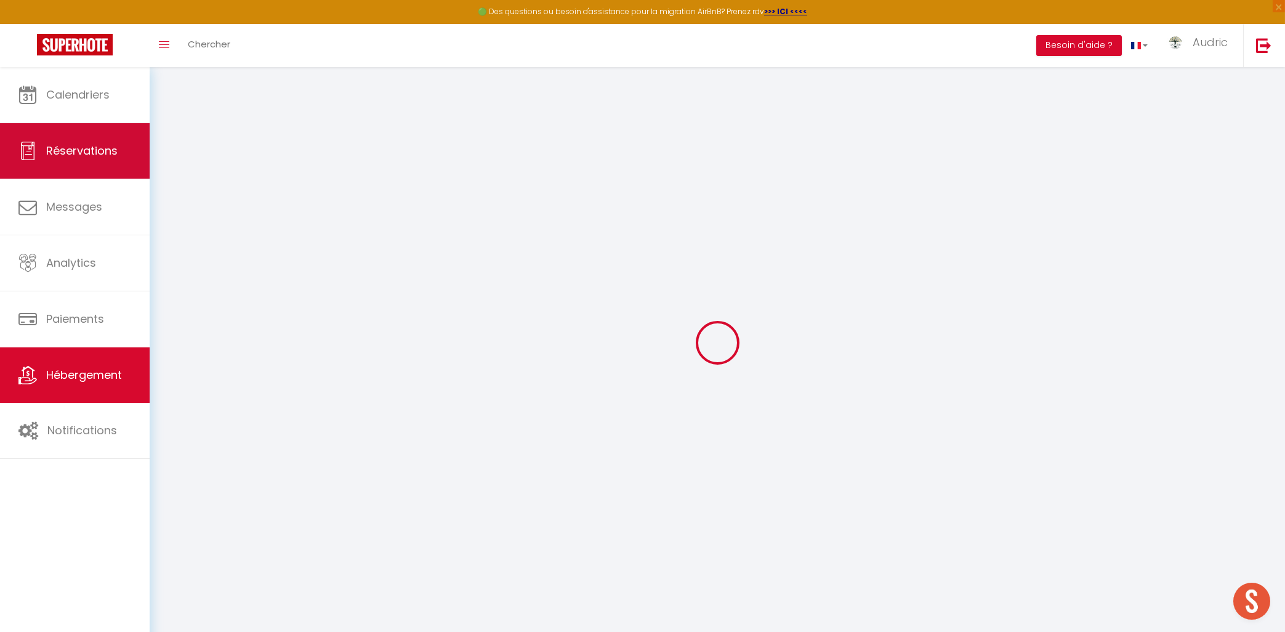
checkbox input "false"
checkbox input "true"
checkbox input "false"
checkbox input "true"
select select "17:00"
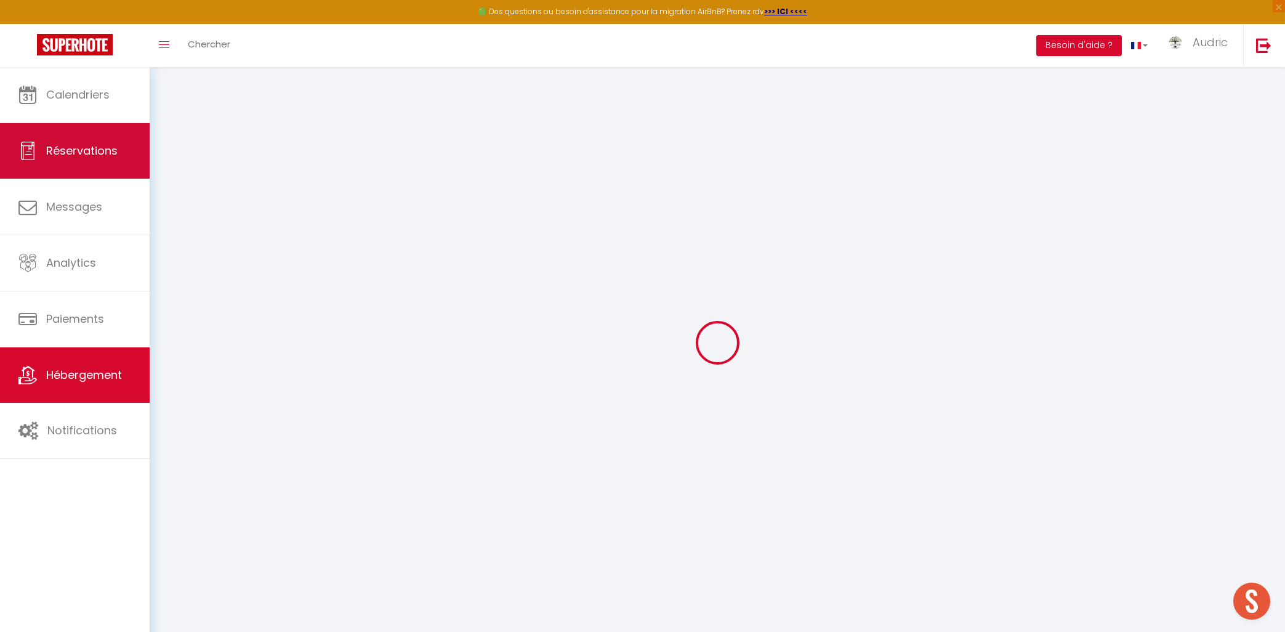
select select
select select "10:00"
select select "30"
select select "120"
select select "22:00"
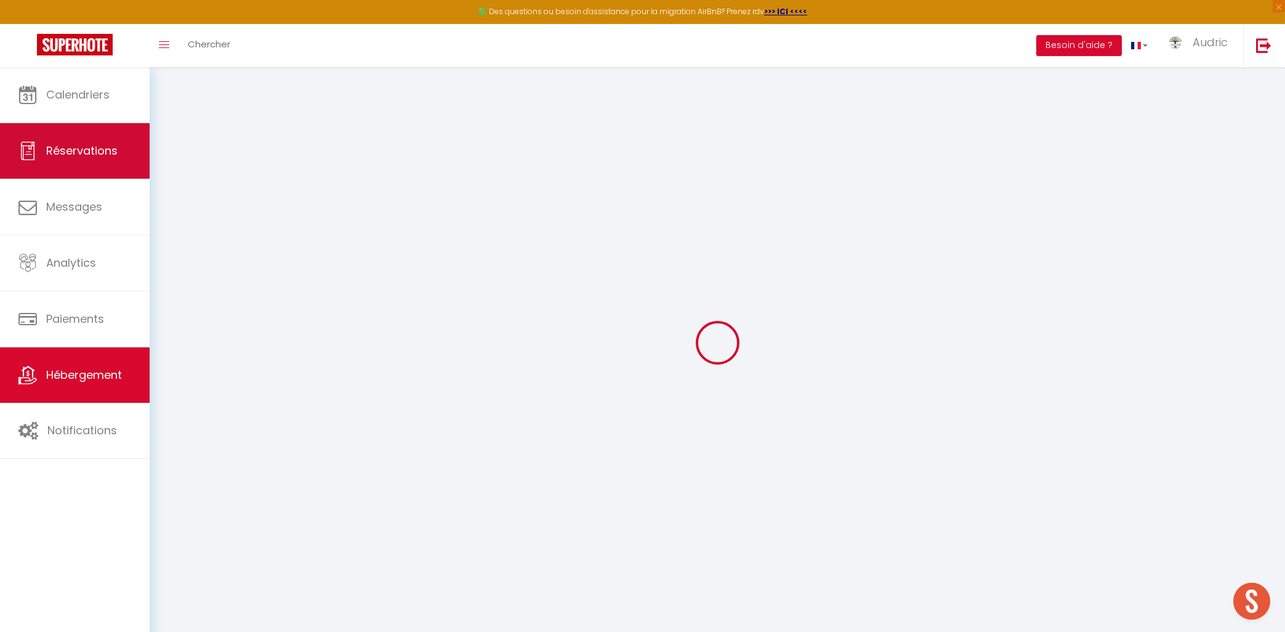
select select
checkbox input "false"
checkbox input "true"
checkbox input "false"
checkbox input "true"
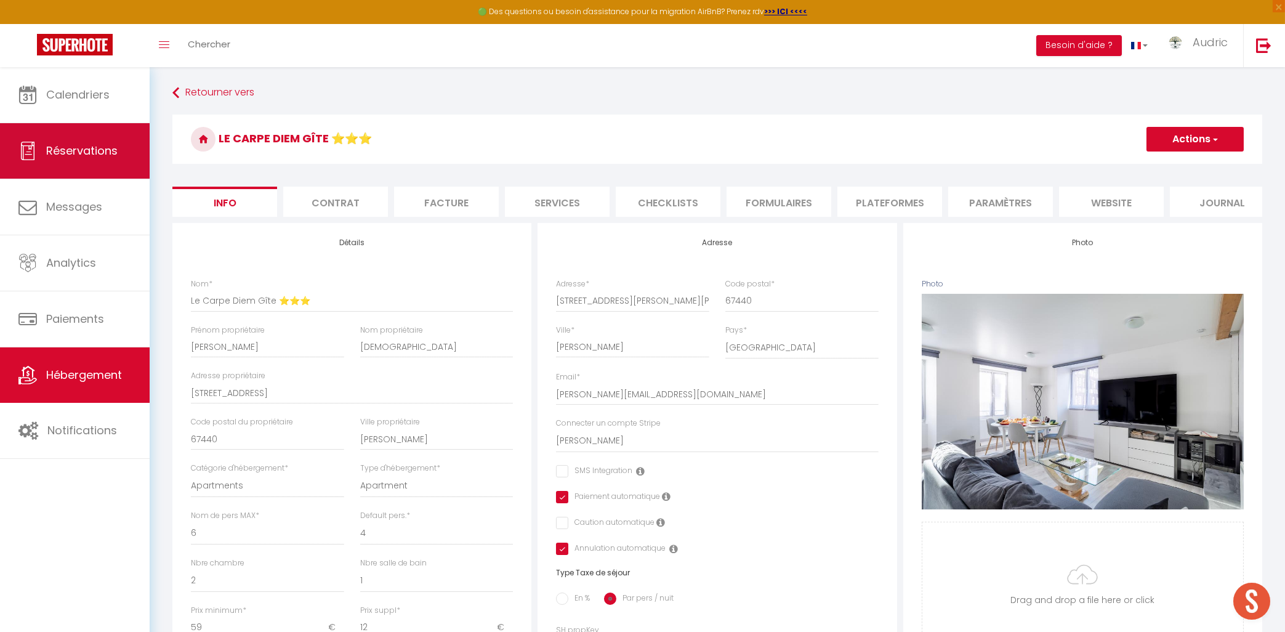
select select
checkbox input "false"
checkbox input "true"
checkbox input "false"
checkbox input "true"
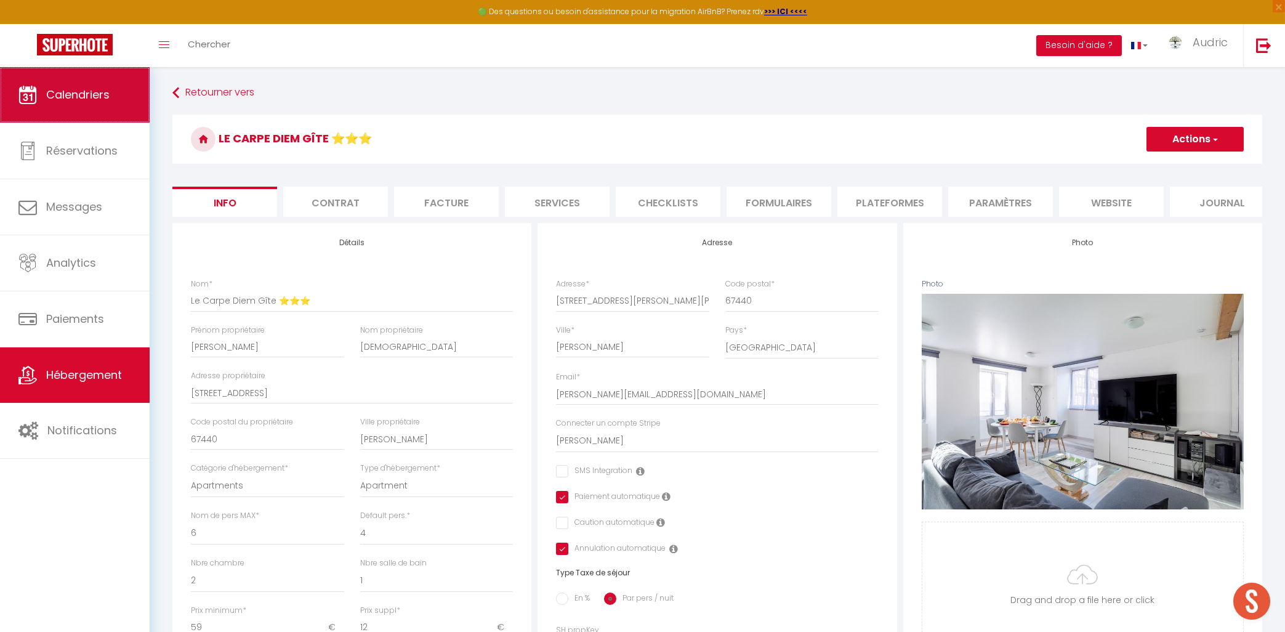
click at [123, 90] on link "Calendriers" at bounding box center [75, 94] width 150 height 55
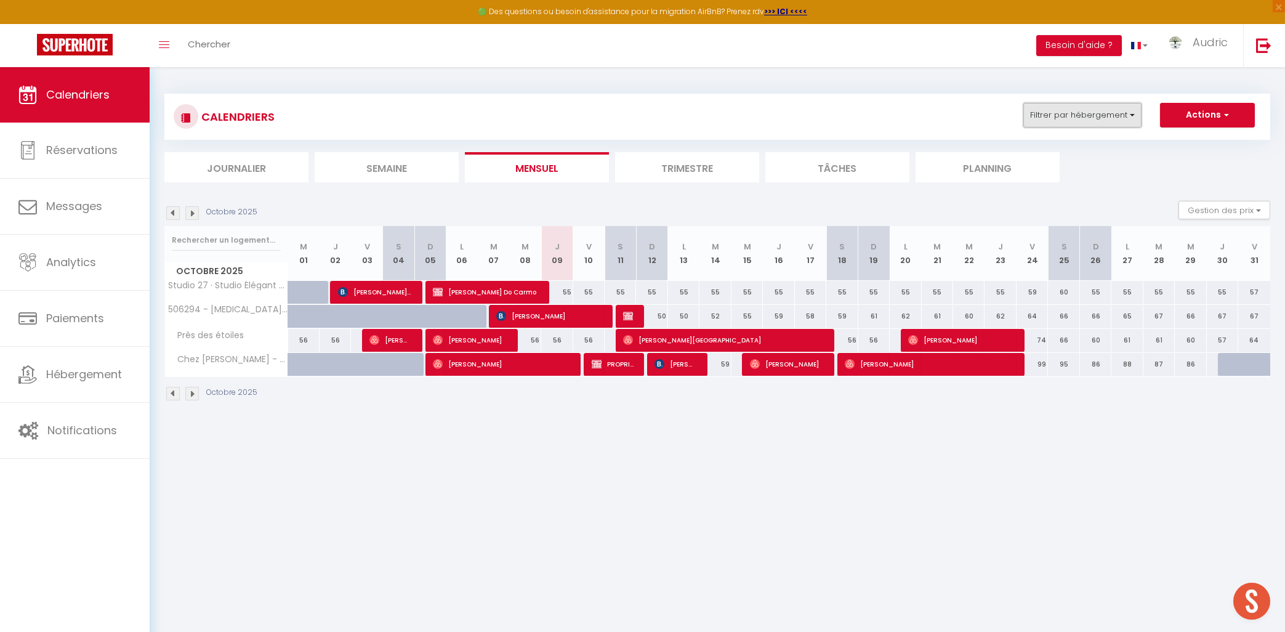
click at [1123, 122] on button "Filtrer par hébergement" at bounding box center [1083, 115] width 118 height 25
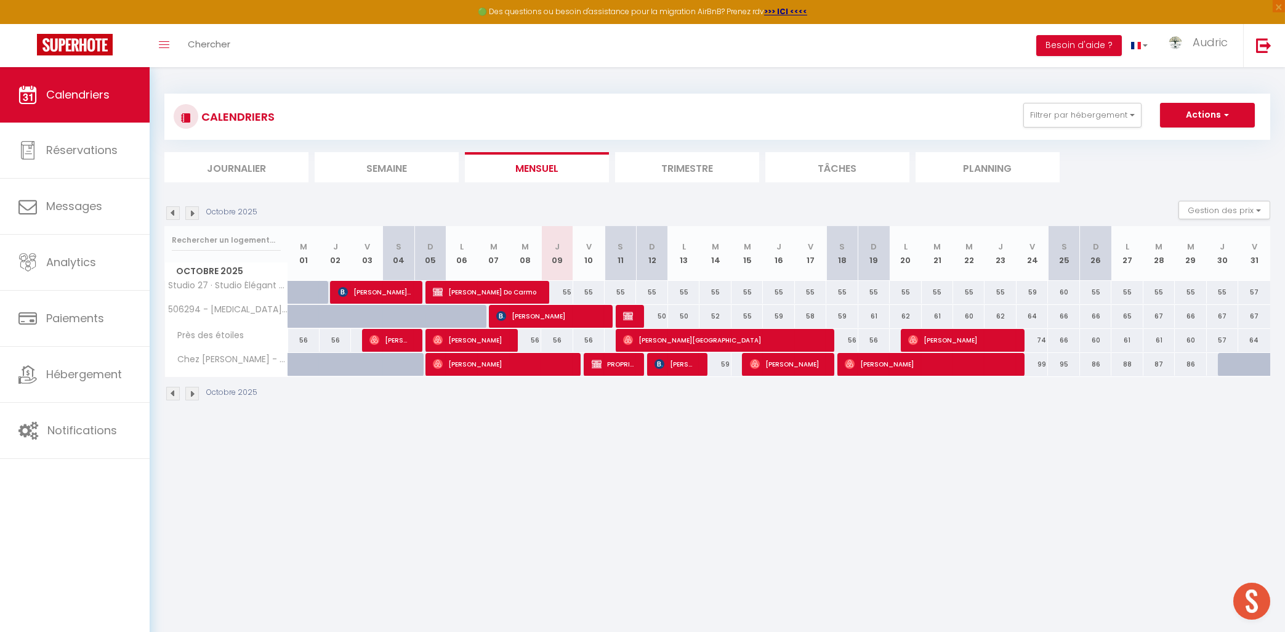
click at [1038, 168] on li "Planning" at bounding box center [988, 167] width 144 height 30
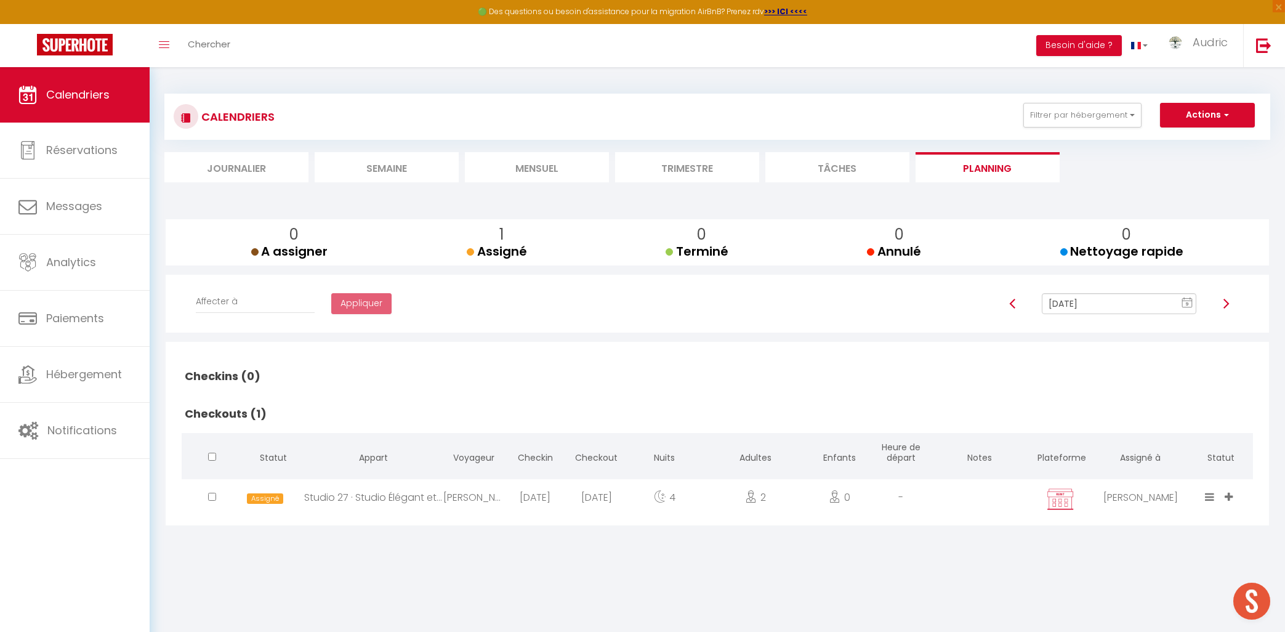
click at [542, 166] on li "Mensuel" at bounding box center [537, 167] width 144 height 30
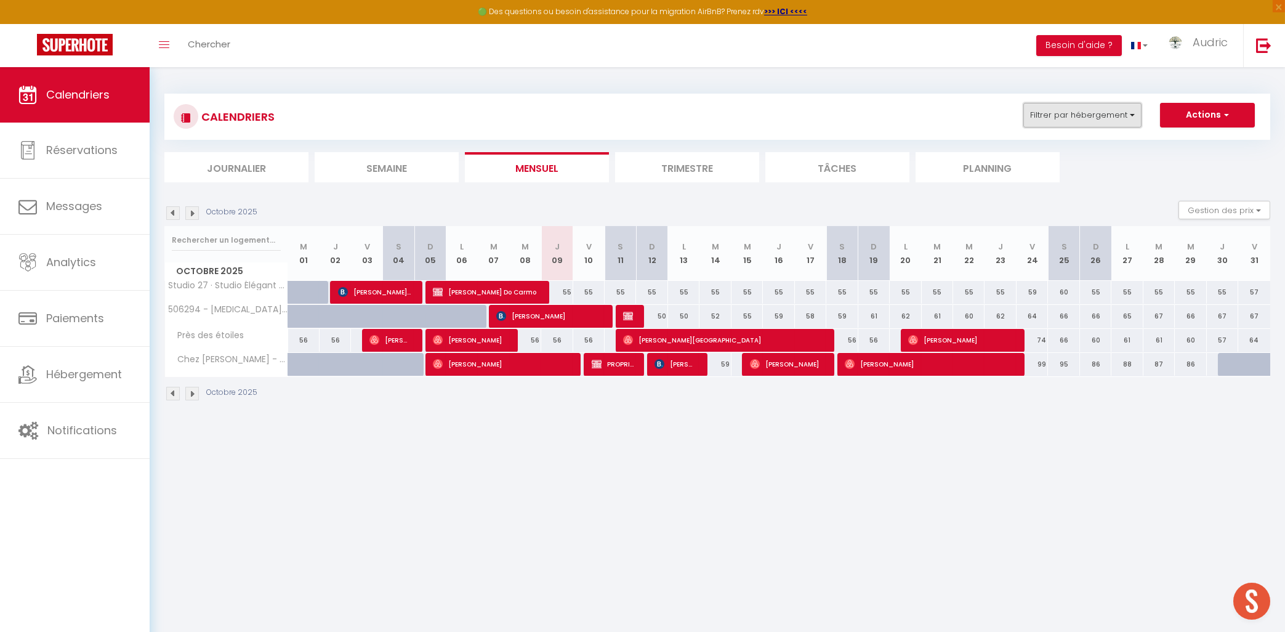
click at [1059, 127] on button "Filtrer par hébergement" at bounding box center [1083, 115] width 118 height 25
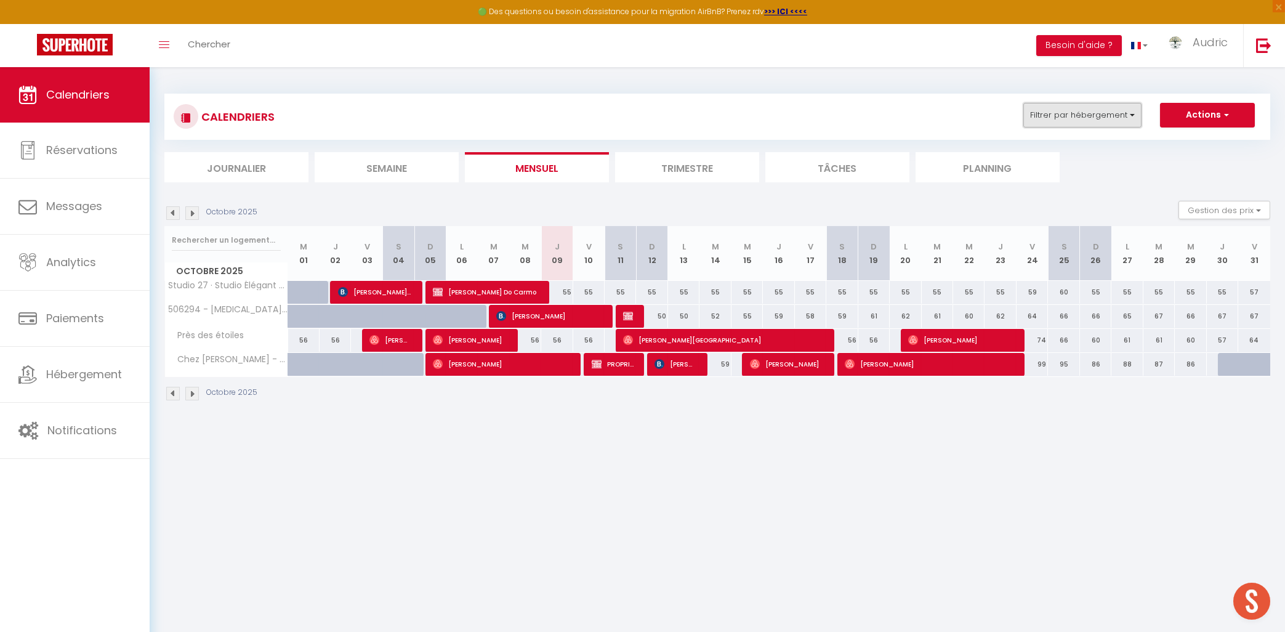
click at [1057, 111] on button "Filtrer par hébergement" at bounding box center [1083, 115] width 118 height 25
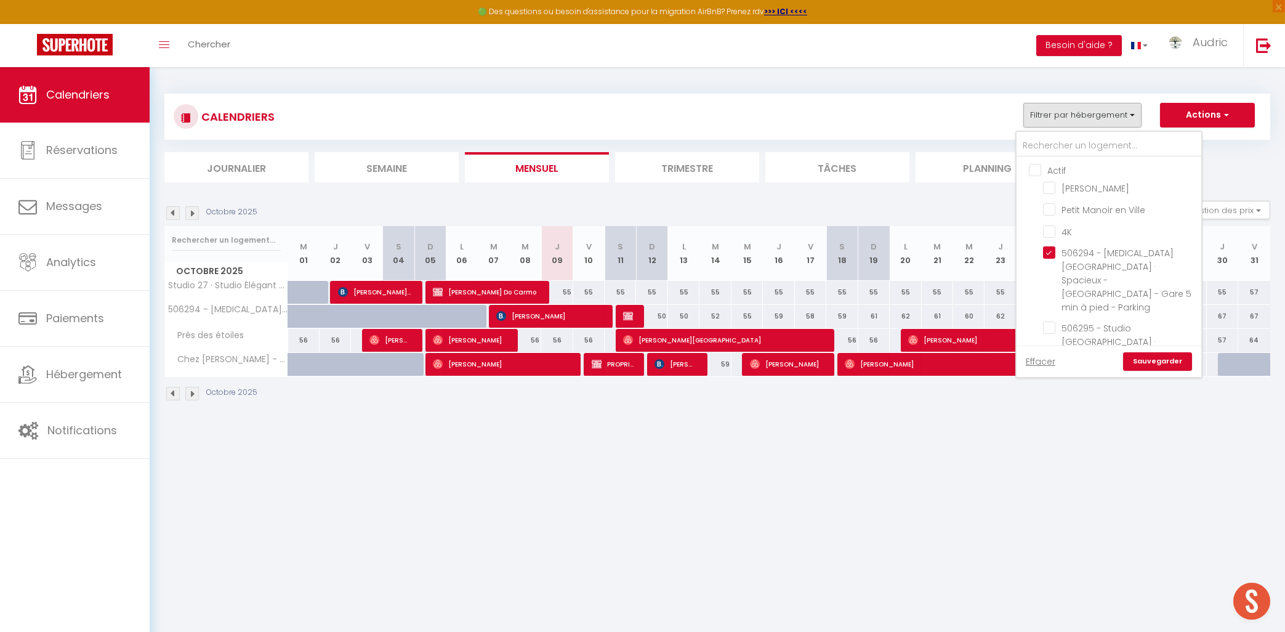
click at [1038, 171] on input "Actif" at bounding box center [1121, 169] width 185 height 12
checkbox input "true"
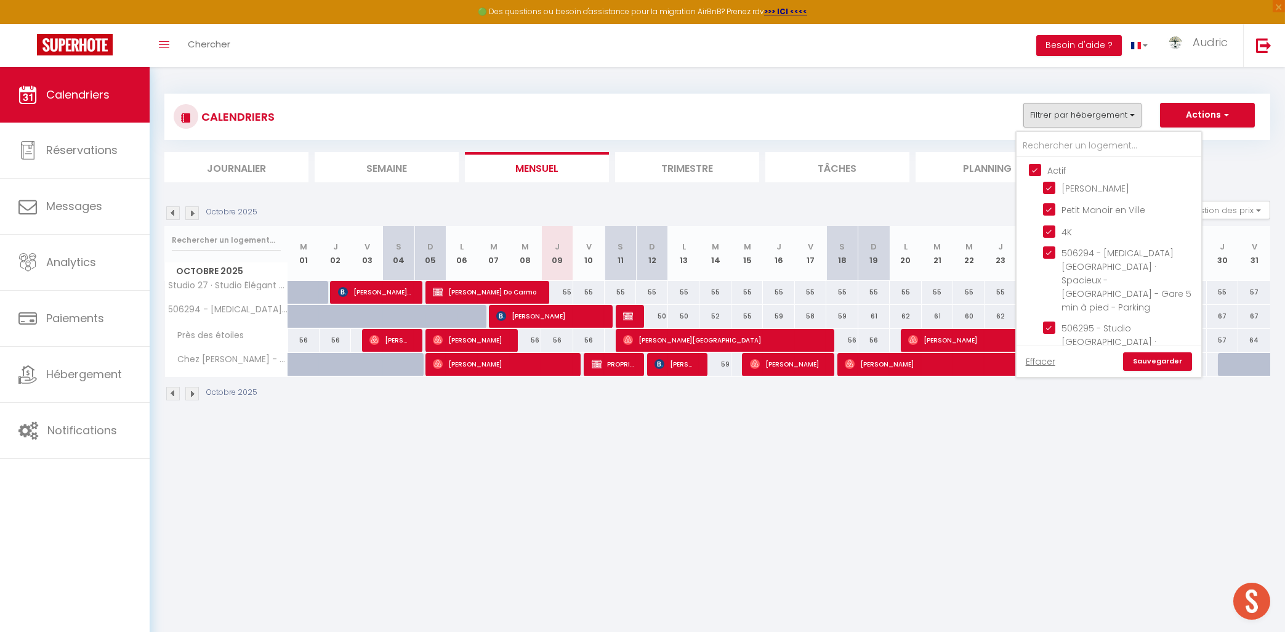
checkbox input "true"
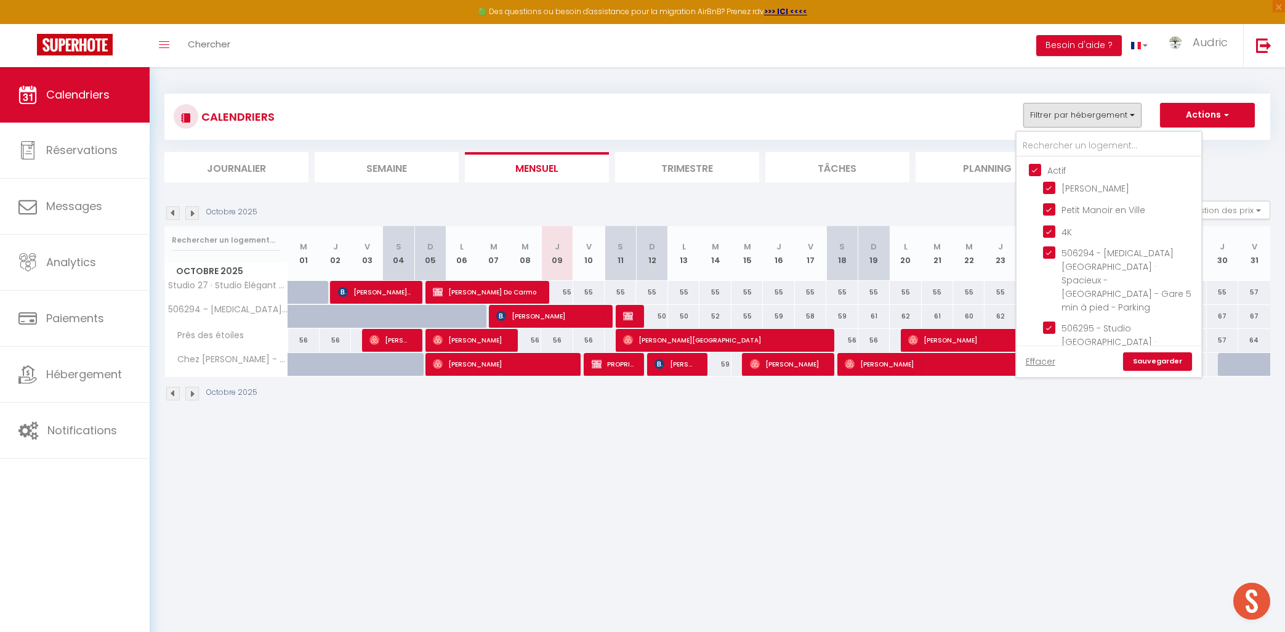
checkbox input "true"
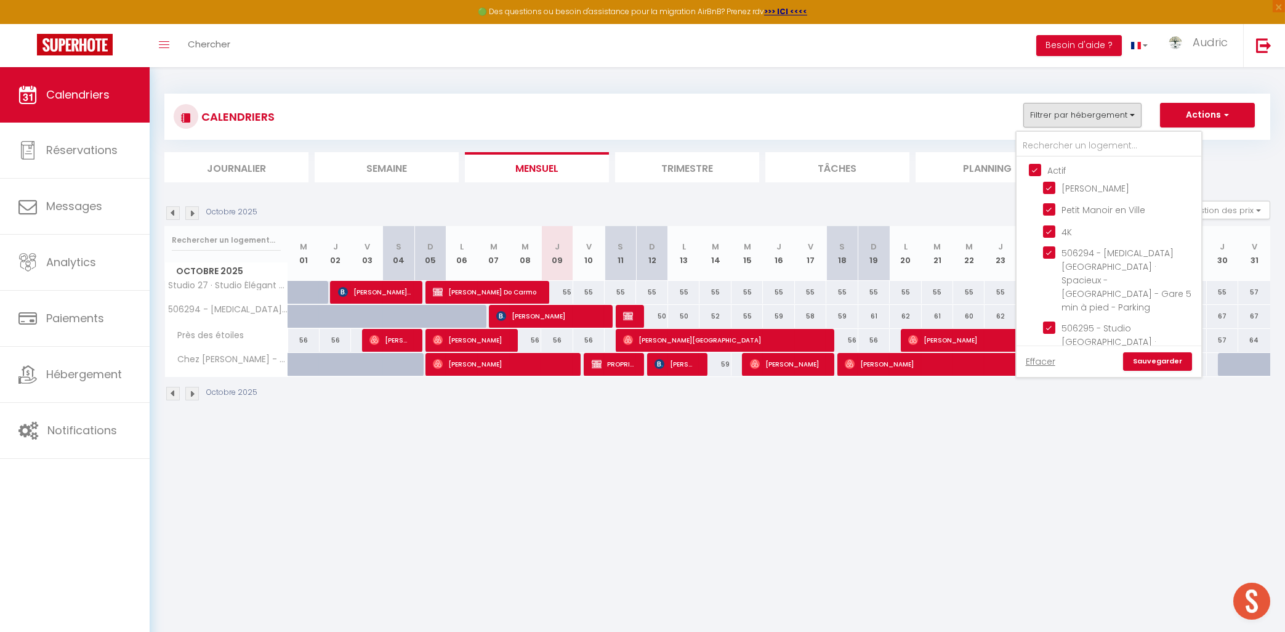
checkbox input "true"
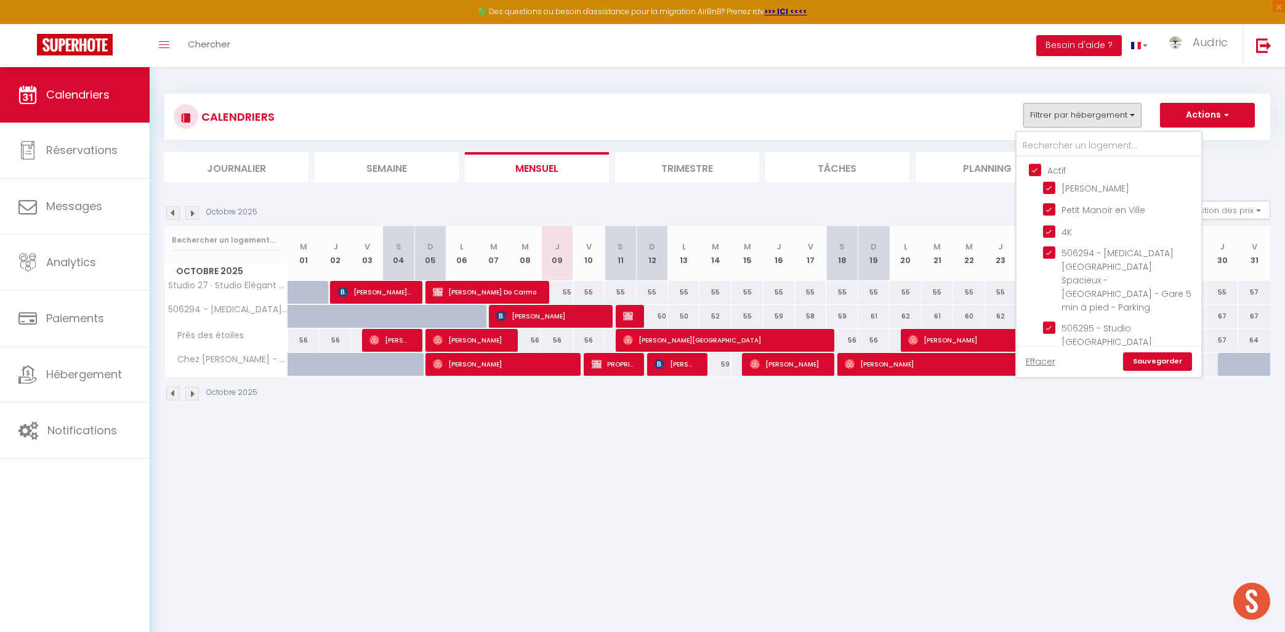
checkbox input "true"
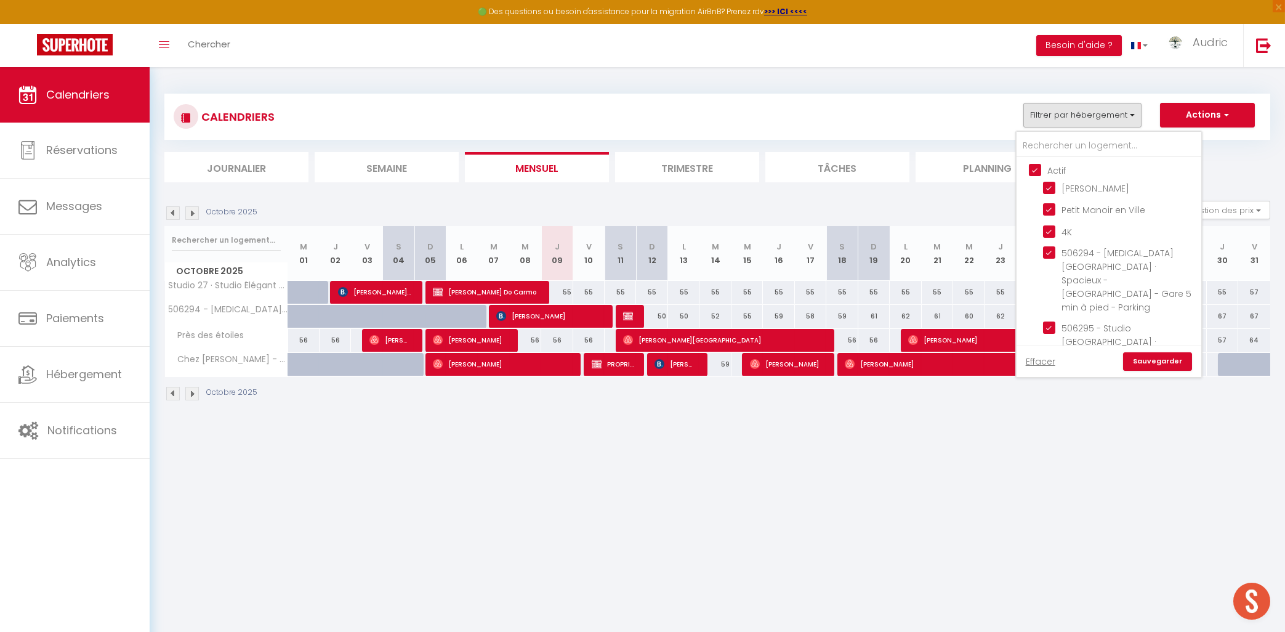
checkbox input "true"
checkbox input "false"
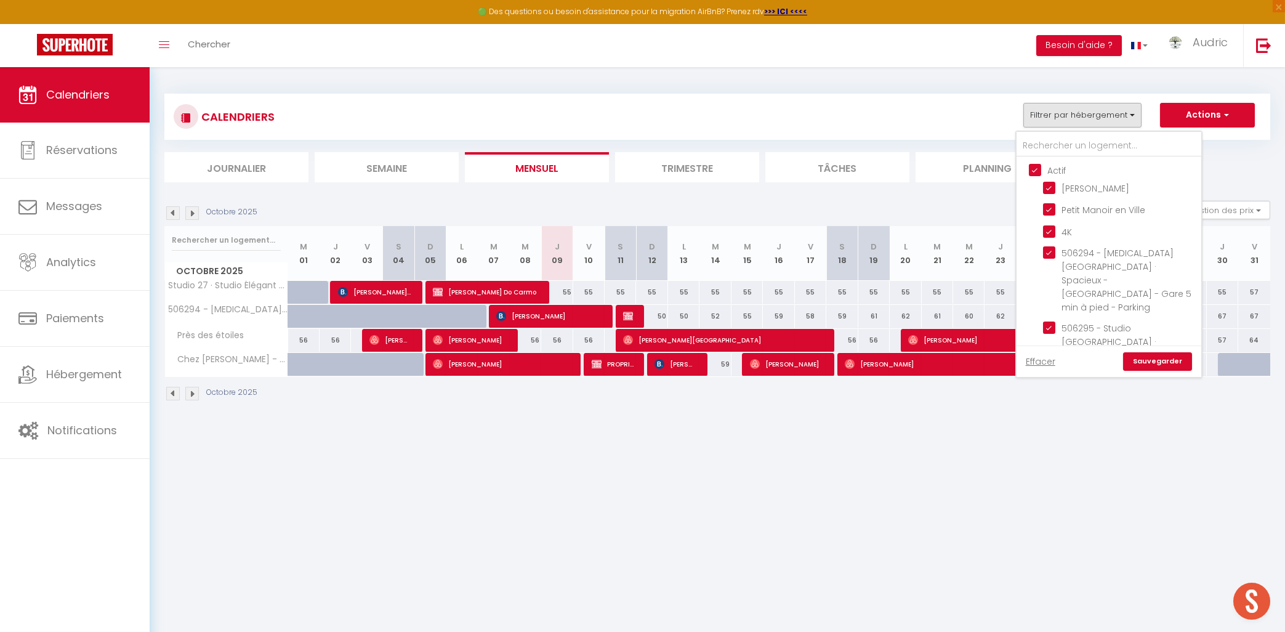
checkbox input "false"
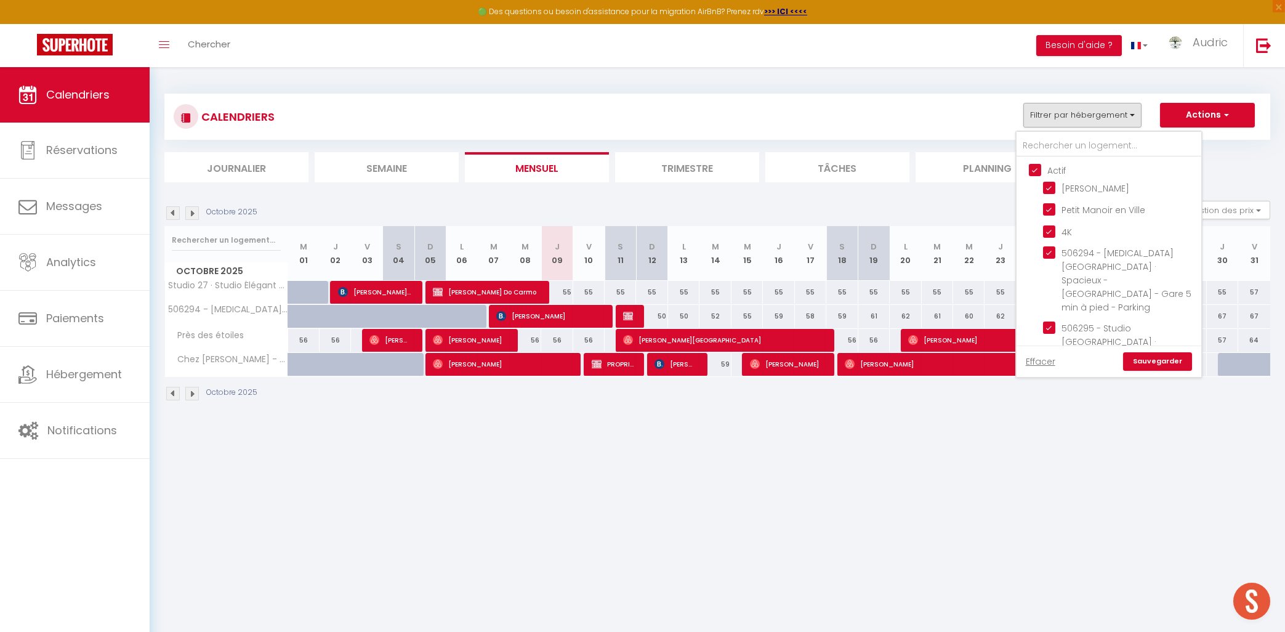
checkbox input "false"
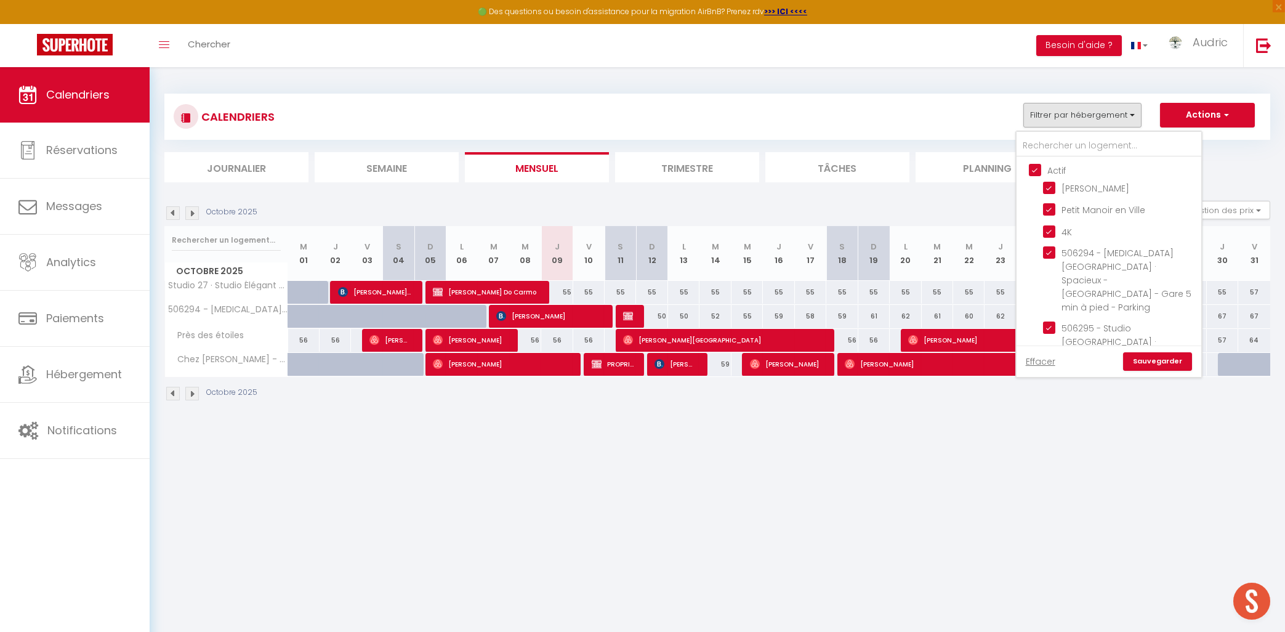
click at [1038, 171] on input "Actif" at bounding box center [1121, 169] width 185 height 12
checkbox input "false"
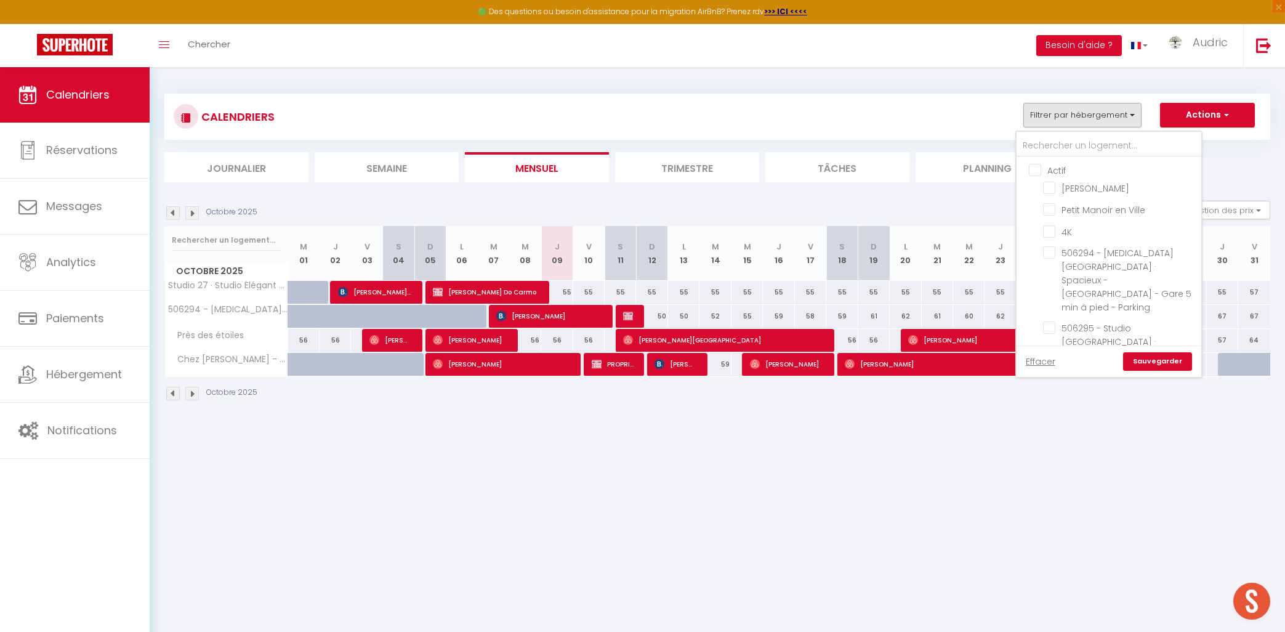
checkbox input "false"
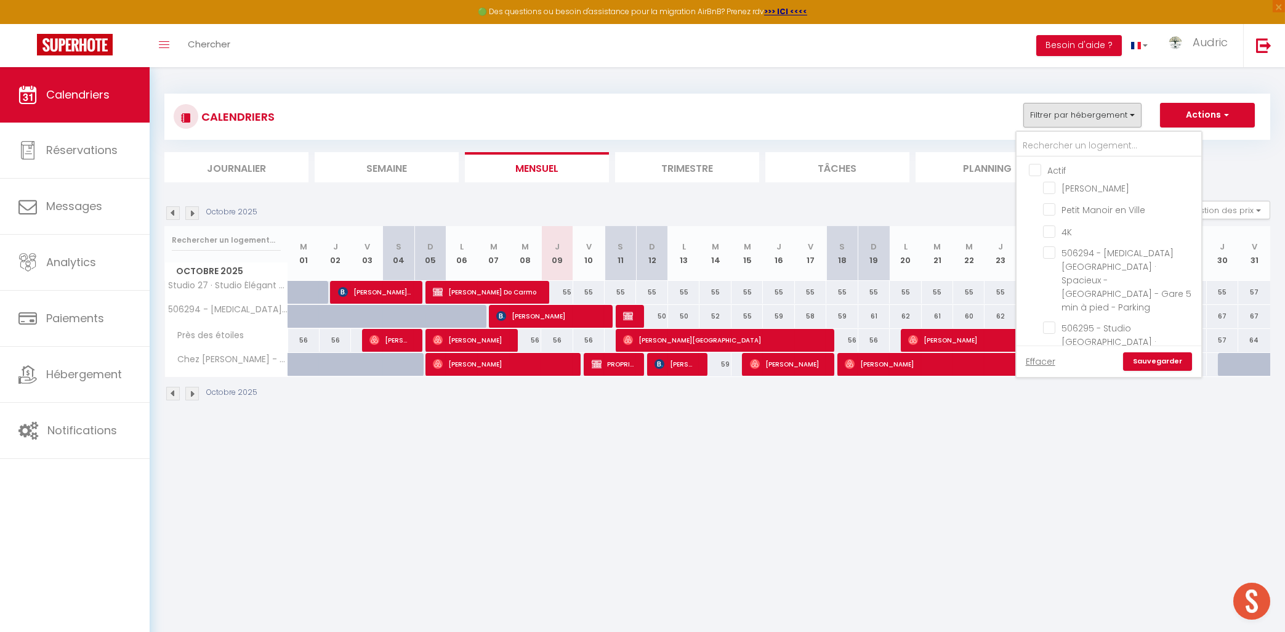
checkbox input "false"
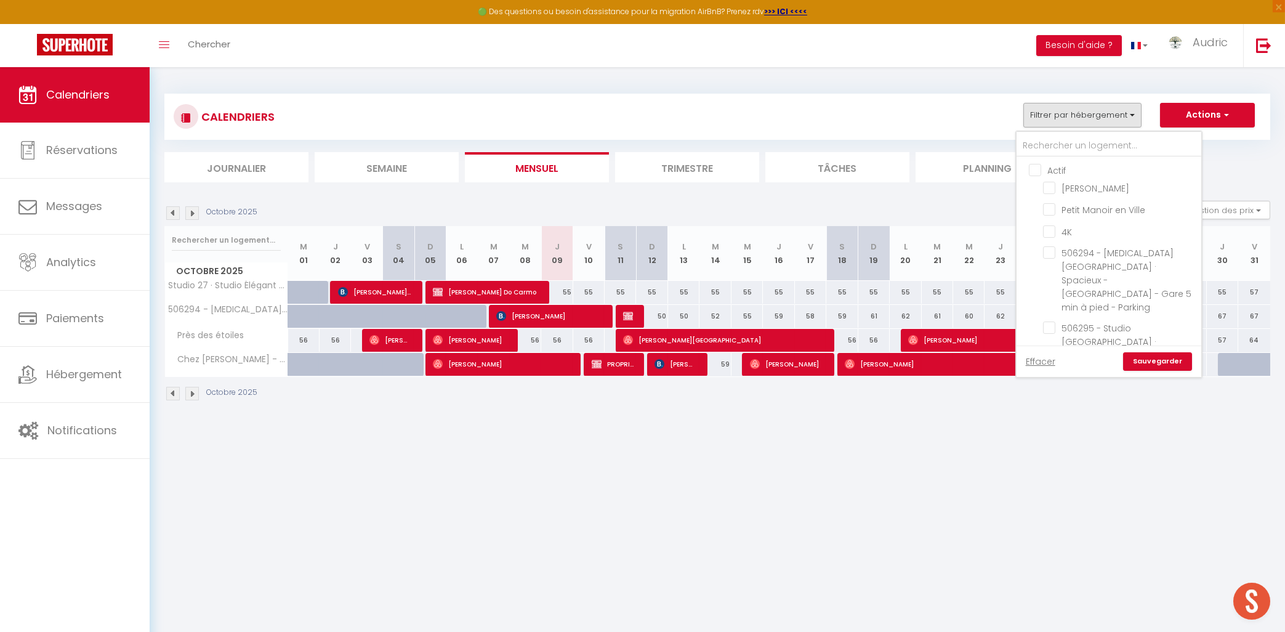
checkbox input "false"
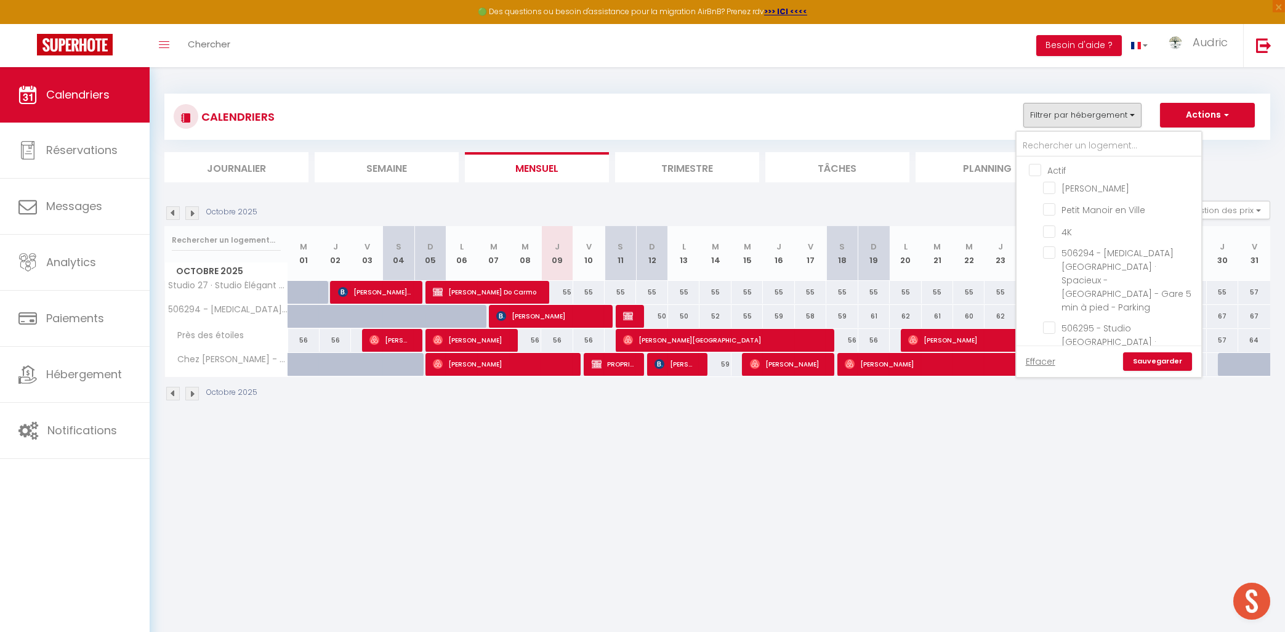
checkbox input "false"
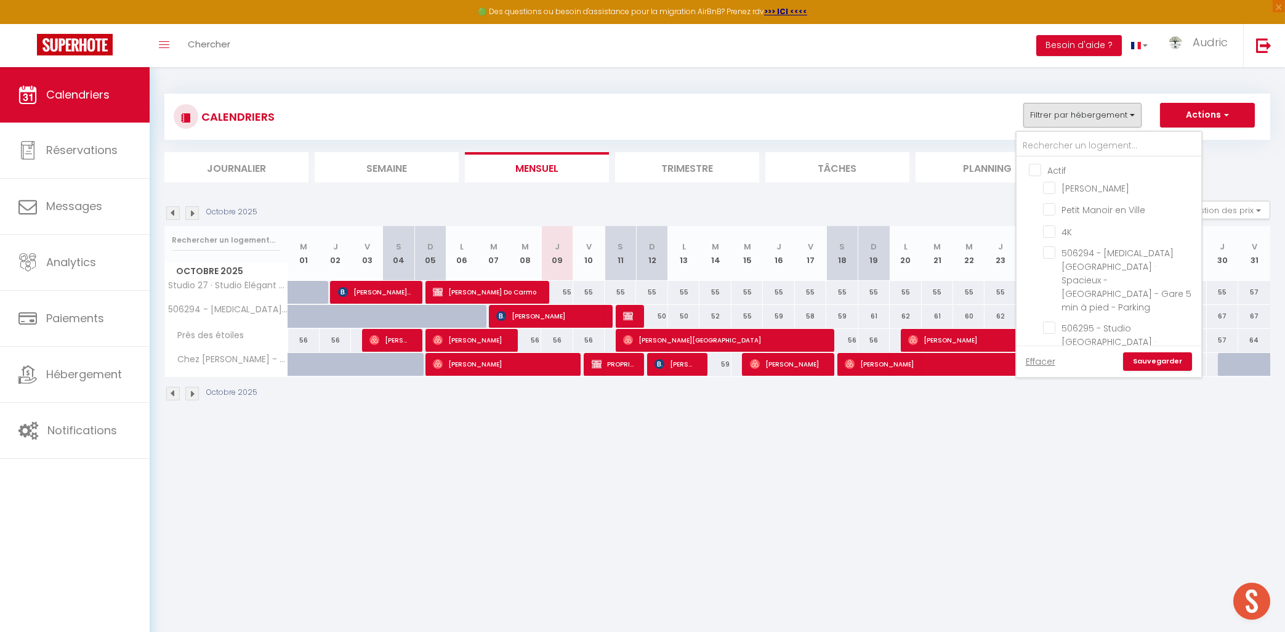
checkbox input "false"
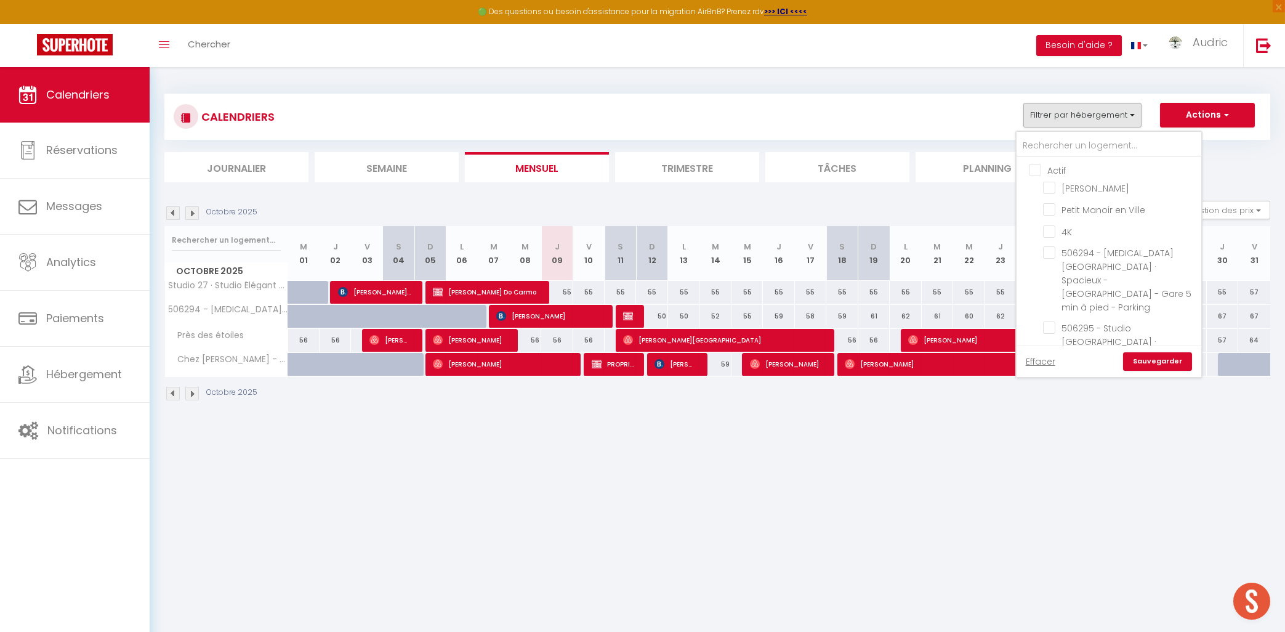
checkbox input "false"
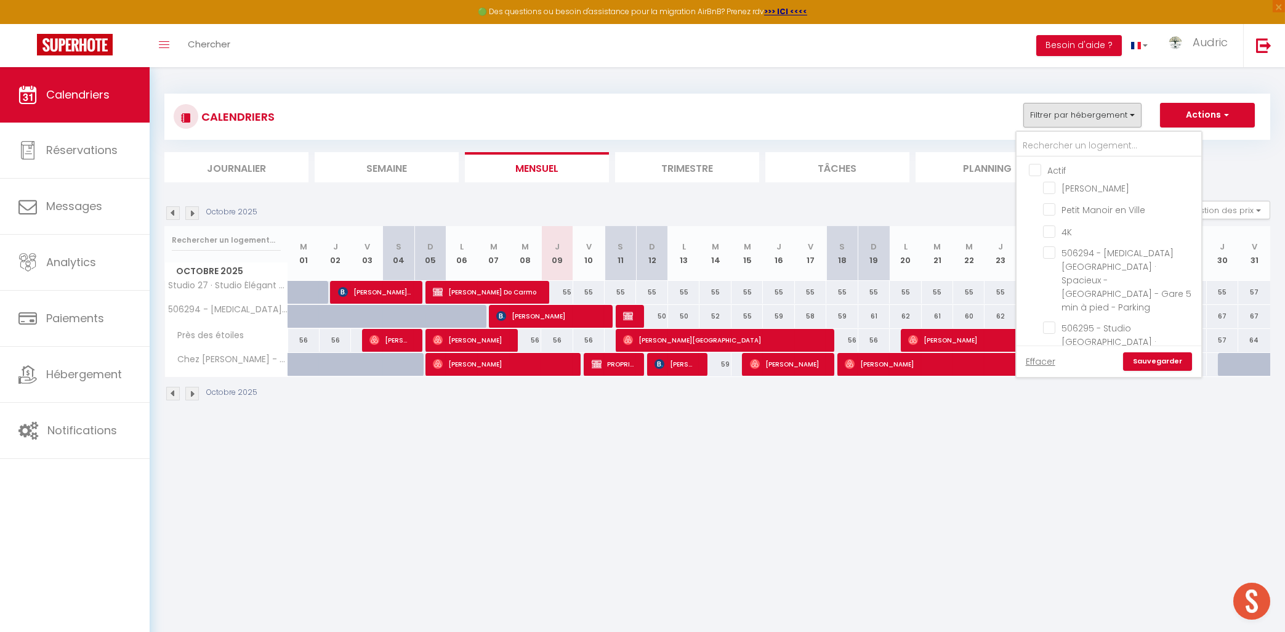
checkbox input "false"
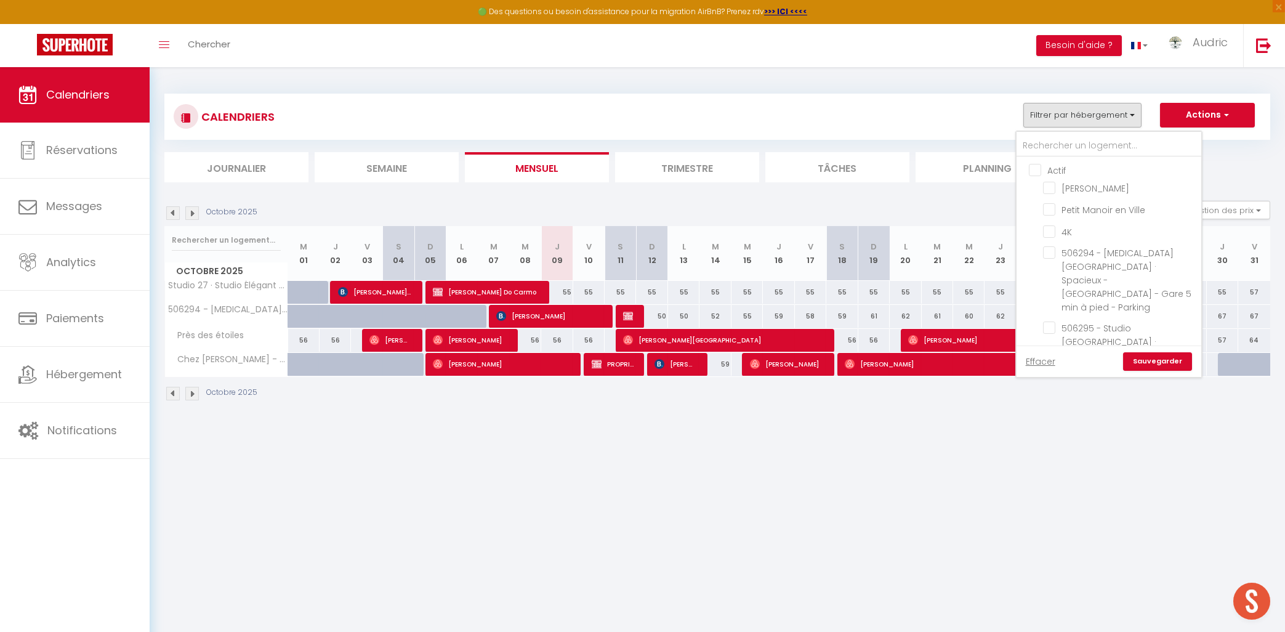
checkbox input "false"
click at [1053, 139] on input "text" at bounding box center [1109, 146] width 185 height 22
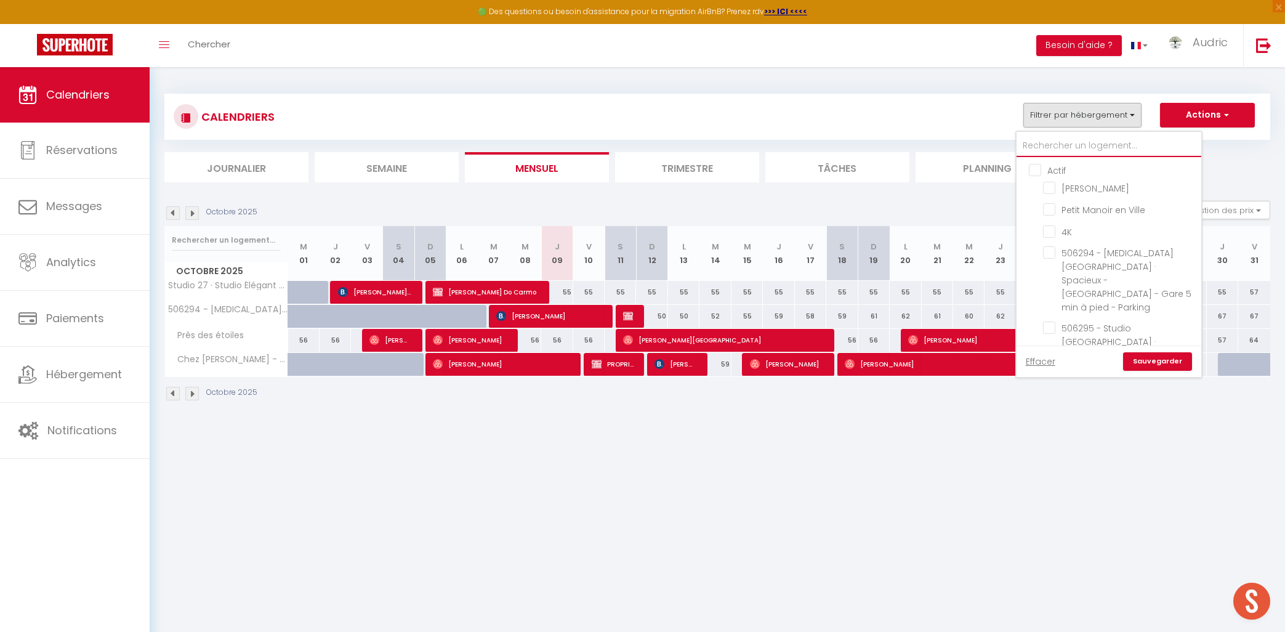
type input "c"
checkbox input "false"
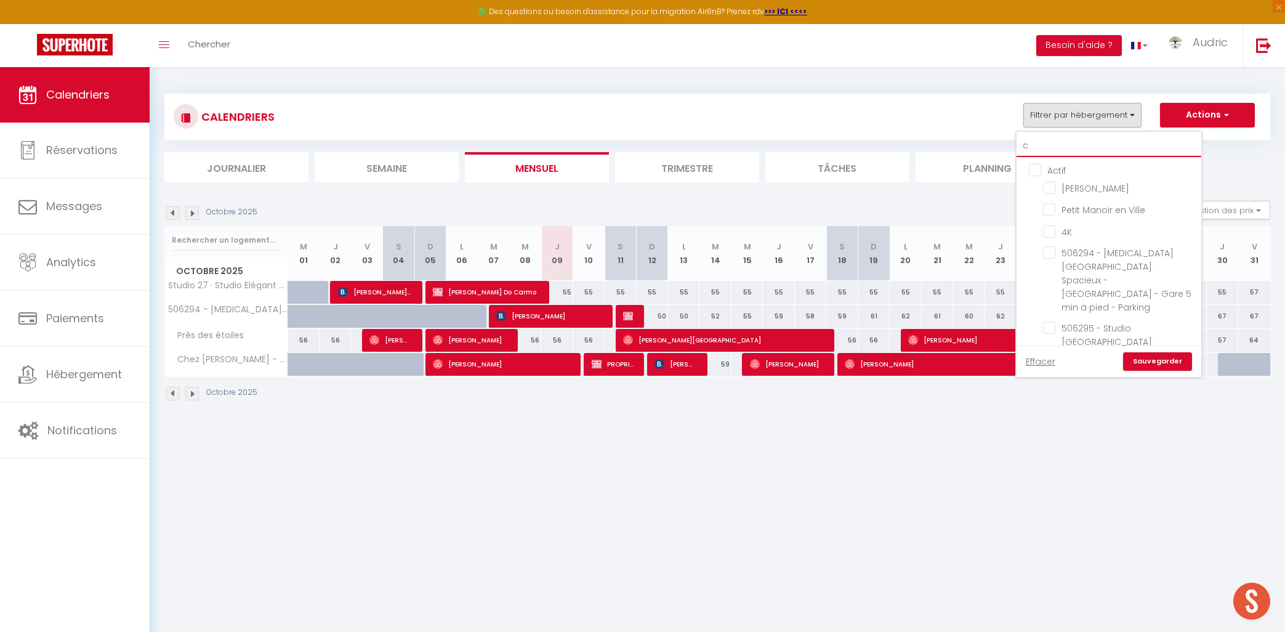
checkbox input "false"
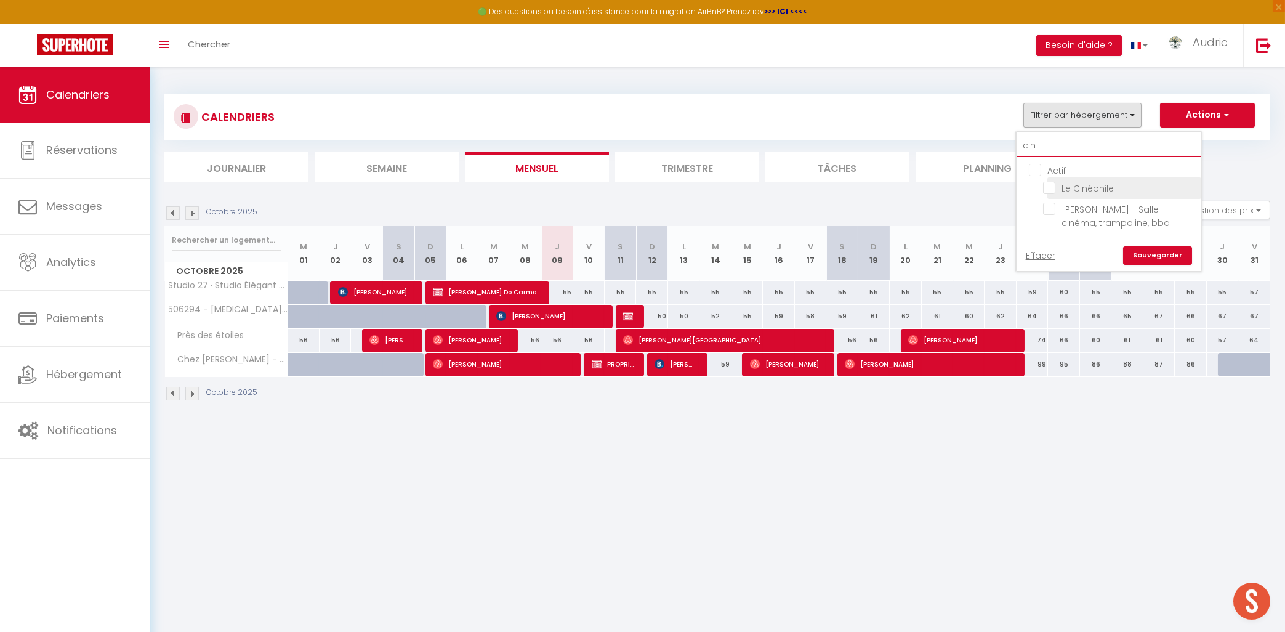
type input "cin"
click at [1056, 190] on input "Le Cinéphile" at bounding box center [1120, 187] width 154 height 12
checkbox input "true"
click at [1147, 261] on link "Sauvegarder" at bounding box center [1157, 255] width 69 height 18
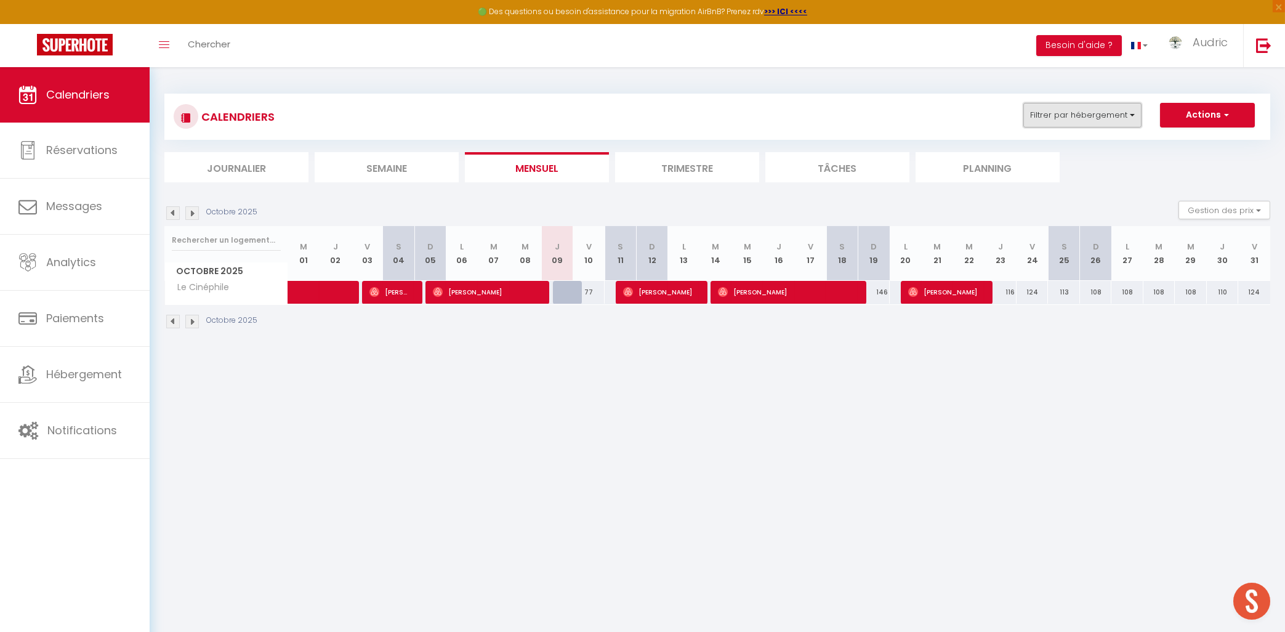
click at [1128, 118] on button "Filtrer par hébergement" at bounding box center [1083, 115] width 118 height 25
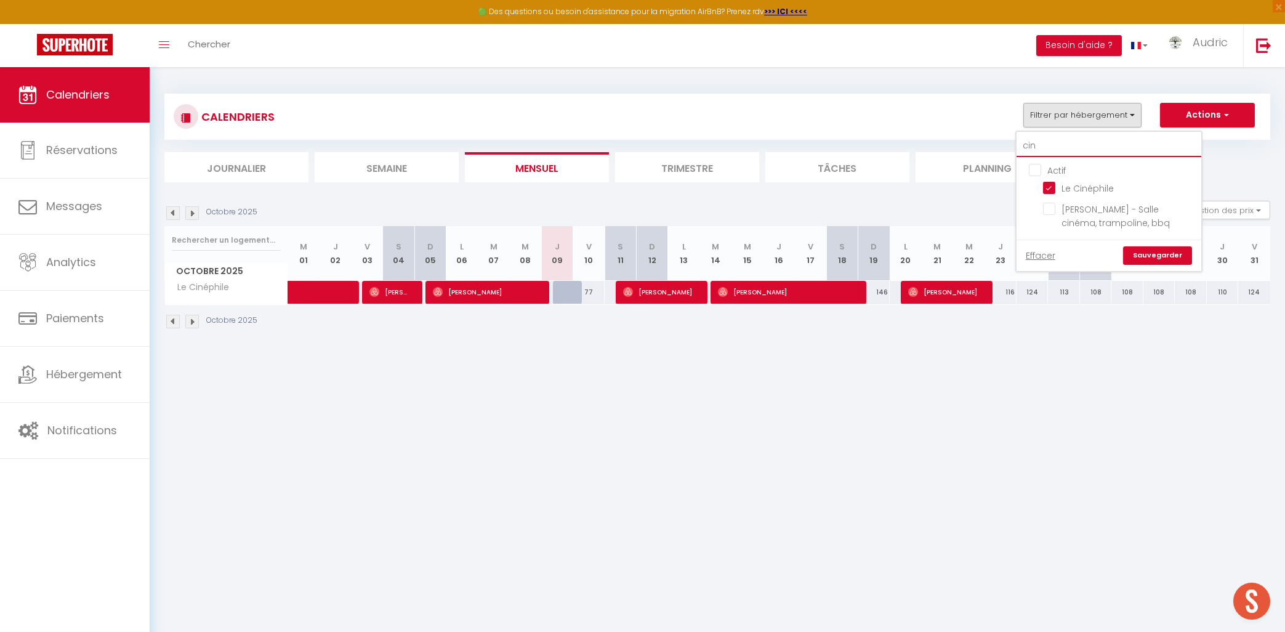
click at [1096, 148] on input "cin" at bounding box center [1109, 146] width 185 height 22
type input "l"
checkbox input "false"
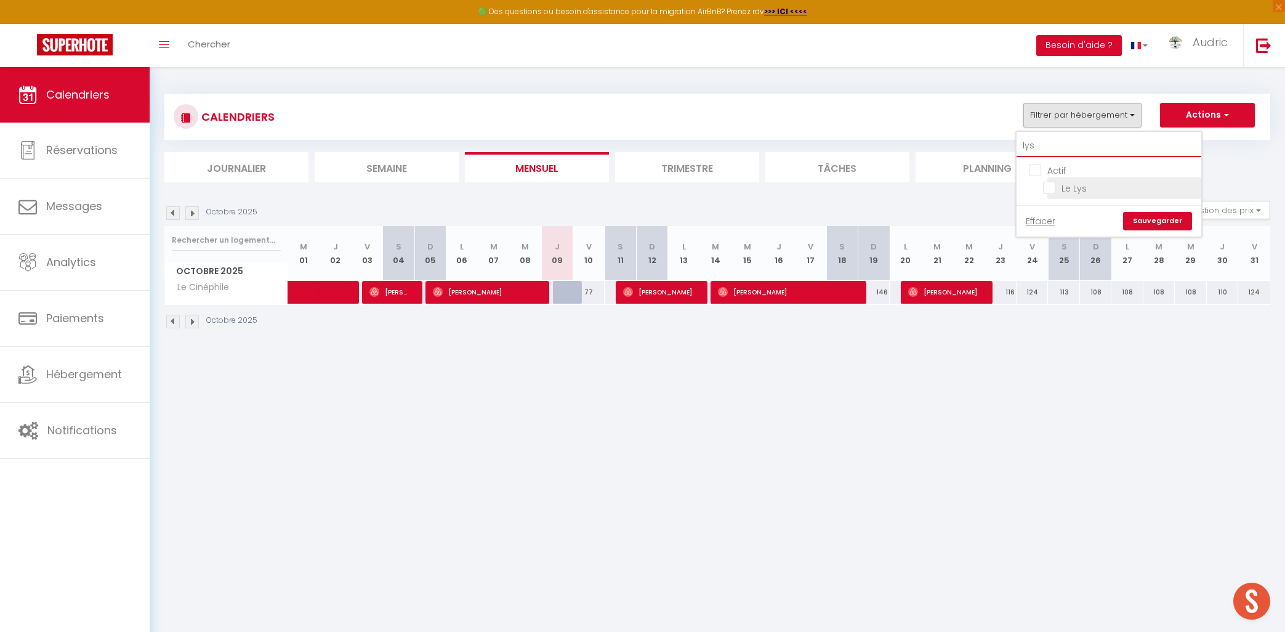
type input "lys"
click at [1068, 194] on span "Le Lys" at bounding box center [1074, 188] width 25 height 12
click at [1068, 193] on input "Le Lys" at bounding box center [1120, 187] width 154 height 12
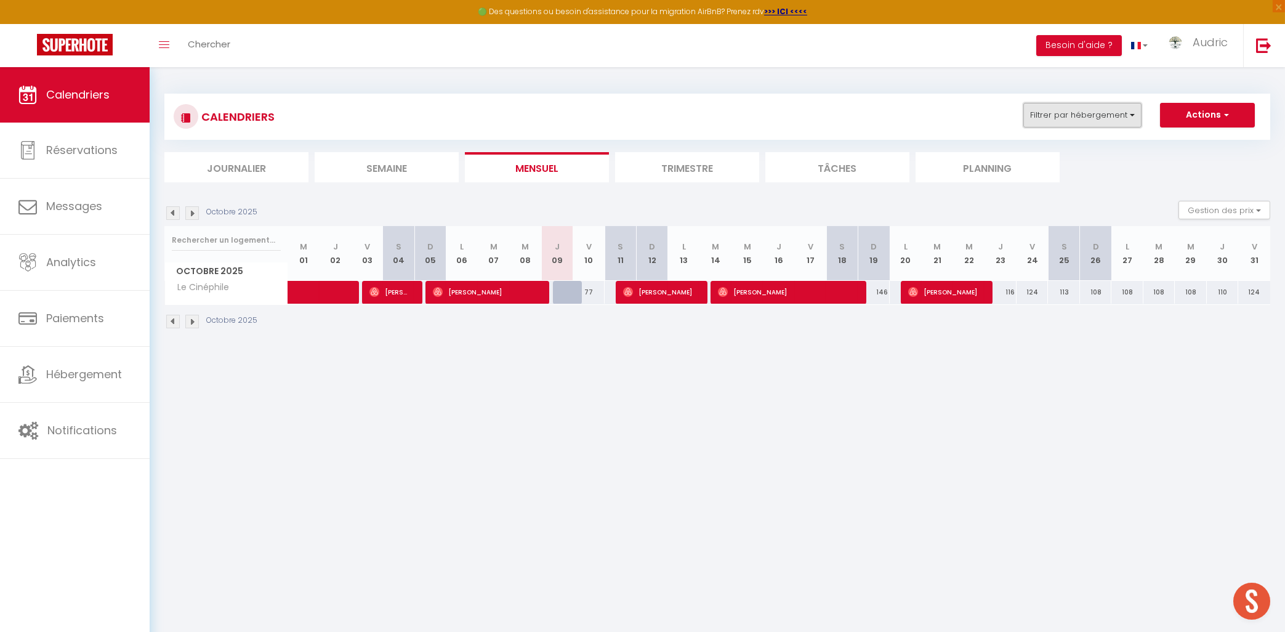
click at [1078, 120] on button "Filtrer par hébergement" at bounding box center [1083, 115] width 118 height 25
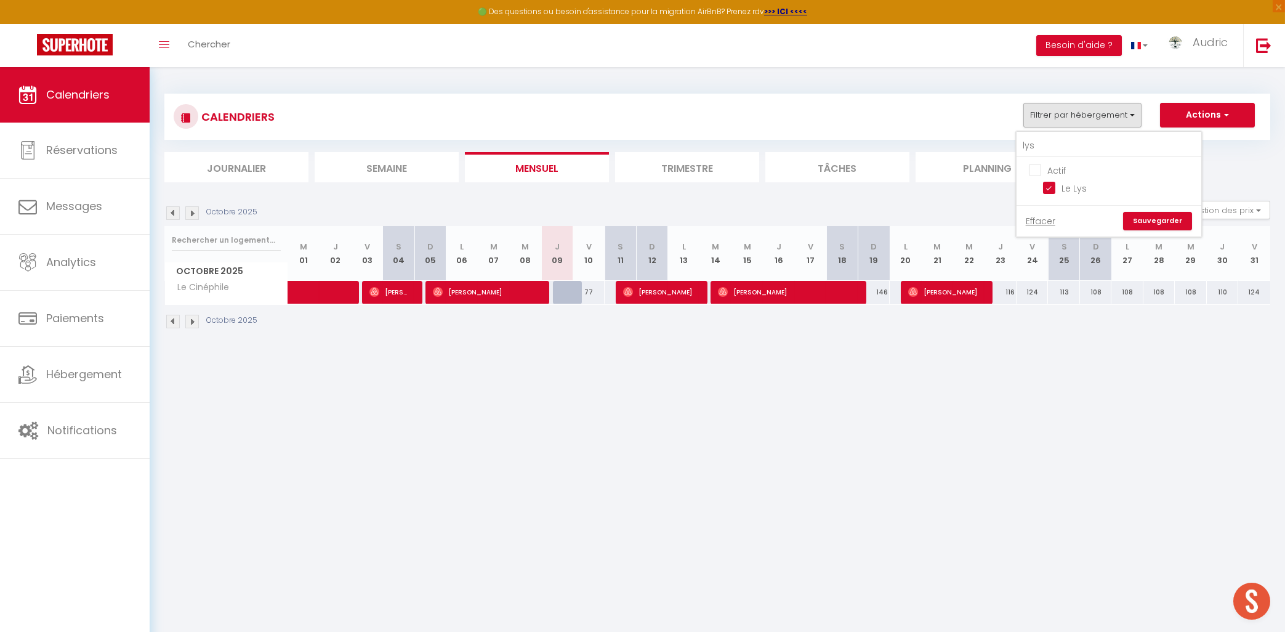
click at [1160, 220] on link "Sauvegarder" at bounding box center [1157, 221] width 69 height 18
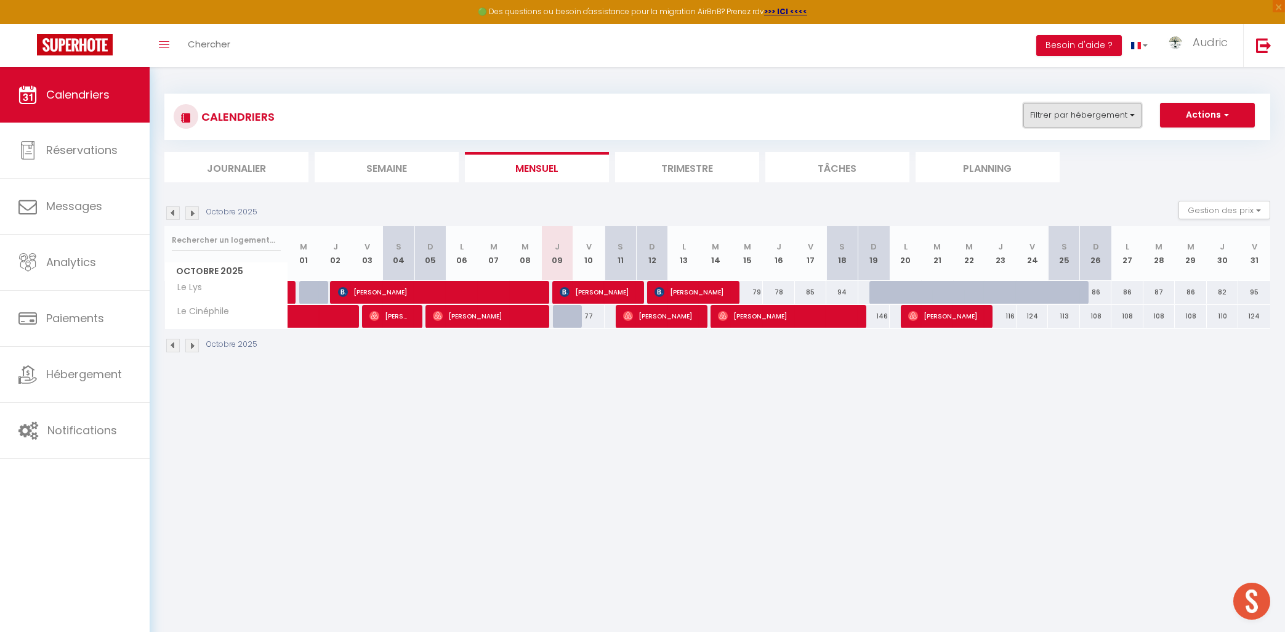
click at [1104, 117] on button "Filtrer par hébergement" at bounding box center [1083, 115] width 118 height 25
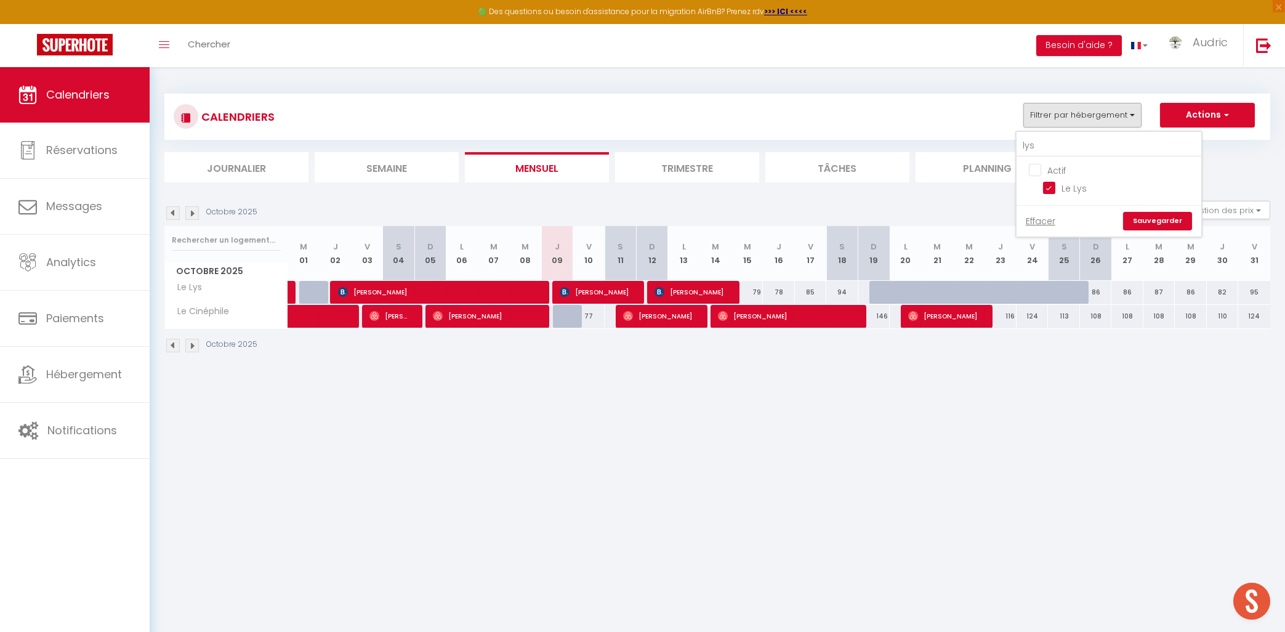
click at [1035, 163] on ul "Actif Le Lys" at bounding box center [1109, 181] width 185 height 48
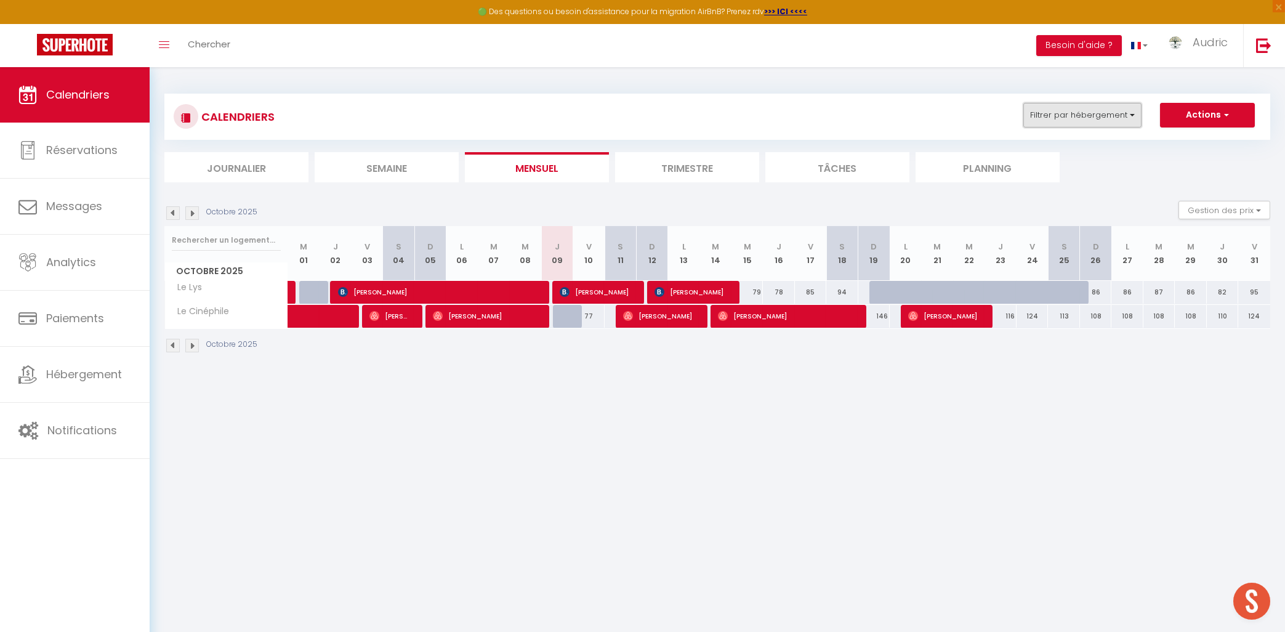
click at [1058, 112] on button "Filtrer par hébergement" at bounding box center [1083, 115] width 118 height 25
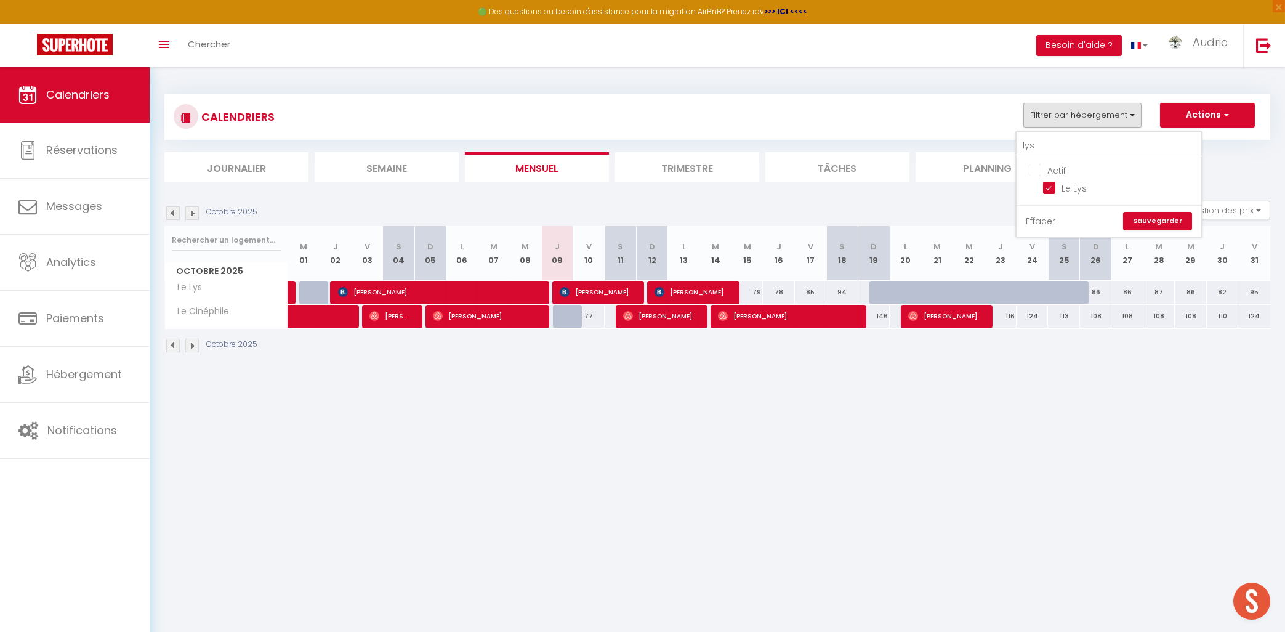
click at [1037, 173] on input "Actif" at bounding box center [1121, 169] width 185 height 12
checkbox input "false"
click at [1039, 154] on input "lys" at bounding box center [1109, 146] width 185 height 22
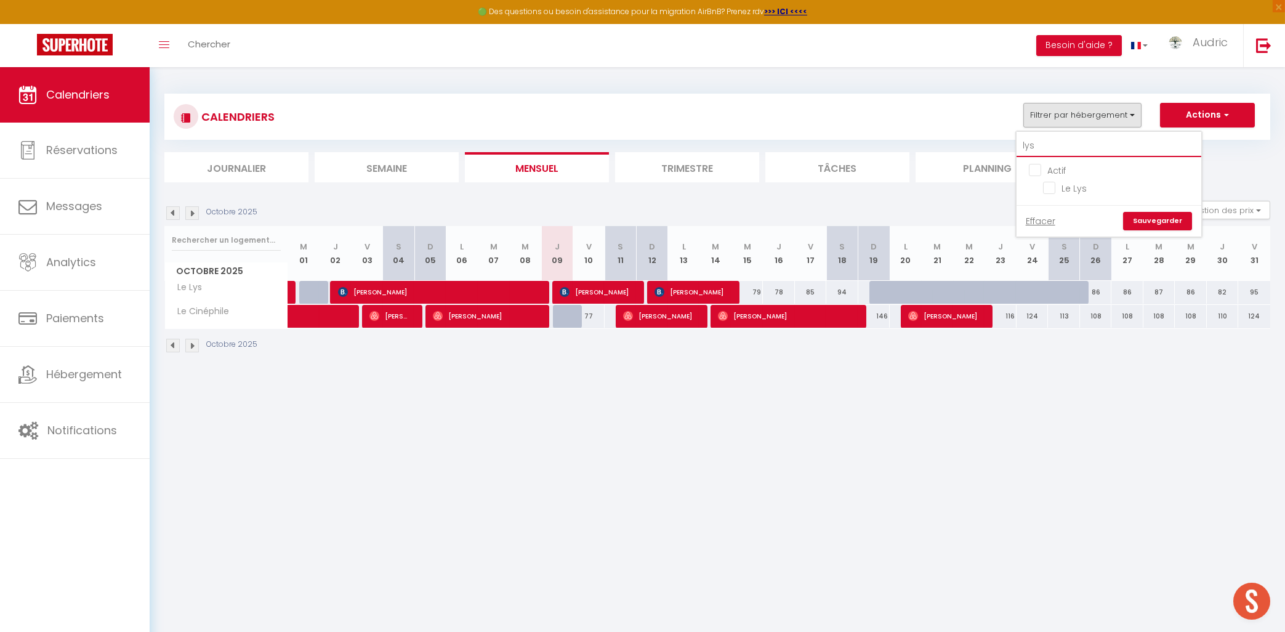
click at [1039, 154] on input "lys" at bounding box center [1109, 146] width 185 height 22
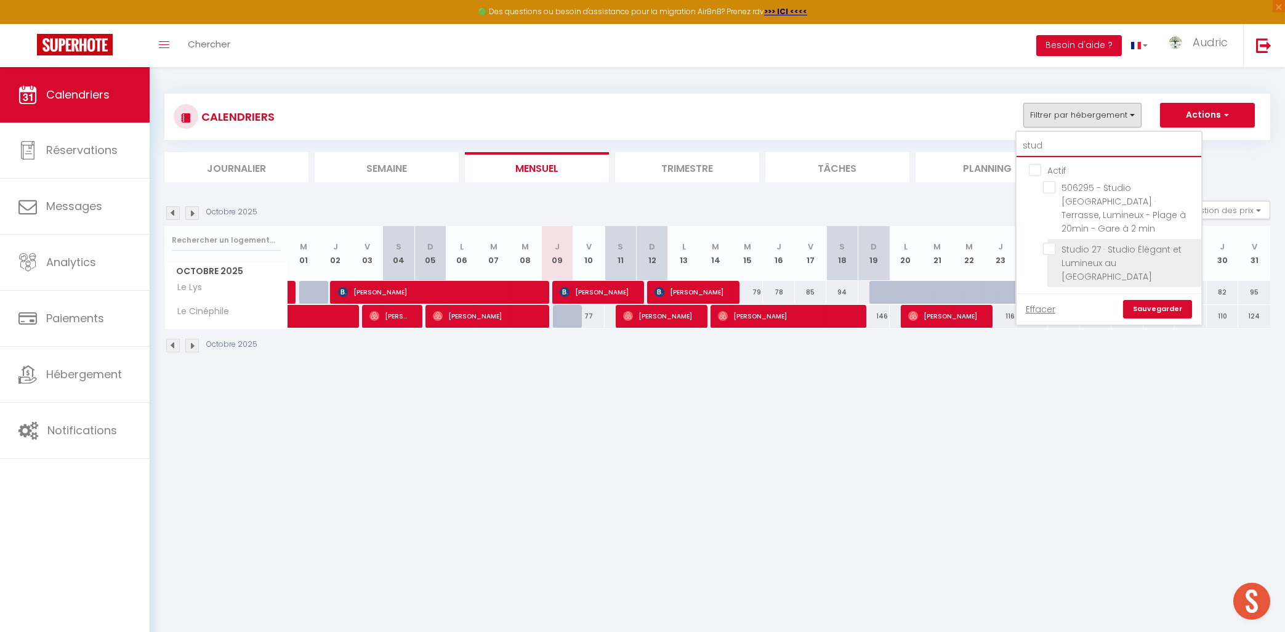
type input "stud"
click at [1054, 243] on input "Studio 27 · Studio Élégant et Lumineux au [GEOGRAPHIC_DATA]" at bounding box center [1120, 249] width 154 height 12
checkbox input "true"
click at [1146, 300] on link "Sauvegarder" at bounding box center [1157, 309] width 69 height 18
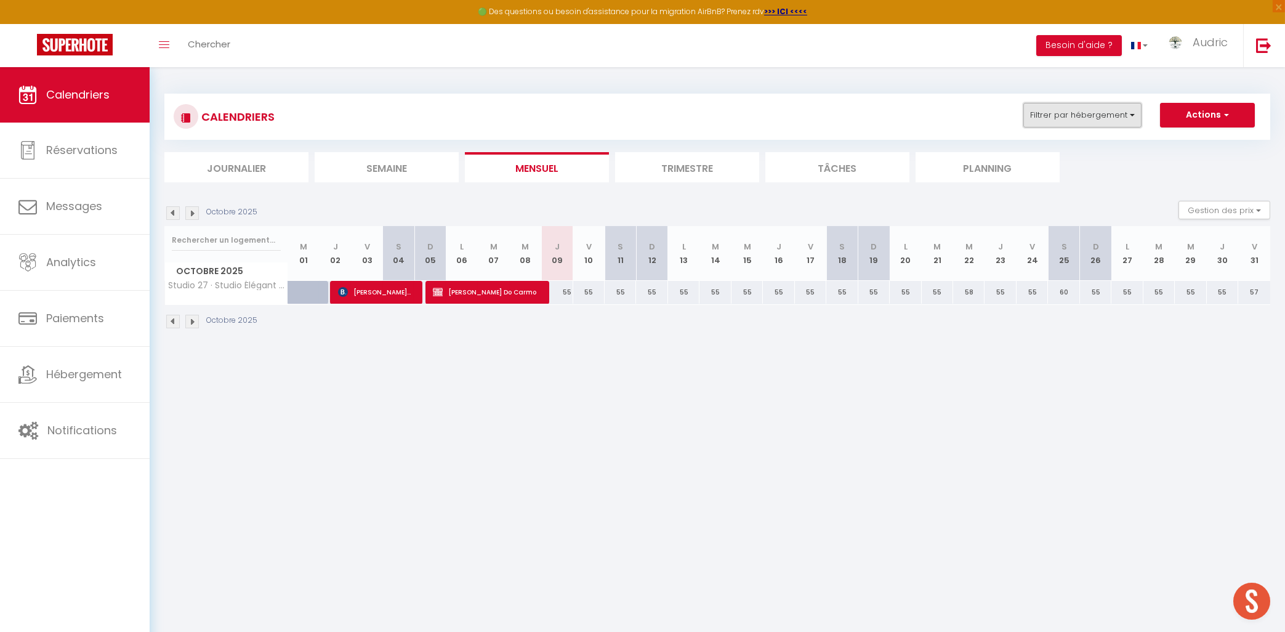
click at [1082, 119] on button "Filtrer par hébergement" at bounding box center [1083, 115] width 118 height 25
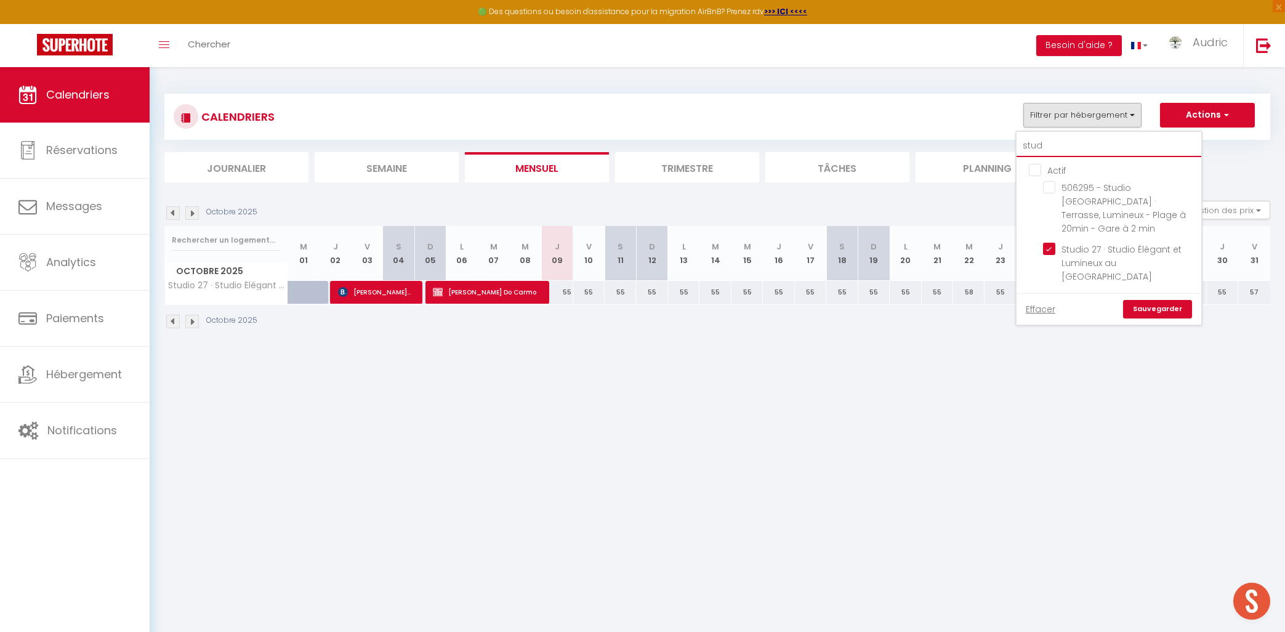
click at [1070, 143] on input "stud" at bounding box center [1109, 146] width 185 height 22
type input "a"
checkbox input "false"
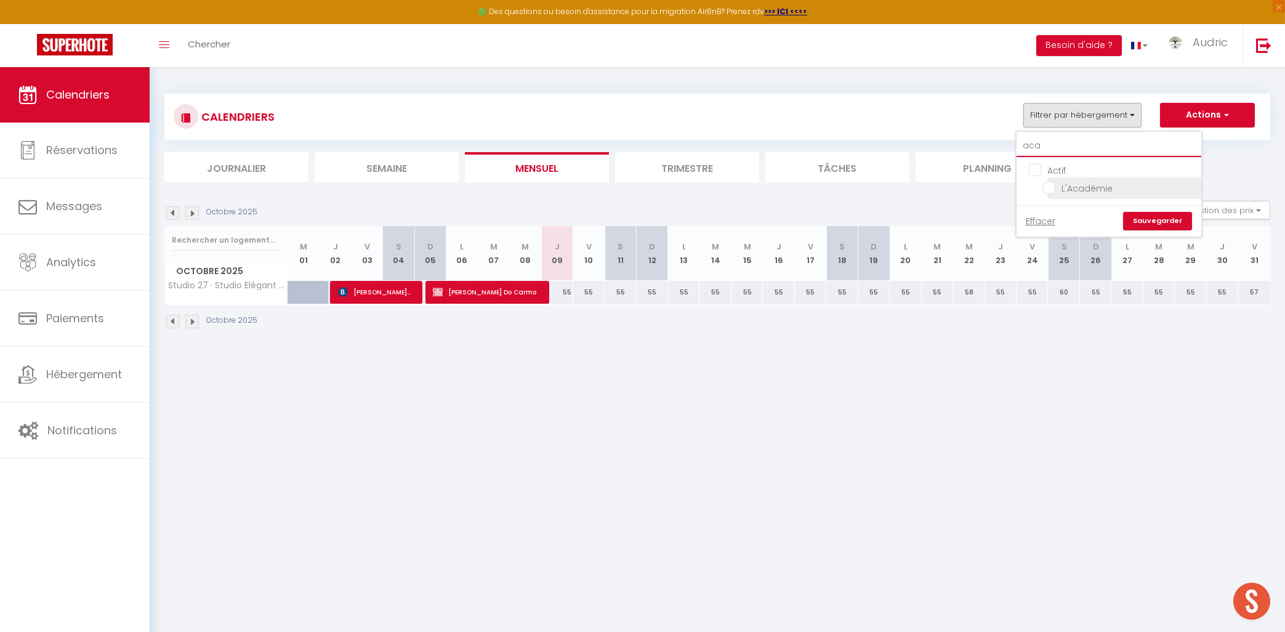
type input "aca"
click at [1067, 192] on input "L'Académie" at bounding box center [1120, 187] width 154 height 12
checkbox input "true"
click at [1134, 220] on link "Sauvegarder" at bounding box center [1157, 221] width 69 height 18
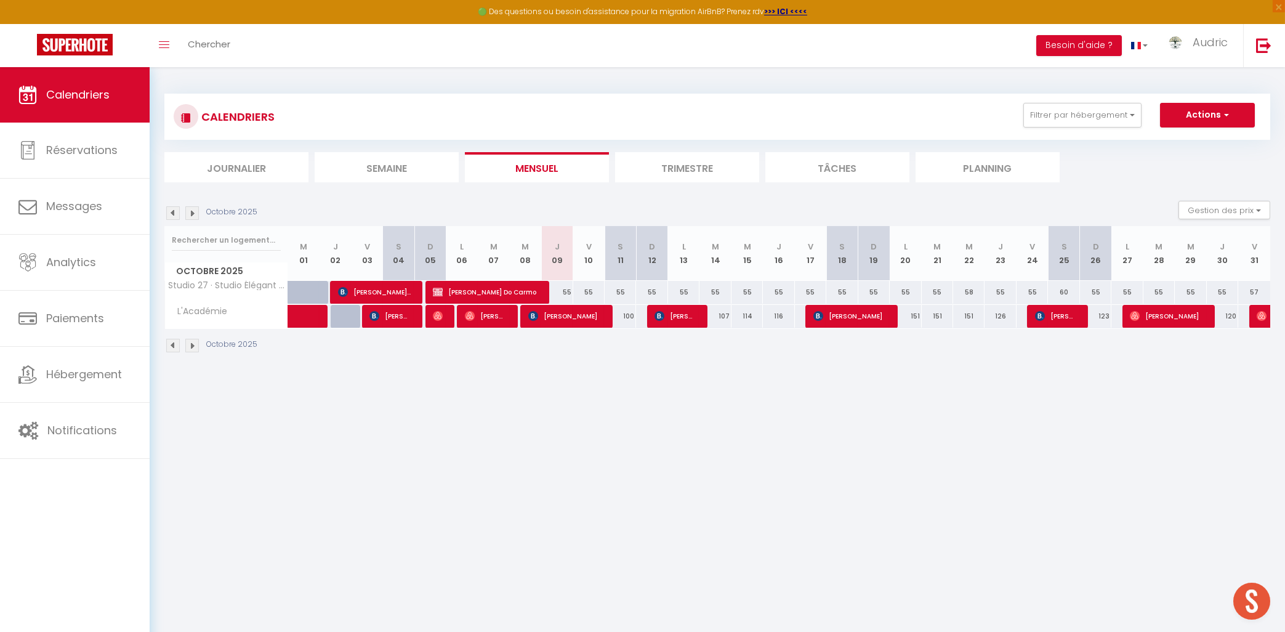
click at [588, 319] on span "Ferah YILDIZ" at bounding box center [564, 315] width 73 height 23
select select "OK"
select select "0"
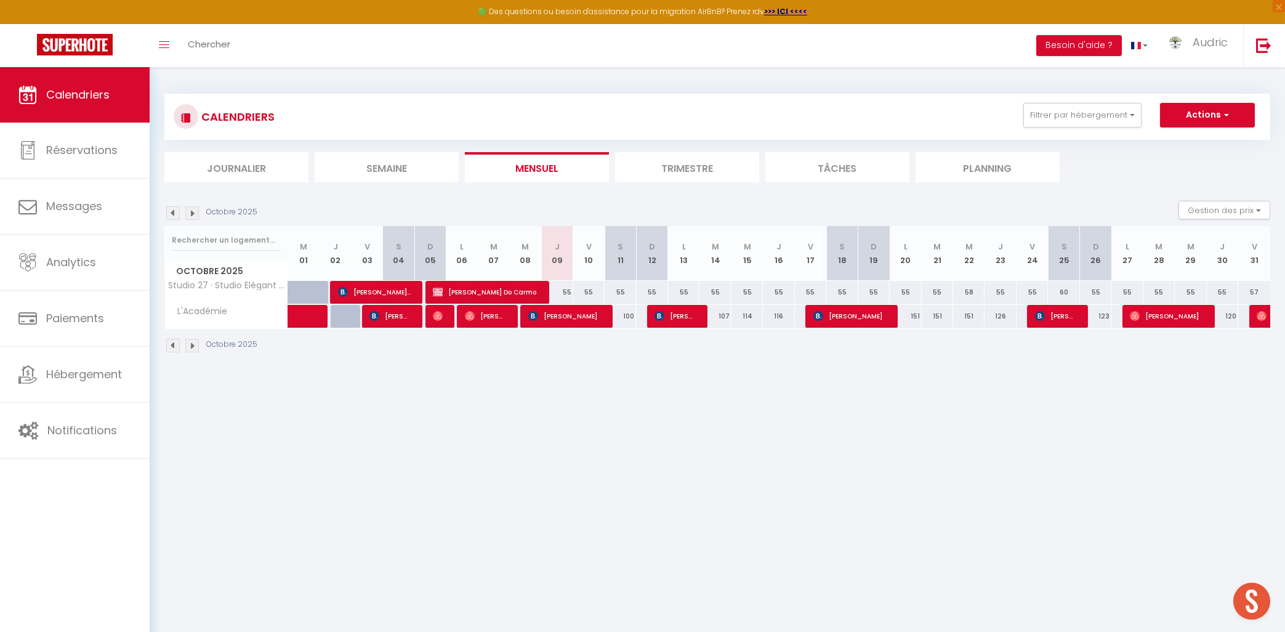
select select "1"
select select
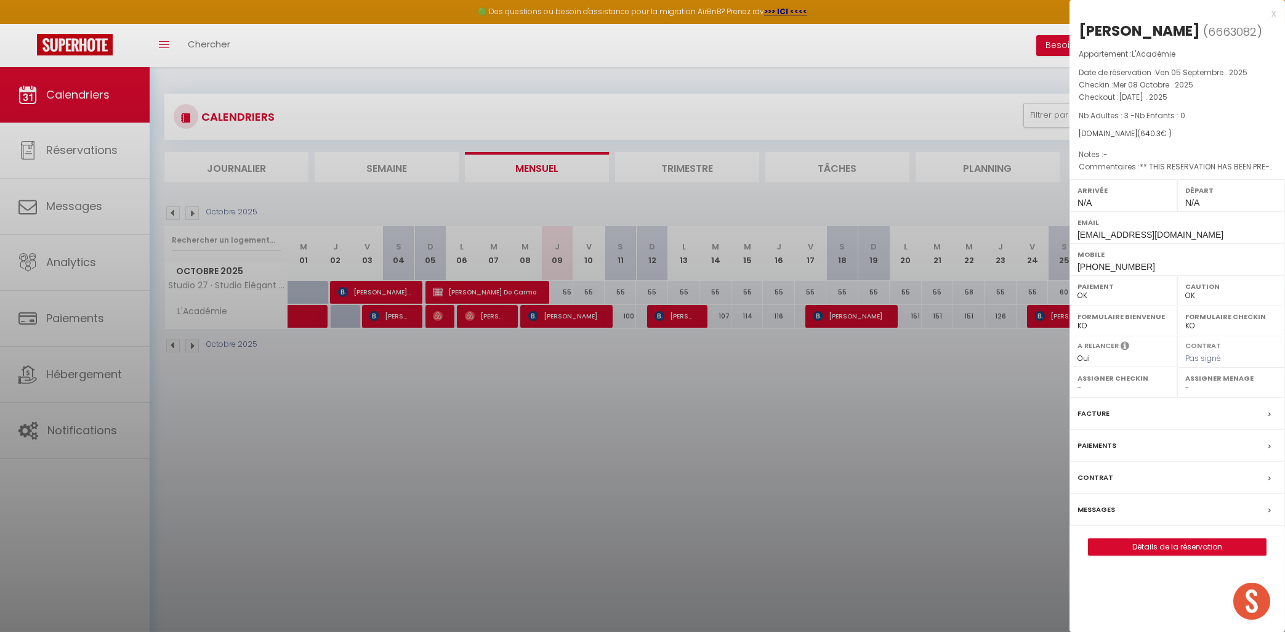
select select "10524"
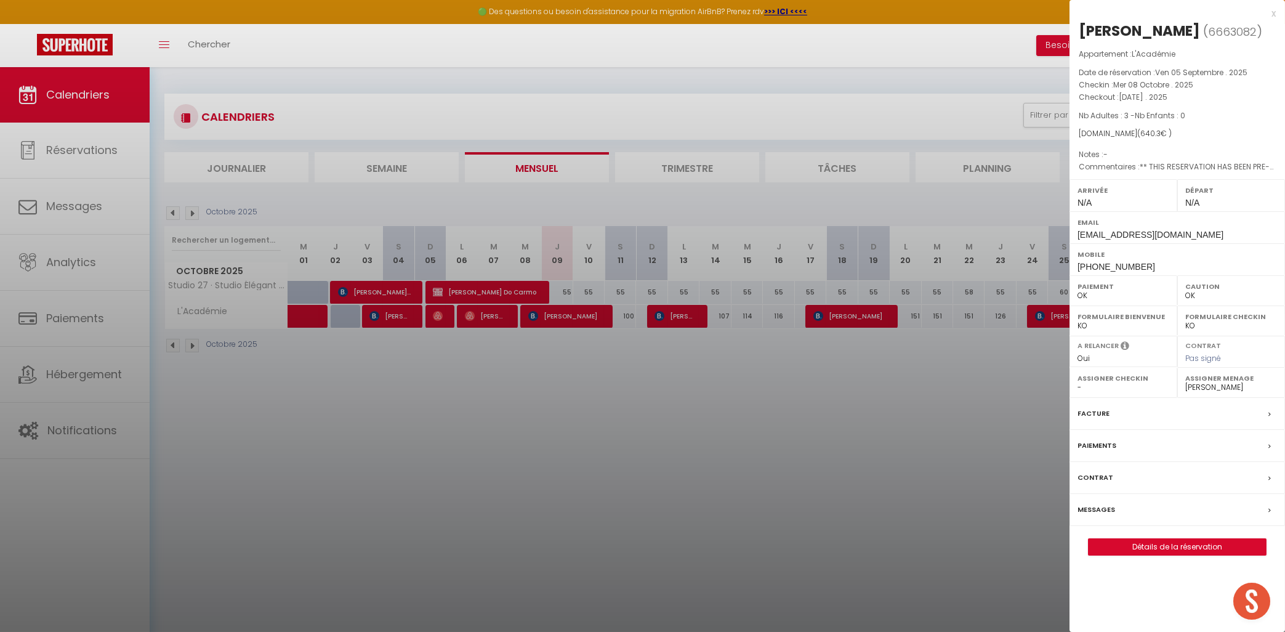
click at [556, 400] on div at bounding box center [642, 316] width 1285 height 632
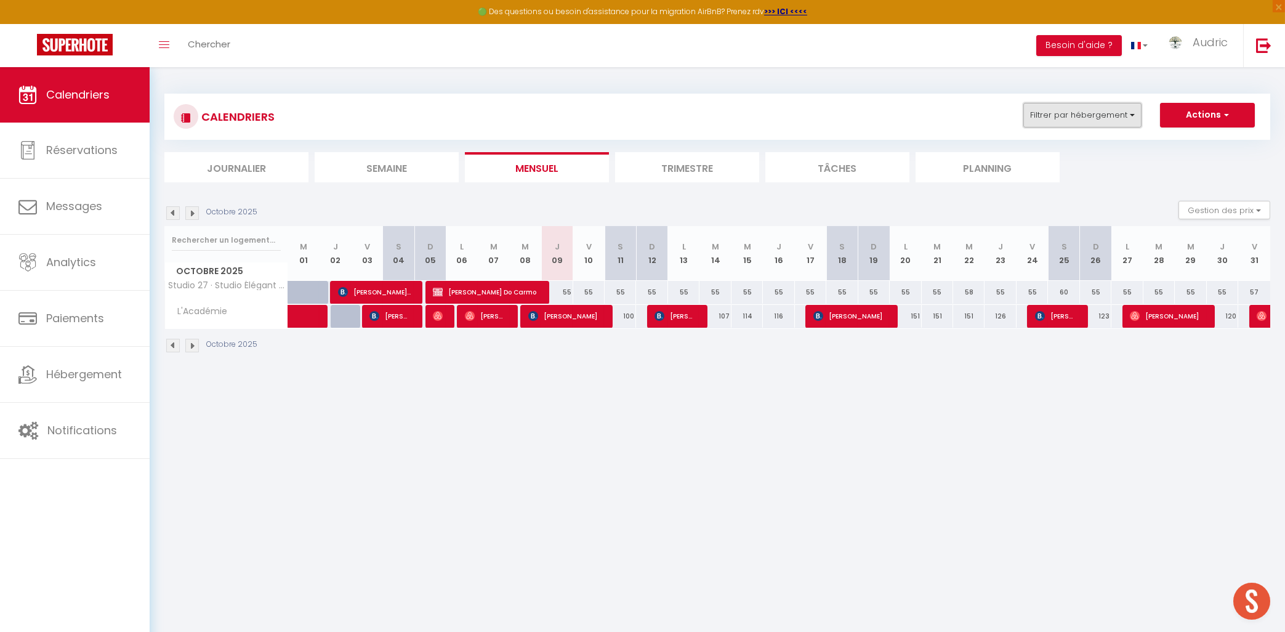
click at [1031, 107] on button "Filtrer par hébergement" at bounding box center [1083, 115] width 118 height 25
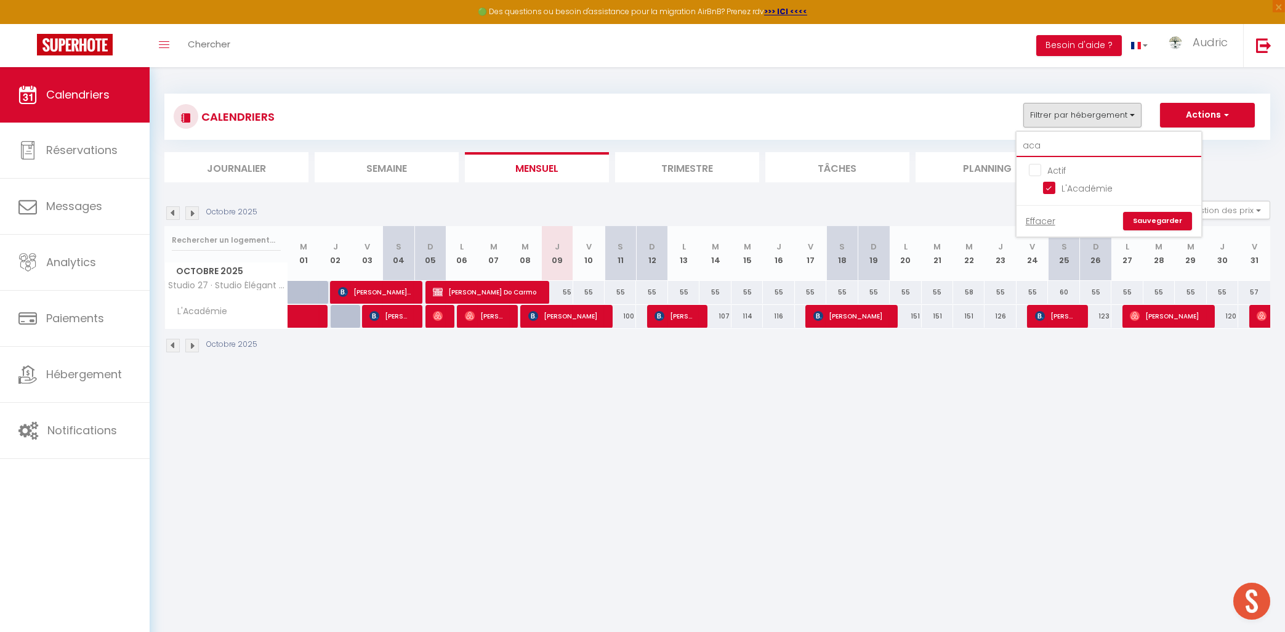
click at [1046, 141] on input "aca" at bounding box center [1109, 146] width 185 height 22
type input "l"
checkbox input "false"
type input "lys"
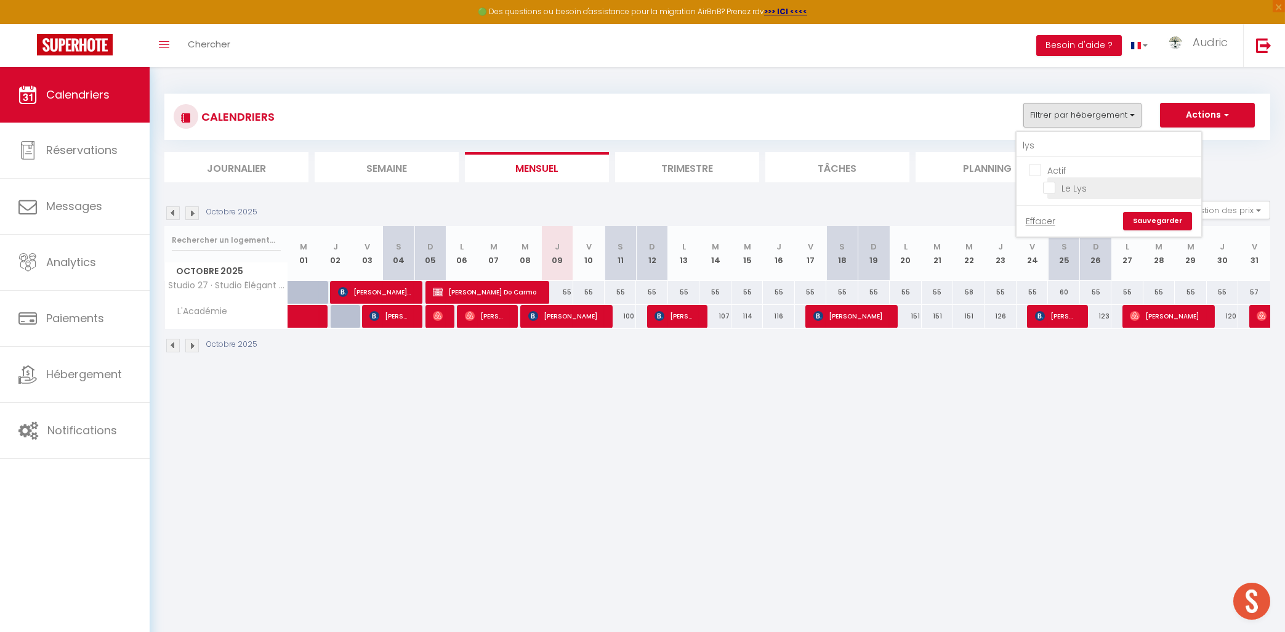
click at [1061, 185] on input "Le Lys" at bounding box center [1120, 187] width 154 height 12
checkbox input "true"
click at [1144, 223] on link "Sauvegarder" at bounding box center [1157, 221] width 69 height 18
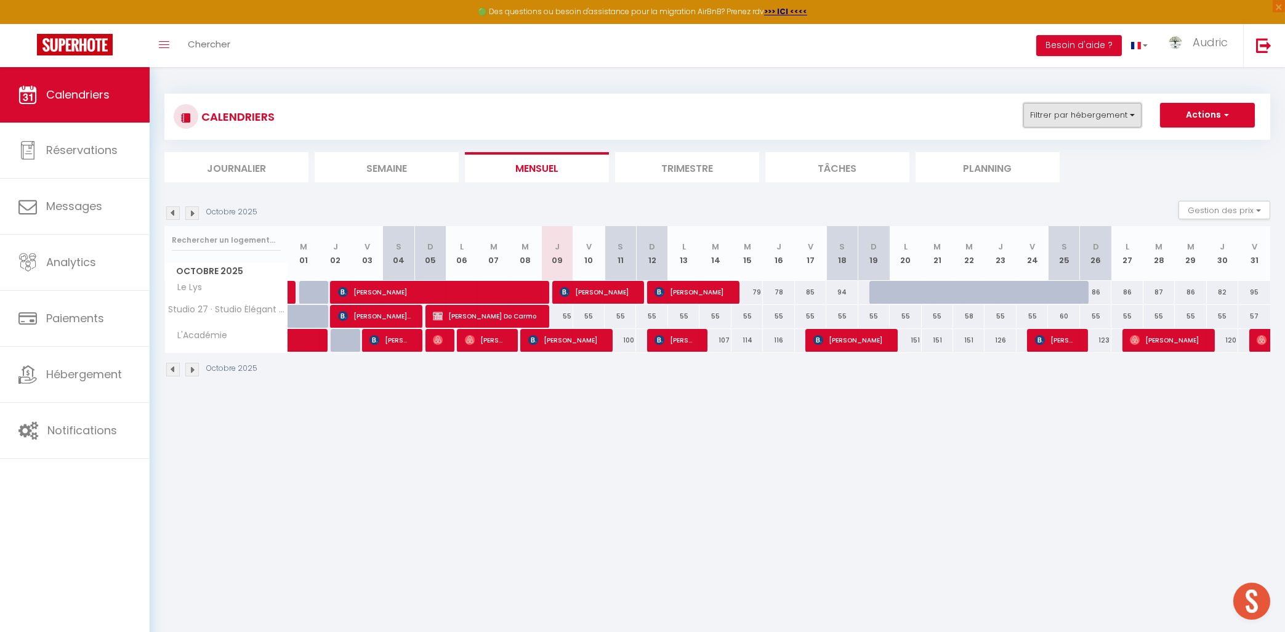
click at [1090, 119] on button "Filtrer par hébergement" at bounding box center [1083, 115] width 118 height 25
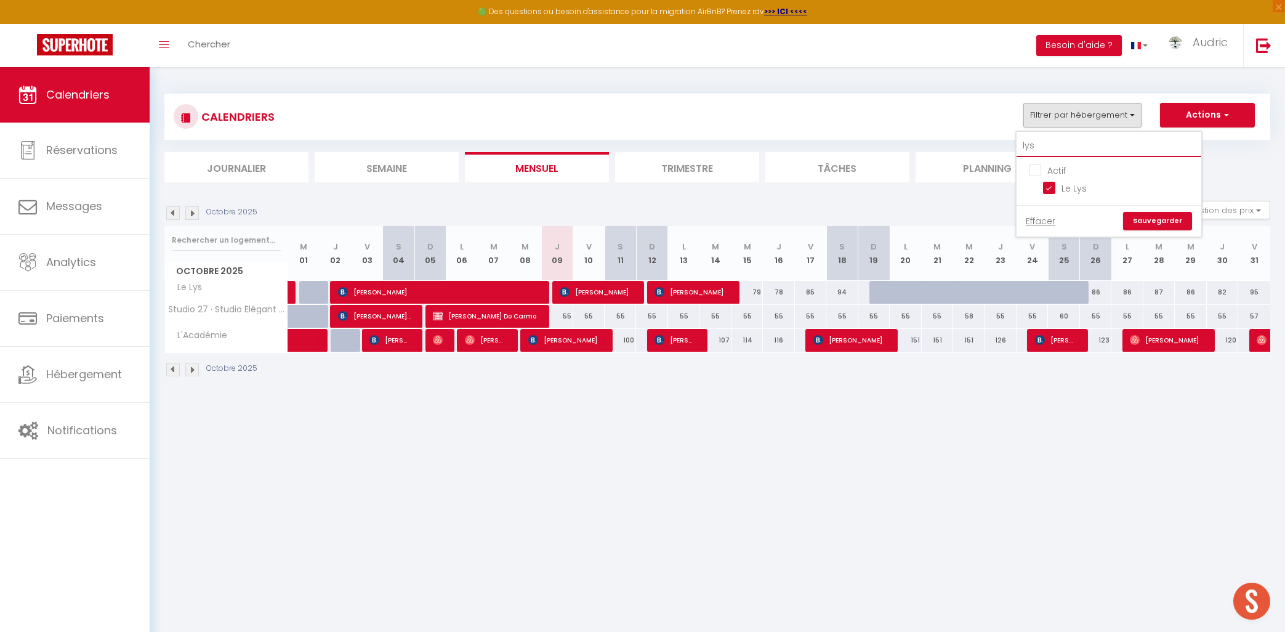
click at [1038, 145] on input "lys" at bounding box center [1109, 146] width 185 height 22
click at [1038, 144] on input "lys" at bounding box center [1109, 146] width 185 height 22
type input "c"
checkbox input "false"
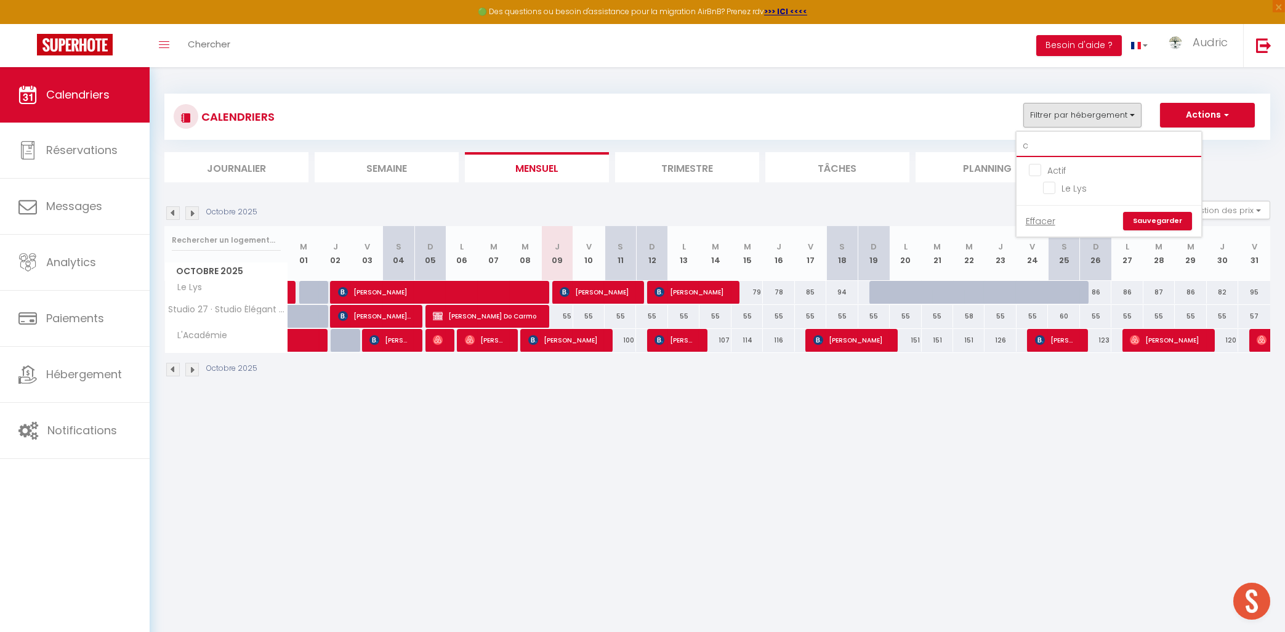
type input "ce"
checkbox input "true"
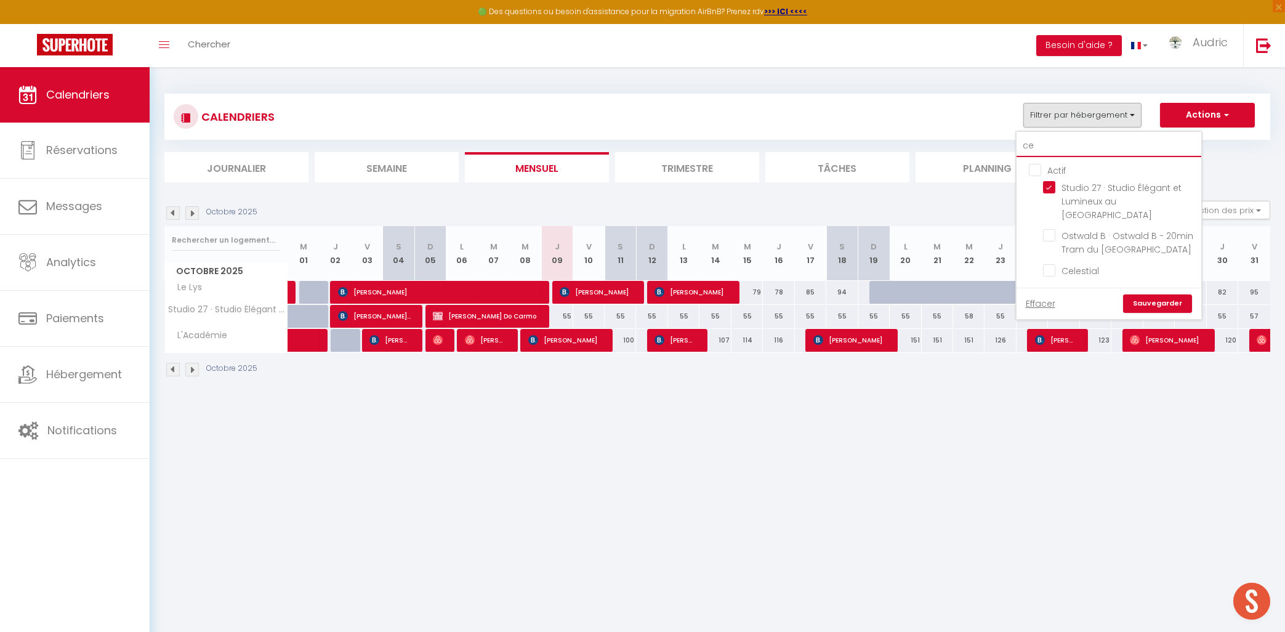
type input "cel"
checkbox input "false"
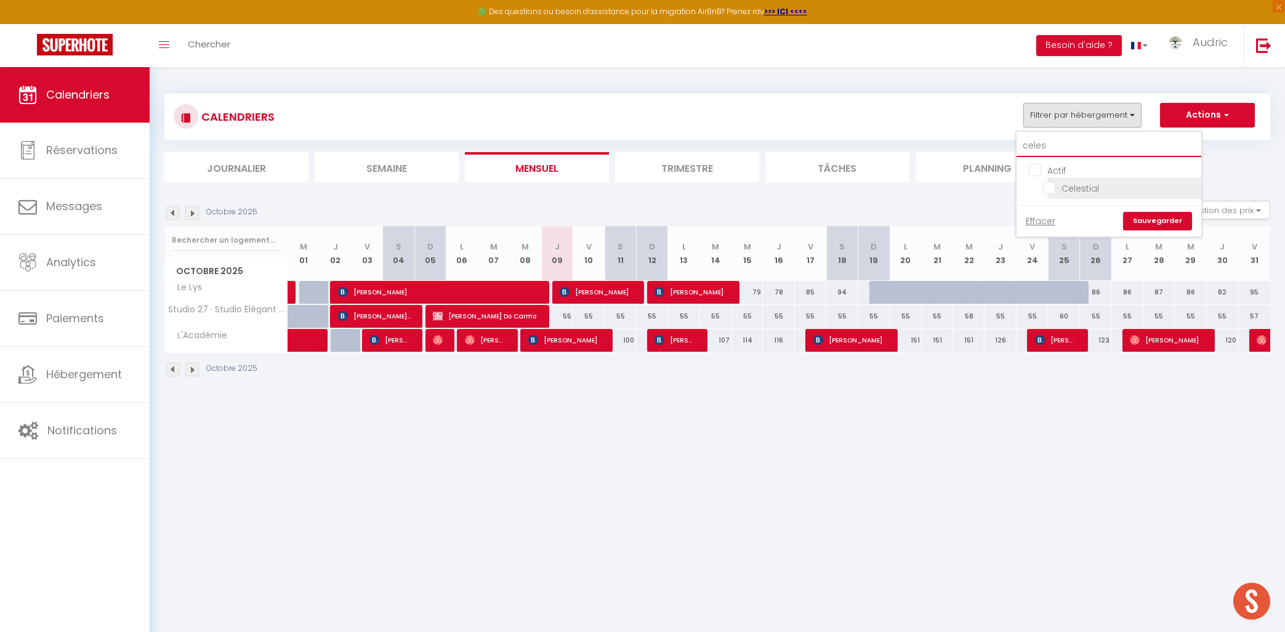
type input "celes"
click at [1055, 182] on input "Celestial" at bounding box center [1120, 187] width 154 height 12
checkbox input "true"
click at [1143, 226] on link "Sauvegarder" at bounding box center [1157, 221] width 69 height 18
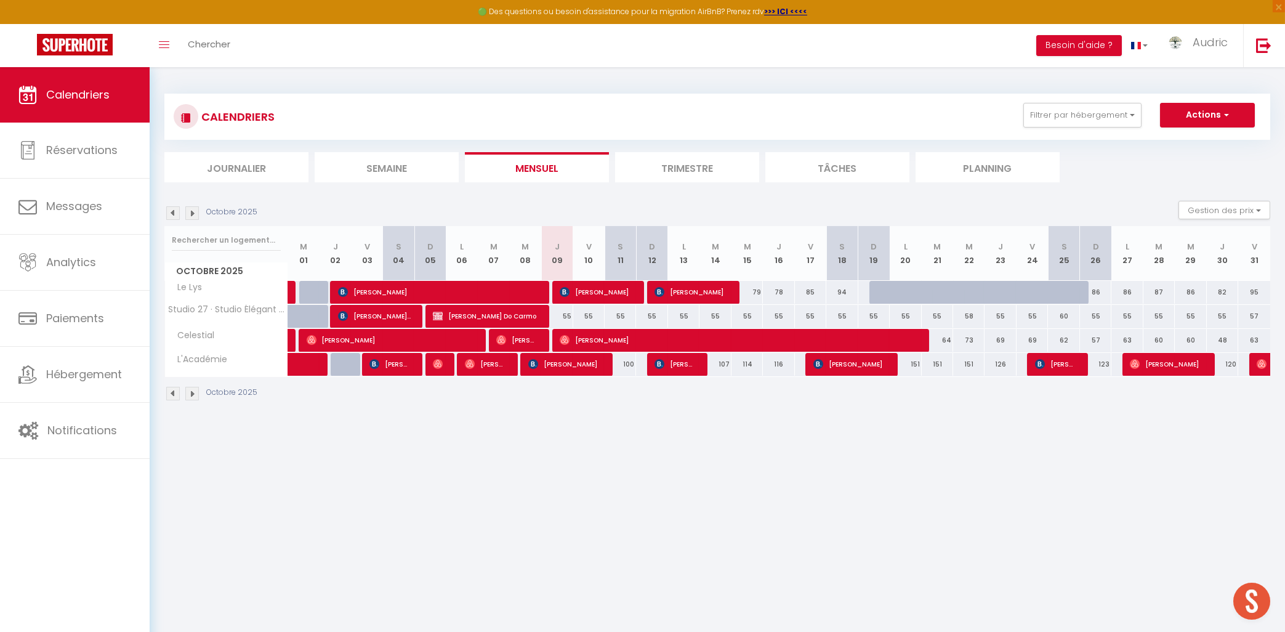
click at [176, 207] on img at bounding box center [173, 213] width 14 height 14
select select "0"
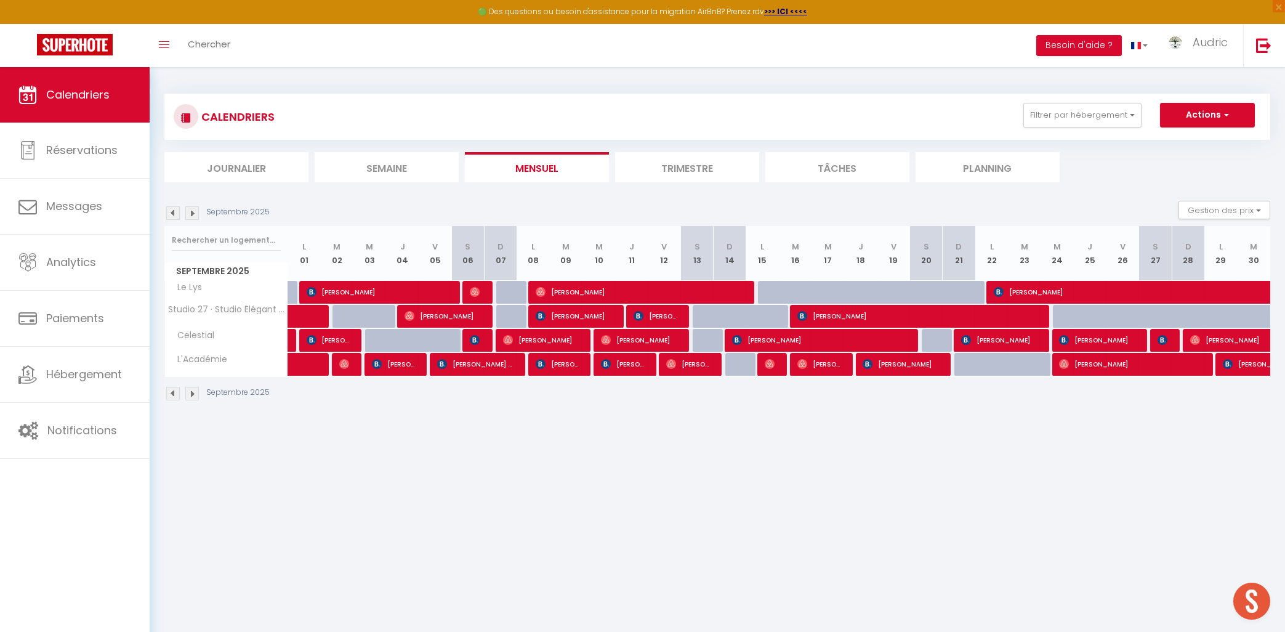
click at [1166, 341] on img at bounding box center [1163, 340] width 10 height 10
select select "41354"
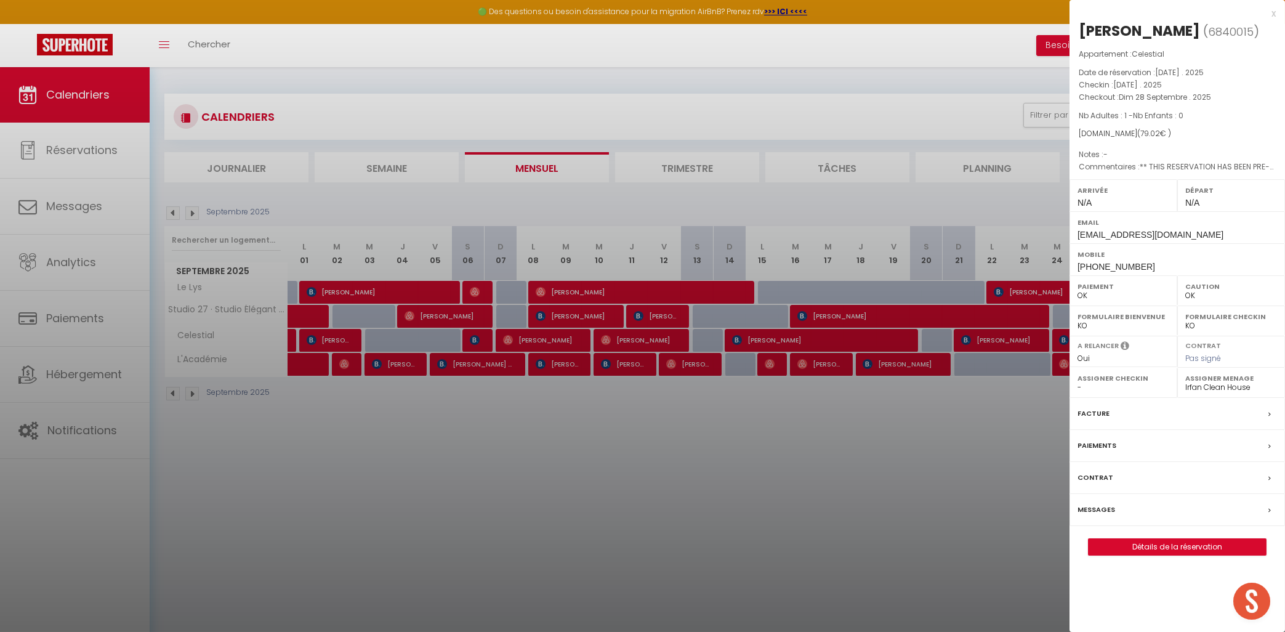
drag, startPoint x: 936, startPoint y: 471, endPoint x: 974, endPoint y: 494, distance: 44.5
click at [936, 472] on div at bounding box center [642, 316] width 1285 height 632
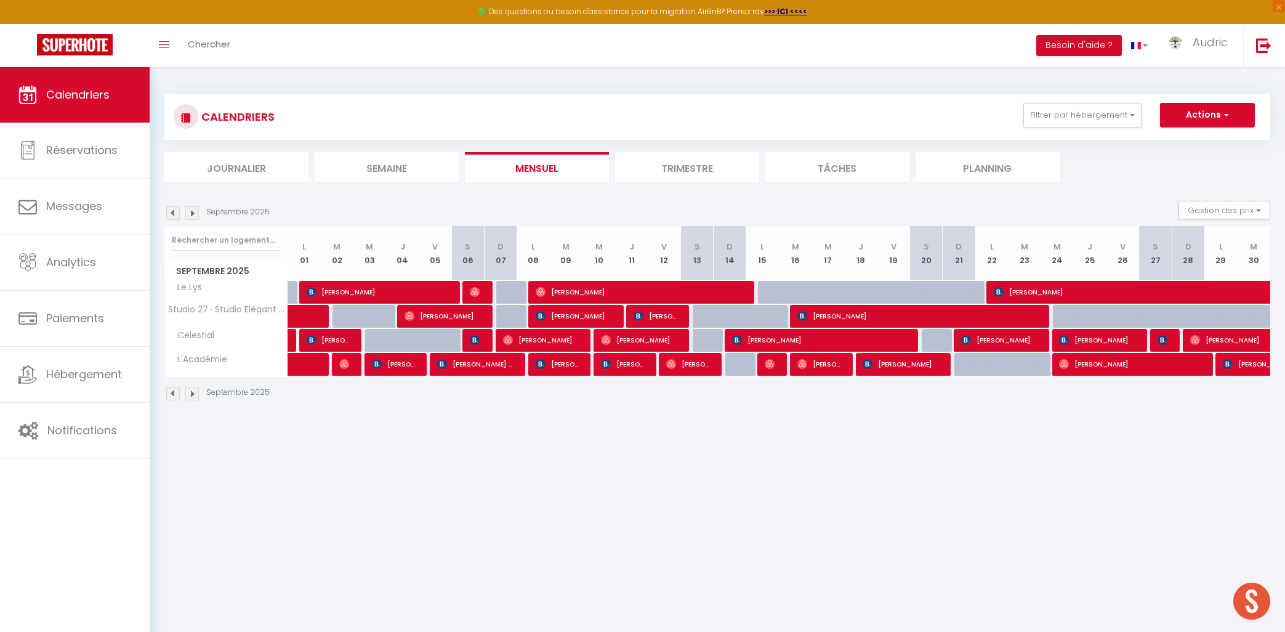
click at [903, 441] on body "🟢 Des questions ou besoin d'assistance pour la migration AirBnB? Prenez rdv >>>…" at bounding box center [642, 383] width 1285 height 632
click at [199, 207] on img at bounding box center [192, 213] width 14 height 14
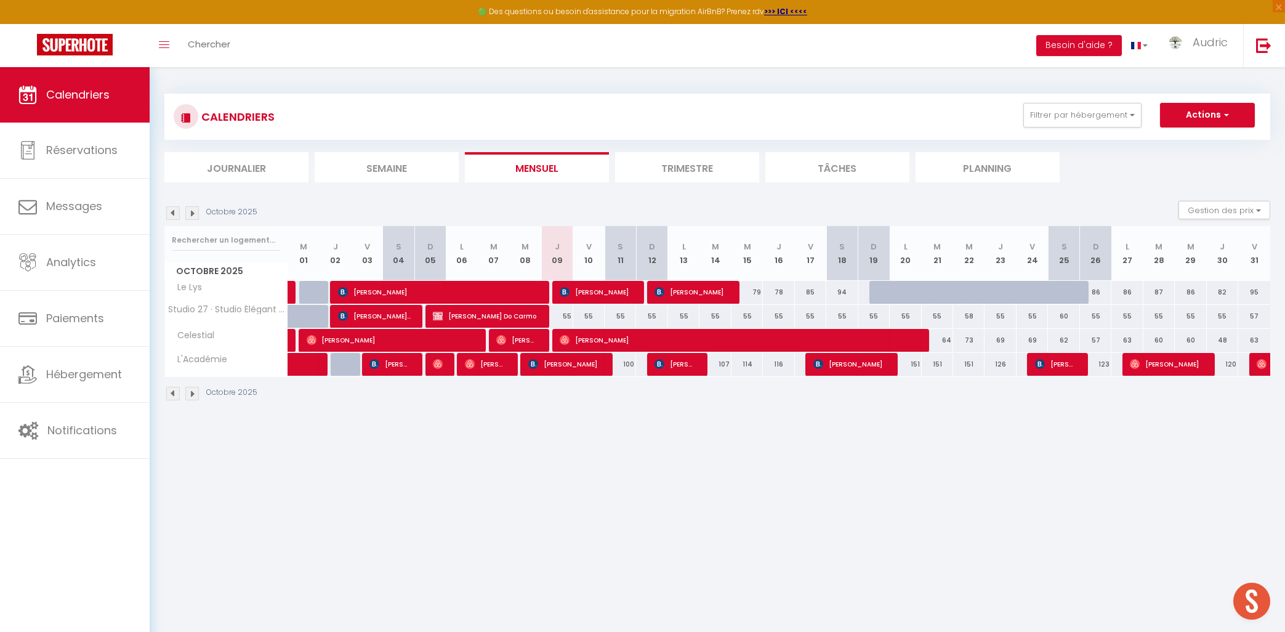
click at [379, 456] on body "🟢 Des questions ou besoin d'assistance pour la migration AirBnB? Prenez rdv >>>…" at bounding box center [642, 383] width 1285 height 632
click at [220, 459] on body "🟢 Des questions ou besoin d'assistance pour la migration AirBnB? Prenez rdv >>>…" at bounding box center [642, 383] width 1285 height 632
